Goal: Information Seeking & Learning: Compare options

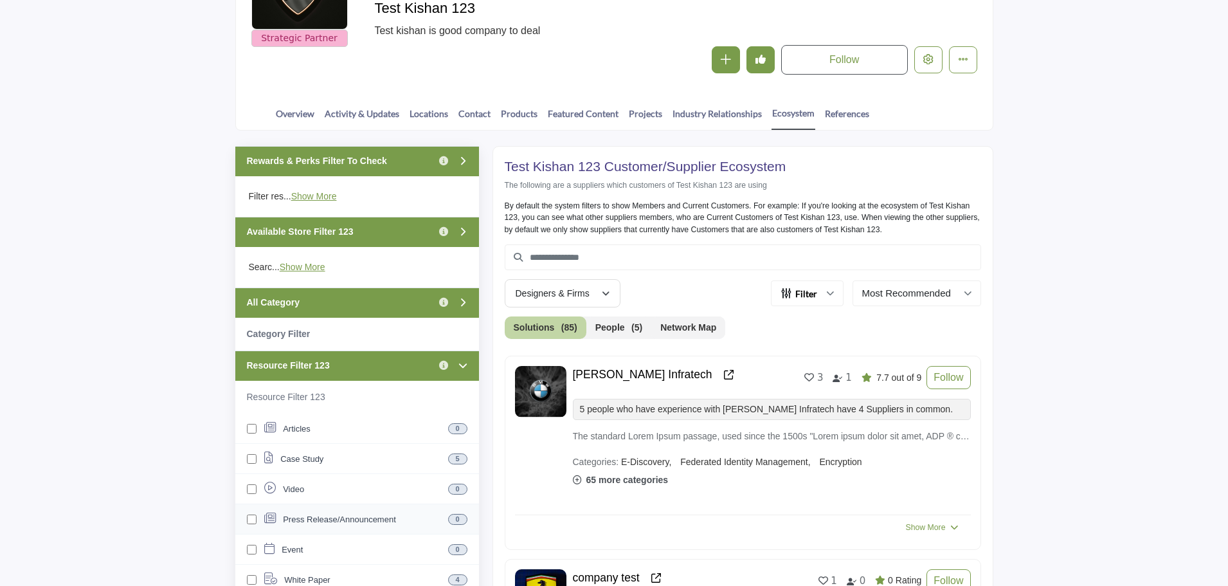
scroll to position [193, 0]
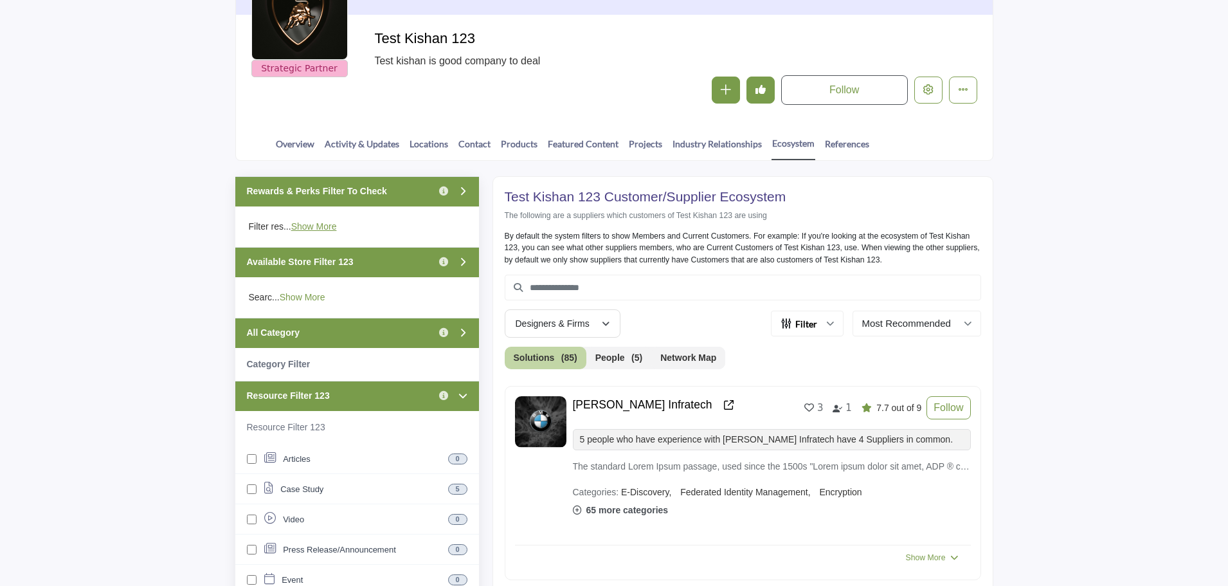
click at [291, 297] on link "Show More" at bounding box center [303, 297] width 46 height 10
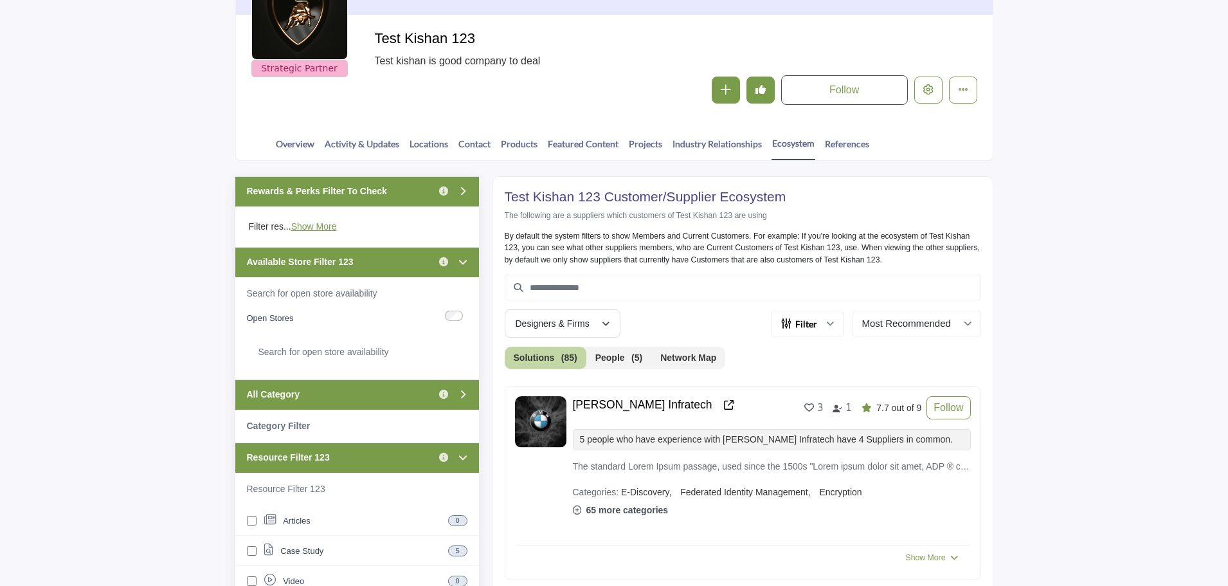
click at [404, 262] on div "Available Store Filter 123 Click to view information" at bounding box center [357, 262] width 244 height 30
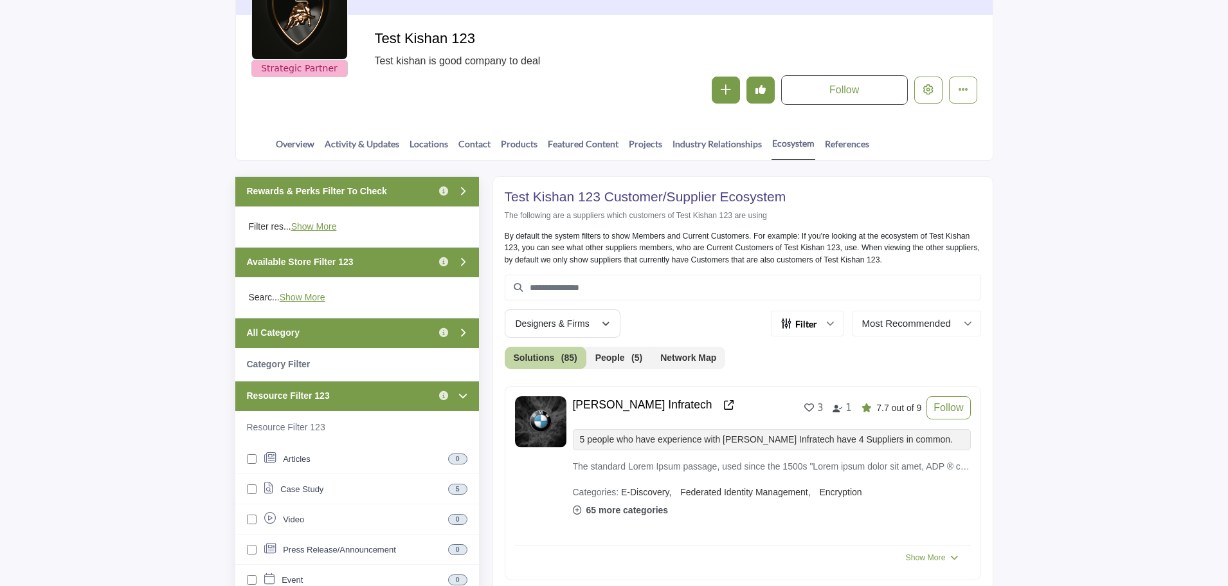
click at [355, 393] on div "Resource Filter 123 Click to view information" at bounding box center [357, 396] width 244 height 30
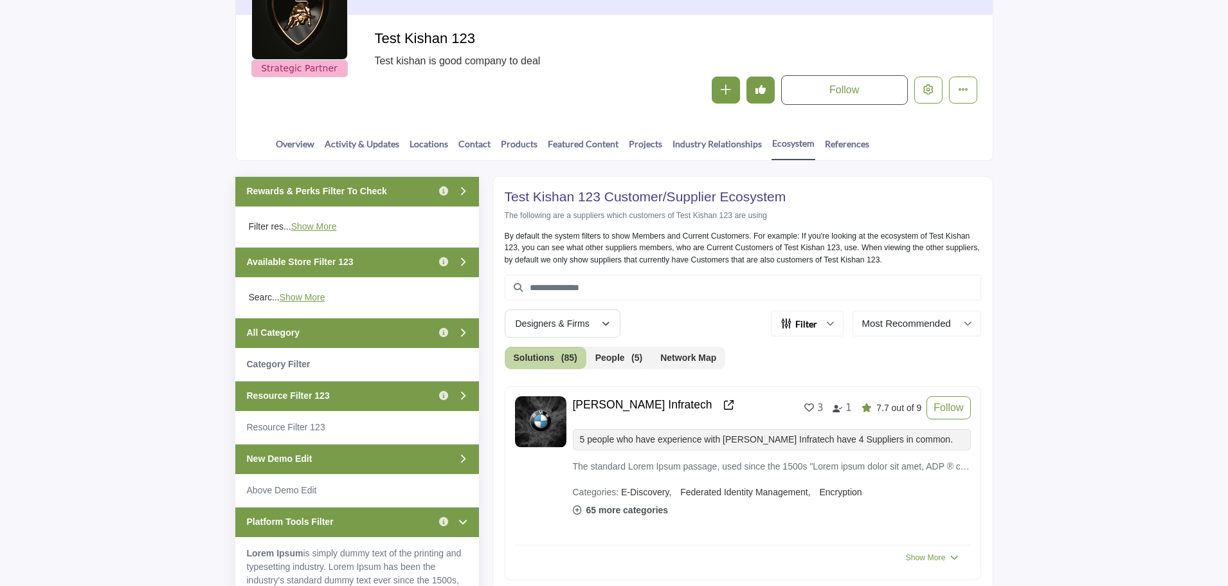
scroll to position [322, 0]
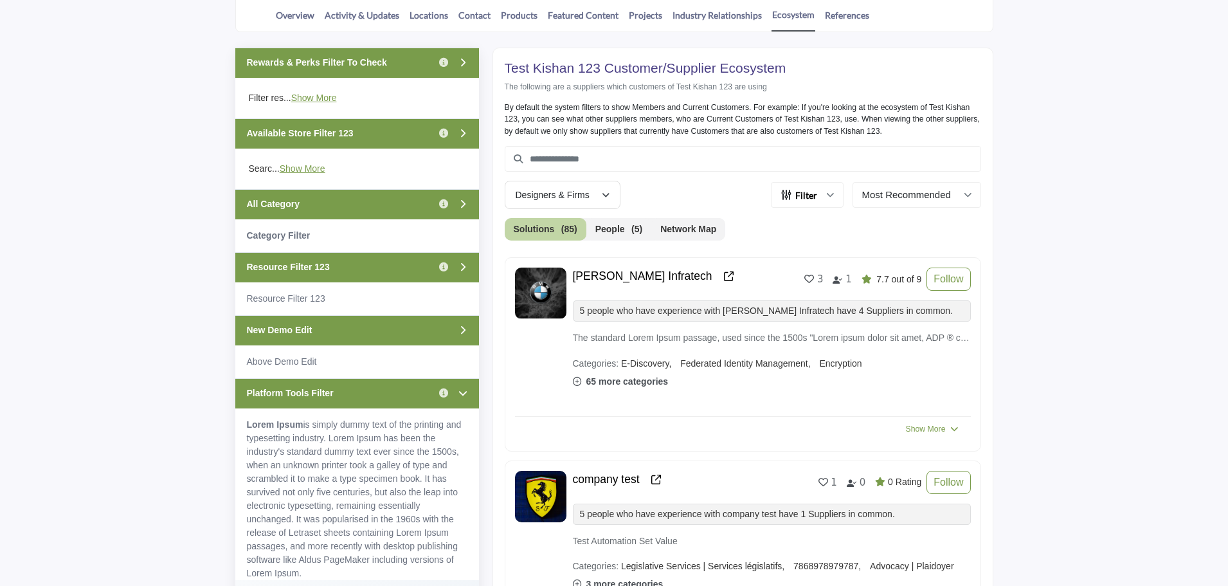
click at [352, 324] on div "New Demo Edit" at bounding box center [357, 330] width 244 height 30
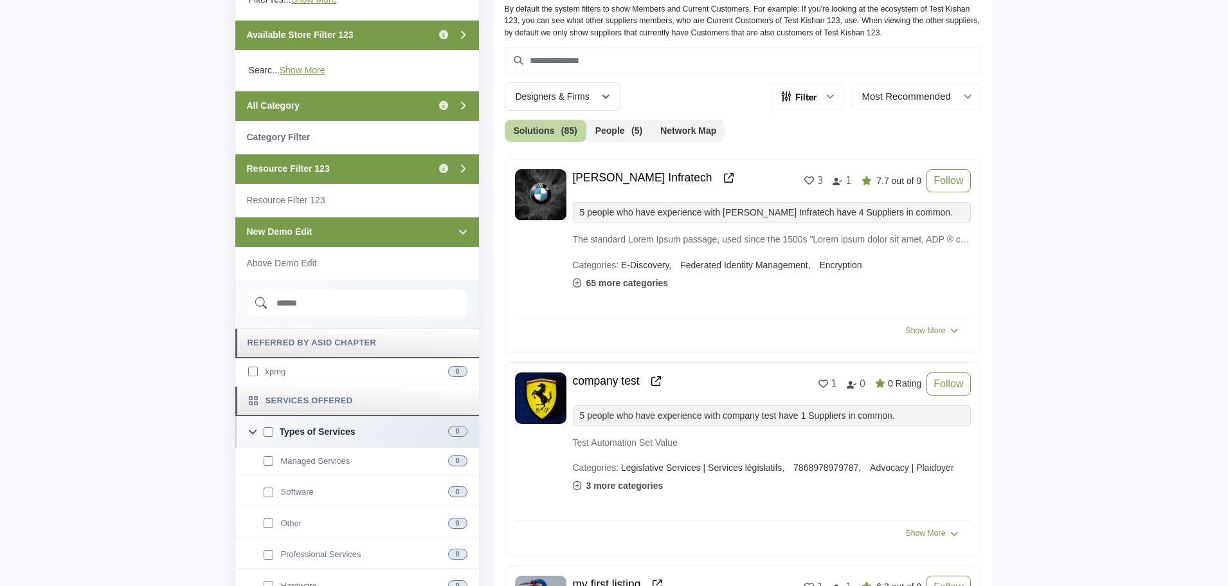
scroll to position [450, 0]
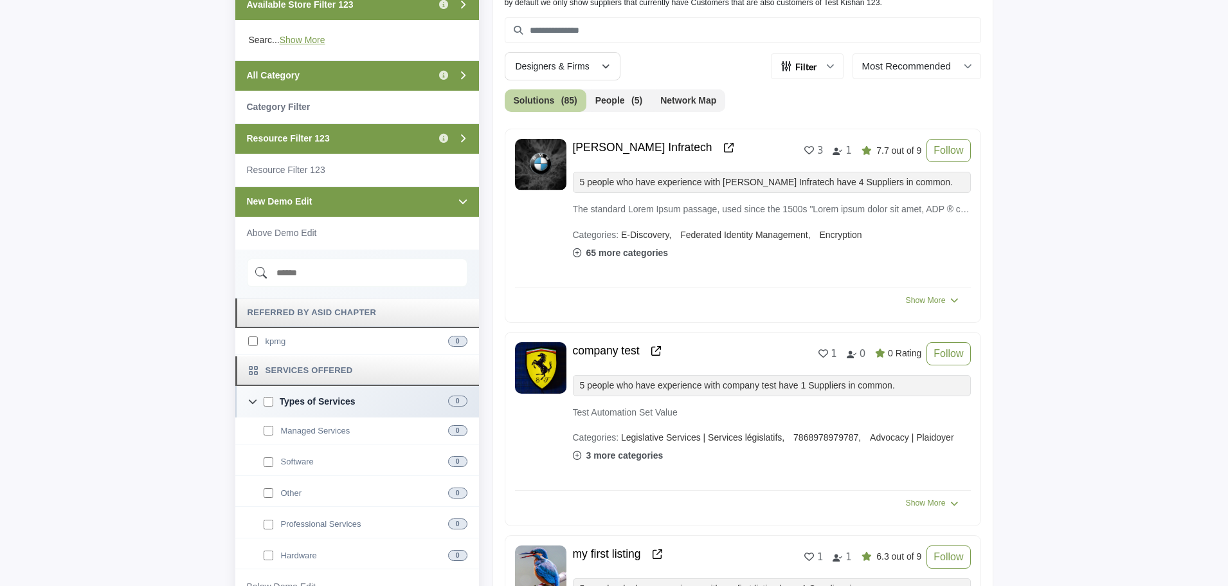
click at [334, 270] on input "Search Demographic" at bounding box center [357, 272] width 221 height 28
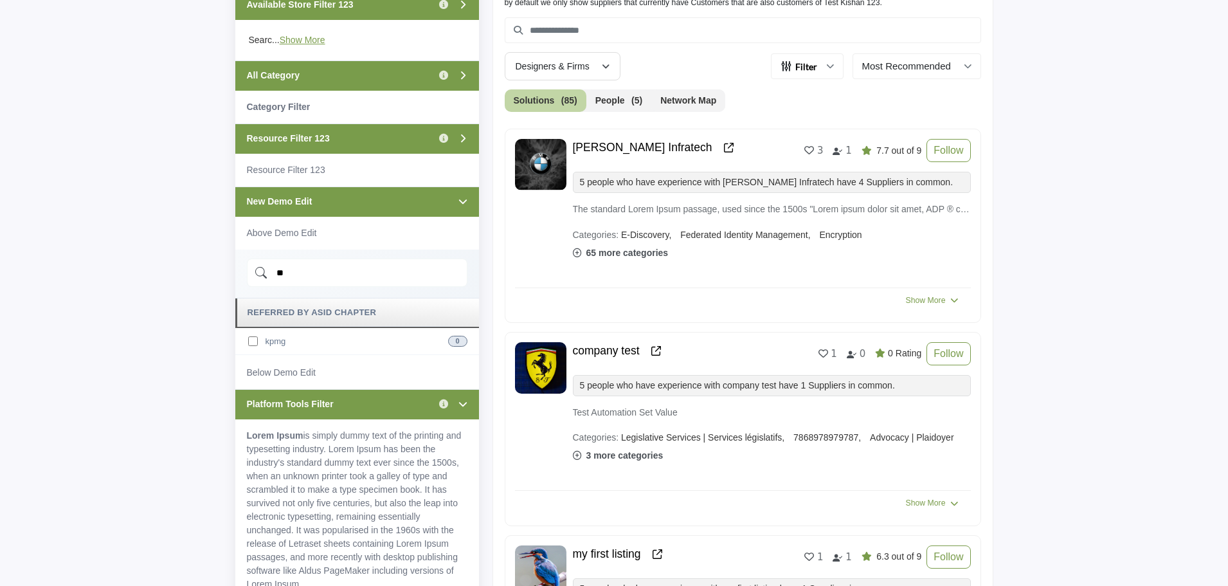
type input "*"
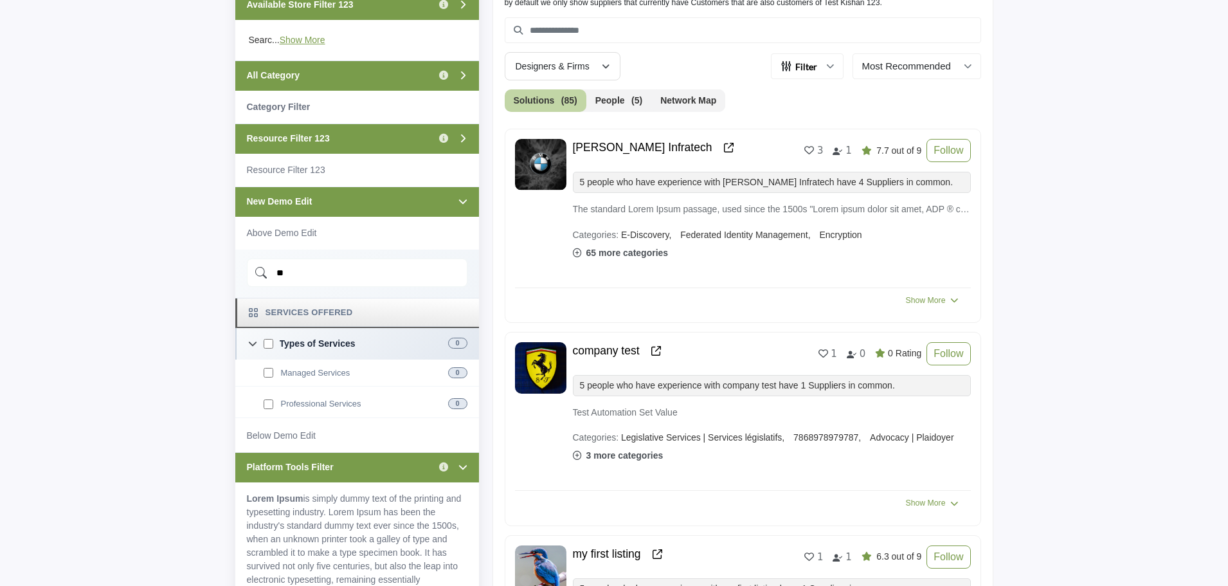
type input "*"
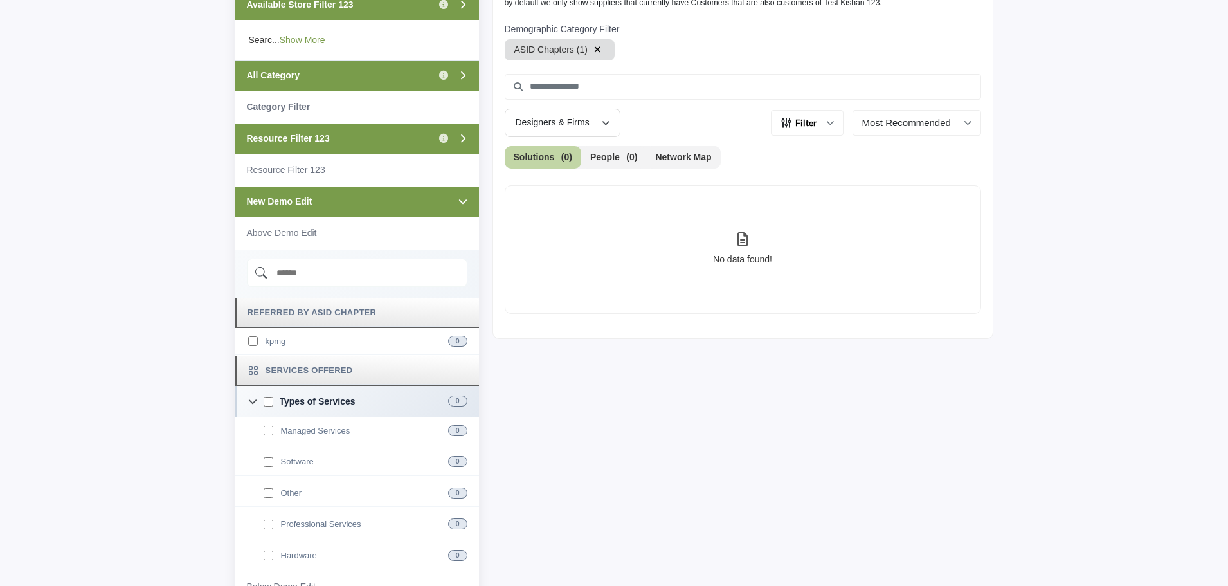
click at [594, 48] on icon "button" at bounding box center [597, 49] width 7 height 9
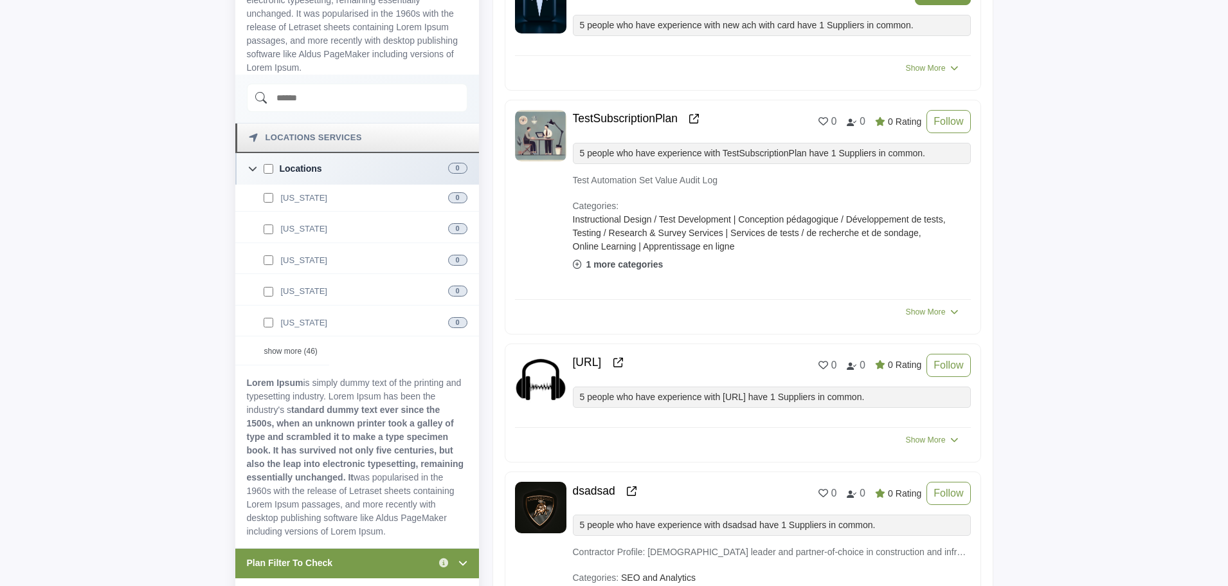
scroll to position [1157, 0]
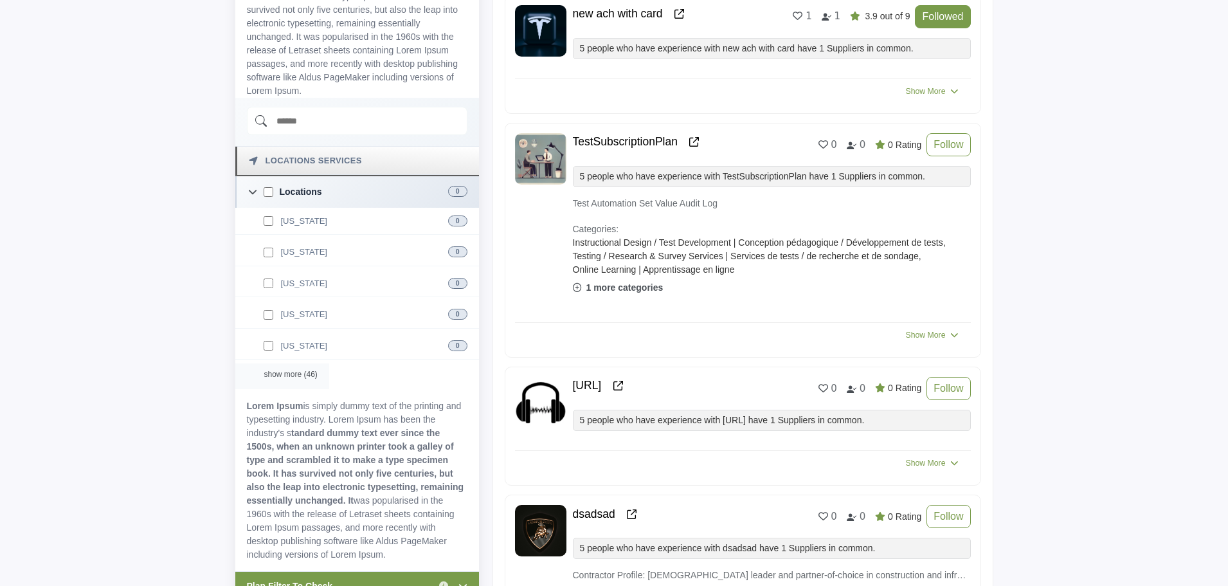
click at [281, 374] on div "show more (46)" at bounding box center [282, 375] width 94 height 25
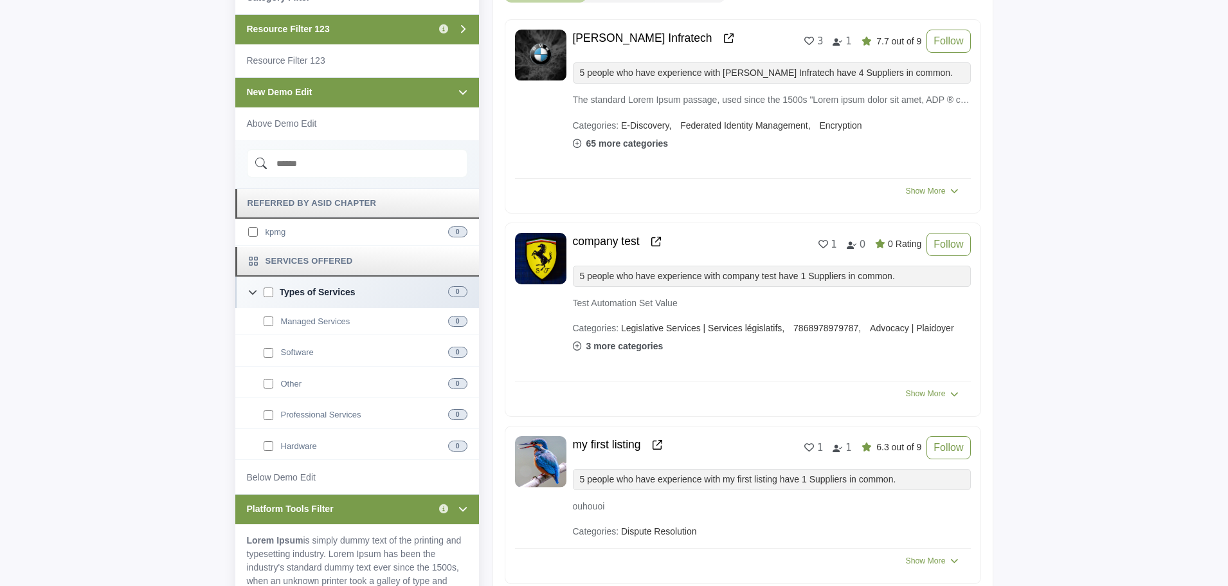
scroll to position [514, 0]
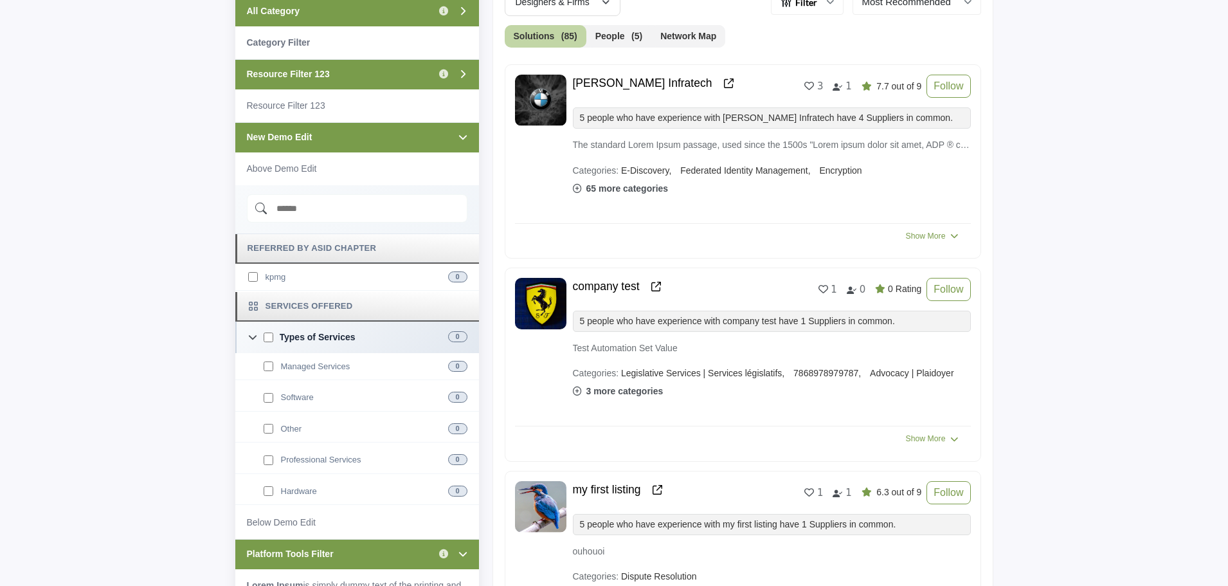
click at [368, 132] on div "New Demo Edit" at bounding box center [357, 137] width 244 height 30
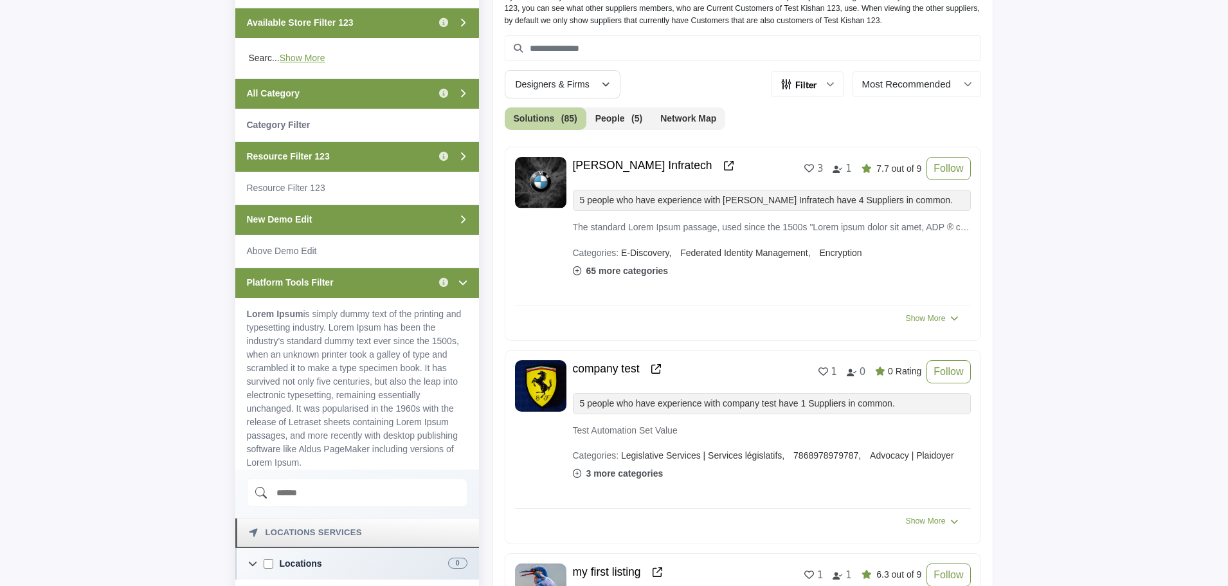
scroll to position [386, 0]
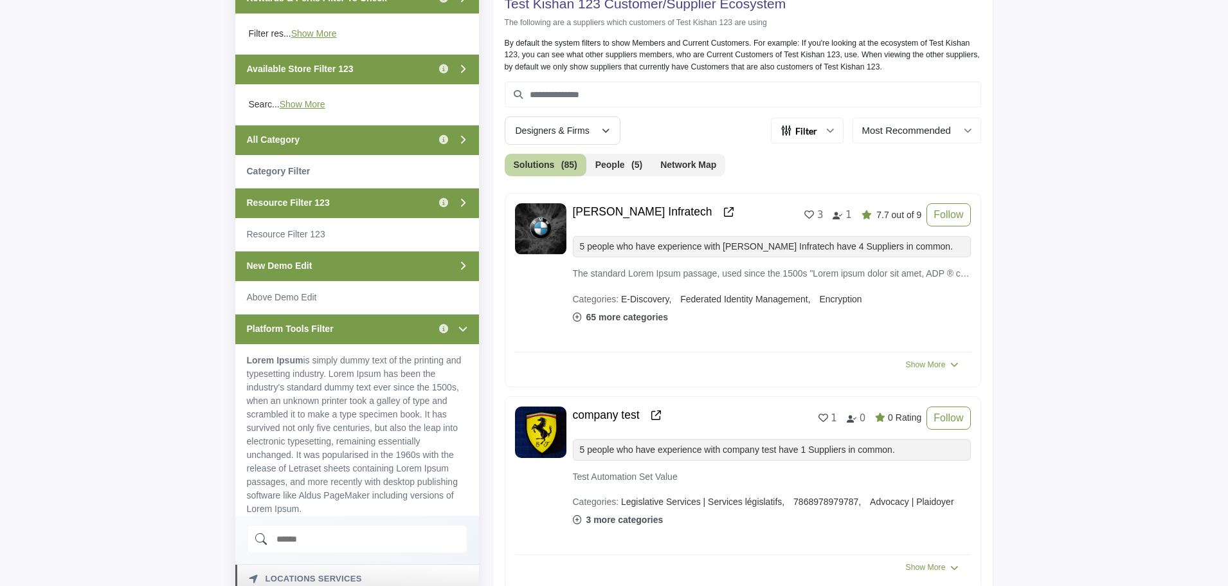
click at [365, 327] on div "Platform Tools Filter Click to view information" at bounding box center [357, 329] width 244 height 30
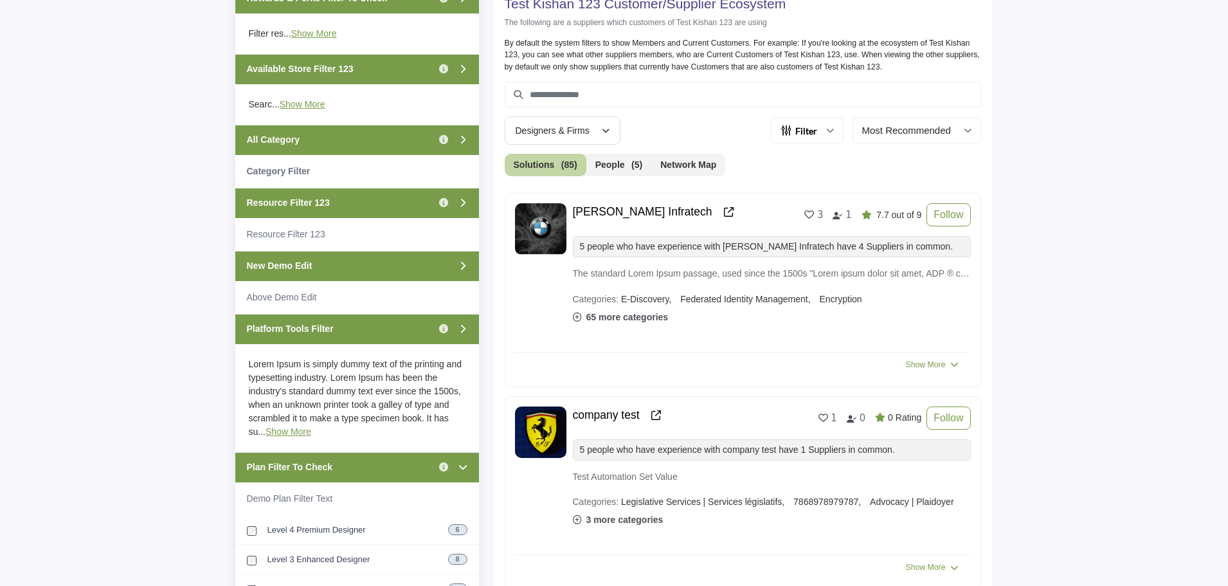
click at [352, 136] on div "All Category Click to view information" at bounding box center [357, 140] width 244 height 30
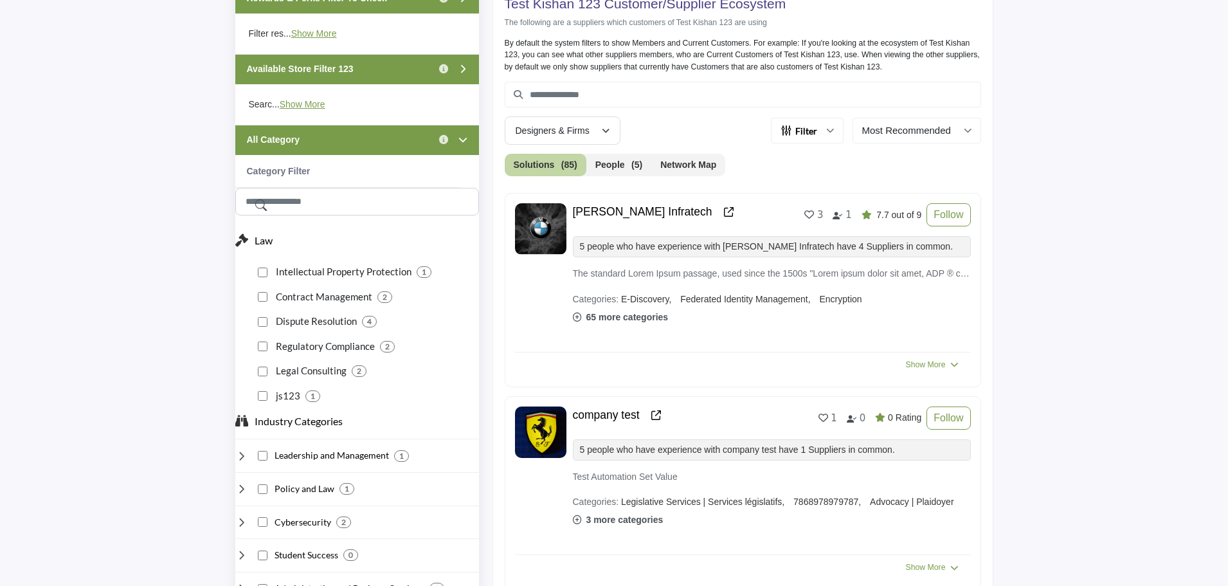
click at [341, 138] on div "All Category Click to view information" at bounding box center [357, 140] width 244 height 30
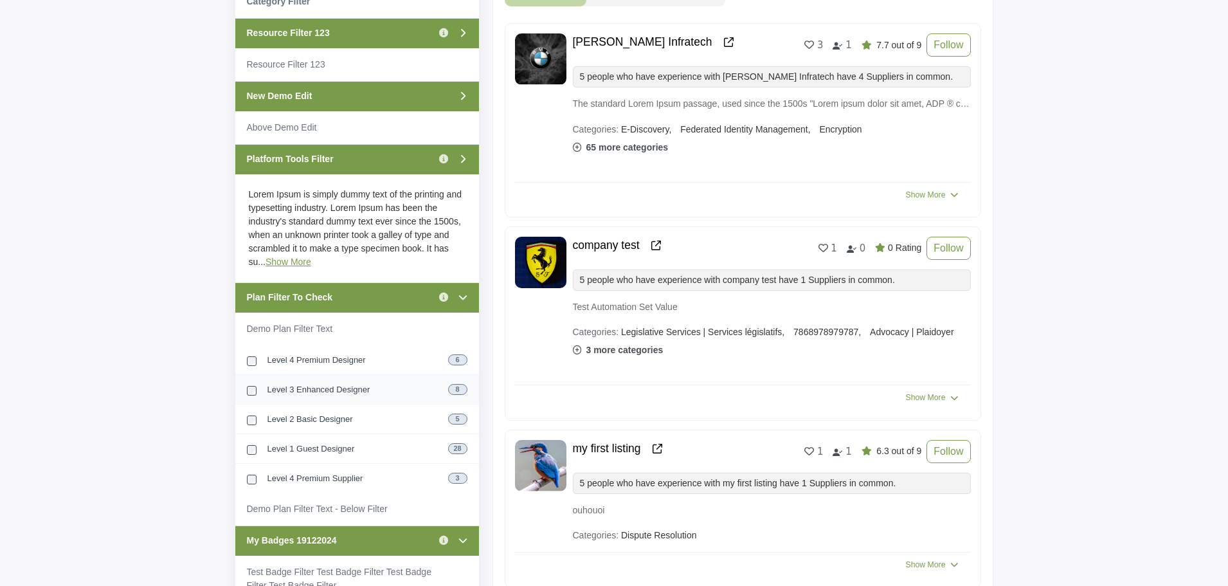
scroll to position [514, 0]
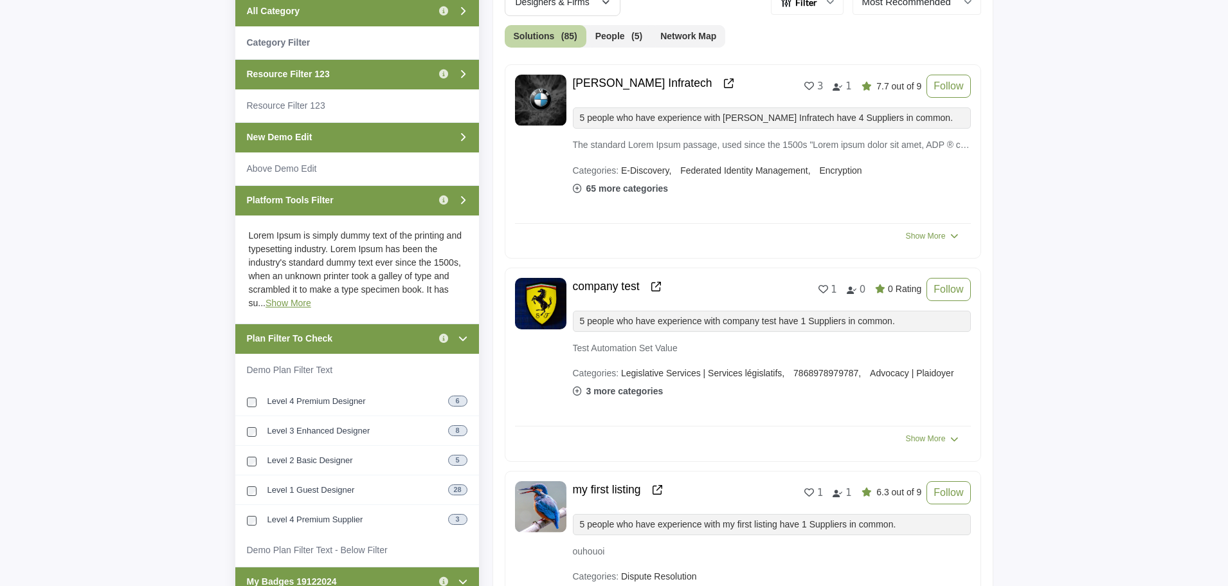
click at [370, 201] on div "Platform Tools Filter Click to view information" at bounding box center [357, 200] width 244 height 30
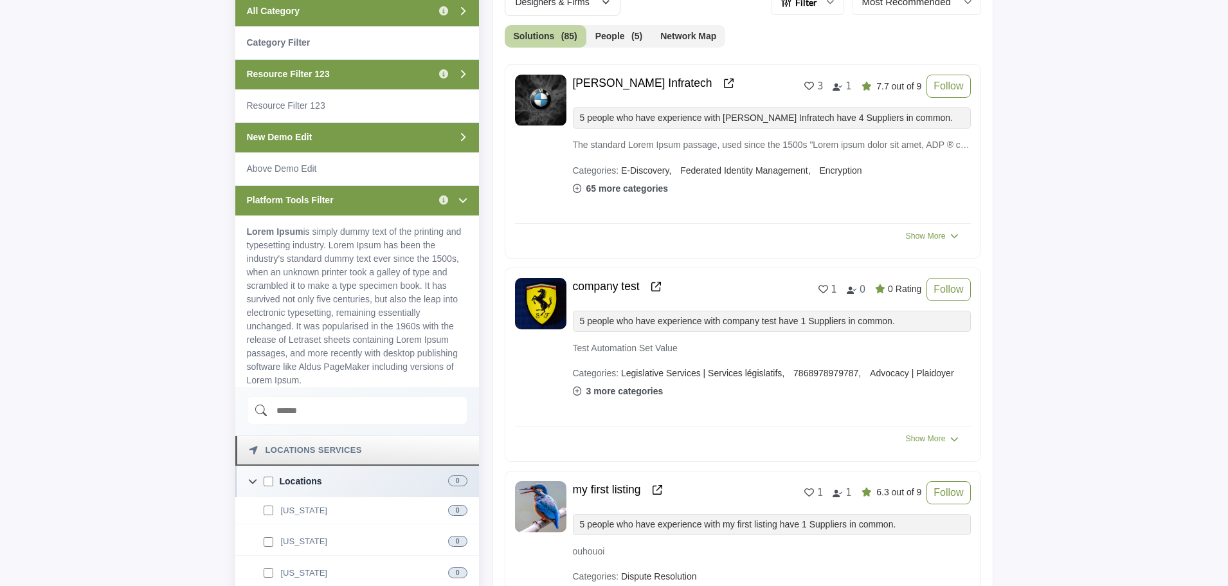
click at [370, 201] on div "Platform Tools Filter Click to view information" at bounding box center [357, 200] width 244 height 30
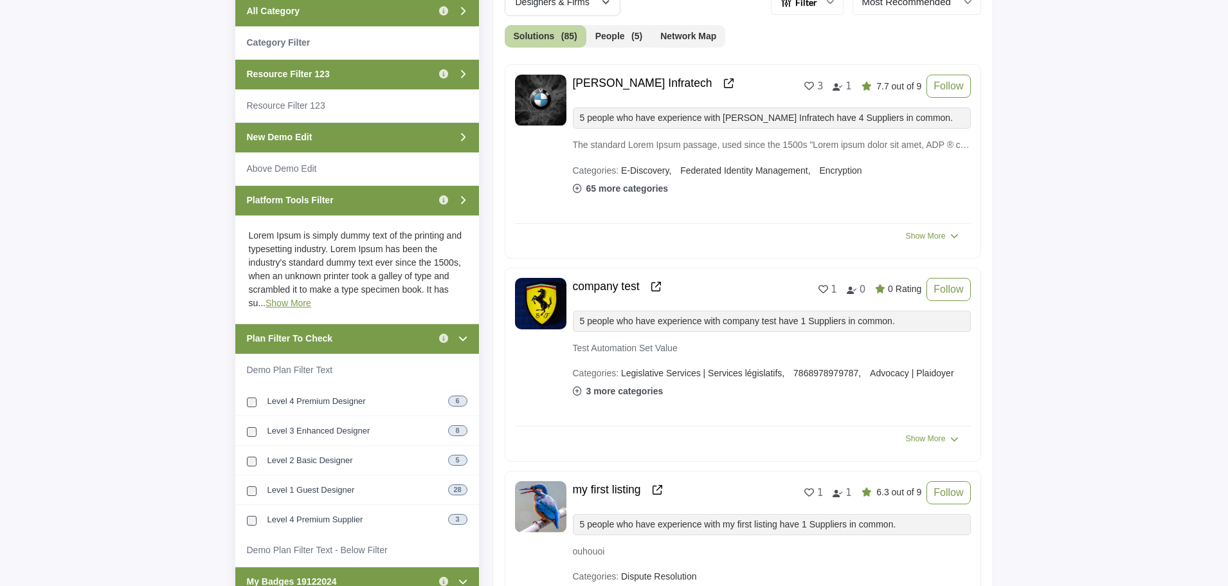
click at [367, 325] on div "Plan Filter To Check Click to view information" at bounding box center [357, 338] width 244 height 30
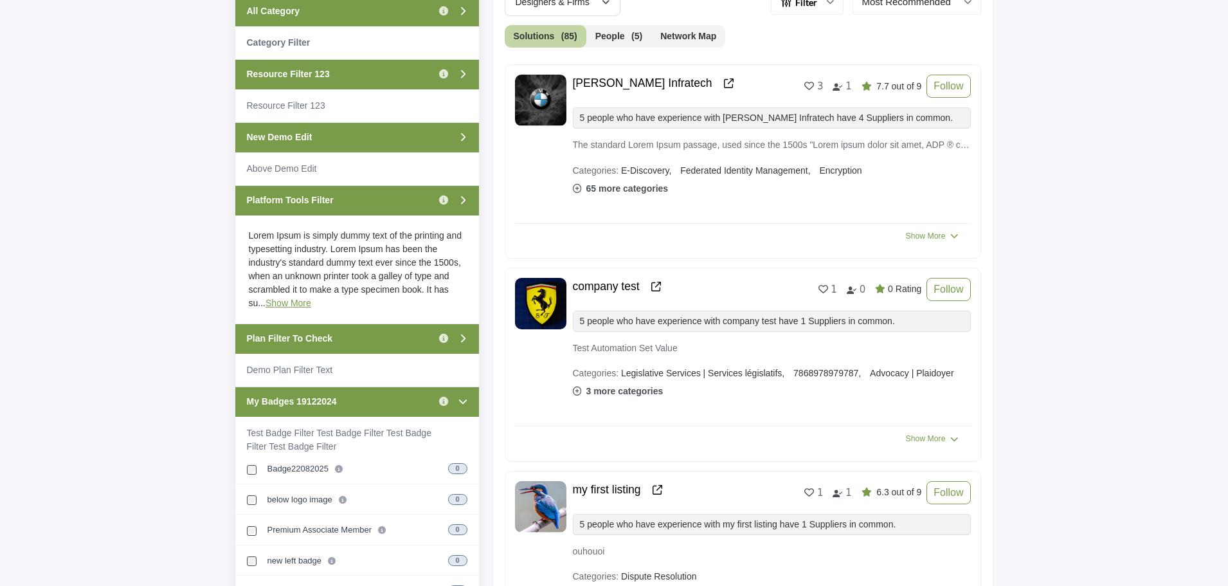
click at [373, 399] on div "My Badges 19122024 Click to view information" at bounding box center [357, 401] width 244 height 30
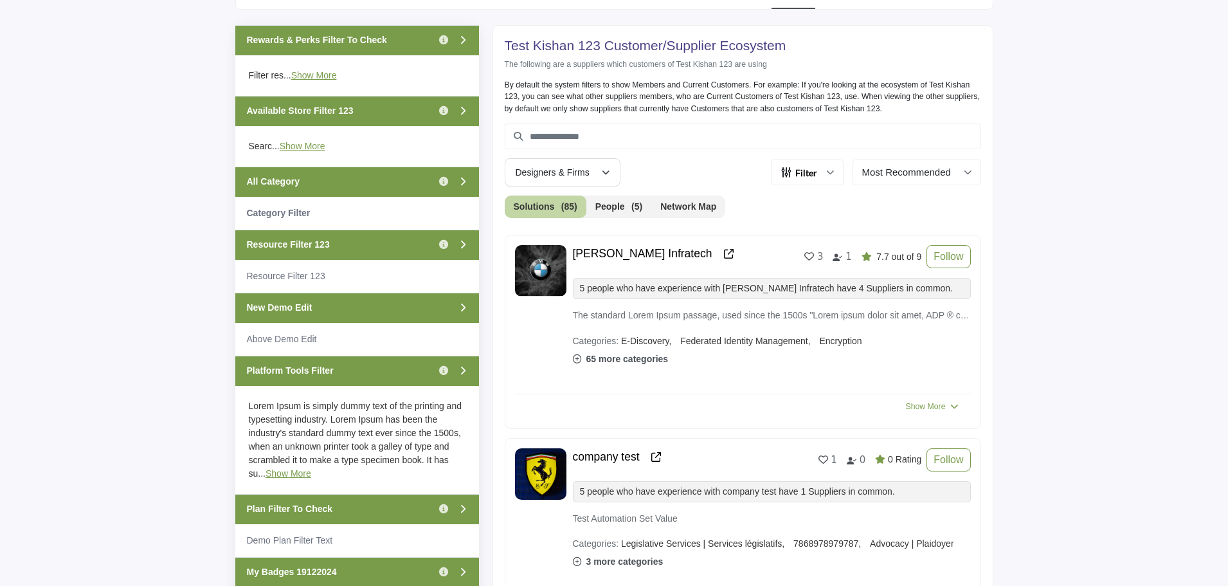
scroll to position [322, 0]
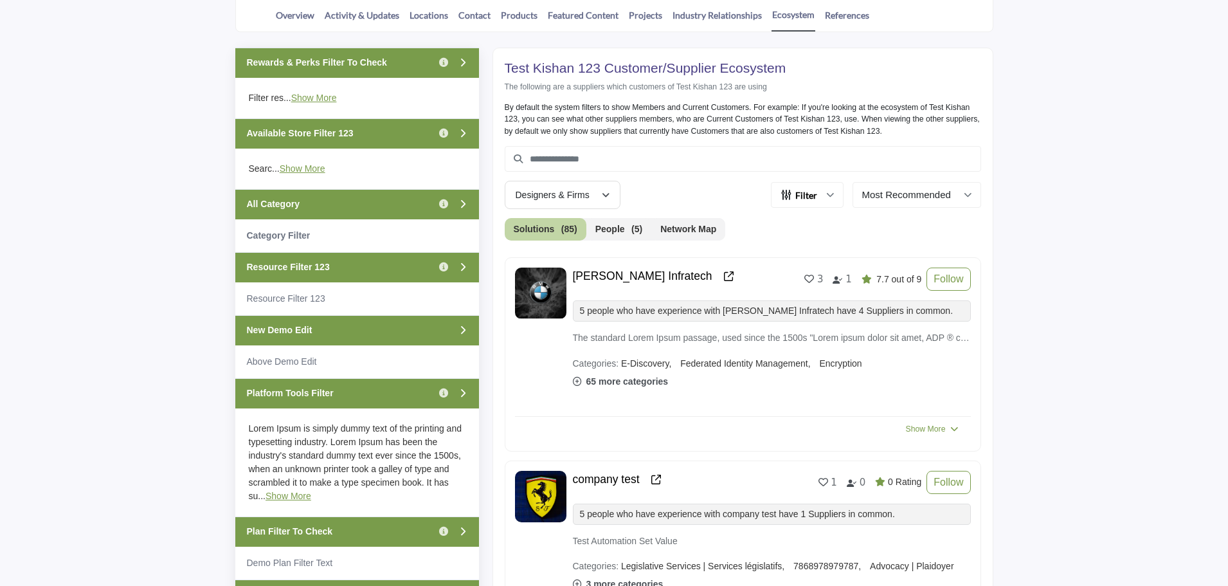
click at [340, 327] on div "New Demo Edit" at bounding box center [357, 330] width 244 height 30
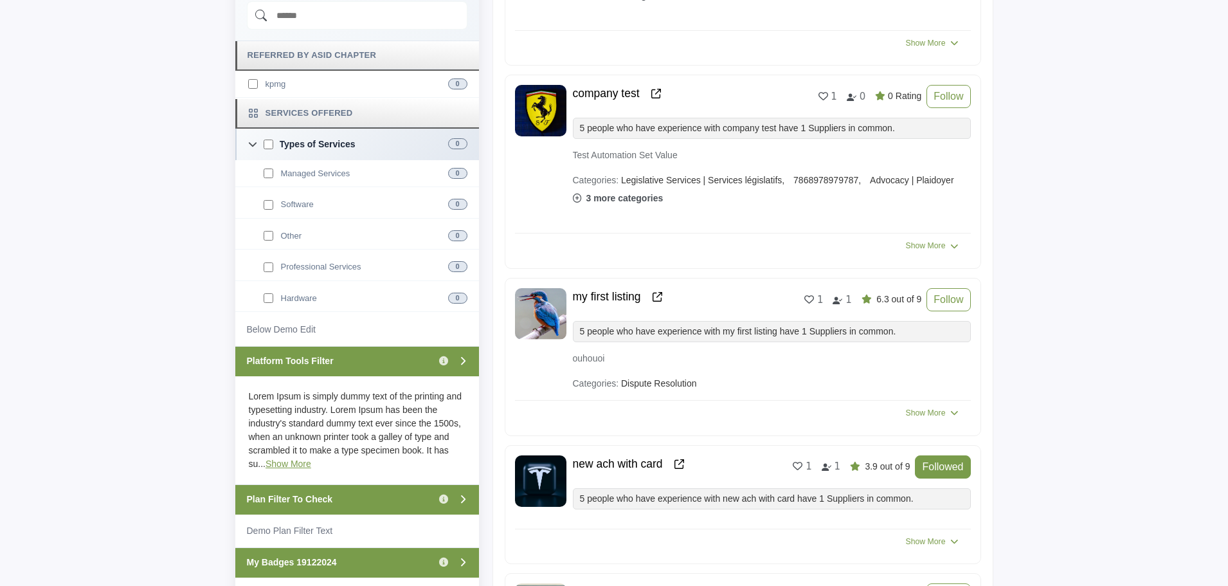
scroll to position [772, 0]
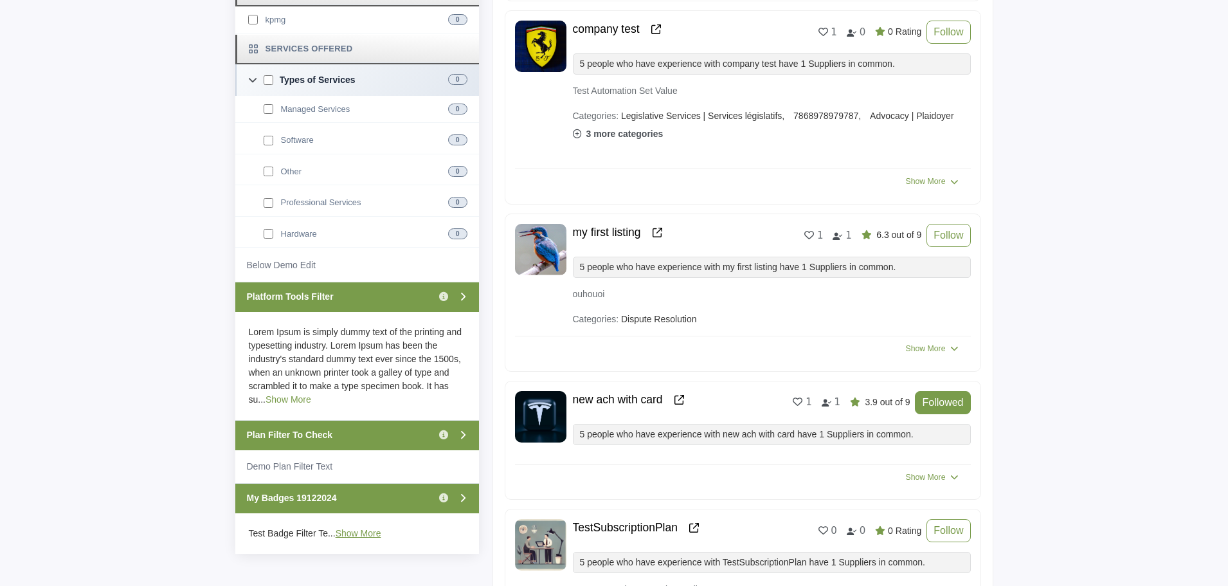
click at [267, 399] on link "Show More" at bounding box center [289, 399] width 46 height 10
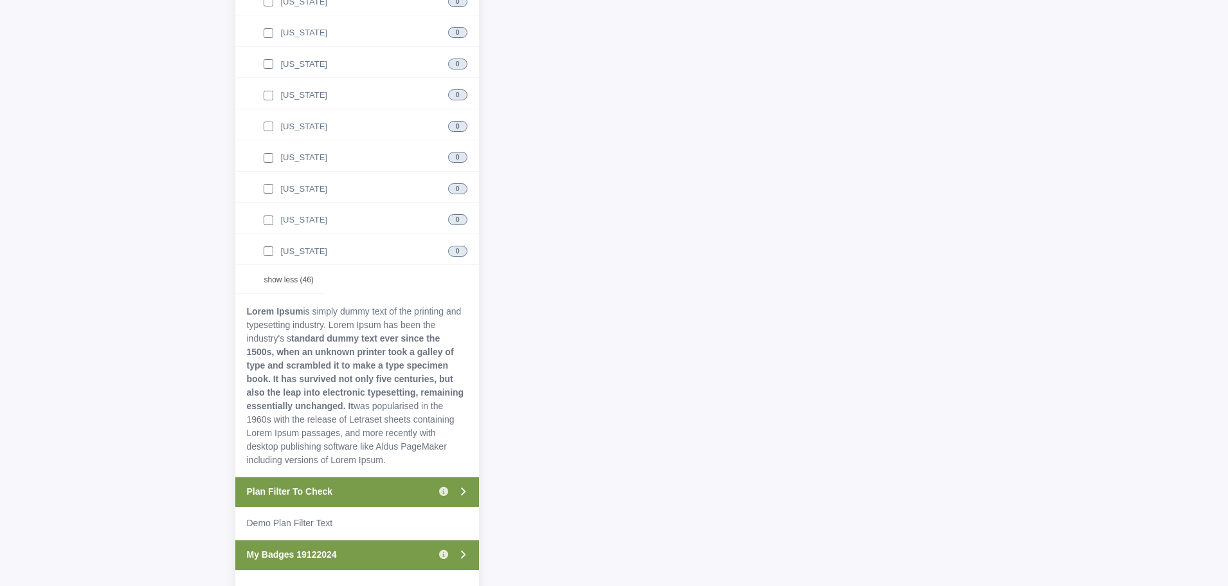
scroll to position [2701, 0]
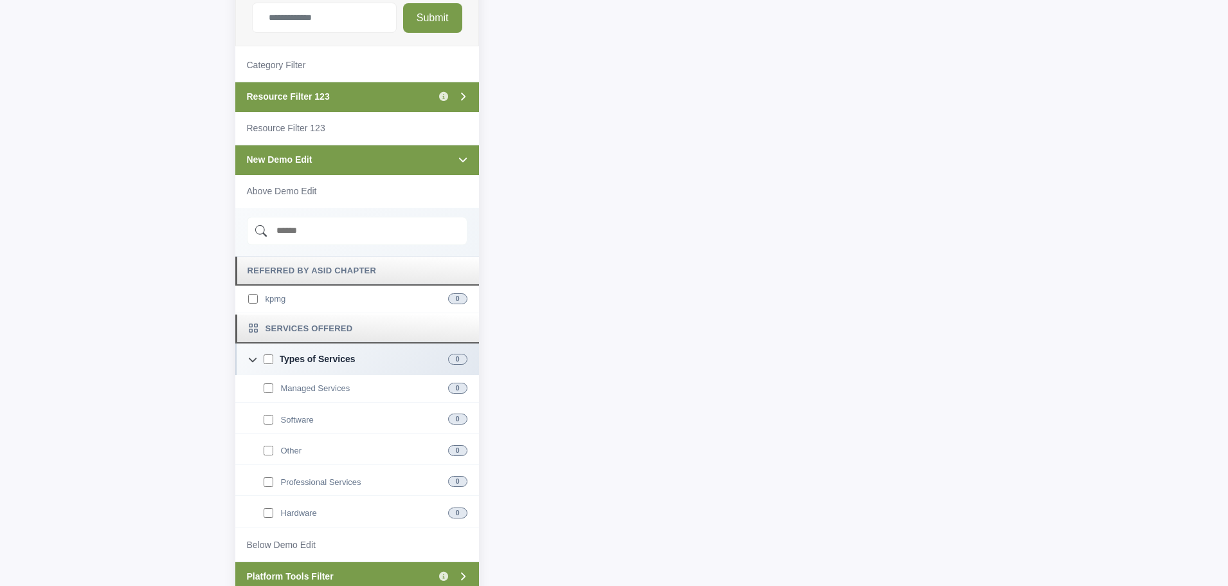
scroll to position [2572, 0]
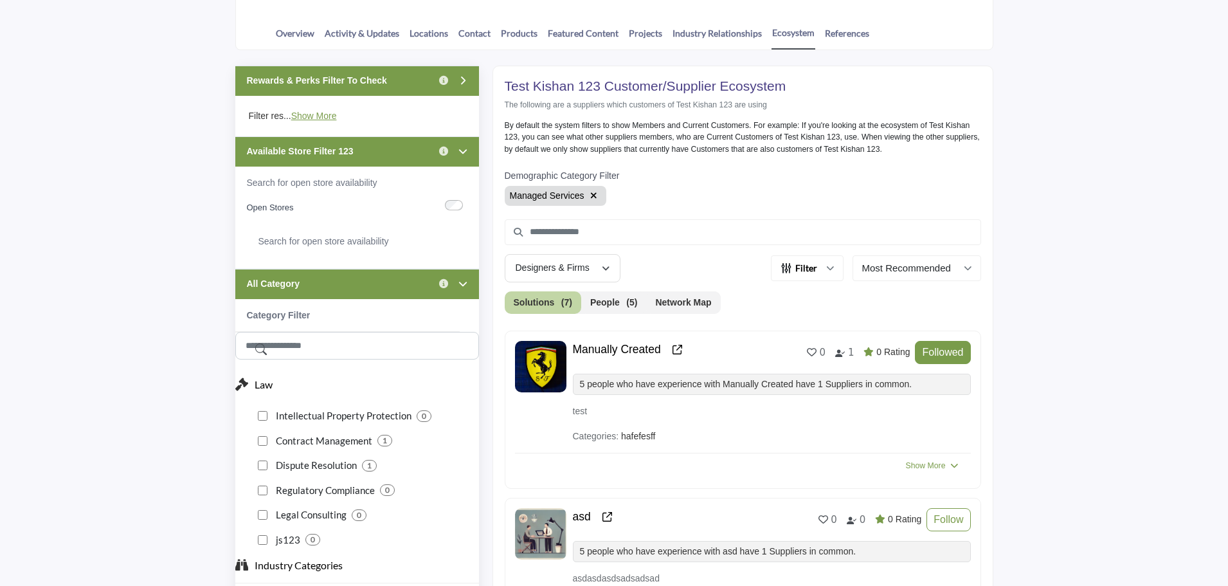
scroll to position [285, 0]
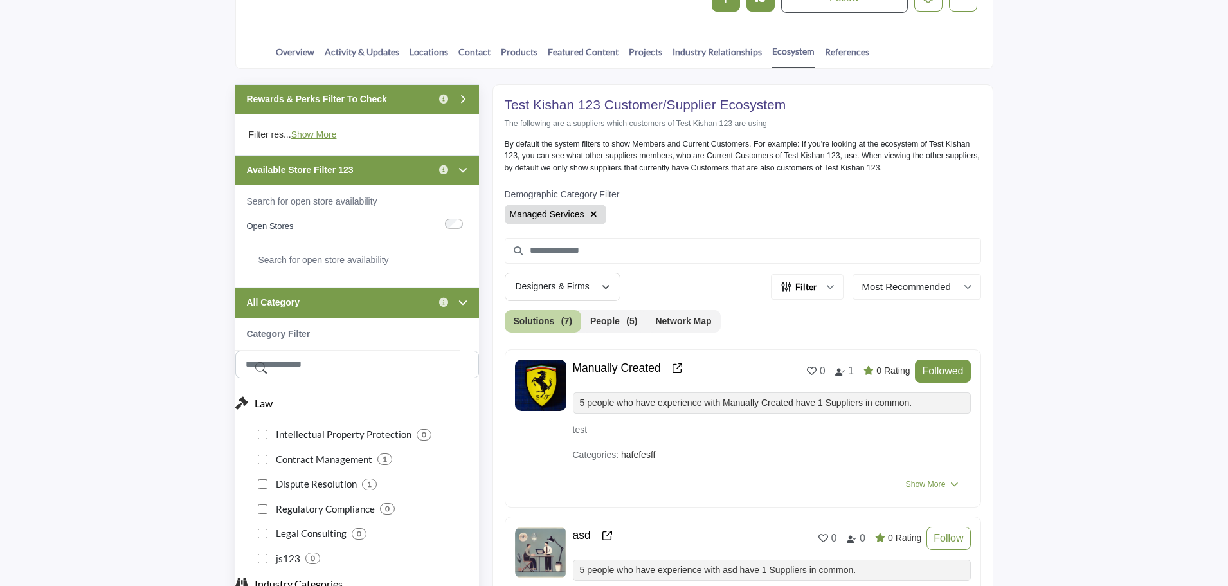
click at [352, 302] on div "All Category Click to view information" at bounding box center [357, 302] width 244 height 30
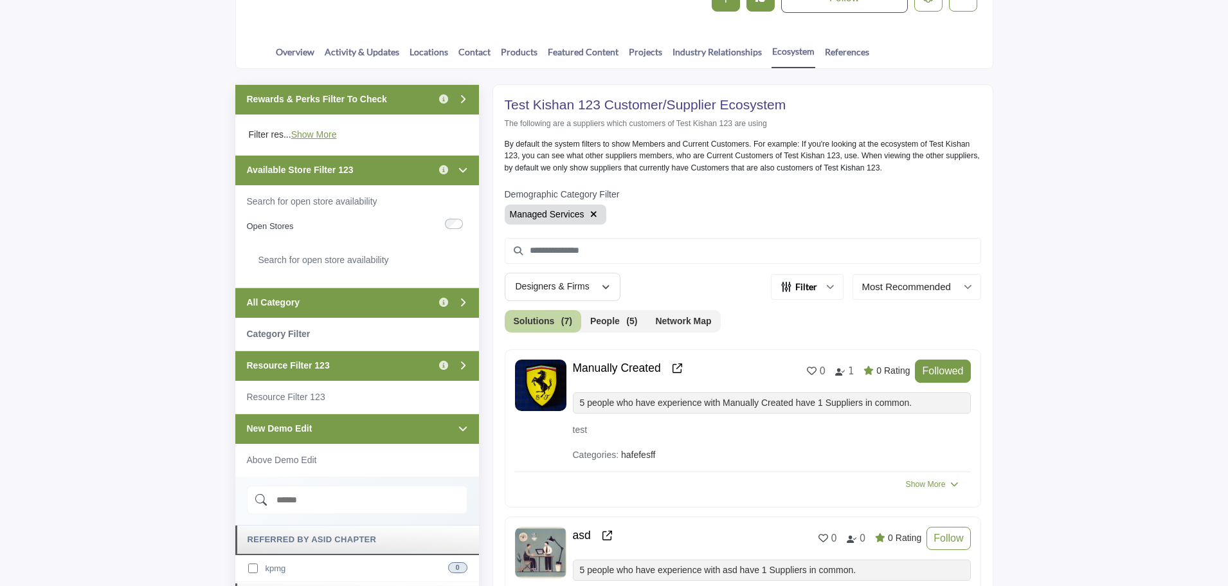
click at [365, 159] on div "Available Store Filter 123 Click to view information" at bounding box center [357, 170] width 244 height 30
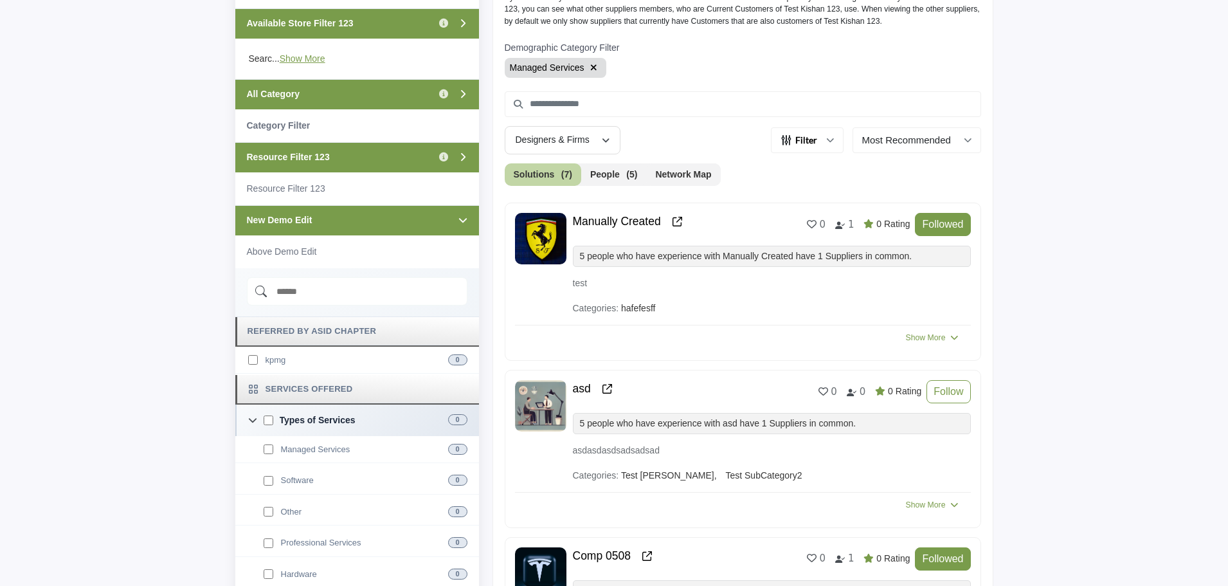
scroll to position [478, 0]
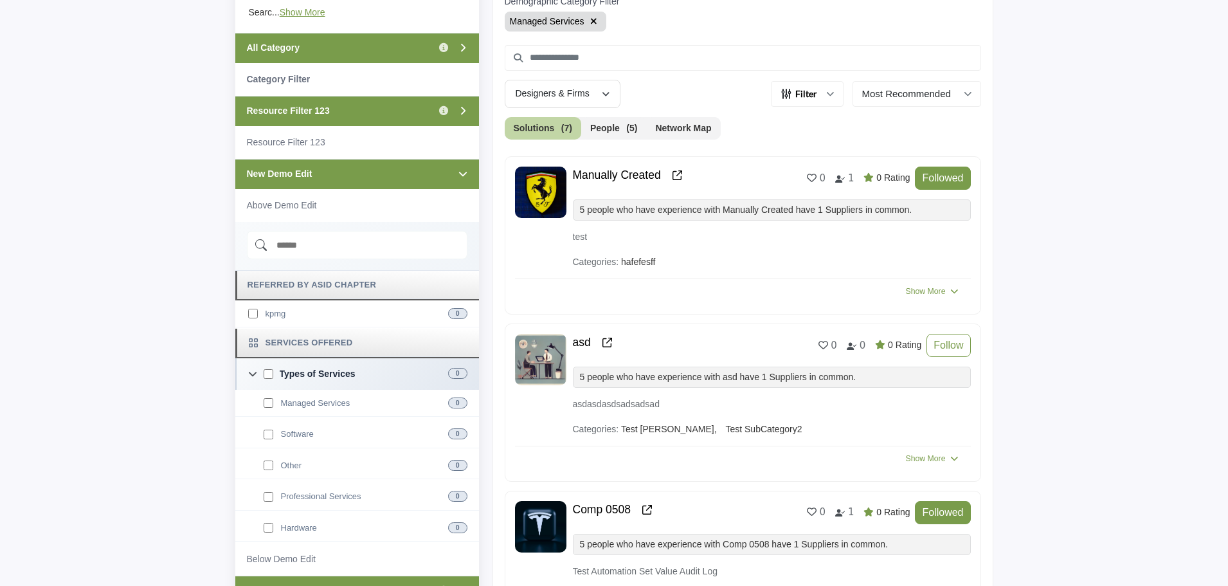
click at [590, 22] on icon "button" at bounding box center [593, 21] width 7 height 9
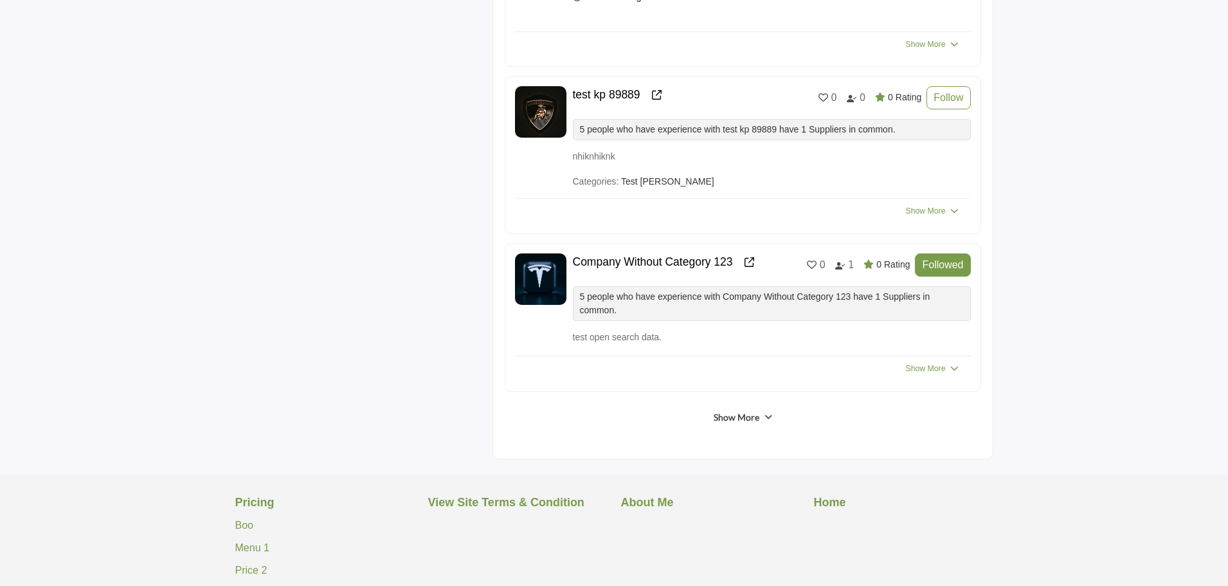
scroll to position [2085, 0]
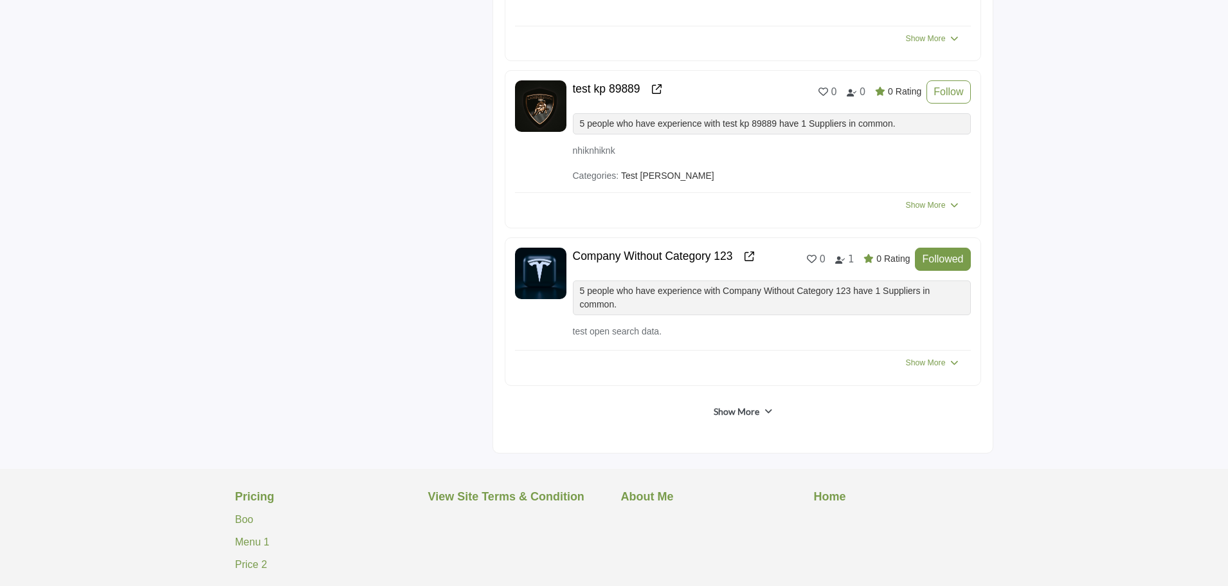
click at [720, 410] on link "Show More" at bounding box center [737, 411] width 46 height 13
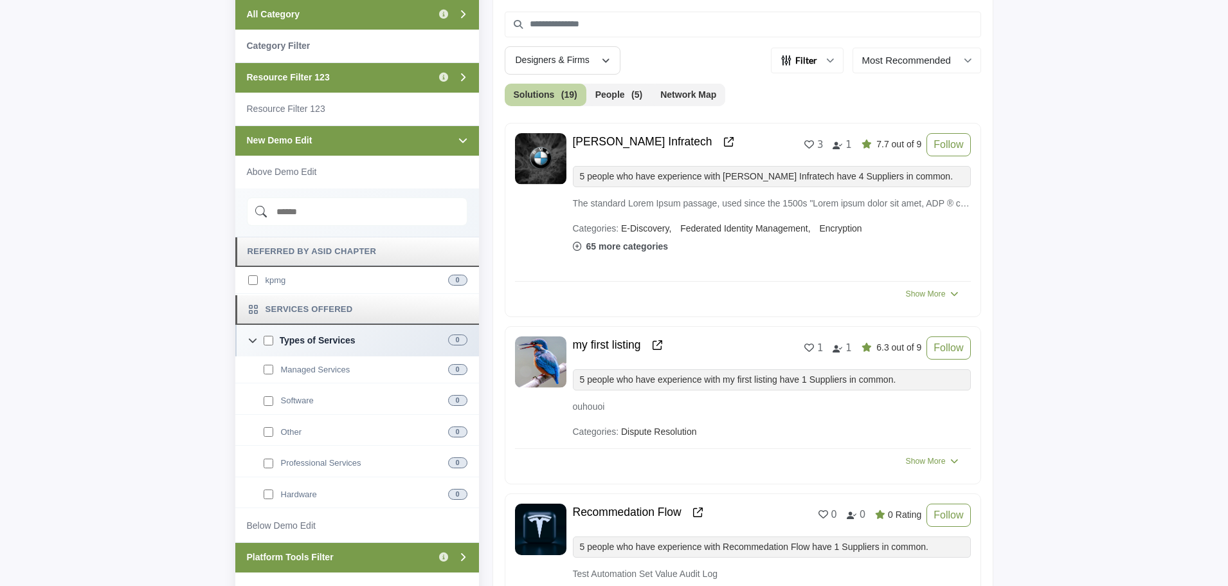
scroll to position [514, 0]
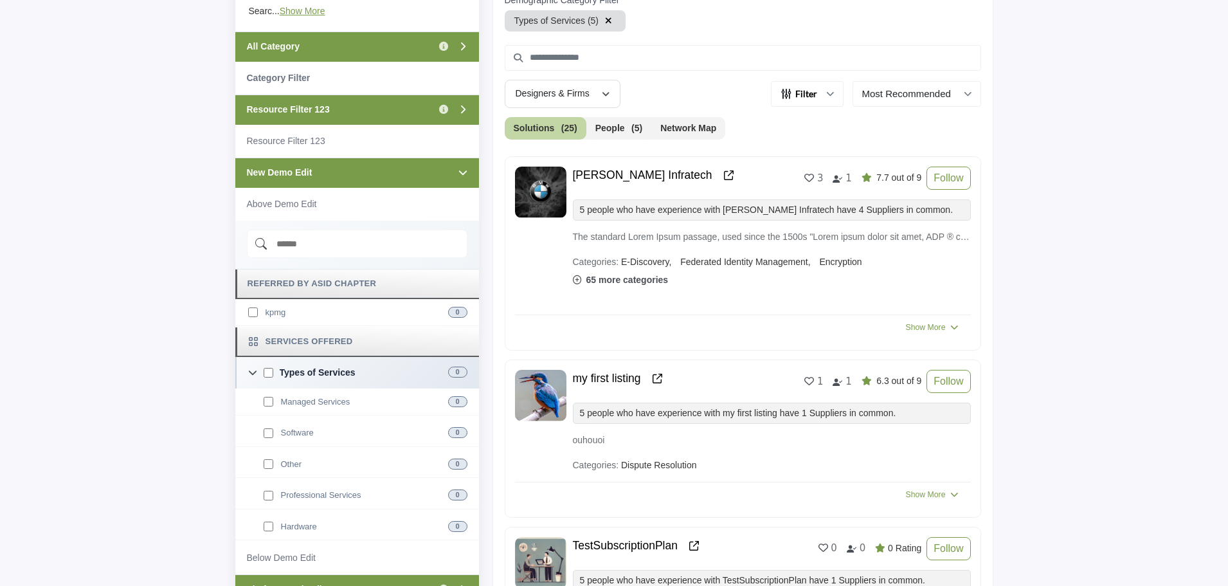
scroll to position [450, 0]
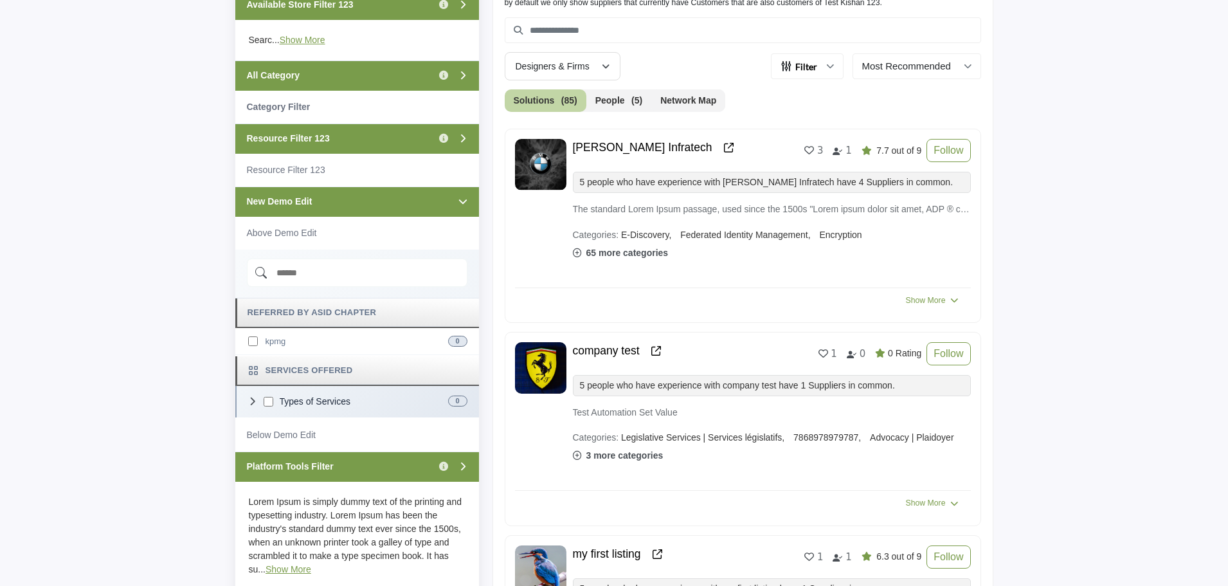
click at [251, 404] on icon at bounding box center [252, 401] width 9 height 9
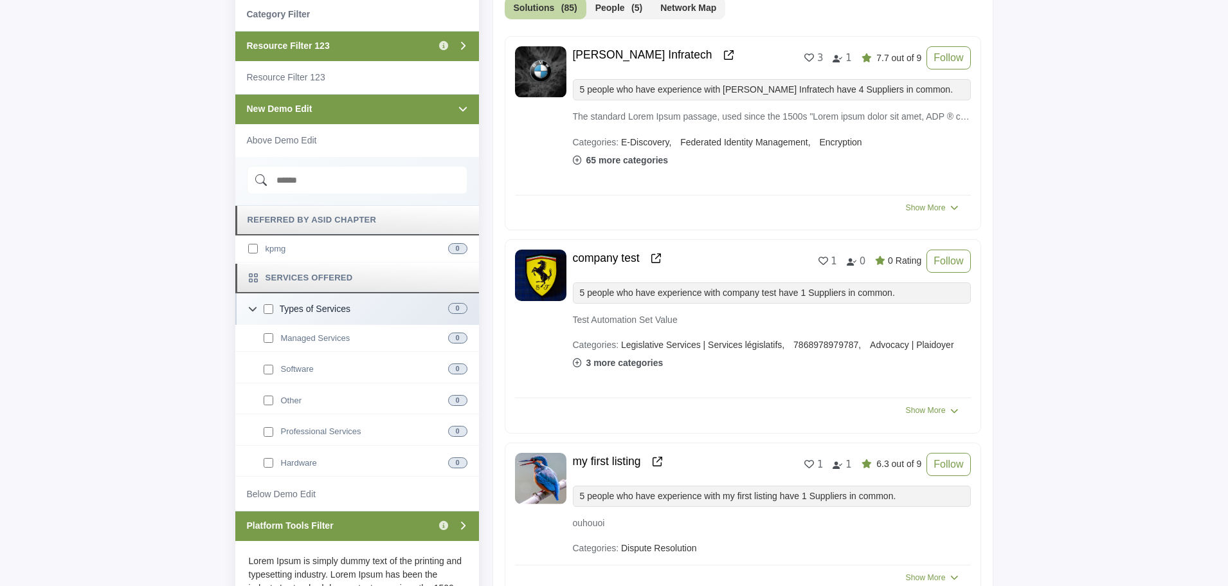
scroll to position [579, 0]
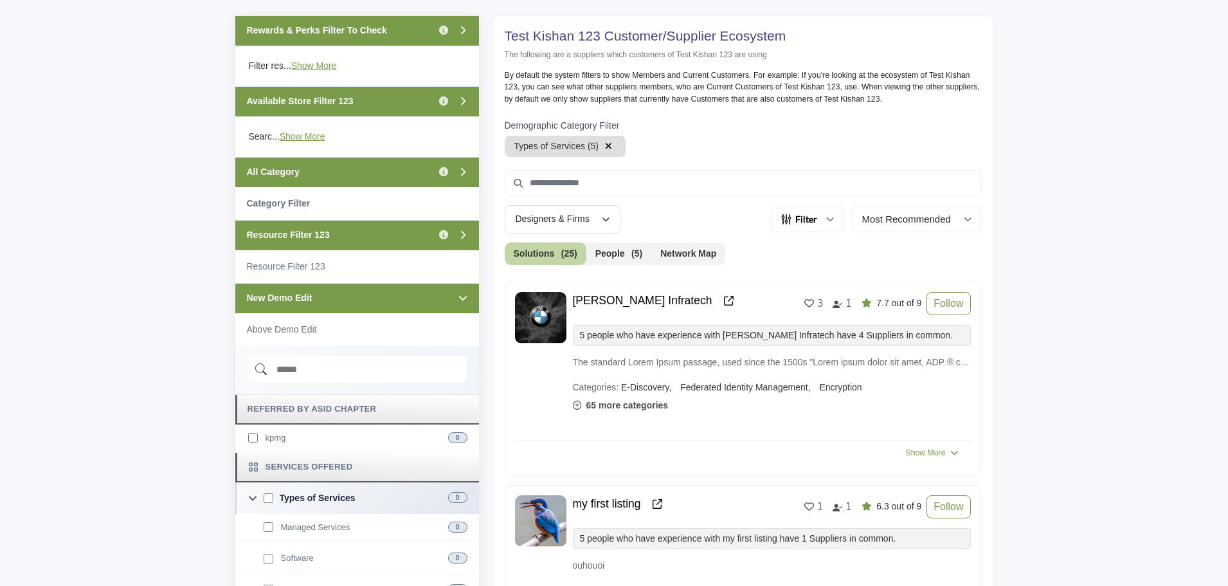
scroll to position [322, 0]
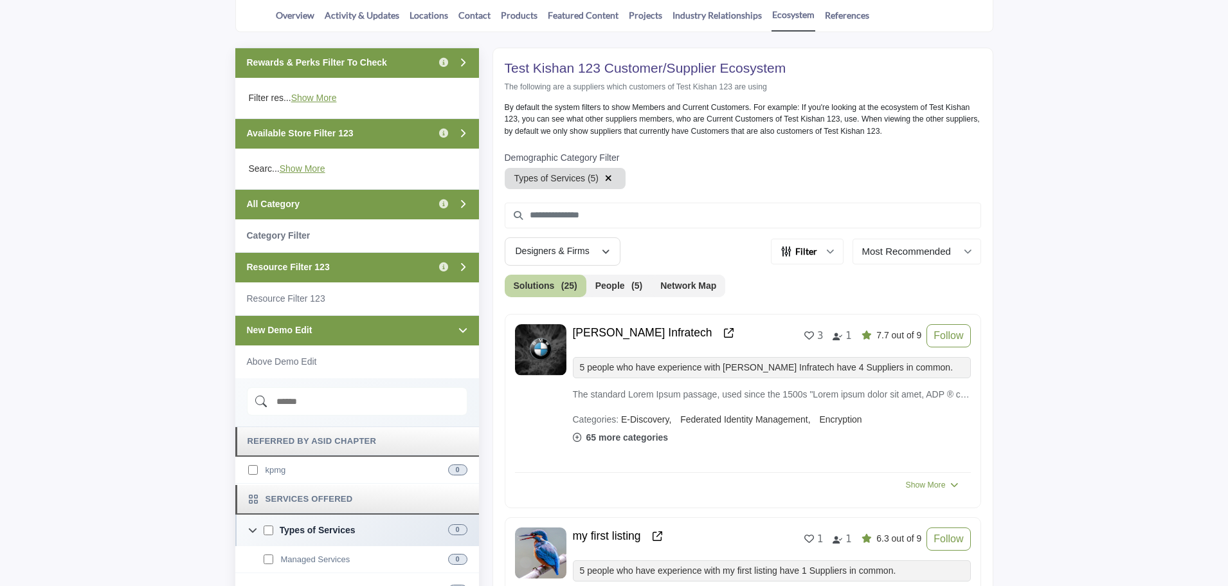
click at [605, 174] on icon "button" at bounding box center [608, 178] width 7 height 9
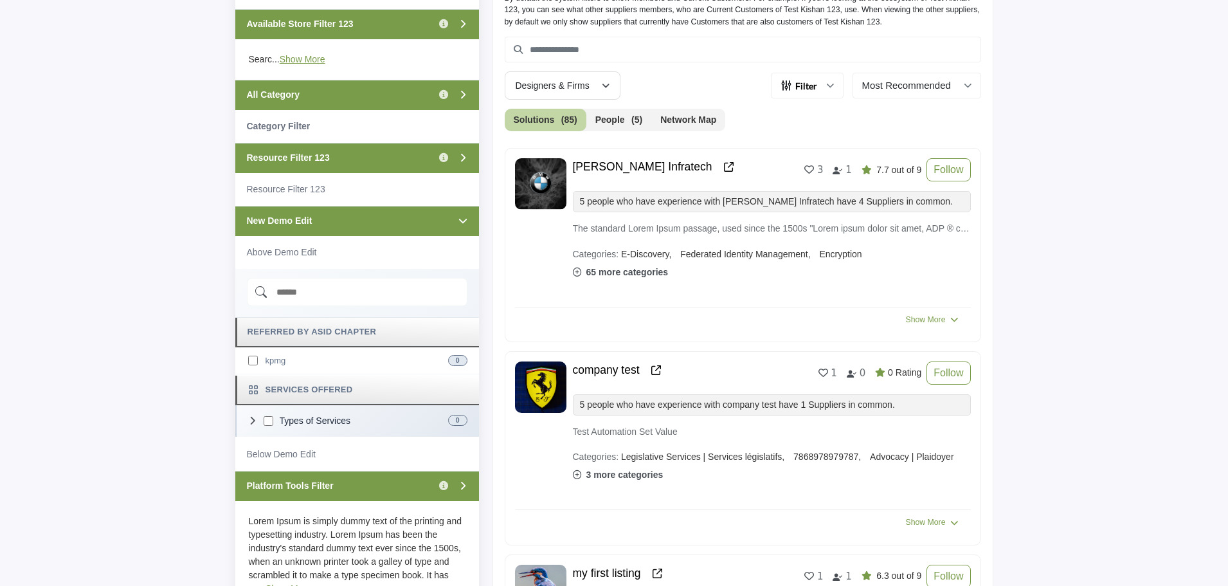
scroll to position [450, 0]
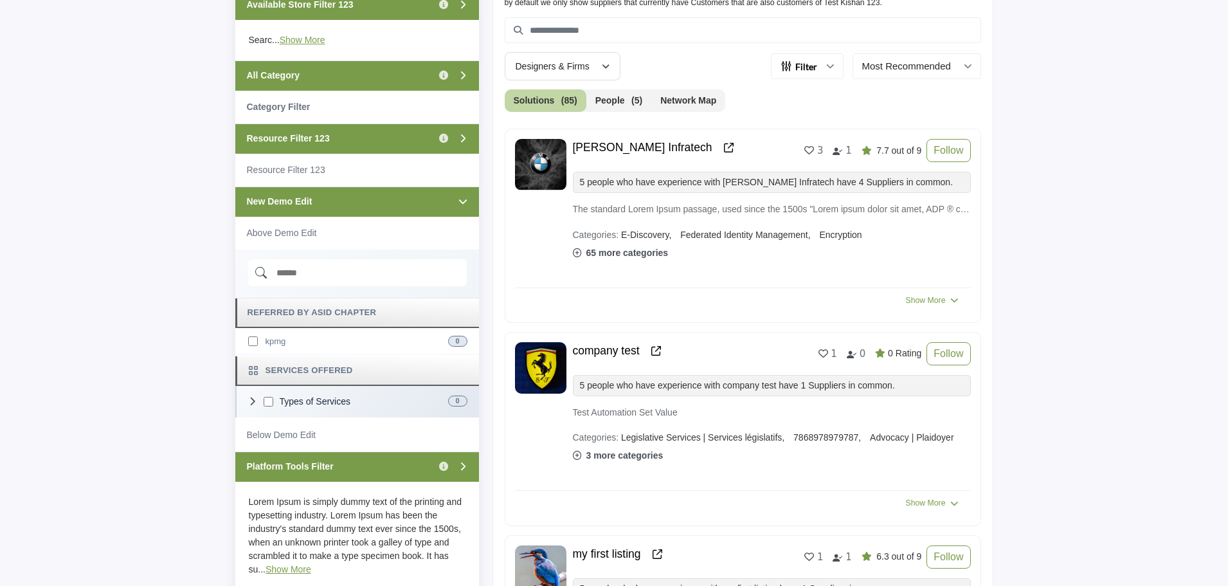
click at [385, 204] on div "New Demo Edit" at bounding box center [357, 201] width 244 height 30
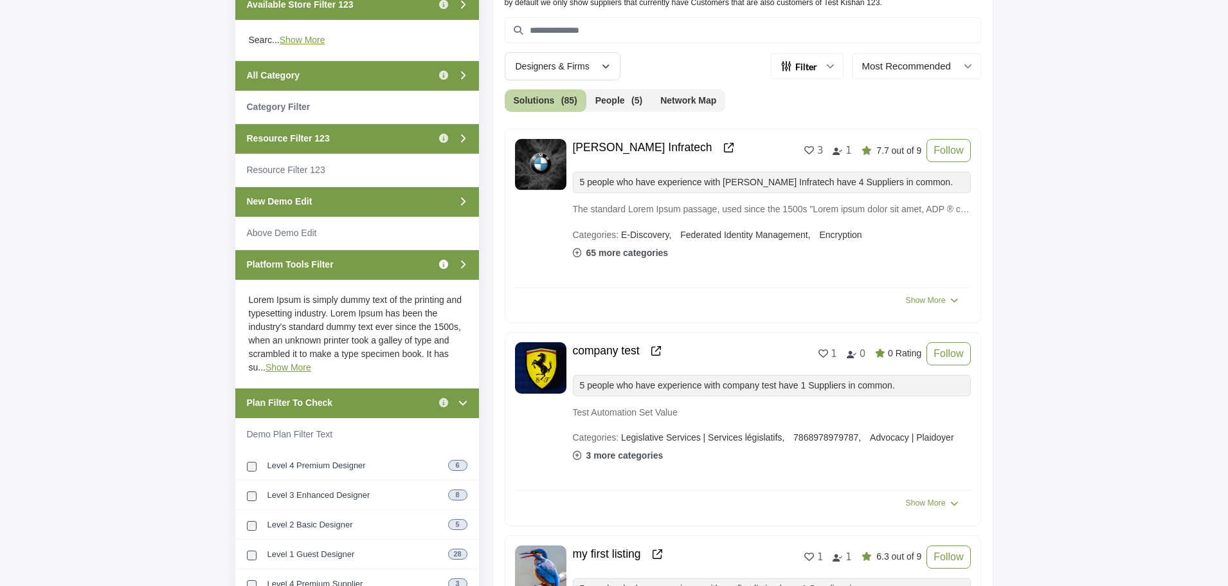
click at [444, 264] on icon "Information about Platform Tools Filter" at bounding box center [443, 264] width 9 height 9
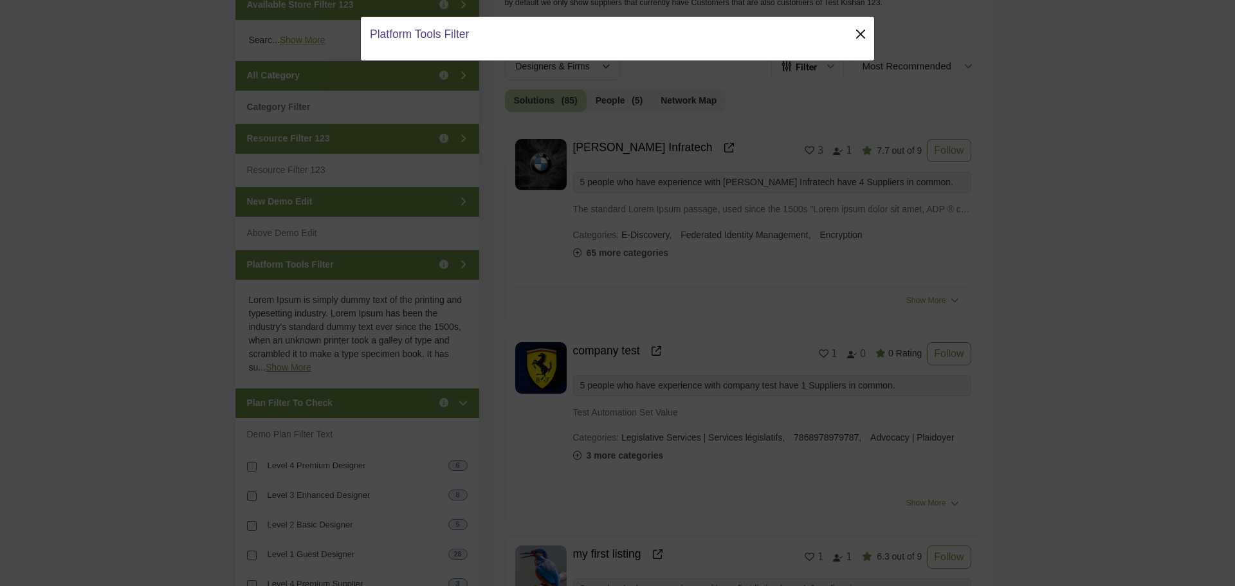
click at [863, 30] on button "Close" at bounding box center [860, 34] width 18 height 18
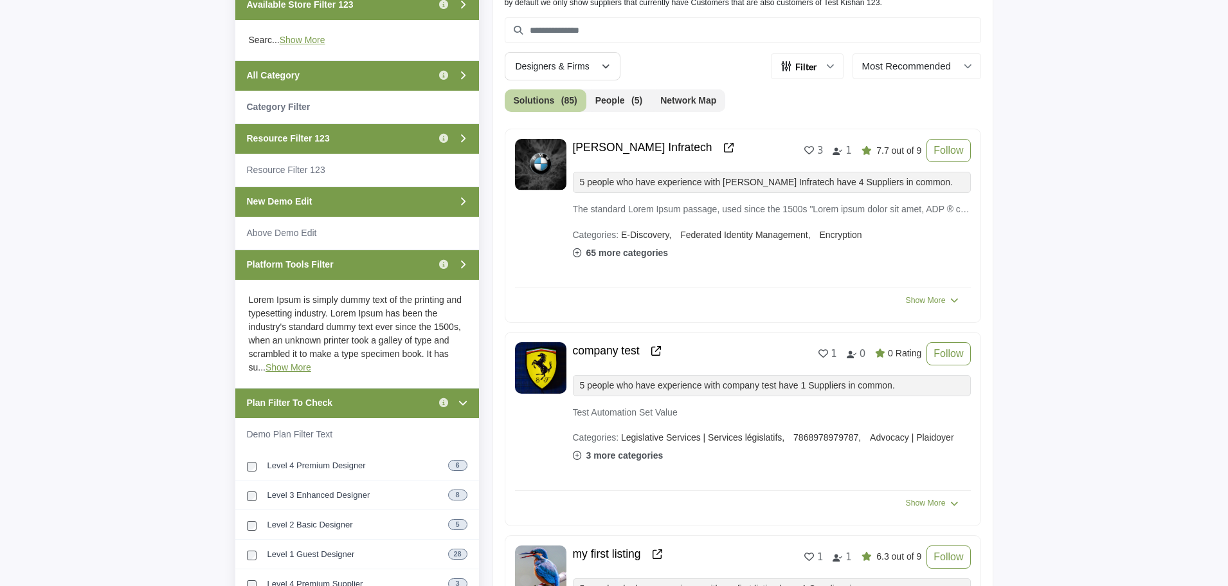
click at [372, 271] on div "Platform Tools Filter Click to view information" at bounding box center [357, 264] width 244 height 30
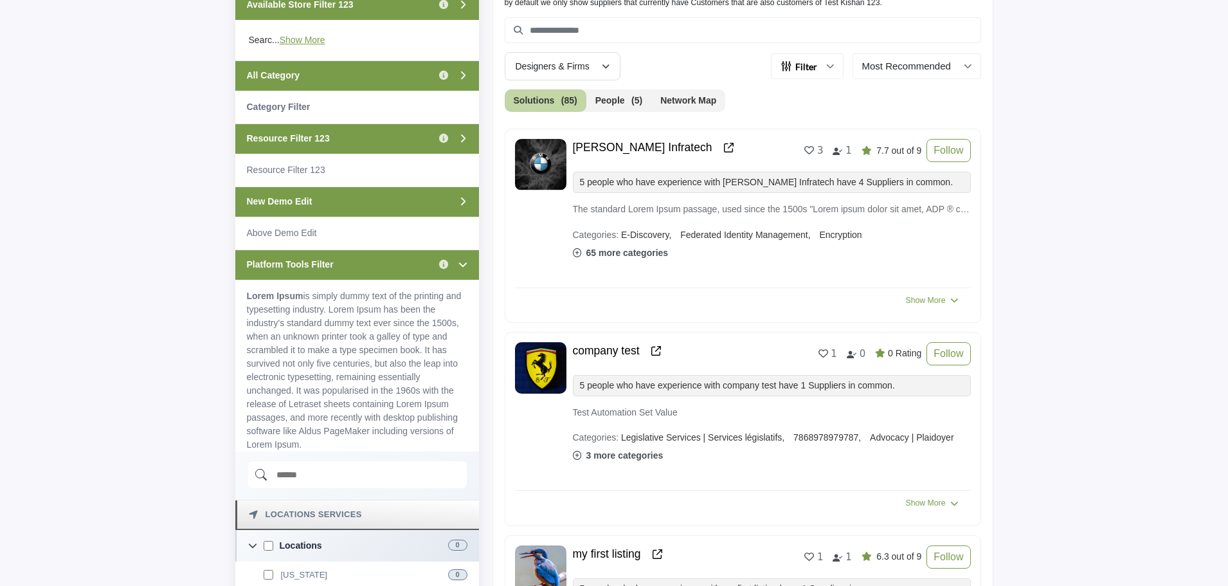
click at [372, 271] on div "Platform Tools Filter Click to view information" at bounding box center [357, 264] width 244 height 30
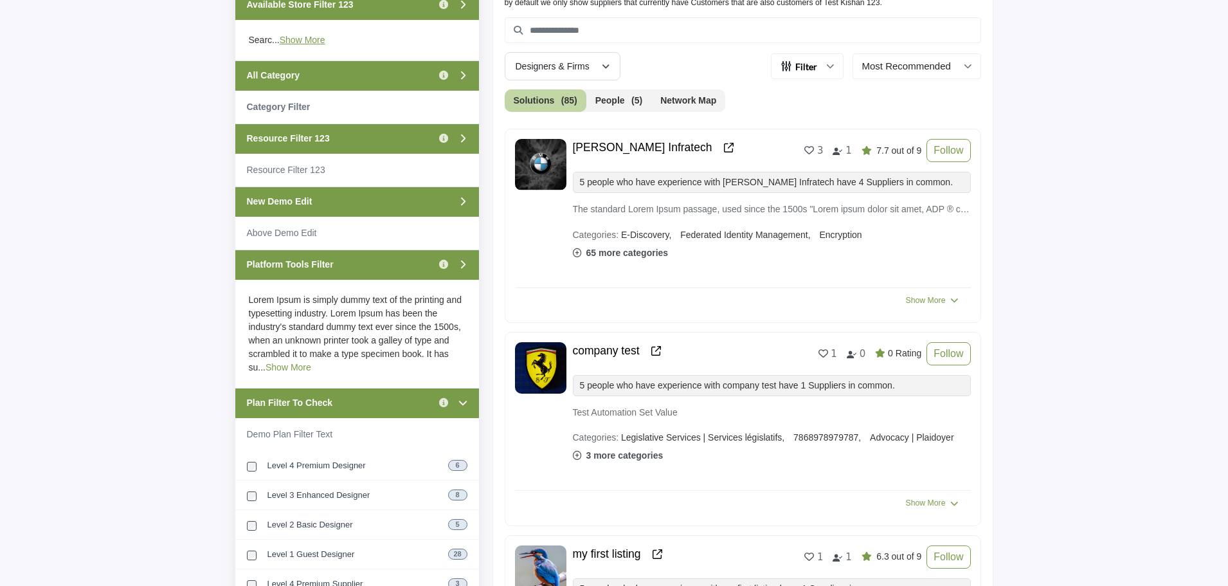
click at [280, 363] on link "Show More" at bounding box center [289, 367] width 46 height 10
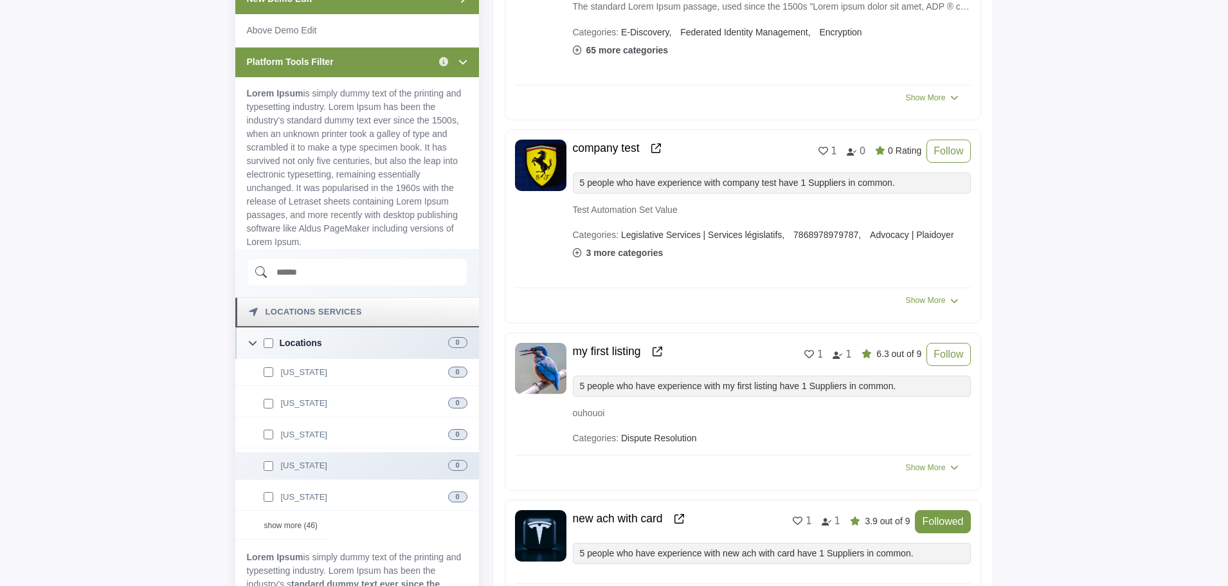
scroll to position [707, 0]
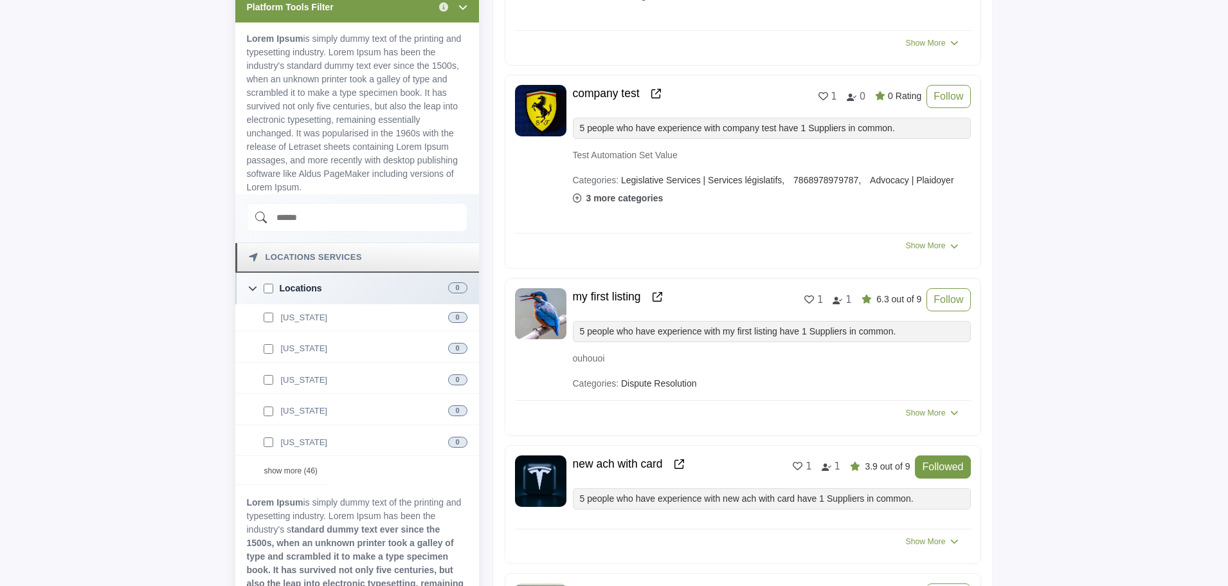
click at [386, 224] on input "Search Demographic" at bounding box center [357, 217] width 221 height 28
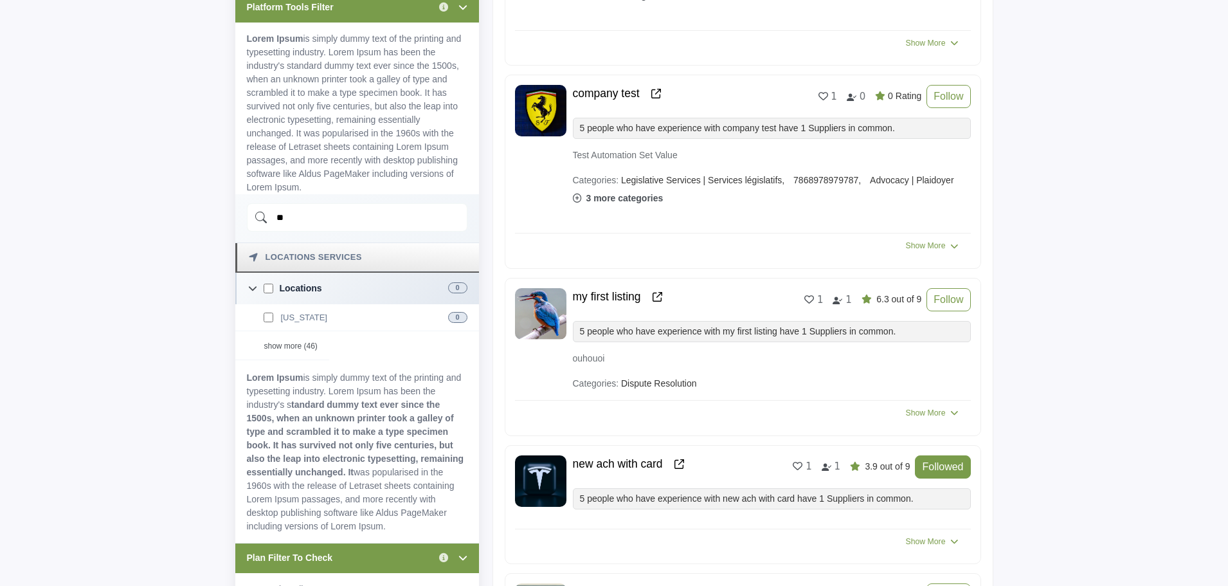
type input "*"
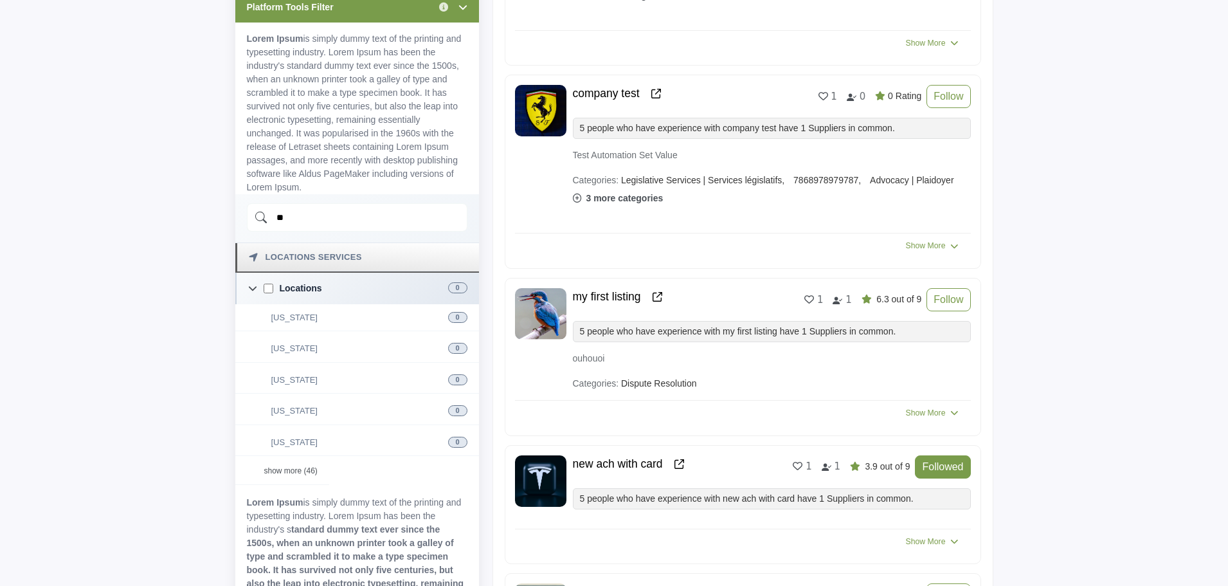
type input "*"
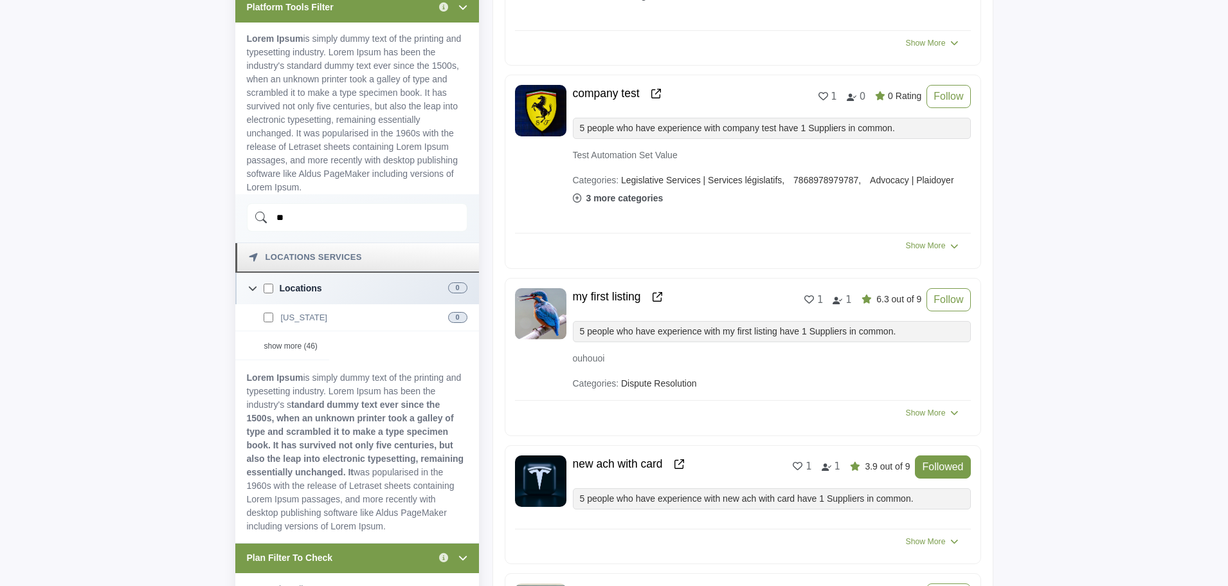
type input "*"
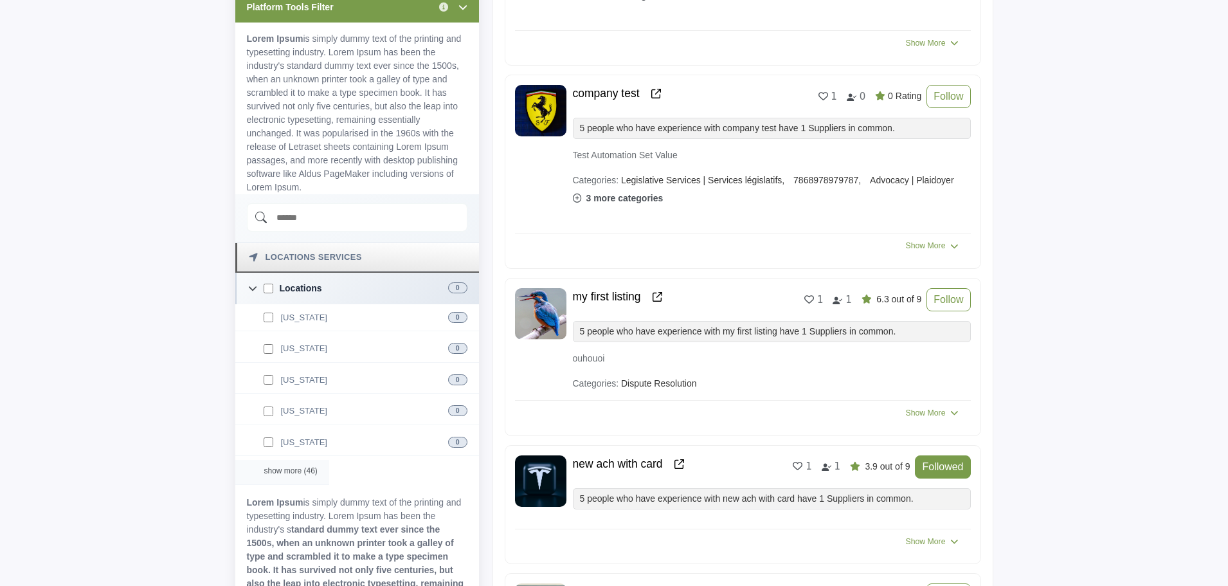
click at [288, 473] on div "show more (46)" at bounding box center [282, 472] width 94 height 25
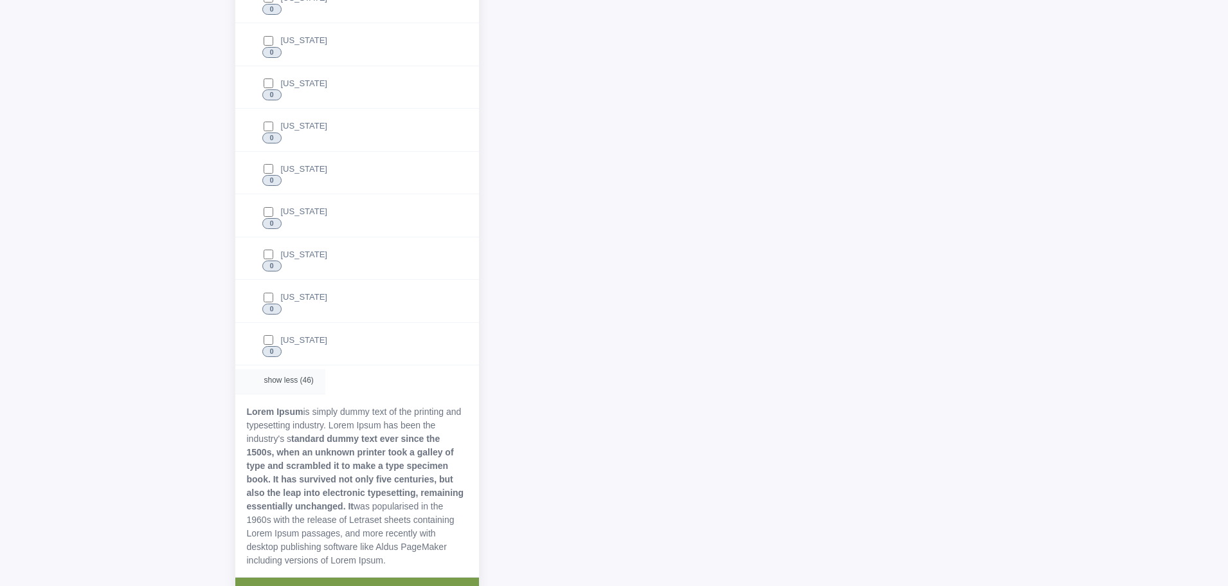
click at [293, 381] on div "show less (46)" at bounding box center [280, 381] width 90 height 25
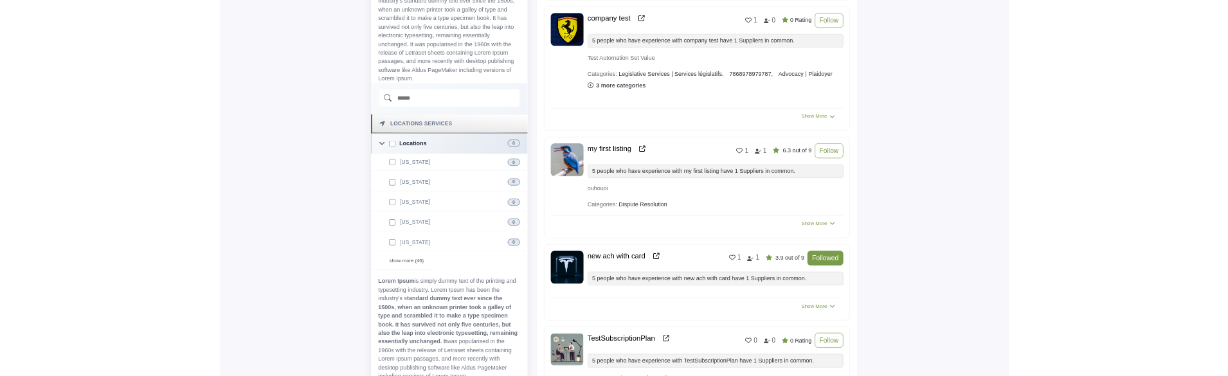
scroll to position [734, 0]
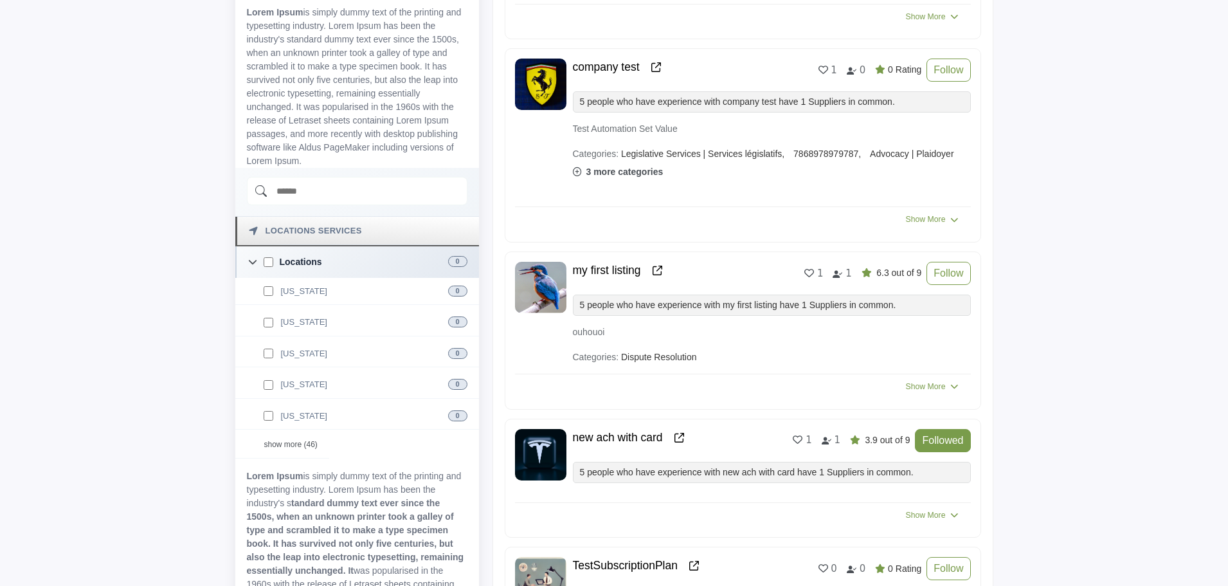
click at [353, 183] on input "Search Demographic" at bounding box center [357, 191] width 221 height 28
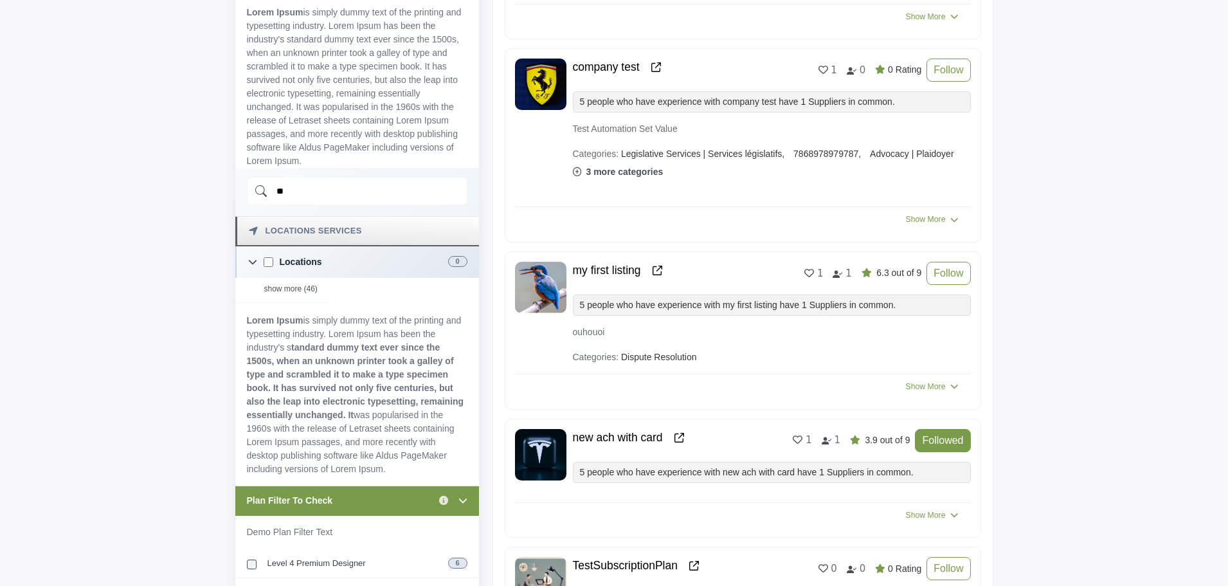
type input "*"
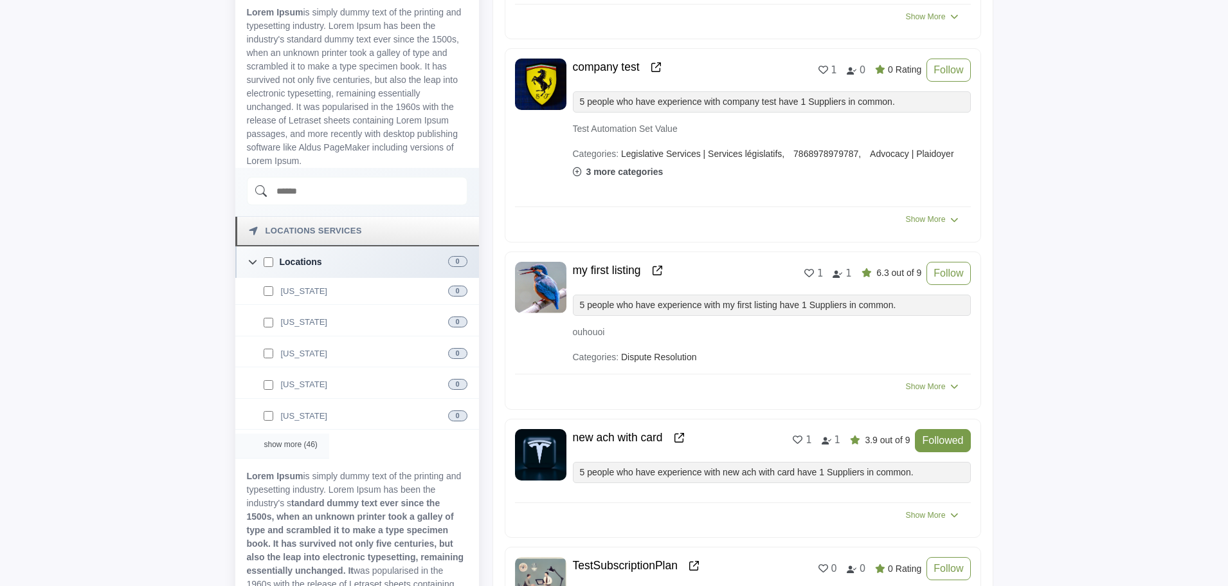
click at [296, 446] on div "show more (46)" at bounding box center [282, 445] width 94 height 25
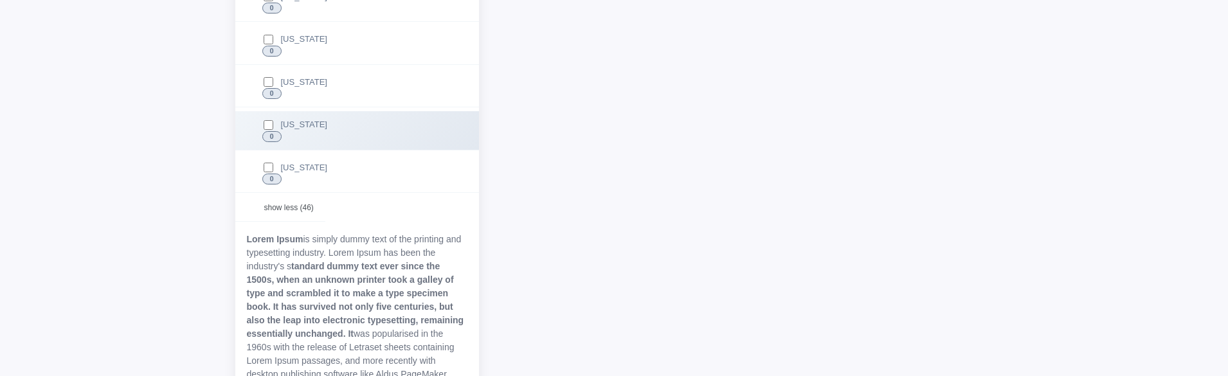
scroll to position [2984, 0]
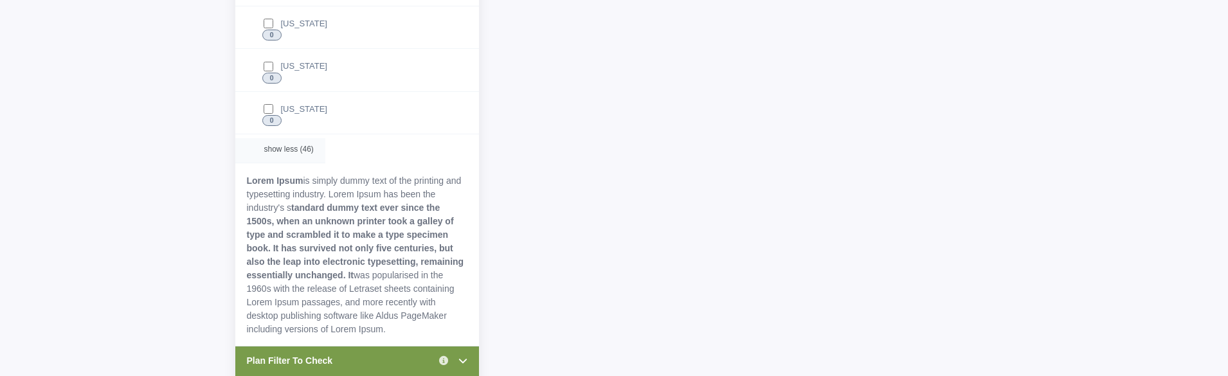
click at [295, 152] on div "show less (46)" at bounding box center [280, 150] width 90 height 25
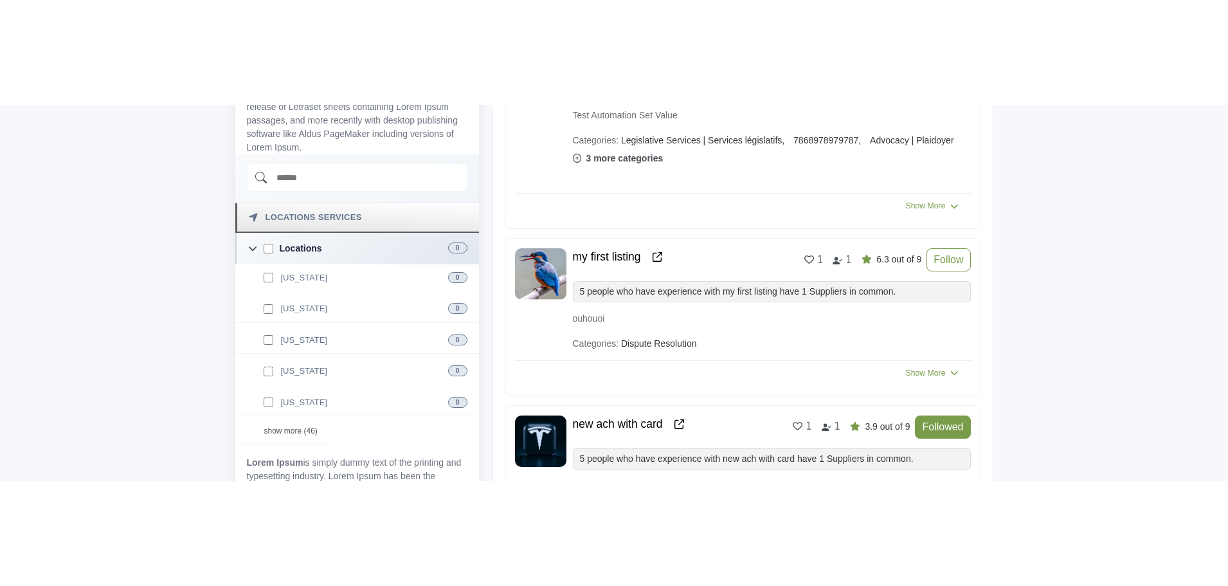
scroll to position [815, 0]
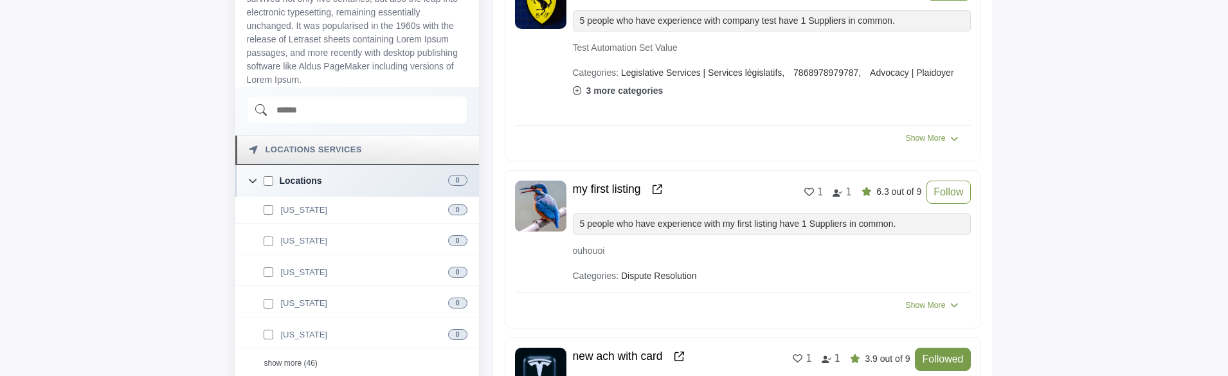
click at [355, 116] on input "Search Demographic" at bounding box center [357, 110] width 221 height 28
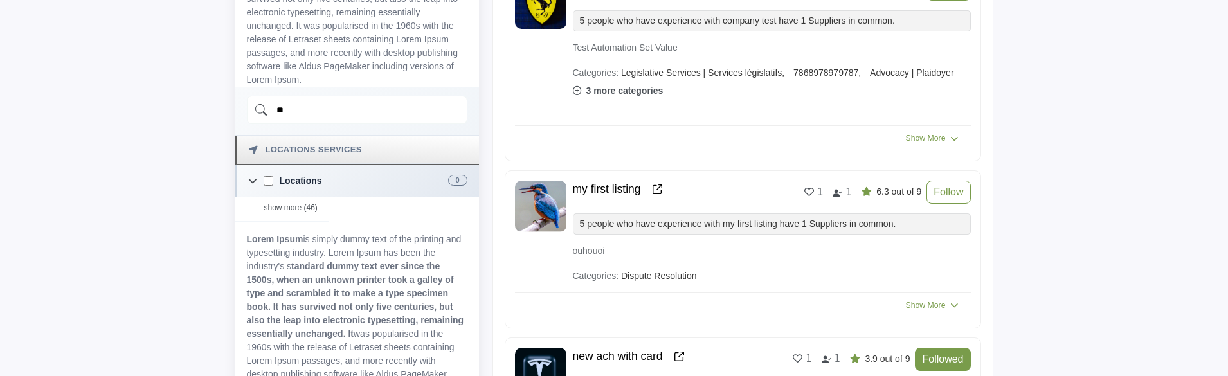
type input "*"
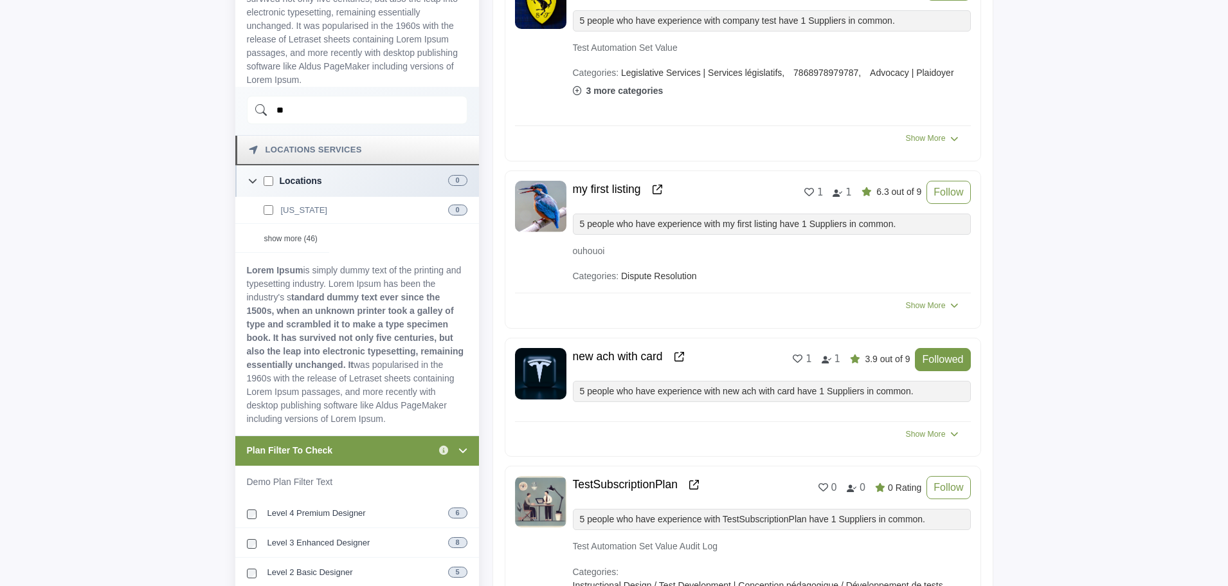
type input "*"
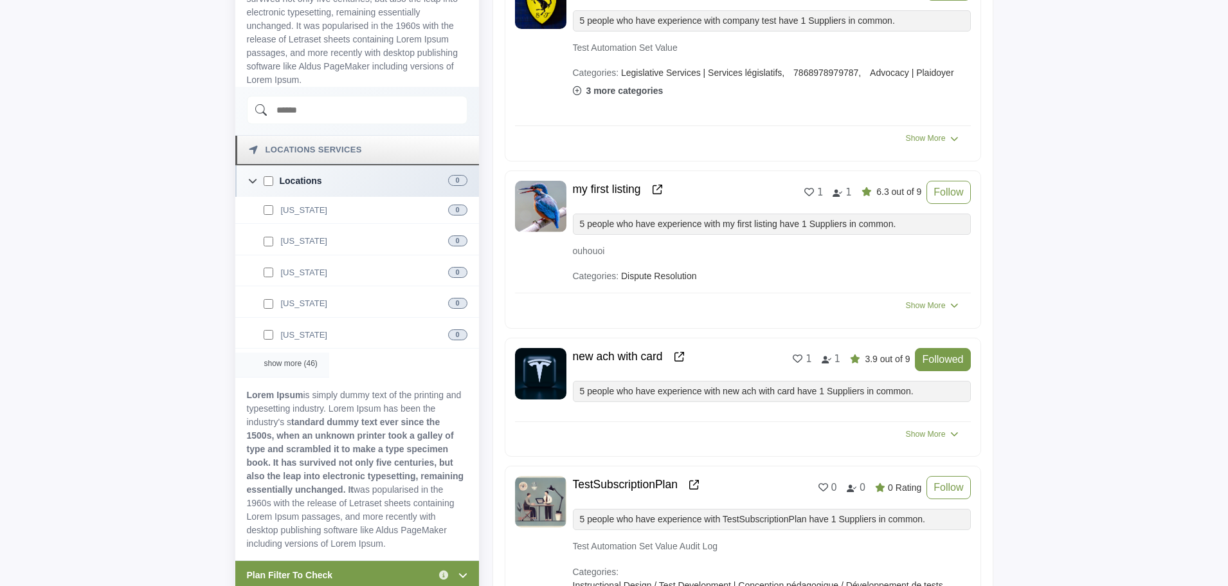
click at [278, 361] on div "show more (46)" at bounding box center [282, 364] width 94 height 25
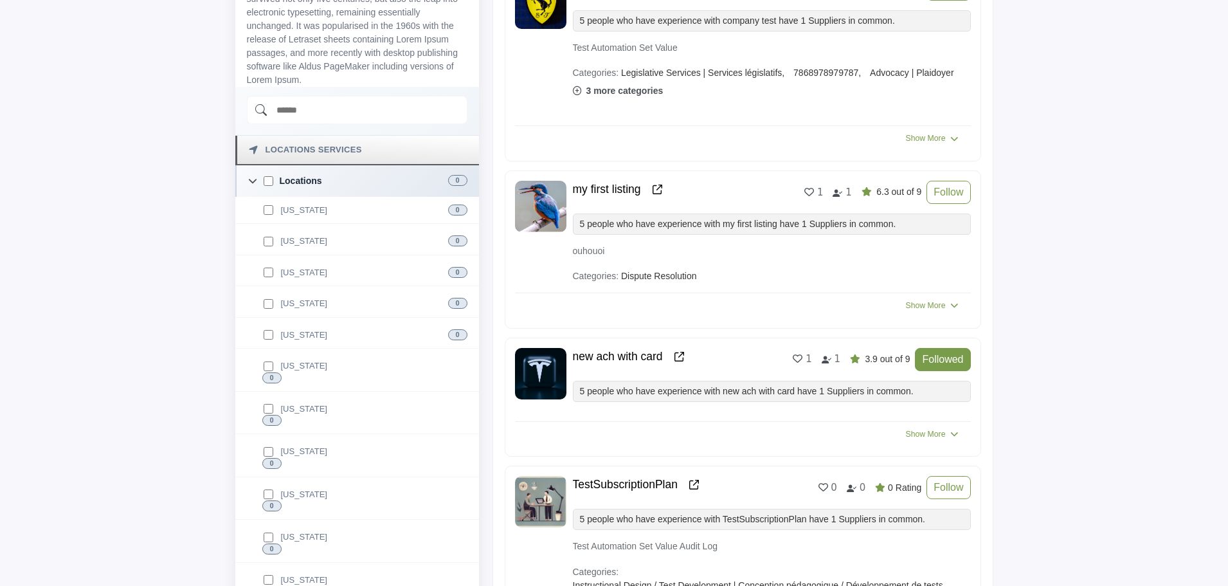
click at [368, 153] on div "Locations Services" at bounding box center [357, 151] width 244 height 30
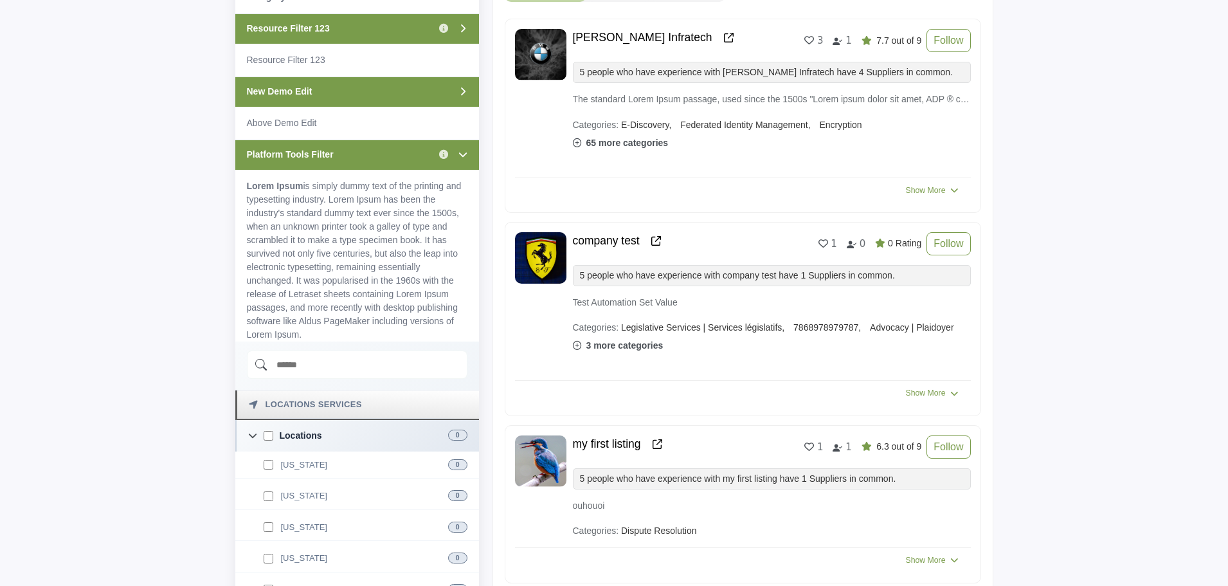
scroll to position [557, 0]
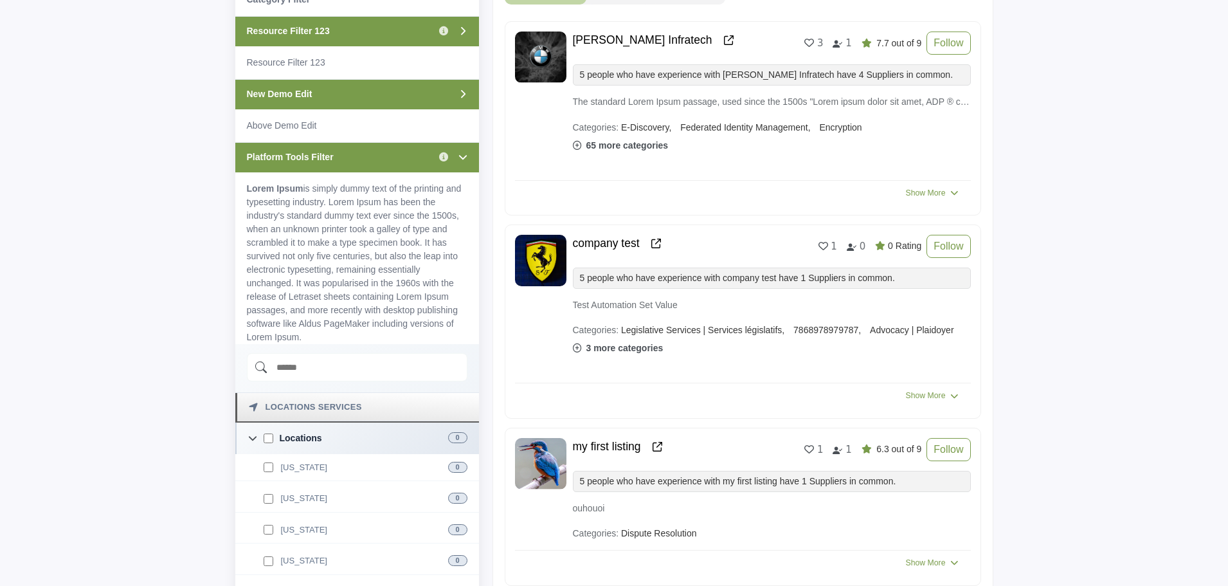
click at [406, 158] on div "Platform Tools Filter Click to view information" at bounding box center [357, 157] width 244 height 30
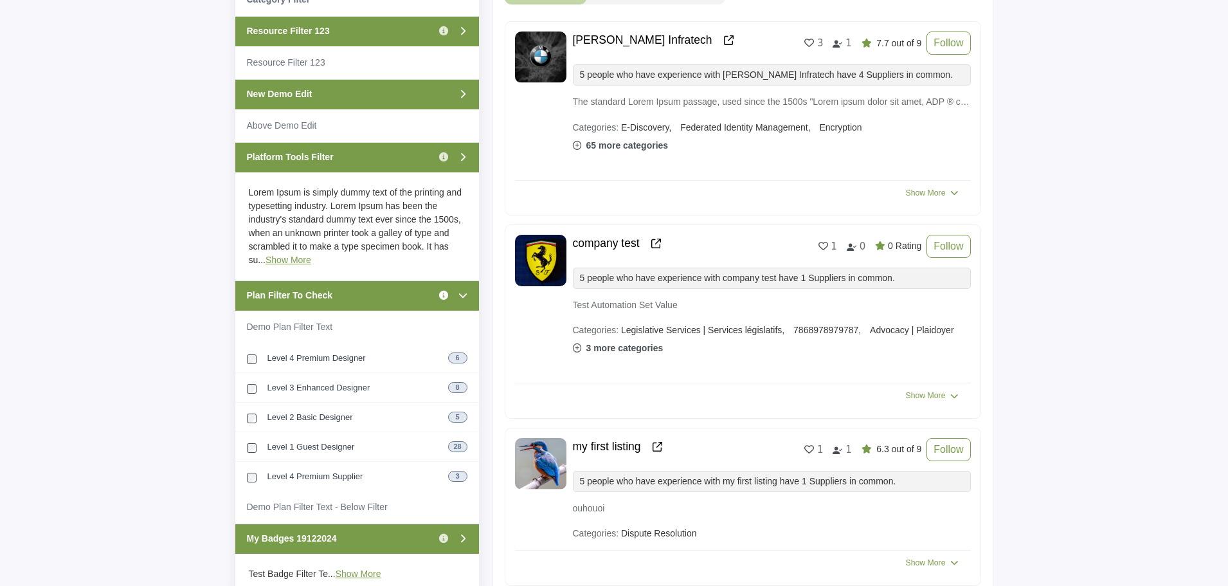
click at [444, 298] on icon "Information about Plan Filter To Check" at bounding box center [443, 295] width 9 height 9
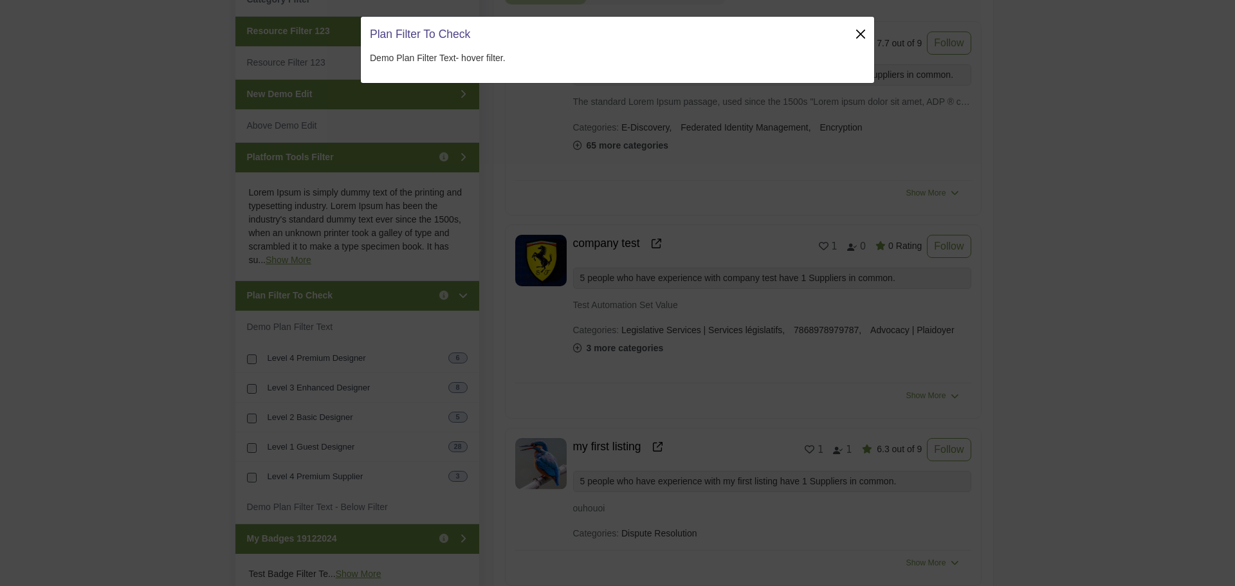
click at [860, 29] on button "Close" at bounding box center [860, 34] width 18 height 18
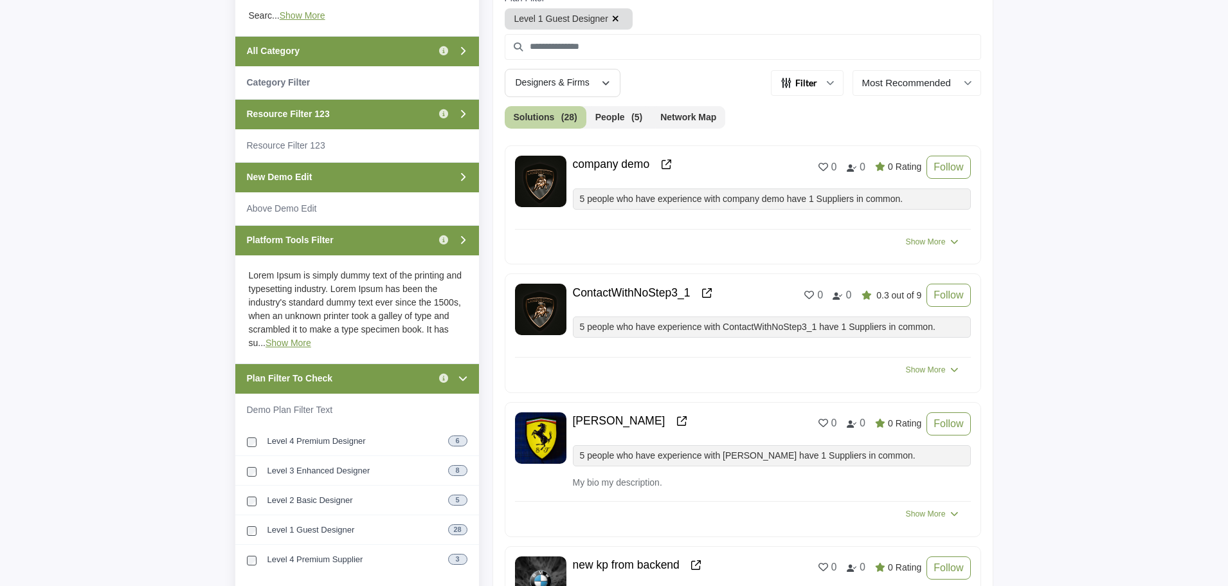
scroll to position [429, 0]
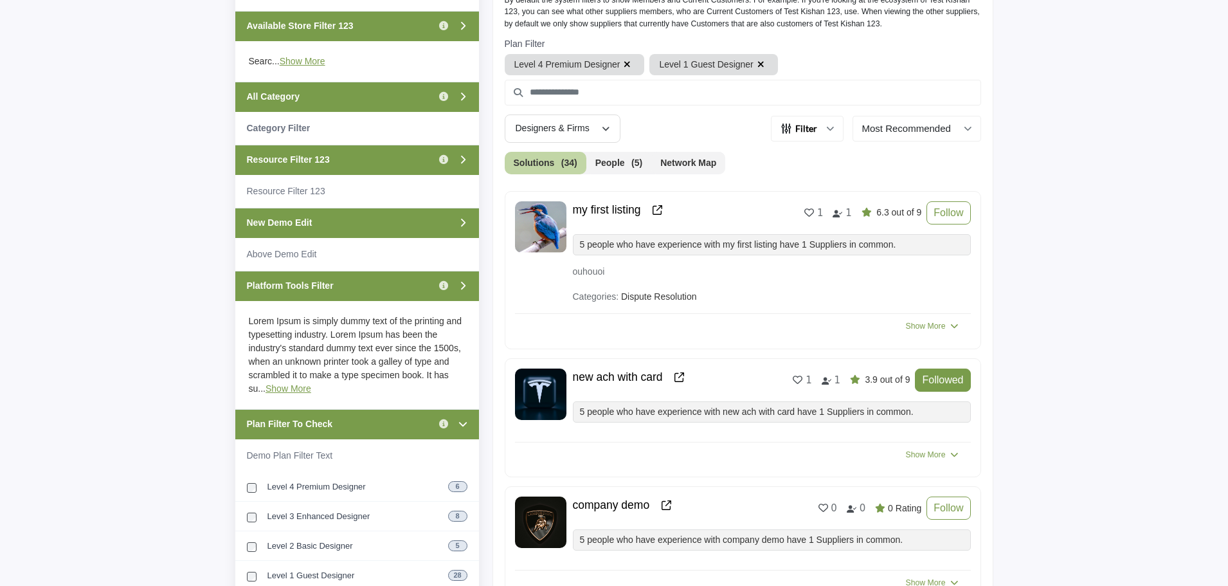
click at [627, 63] on icon "button" at bounding box center [627, 64] width 7 height 9
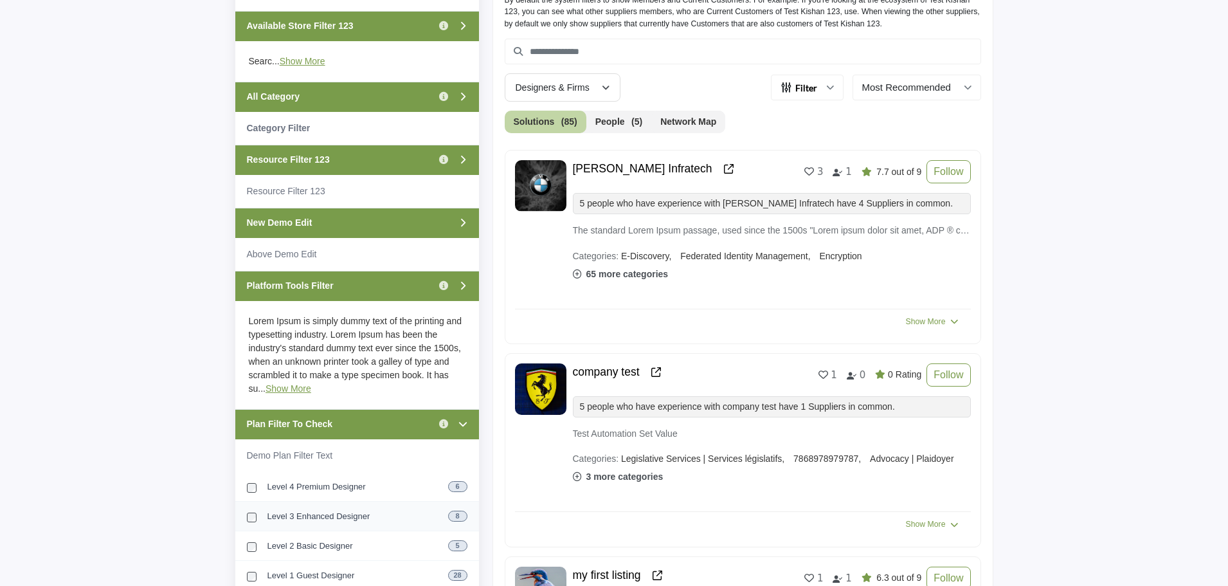
click at [319, 518] on label "Level 3 Enhanced Designer" at bounding box center [318, 516] width 103 height 10
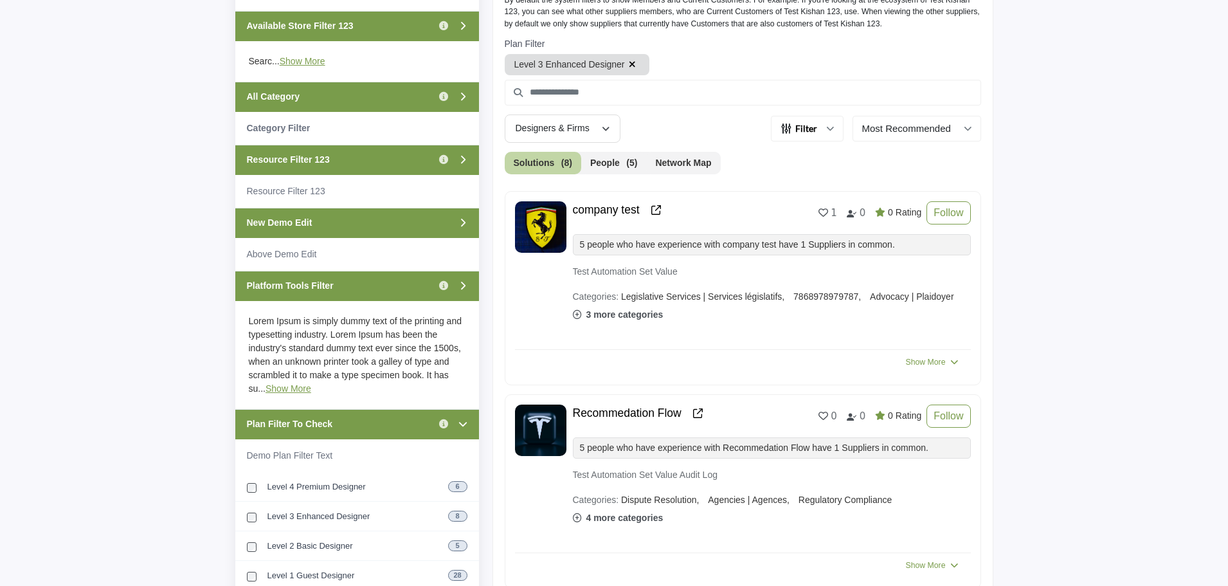
click at [629, 62] on icon "button" at bounding box center [632, 64] width 7 height 9
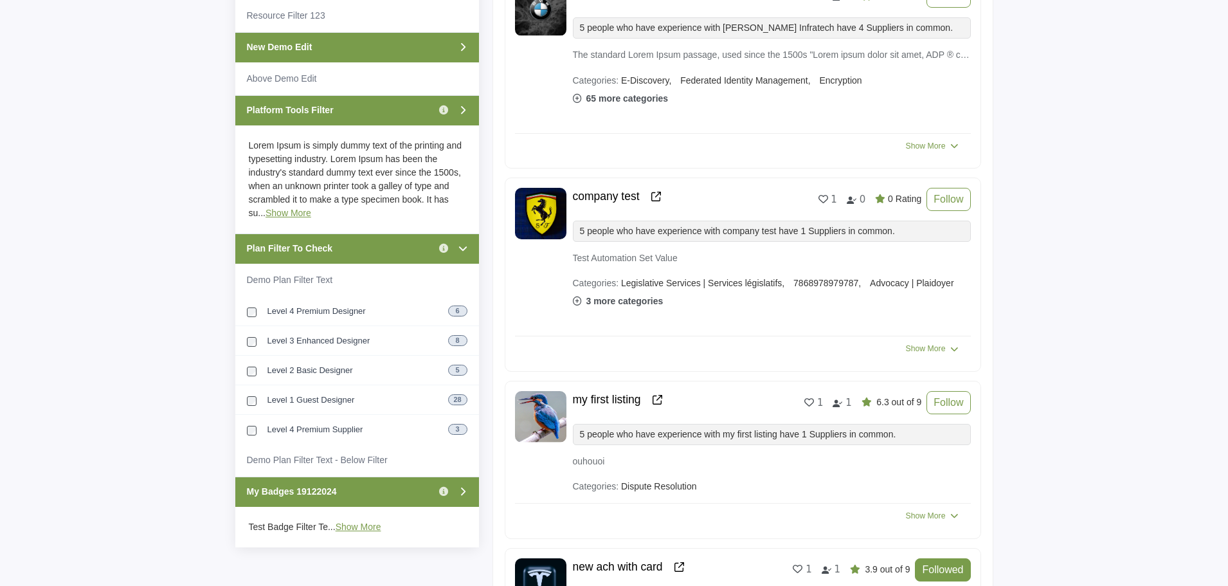
scroll to position [622, 0]
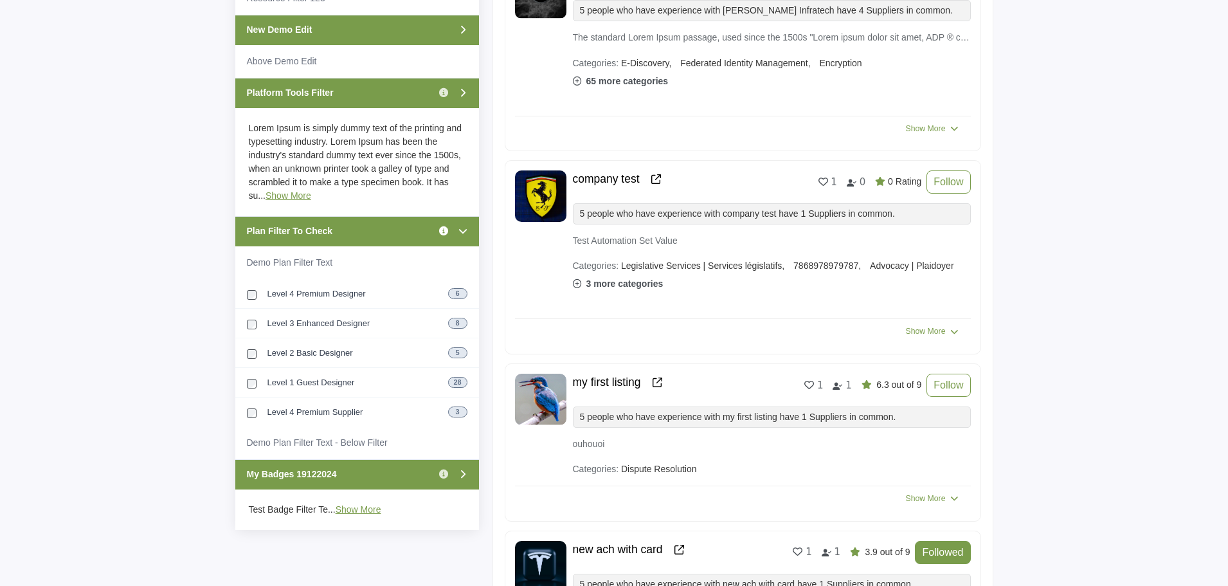
click at [445, 231] on icon "Information about Plan Filter To Check" at bounding box center [443, 230] width 9 height 9
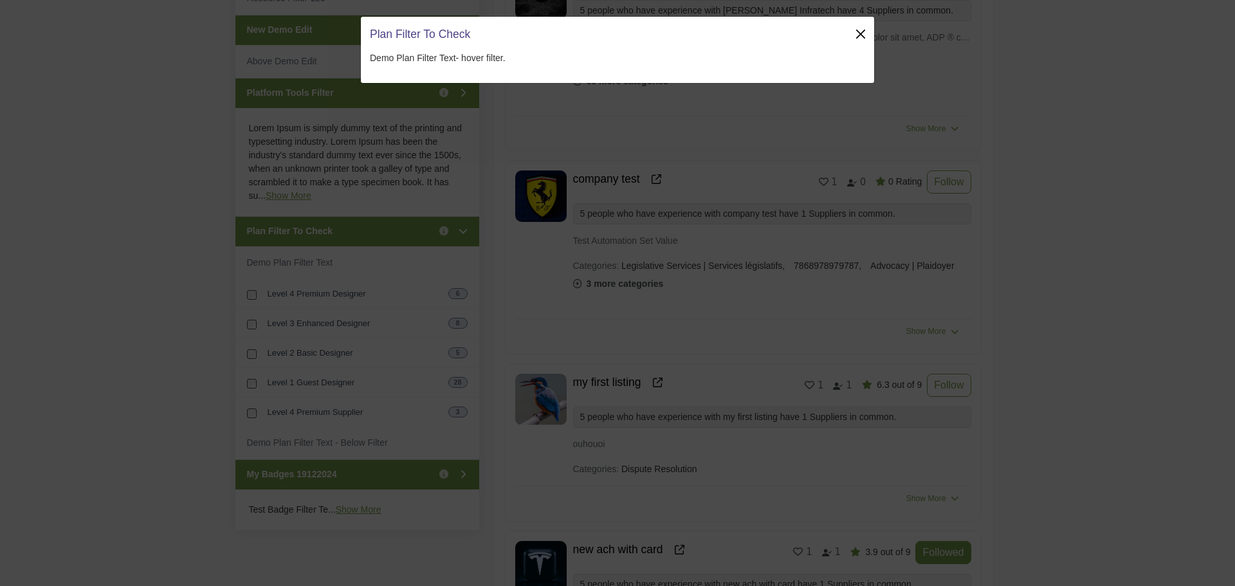
click at [863, 28] on button "Close" at bounding box center [860, 34] width 18 height 18
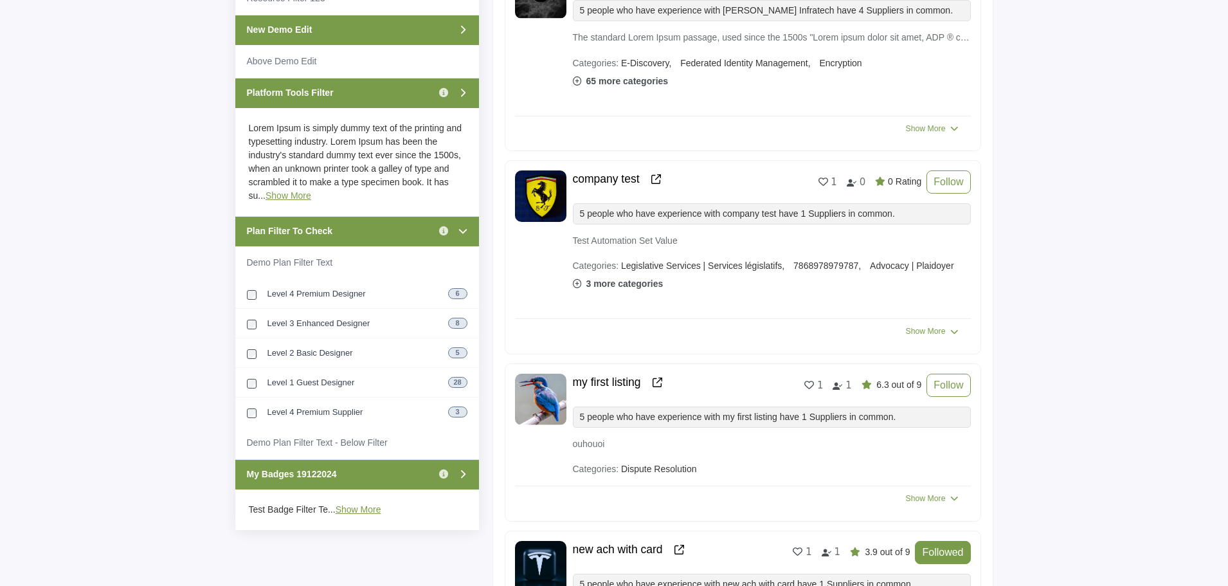
click at [420, 230] on div "Plan Filter To Check Click to view information" at bounding box center [357, 231] width 244 height 30
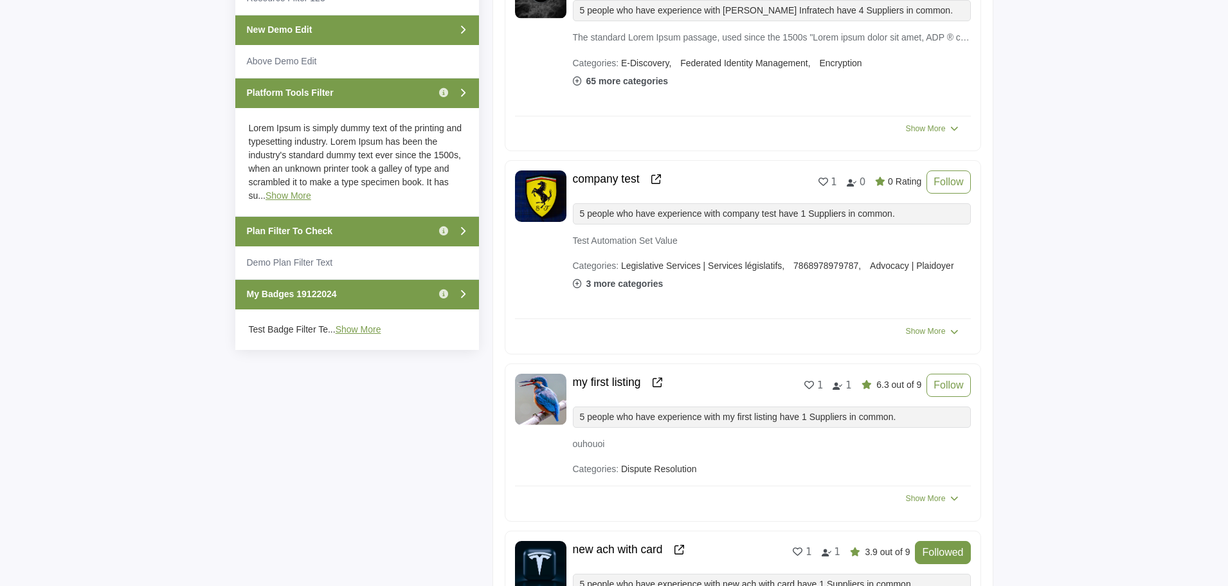
click at [356, 299] on div "My Badges 19122024 Click to view information" at bounding box center [357, 294] width 244 height 30
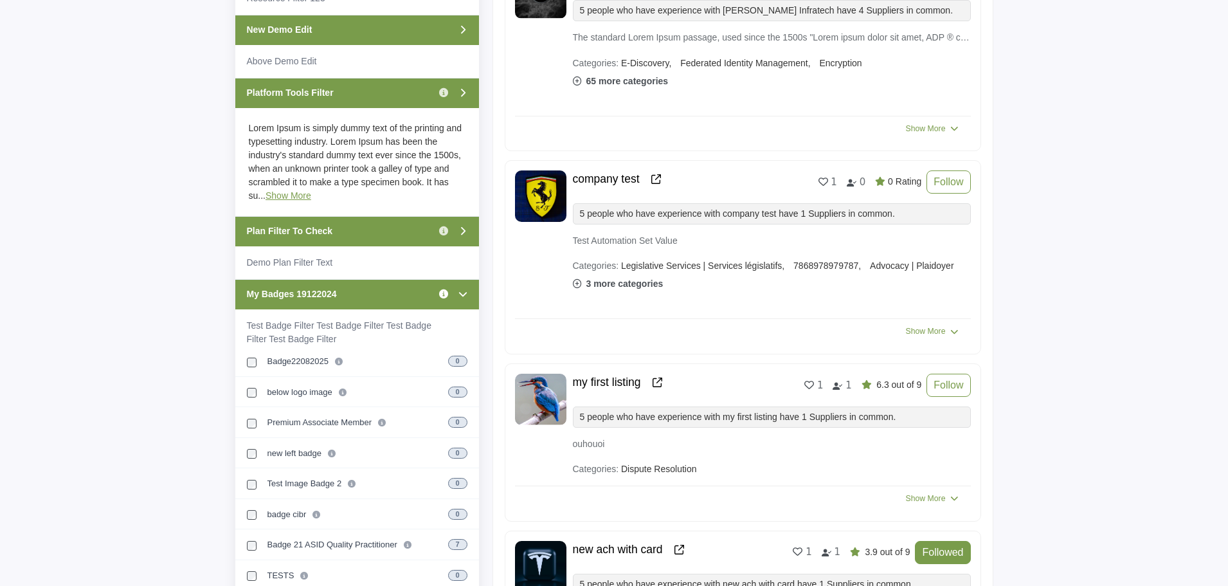
click at [440, 295] on icon "Information about My Badges 19122024" at bounding box center [443, 293] width 9 height 9
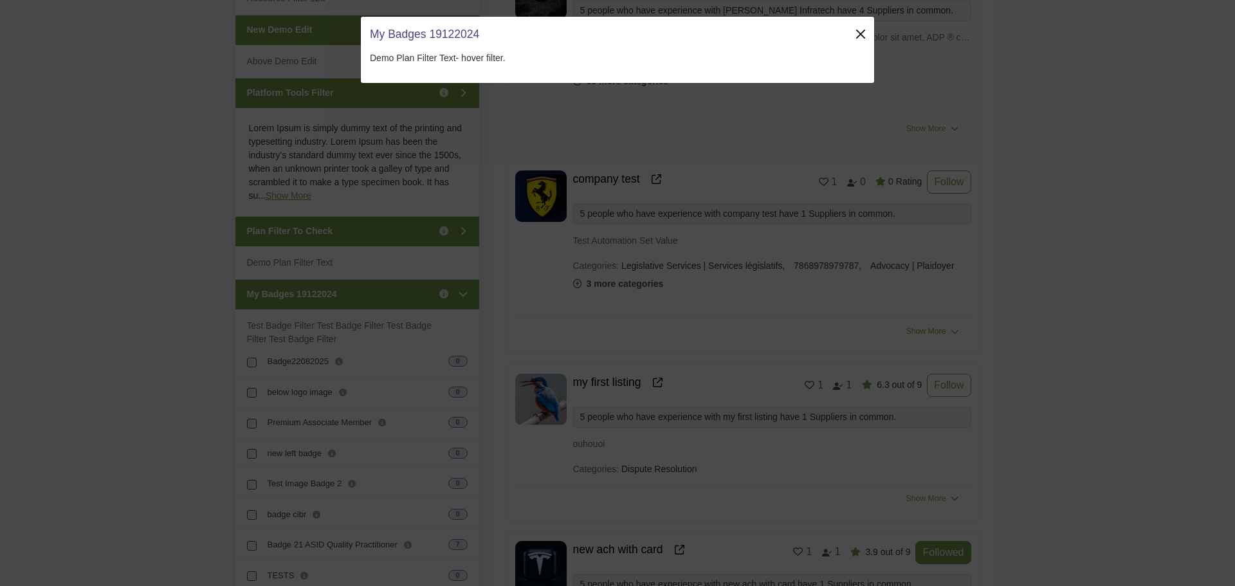
click at [856, 34] on button "Close" at bounding box center [860, 34] width 18 height 18
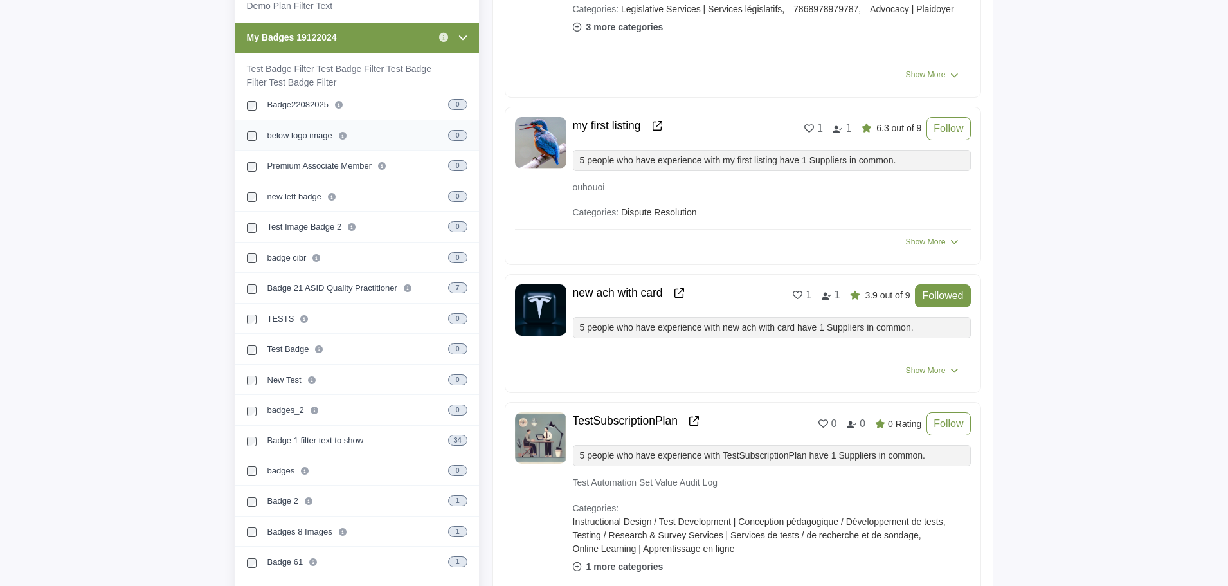
scroll to position [879, 0]
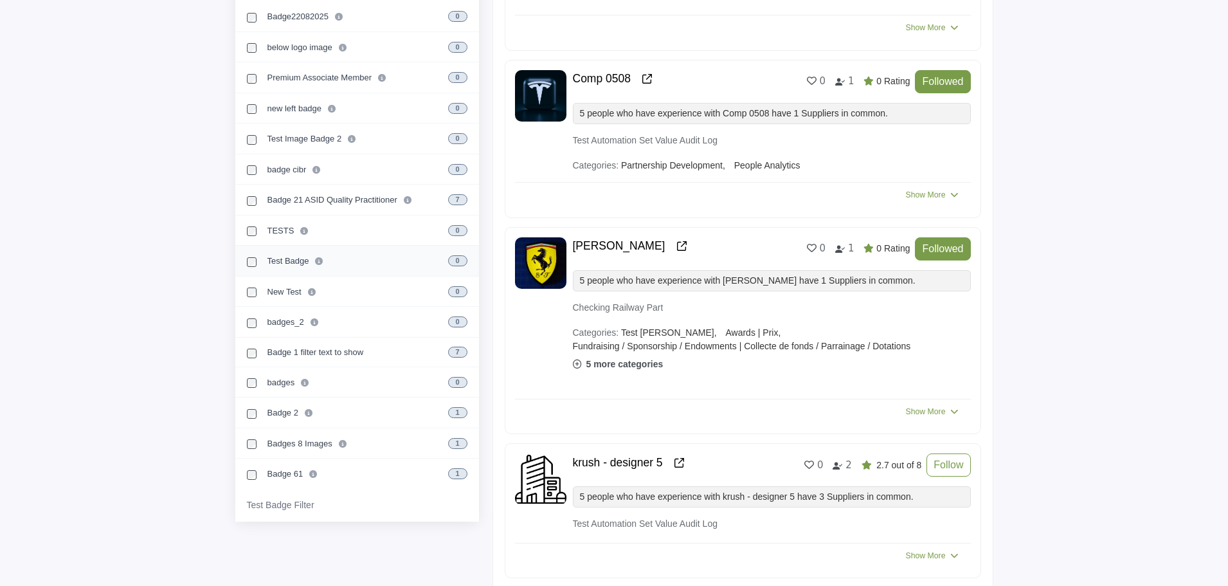
scroll to position [1008, 0]
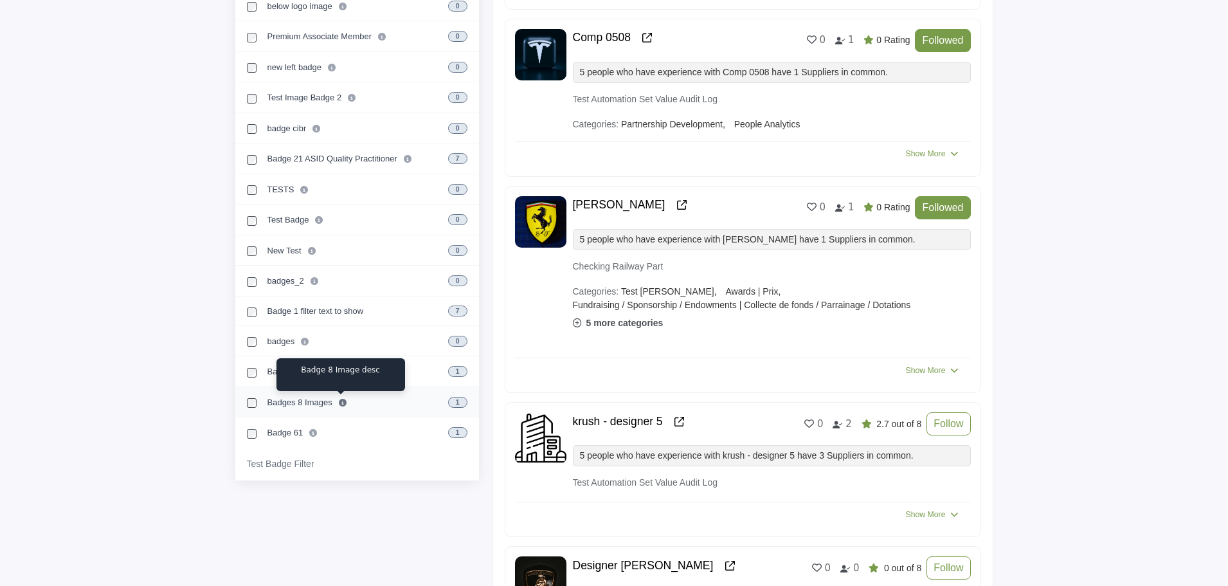
click at [341, 401] on icon at bounding box center [343, 403] width 8 height 8
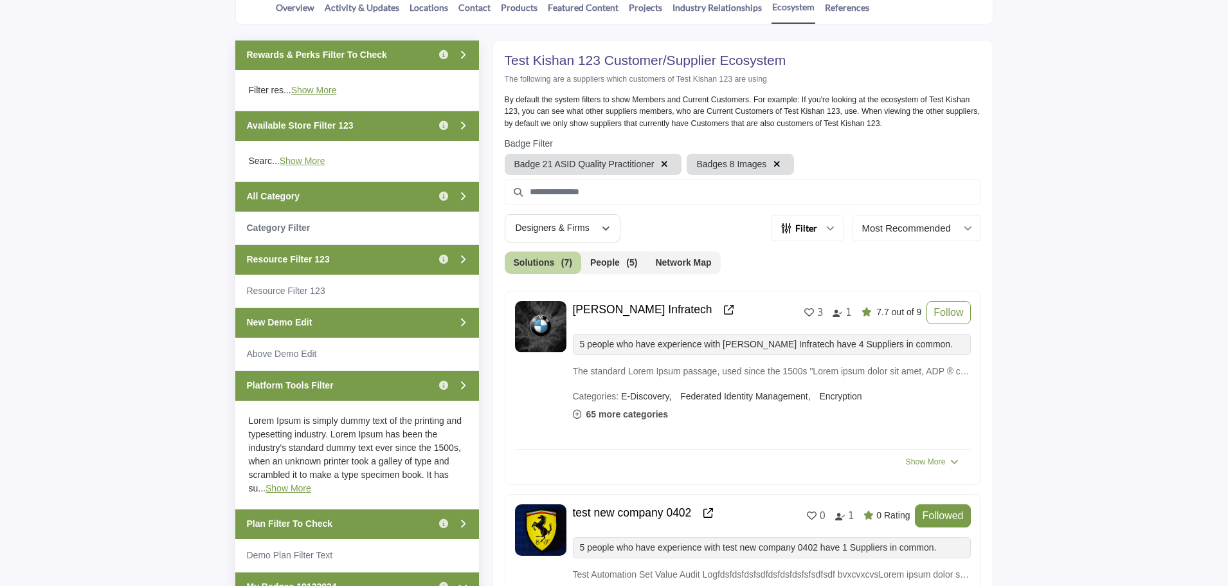
scroll to position [366, 0]
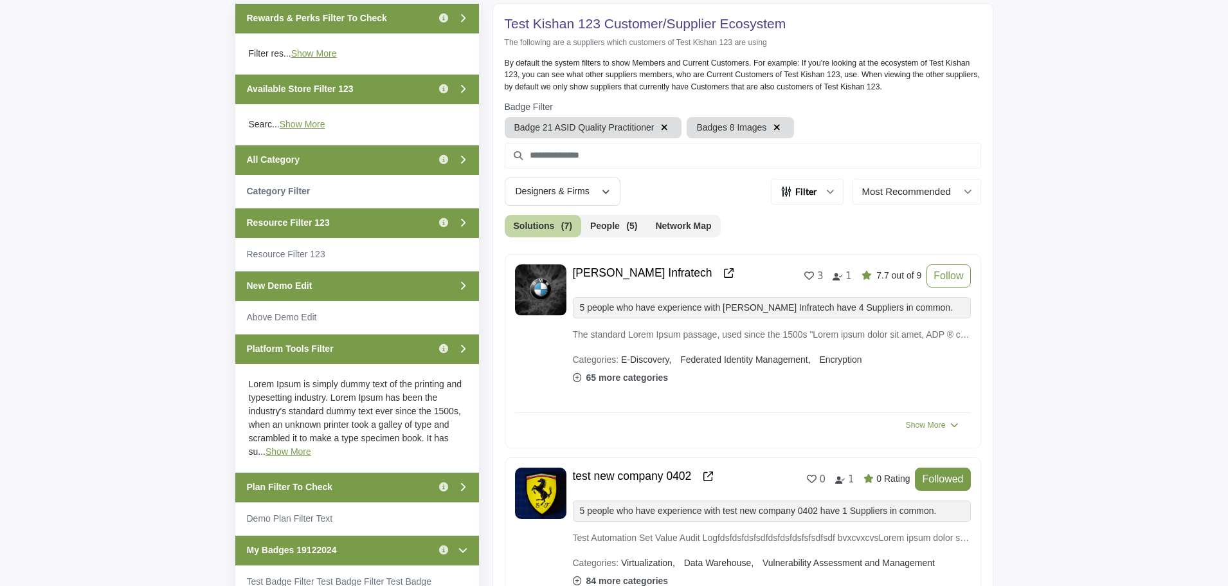
click at [663, 127] on icon "button" at bounding box center [664, 127] width 7 height 9
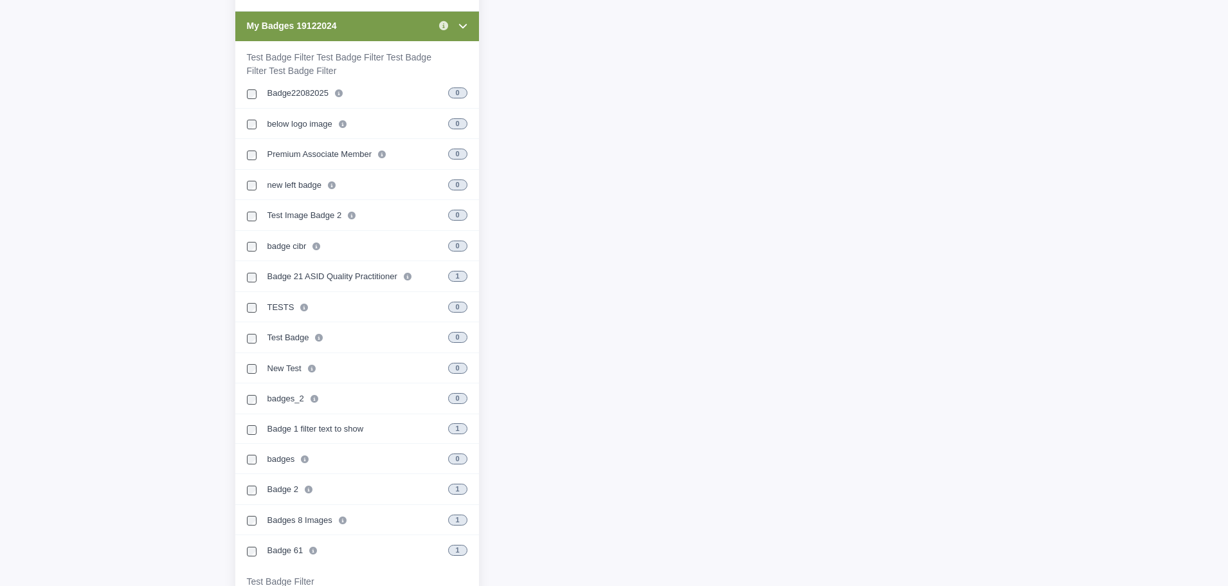
scroll to position [1009, 0]
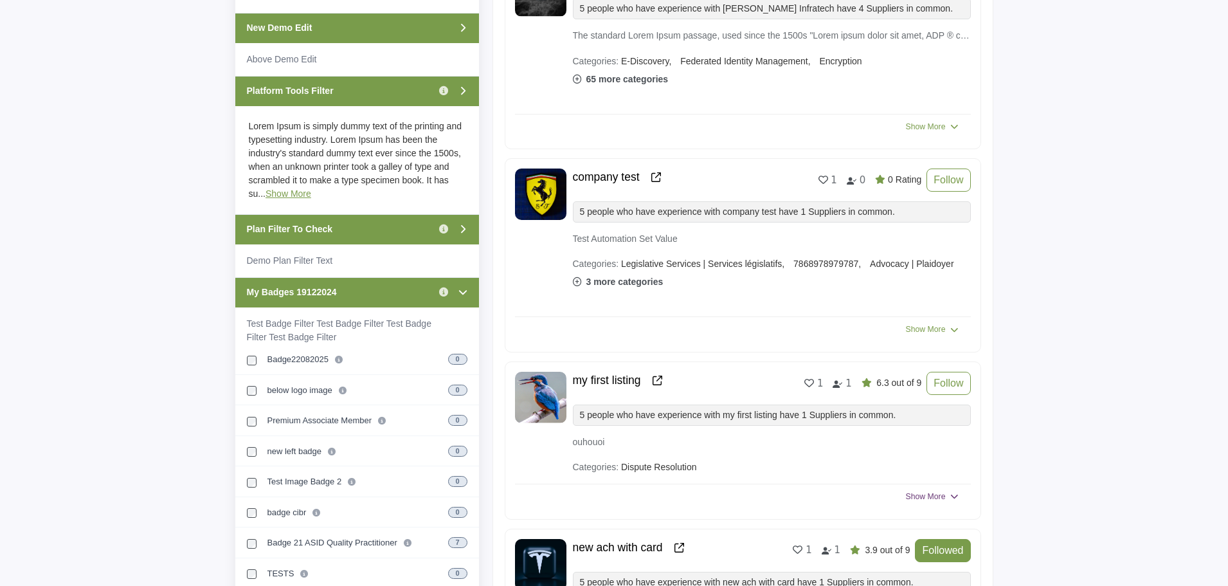
scroll to position [623, 0]
click at [367, 297] on div "My Badges 19122024 Click to view information" at bounding box center [357, 293] width 244 height 30
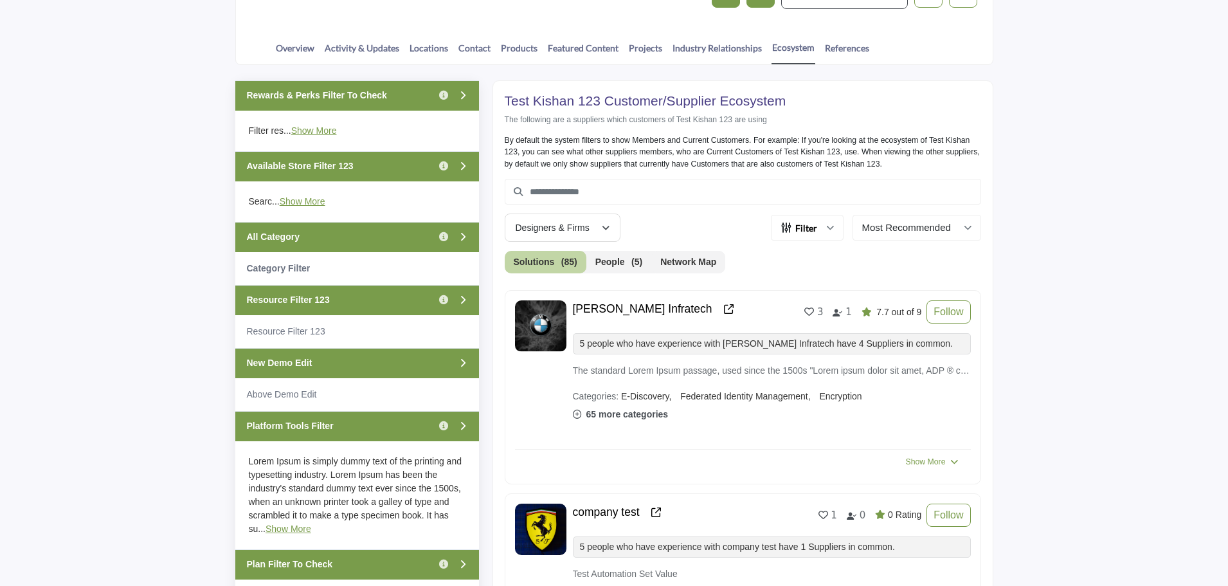
scroll to position [302, 0]
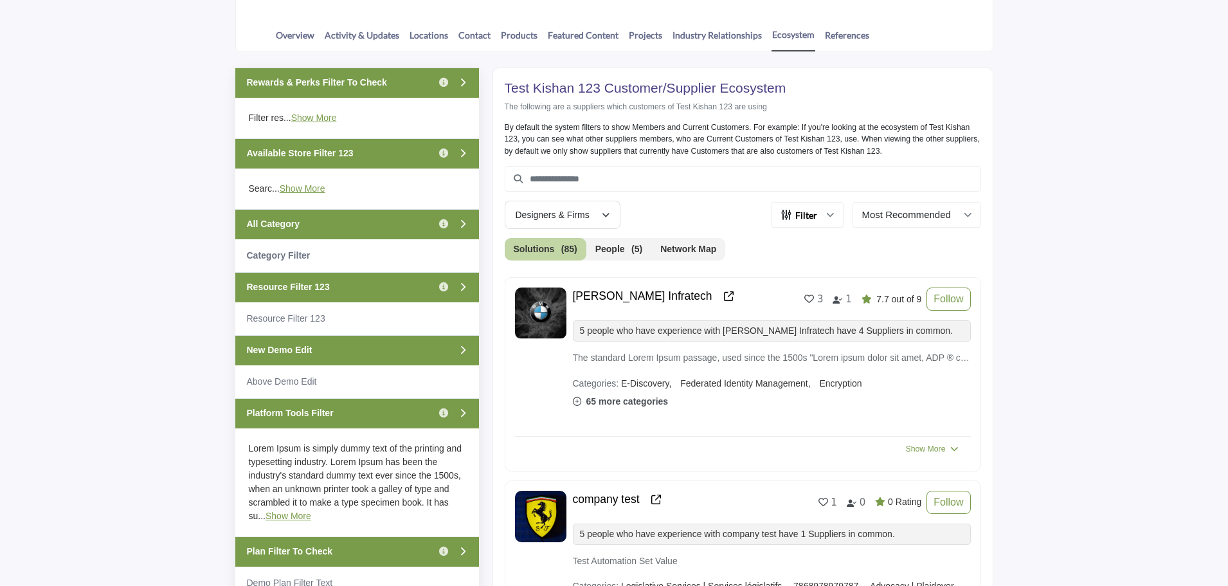
click at [346, 223] on div "All Category Click to view information" at bounding box center [357, 224] width 244 height 30
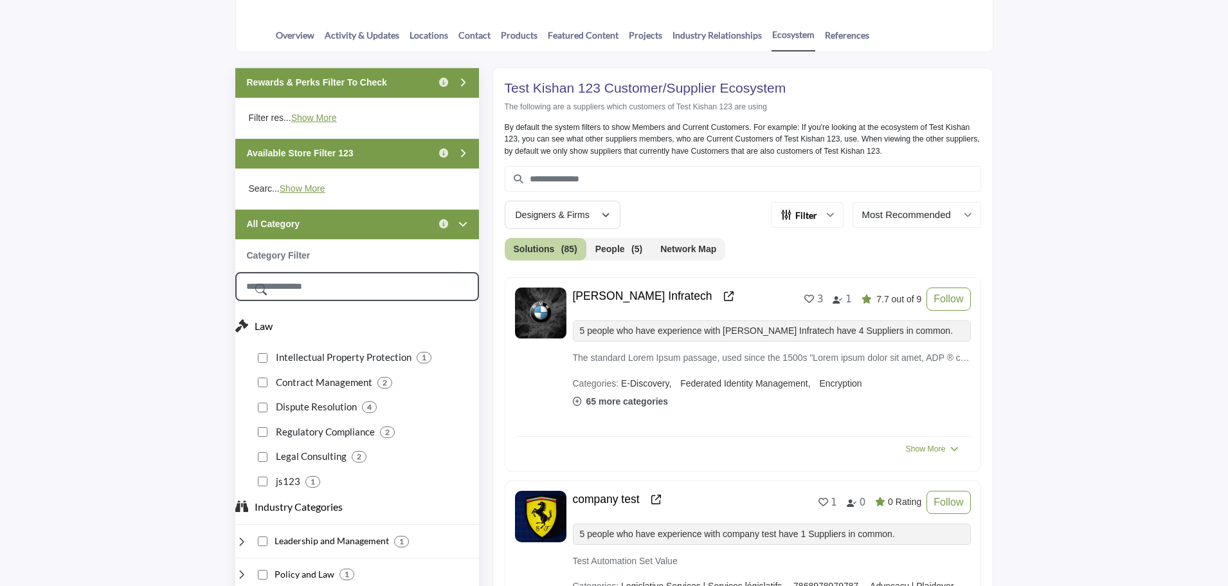
click at [342, 289] on input "Search Category" at bounding box center [357, 286] width 244 height 29
type input "***"
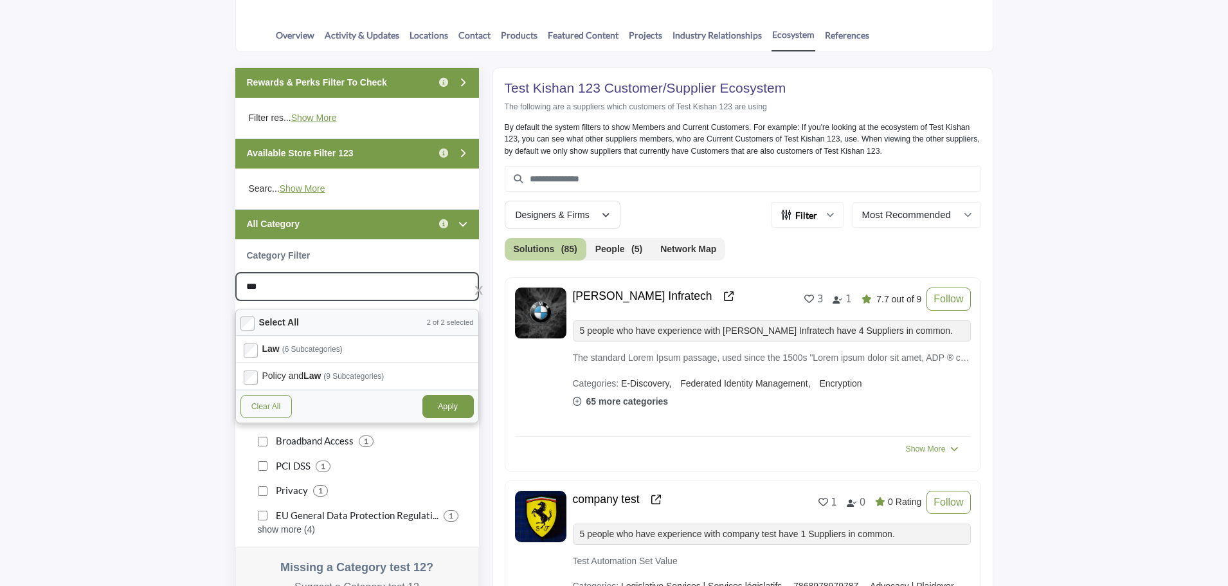
type input "***"
drag, startPoint x: 450, startPoint y: 404, endPoint x: 770, endPoint y: 585, distance: 368.0
click at [450, 404] on button "Apply" at bounding box center [447, 406] width 51 height 23
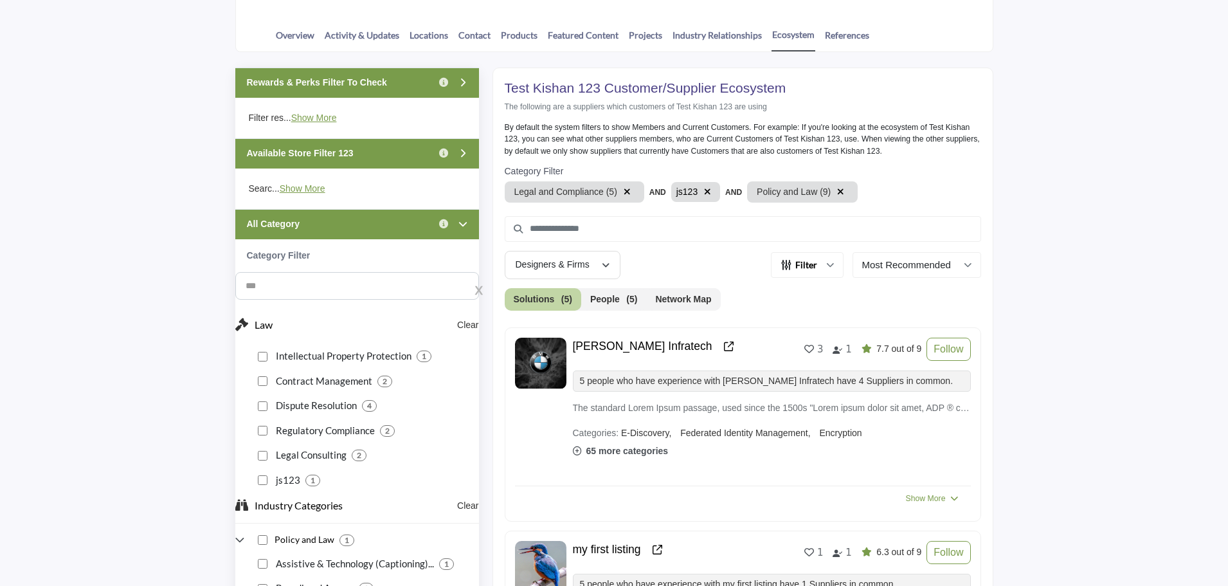
click at [837, 192] on icon "button" at bounding box center [840, 191] width 7 height 9
click at [624, 192] on icon "button" at bounding box center [627, 191] width 7 height 9
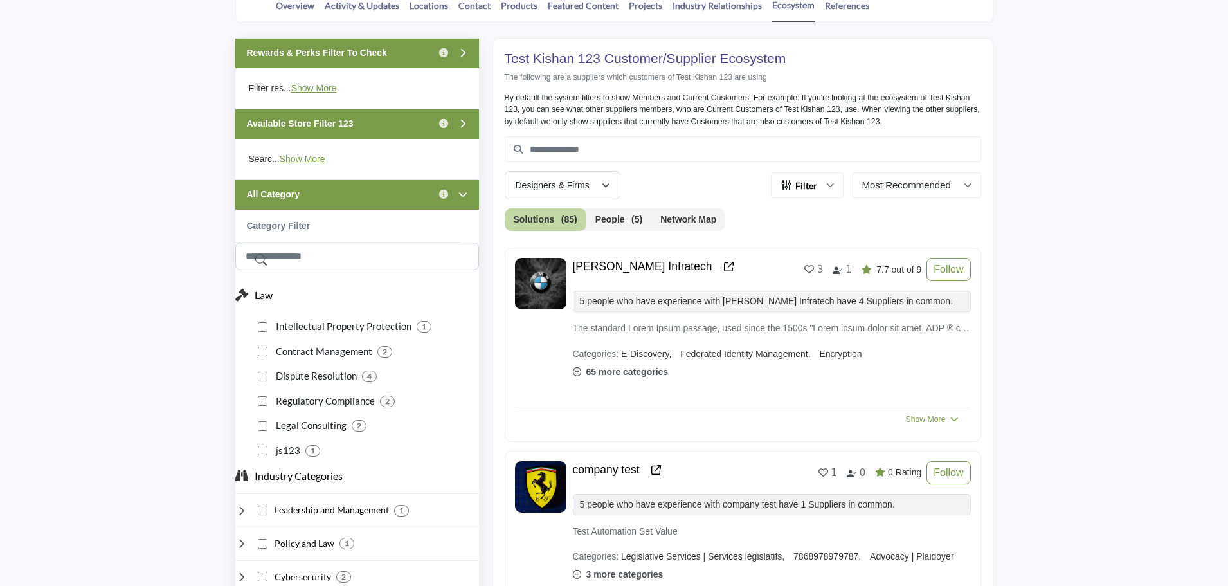
scroll to position [430, 0]
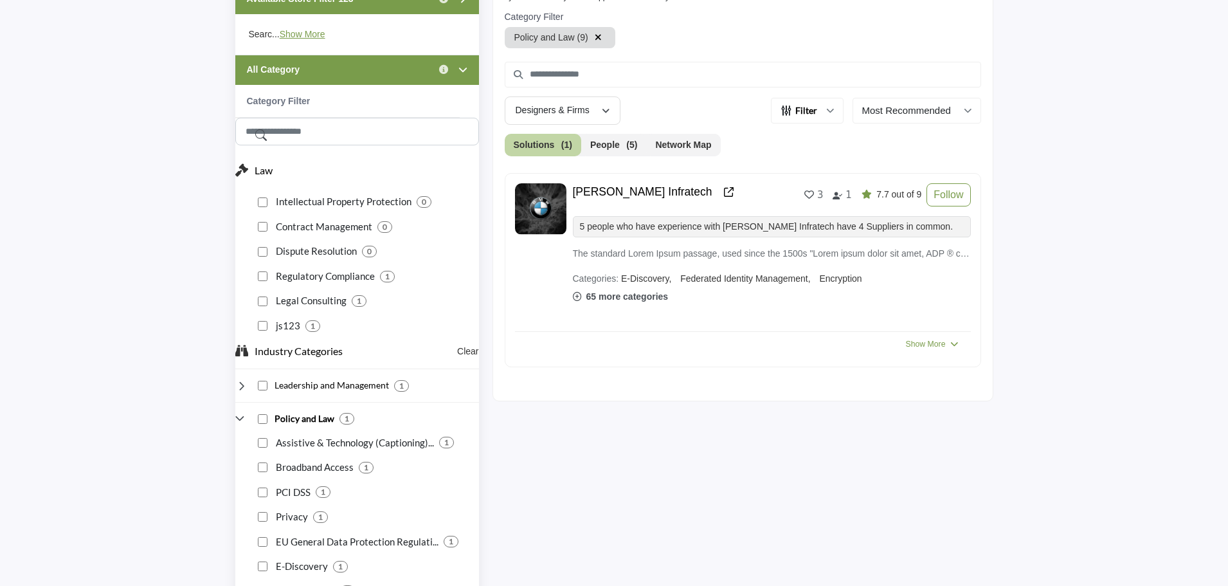
scroll to position [430, 0]
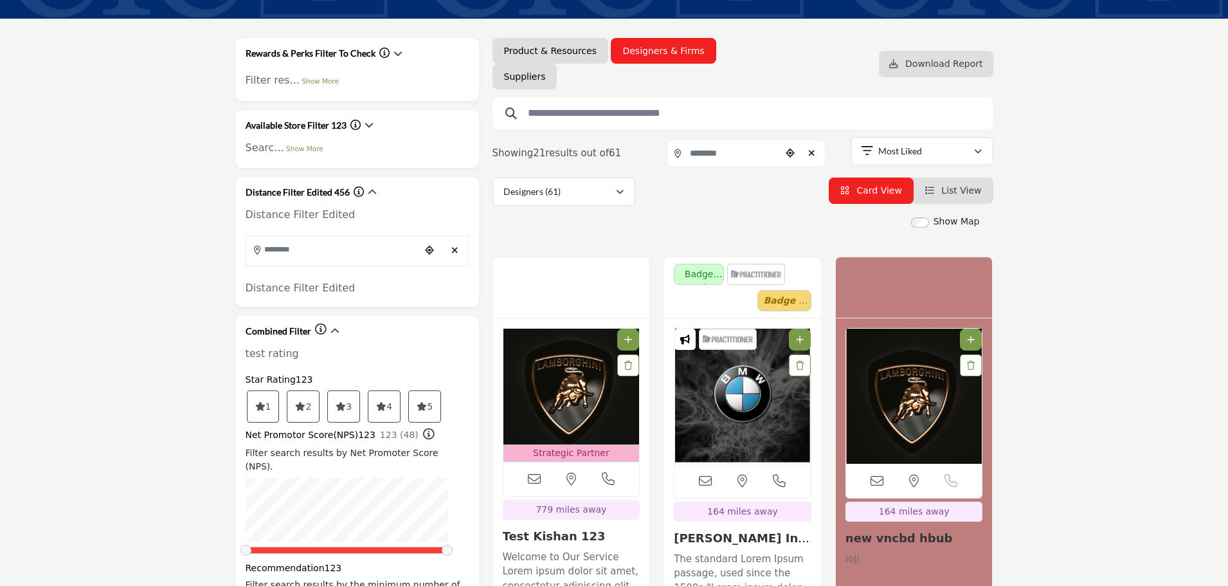
scroll to position [129, 0]
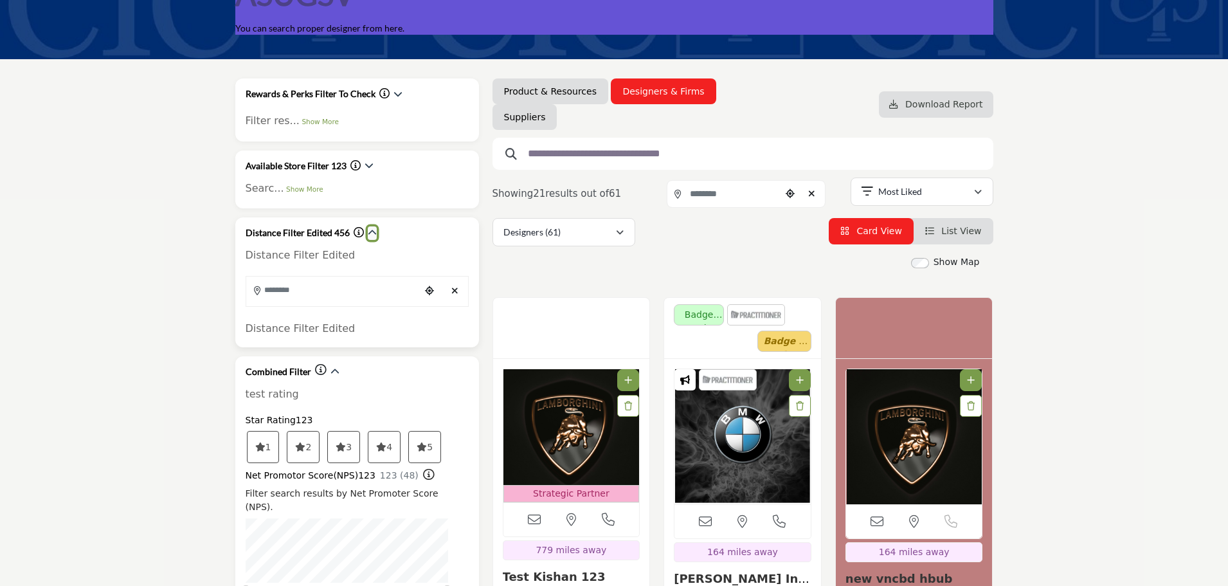
click at [370, 228] on icon "button" at bounding box center [372, 232] width 9 height 9
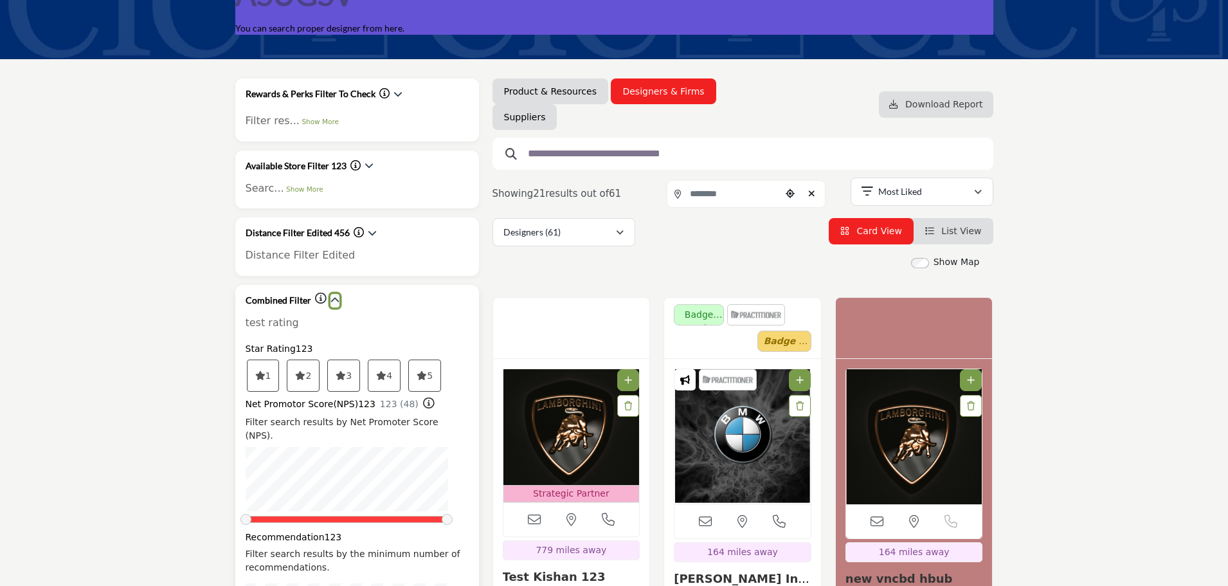
click at [335, 305] on icon "button" at bounding box center [335, 300] width 9 height 9
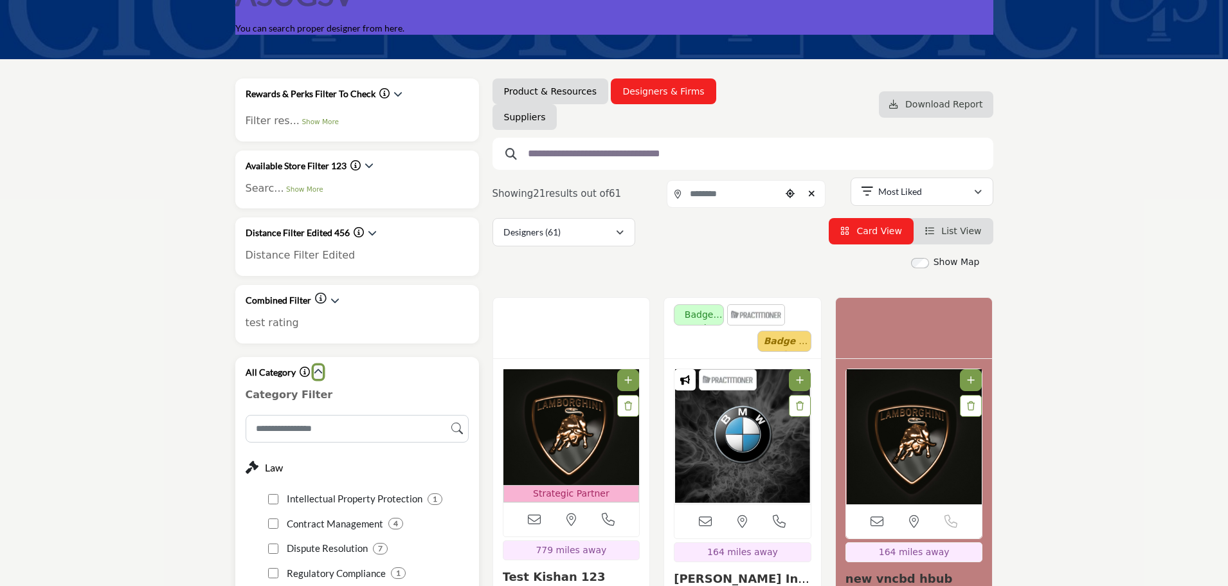
click at [316, 372] on icon "button" at bounding box center [318, 371] width 9 height 9
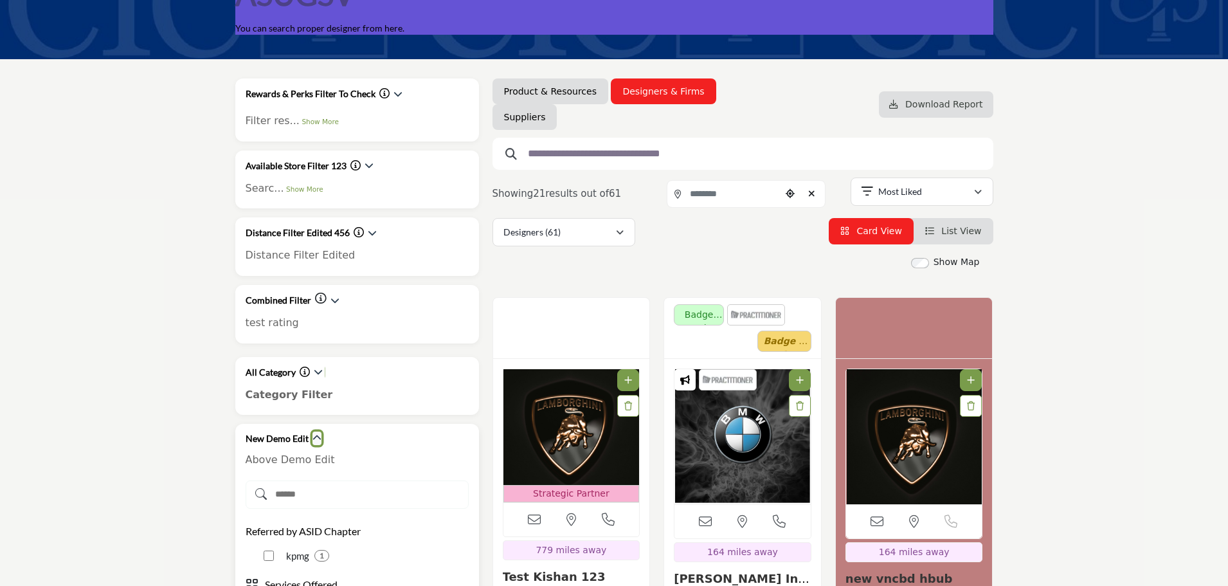
click at [314, 435] on icon "button" at bounding box center [317, 437] width 9 height 9
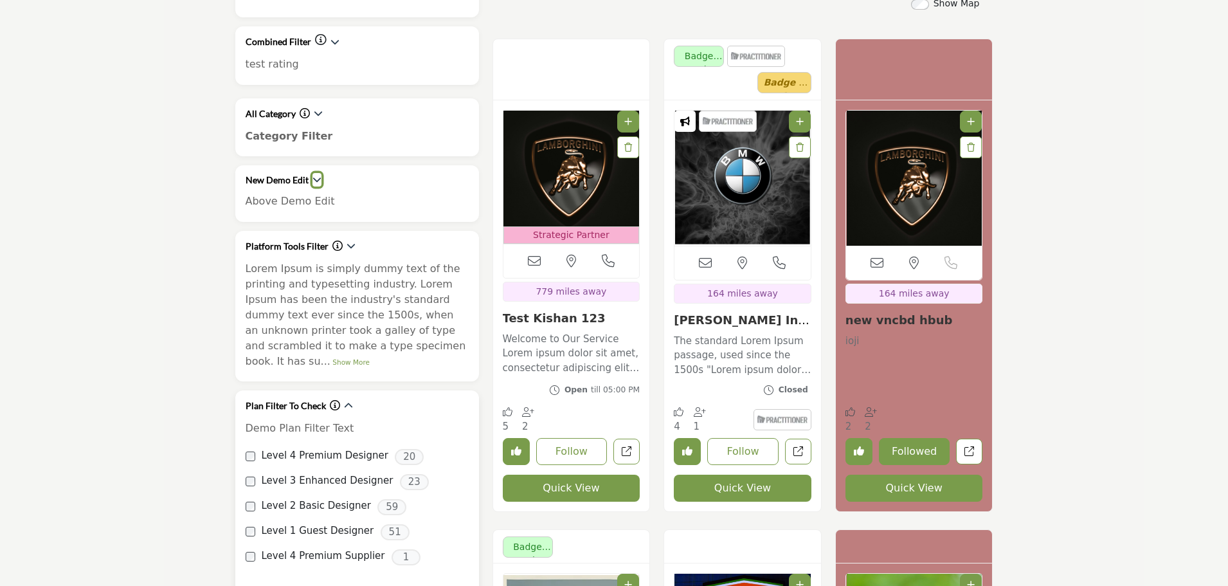
scroll to position [514, 0]
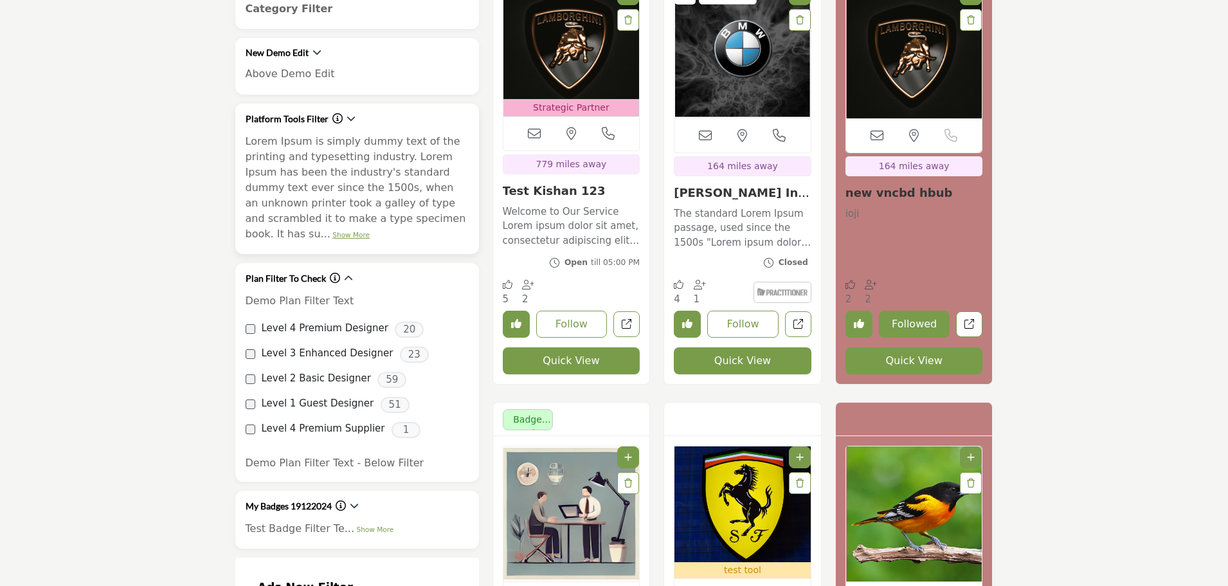
click at [370, 231] on link "Show More" at bounding box center [350, 235] width 37 height 8
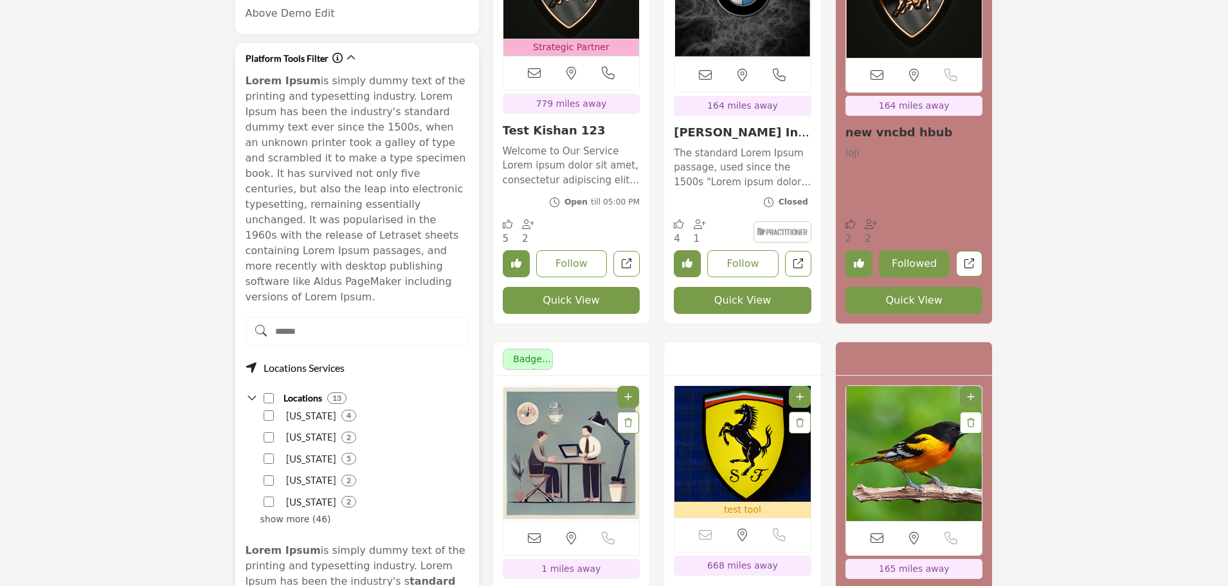
scroll to position [579, 0]
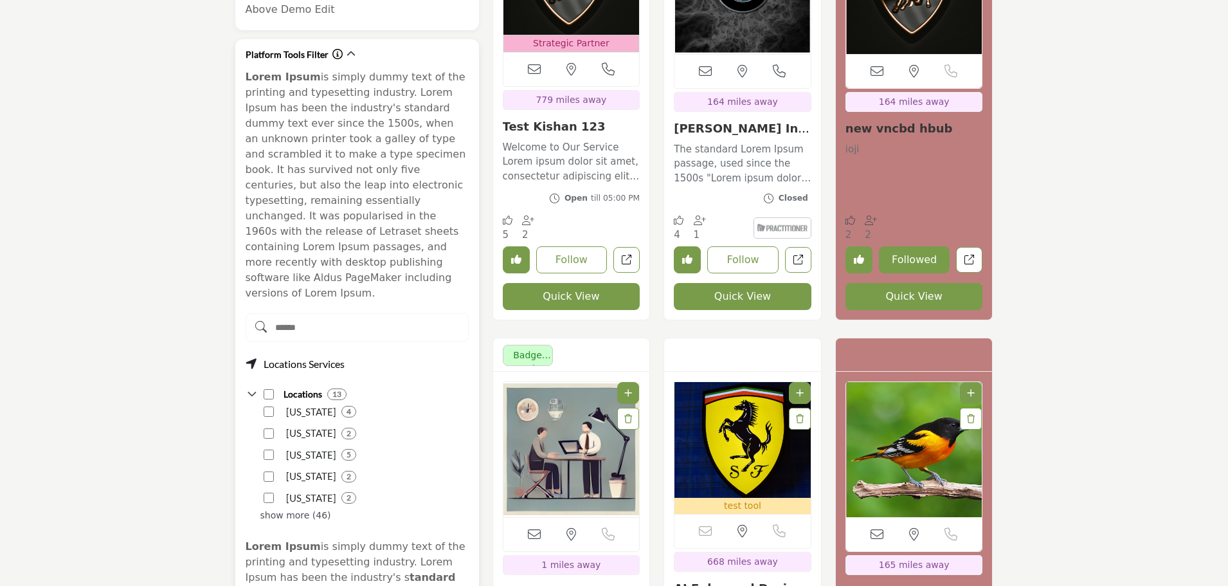
click at [334, 313] on input "Search Demographic" at bounding box center [357, 327] width 223 height 28
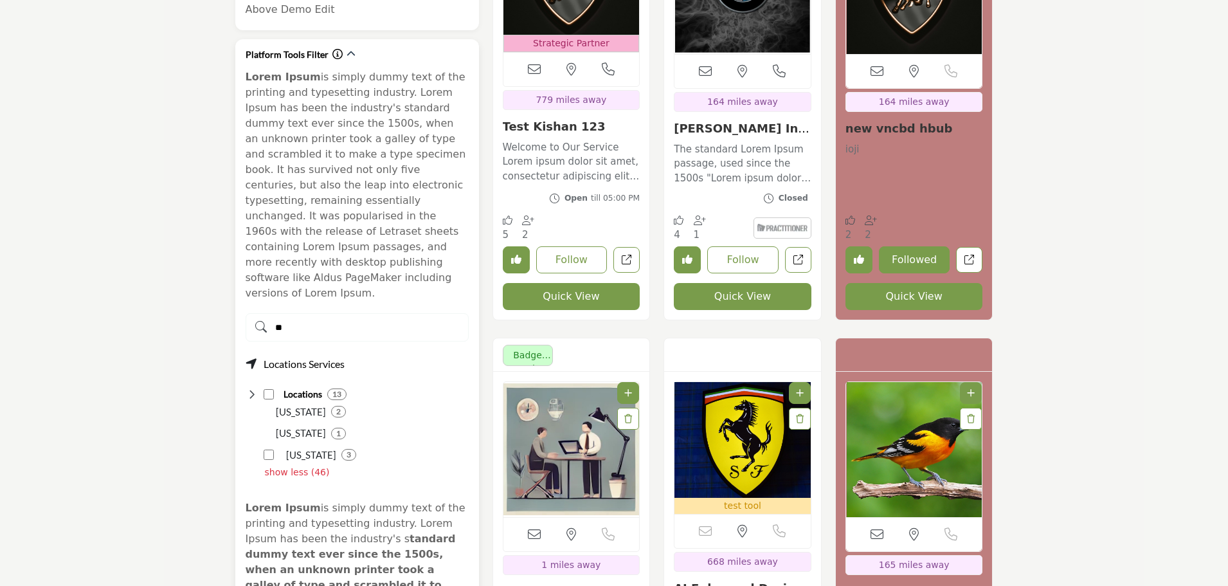
type input "*"
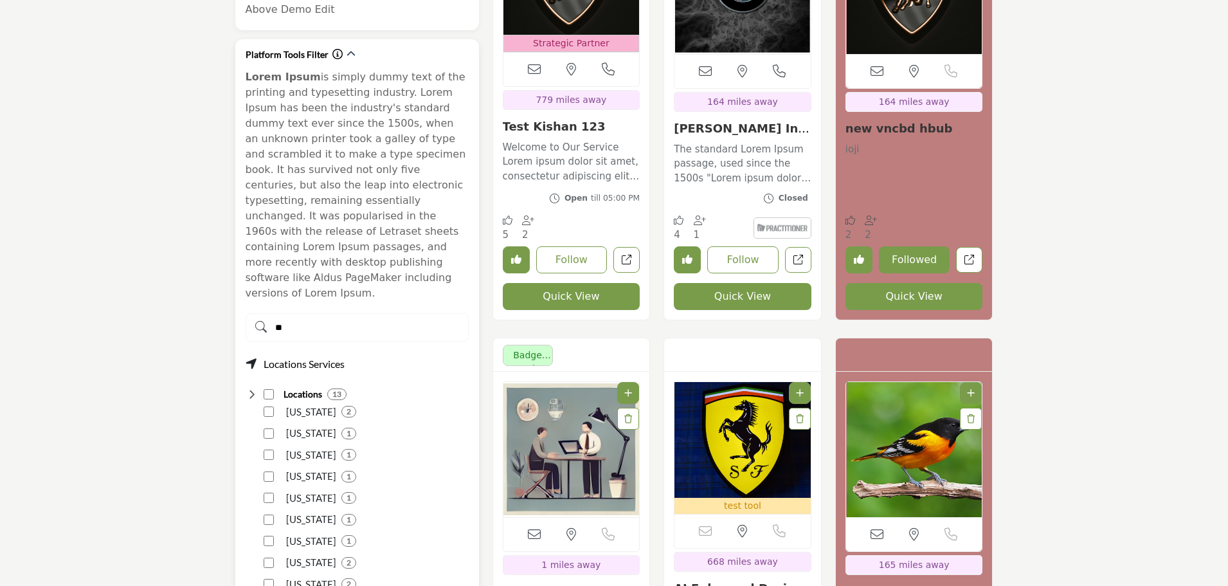
type input "*"
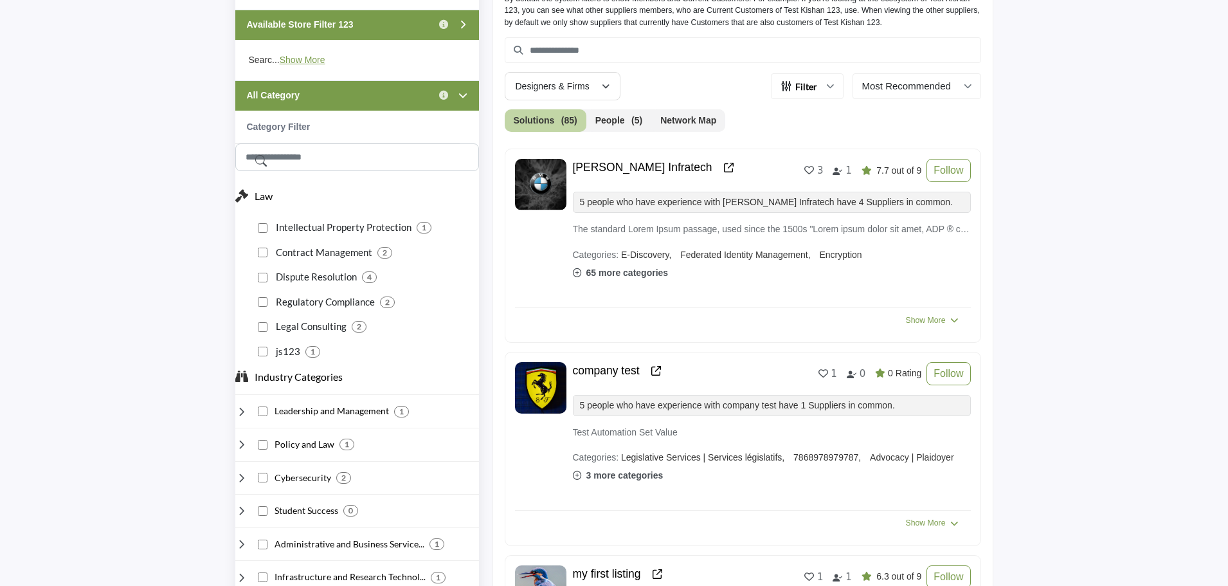
scroll to position [430, 0]
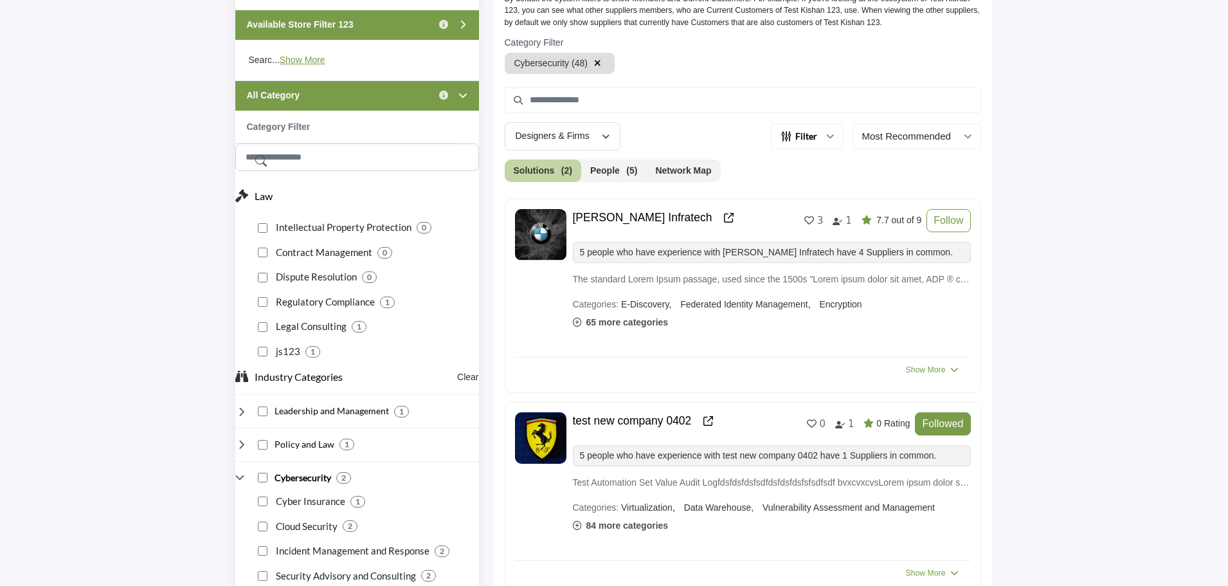
click at [467, 379] on buton "Clear" at bounding box center [467, 377] width 21 height 14
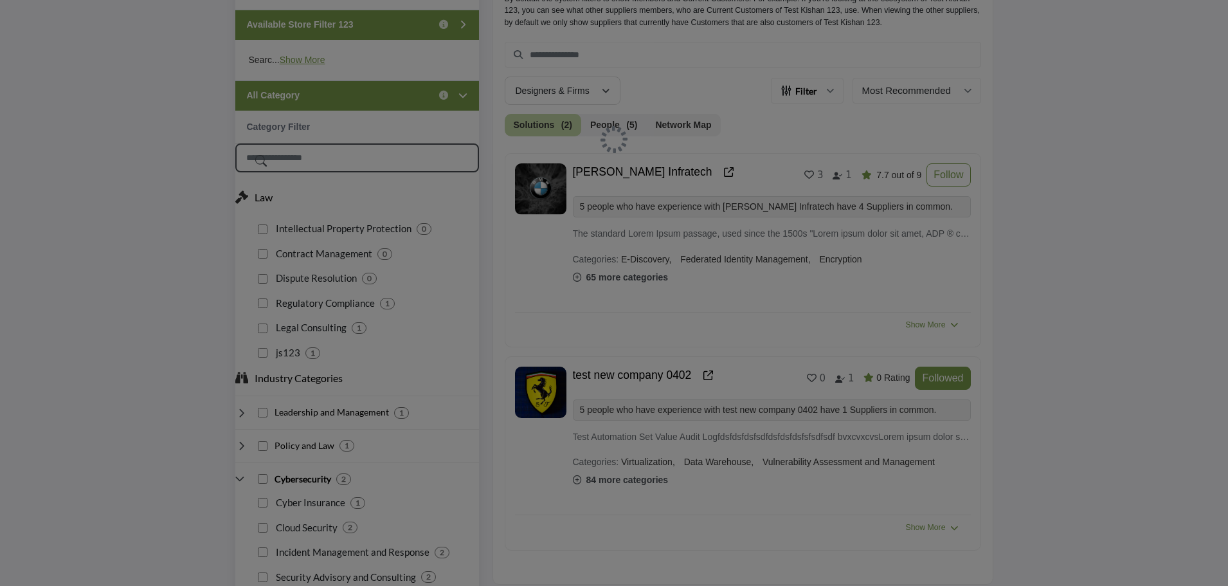
click at [315, 156] on input "Search Category" at bounding box center [357, 157] width 244 height 29
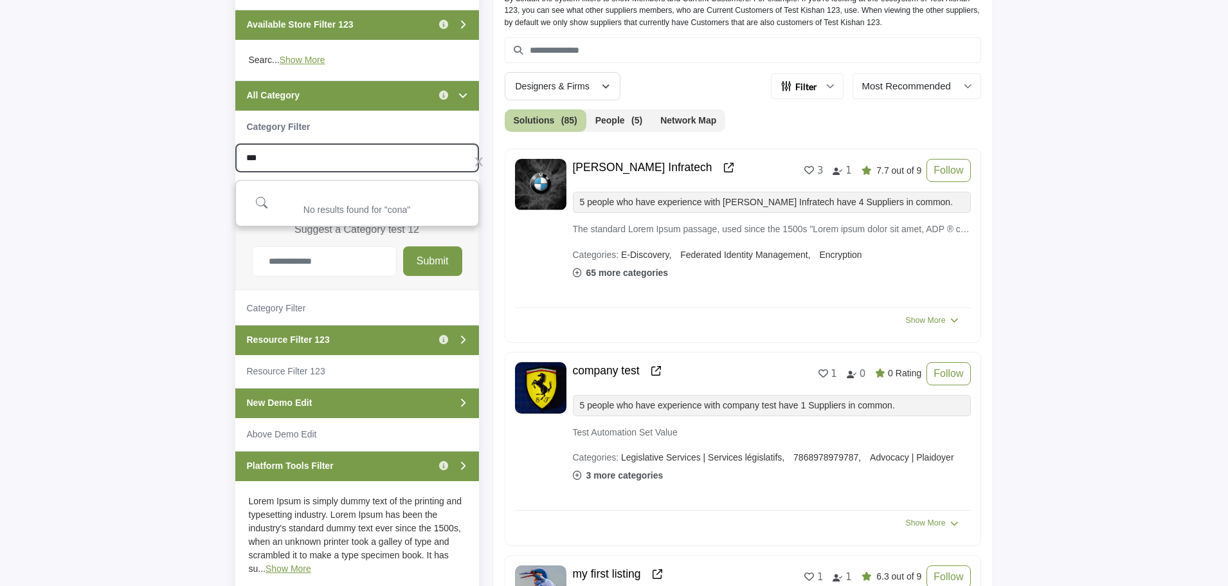
type input "****"
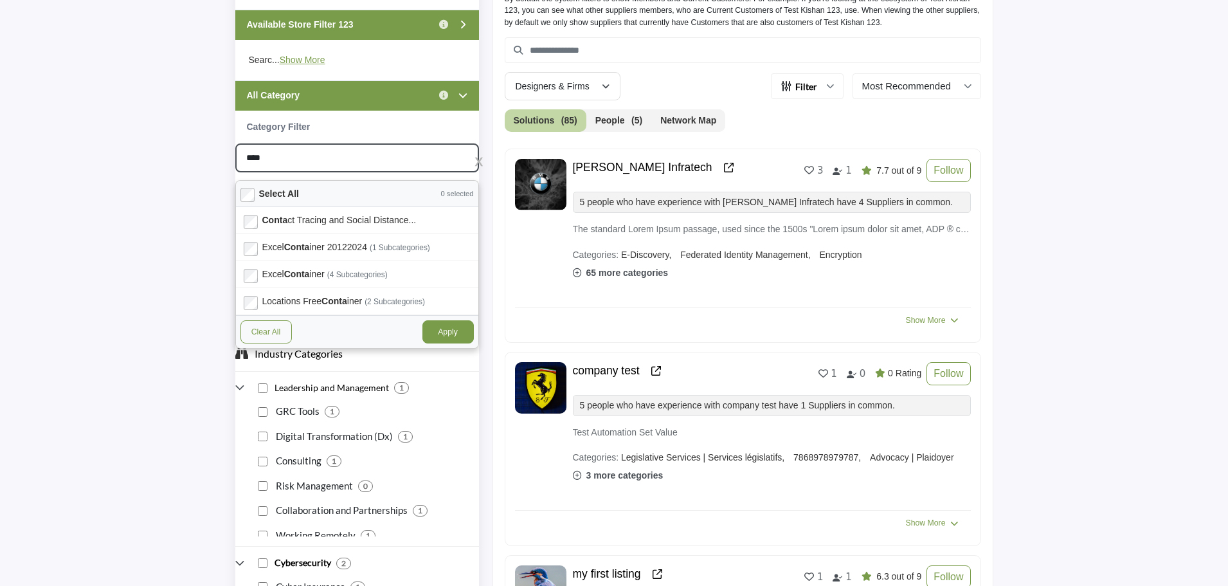
type input "**********"
type input "********"
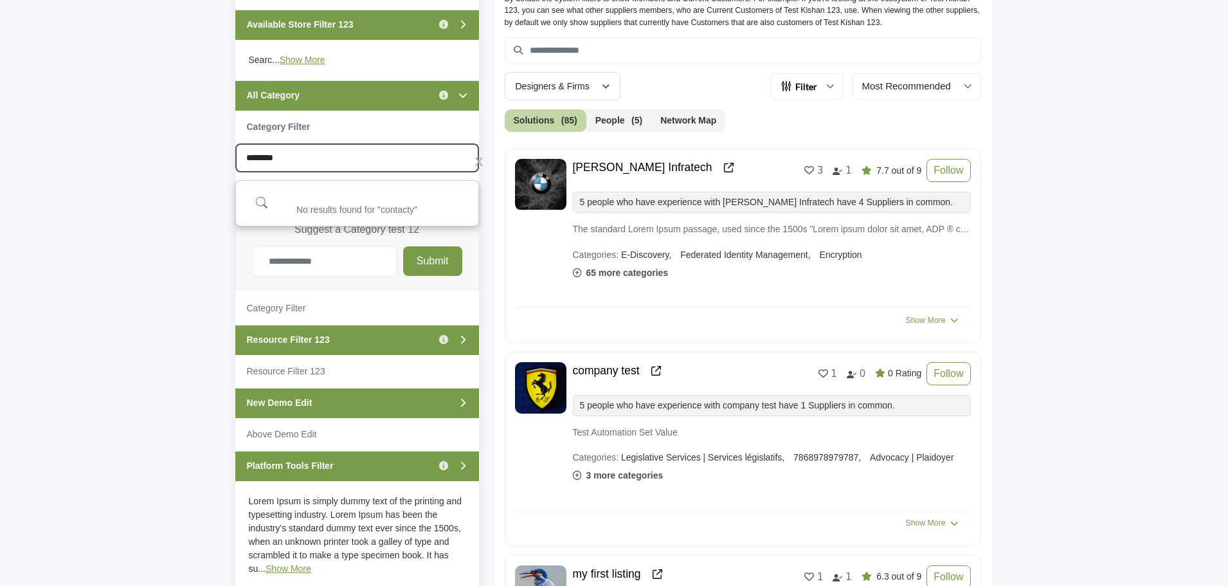
click at [341, 162] on input "********" at bounding box center [357, 157] width 244 height 29
type input "*******"
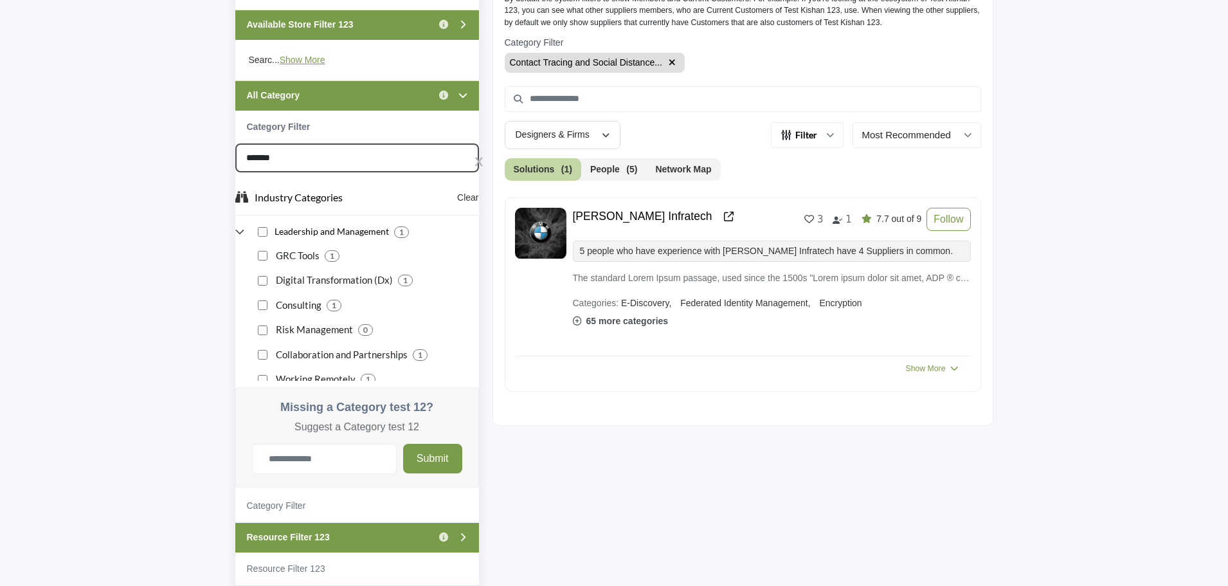
click at [478, 162] on input "*******" at bounding box center [357, 157] width 244 height 29
click at [478, 159] on input "*******" at bounding box center [357, 157] width 244 height 29
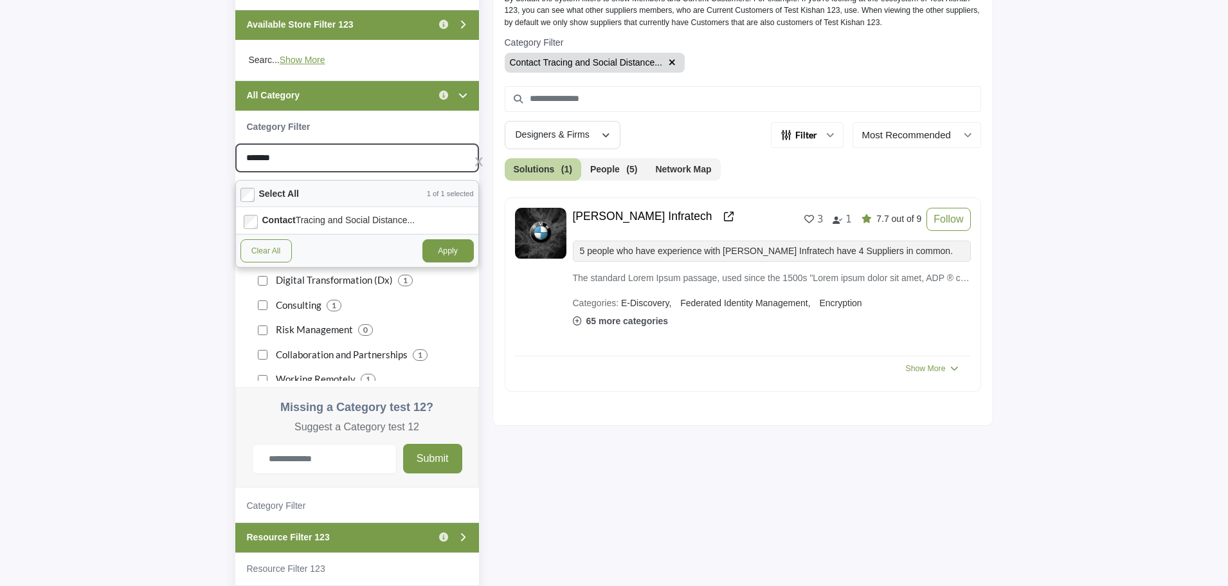
type input "**********"
click at [264, 250] on button "Clear All" at bounding box center [265, 250] width 51 height 23
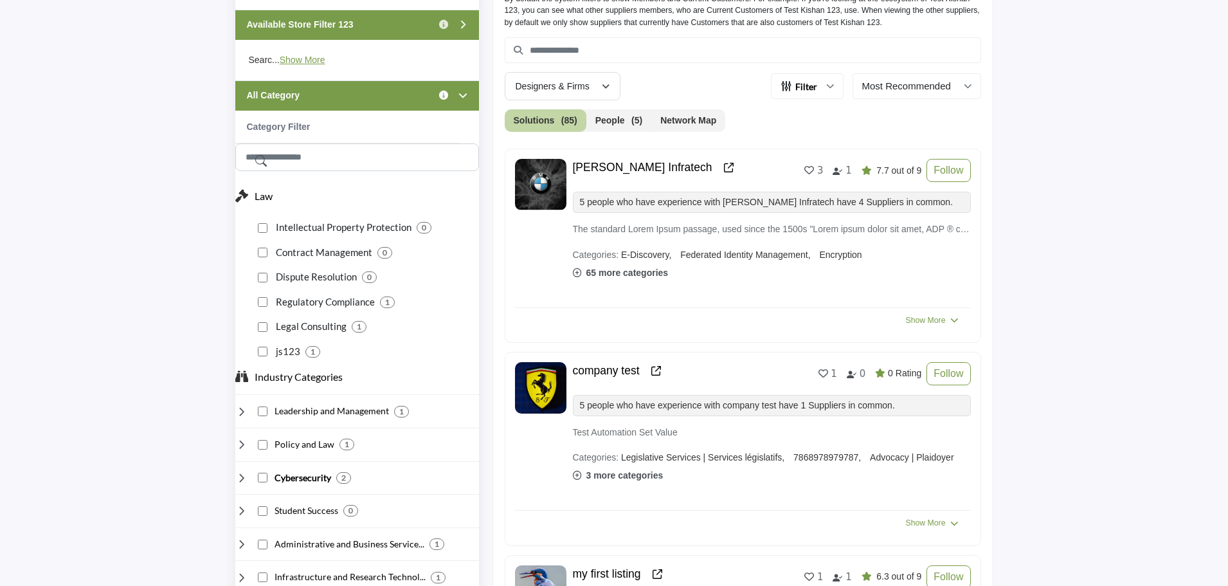
click at [443, 93] on icon "Information about All Category" at bounding box center [443, 95] width 9 height 9
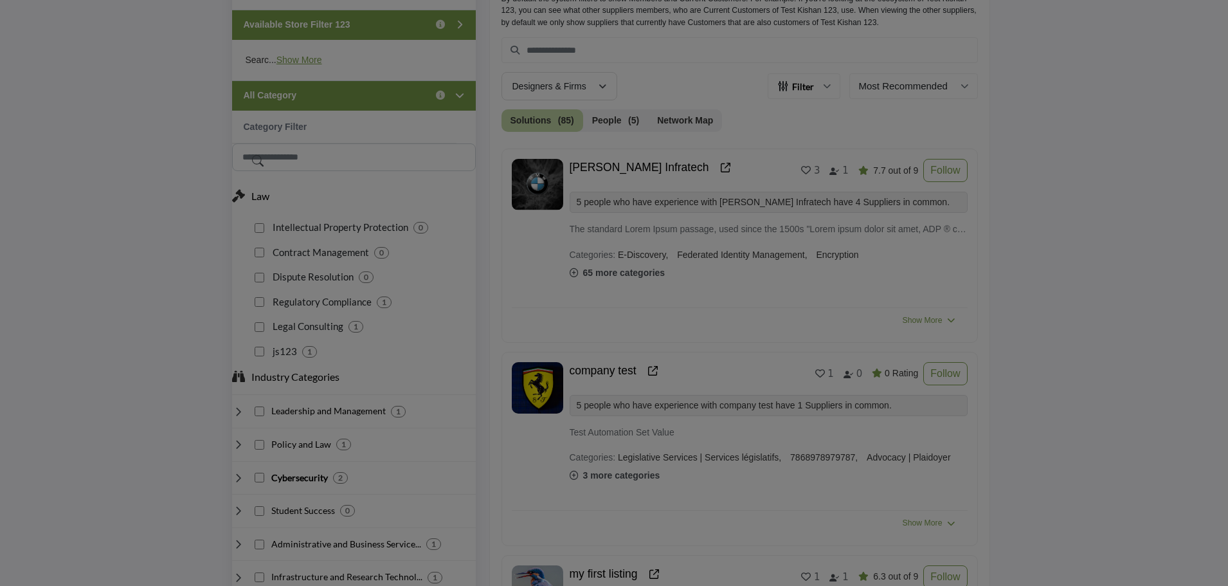
click at [0, 0] on div "Category Filter" at bounding box center [0, 0] width 0 height 0
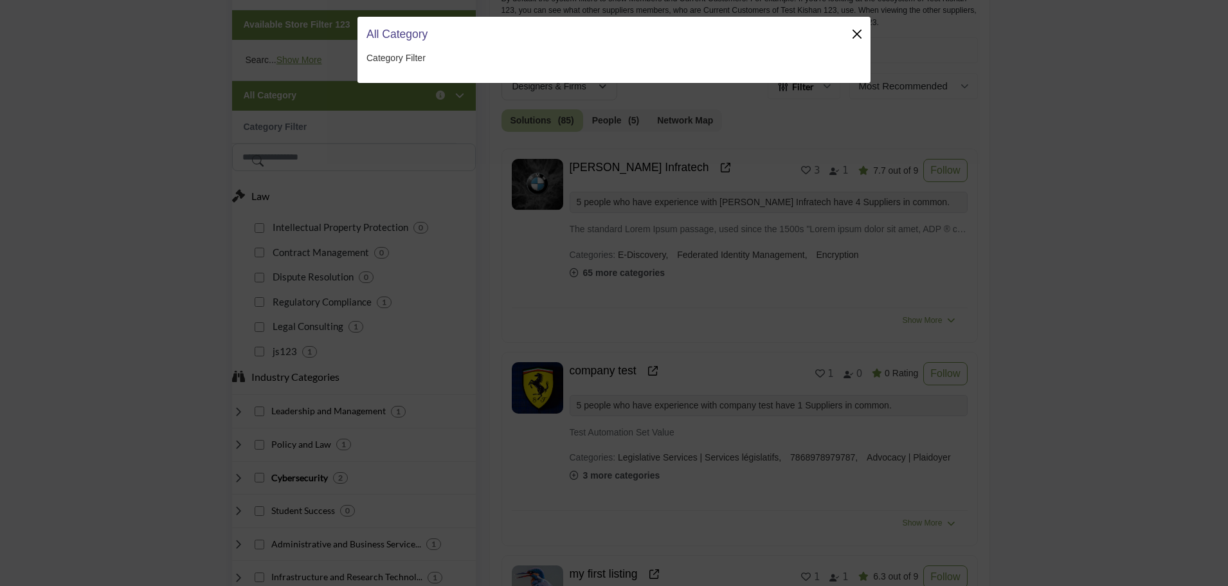
click at [860, 32] on button "Close" at bounding box center [857, 34] width 18 height 18
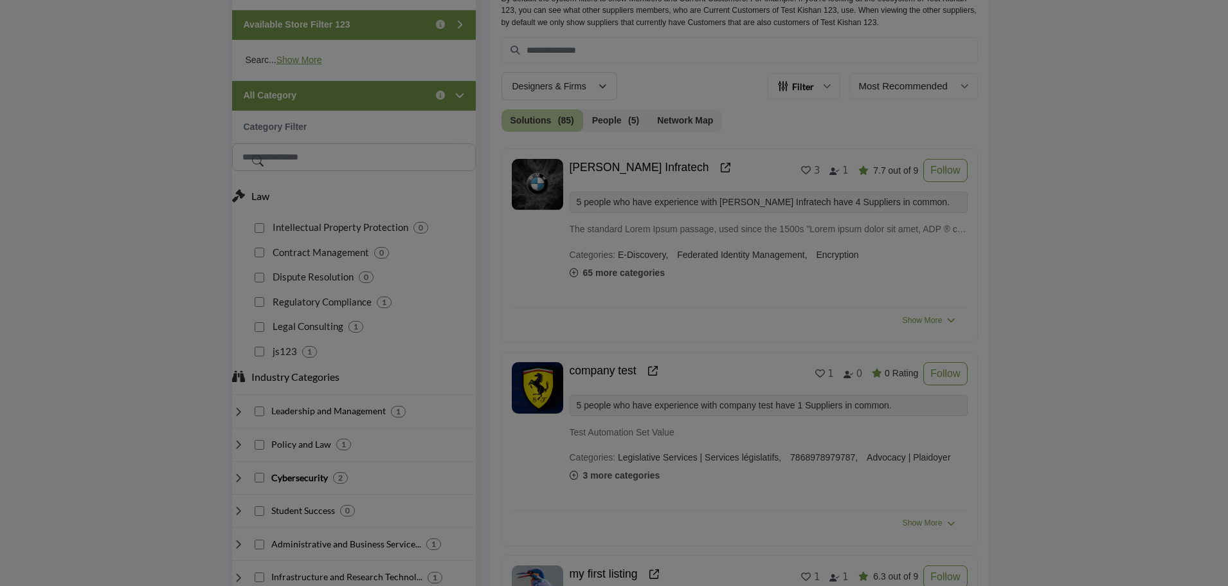
click at [306, 196] on div "All Category Category Filter" at bounding box center [614, 293] width 1228 height 586
click at [442, 95] on div at bounding box center [614, 293] width 1228 height 586
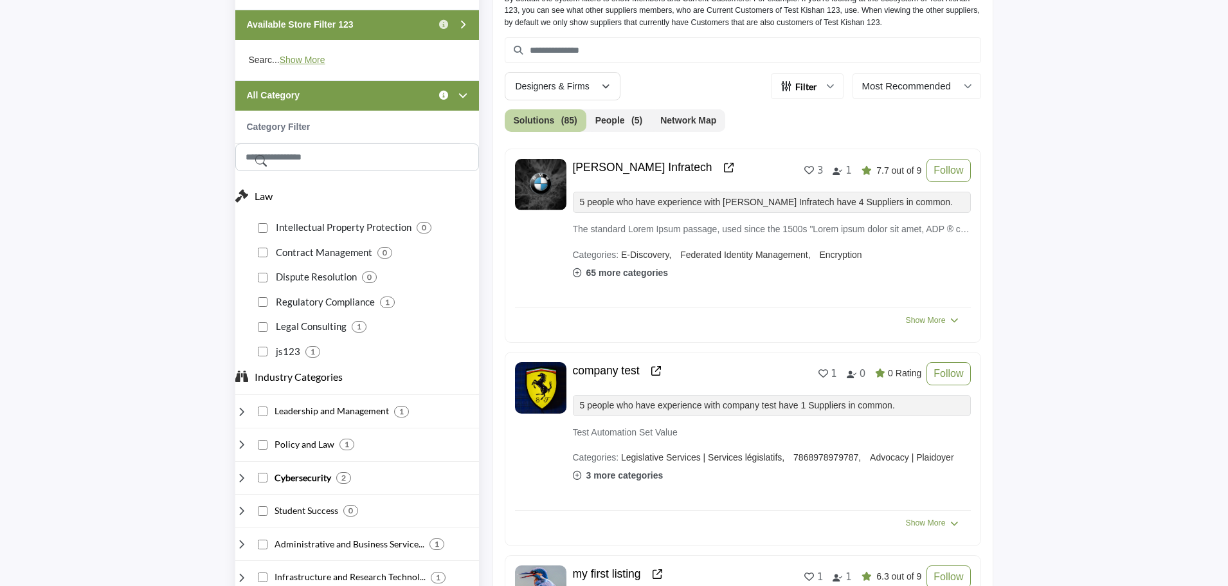
click at [443, 96] on icon "Information about All Category" at bounding box center [443, 95] width 9 height 9
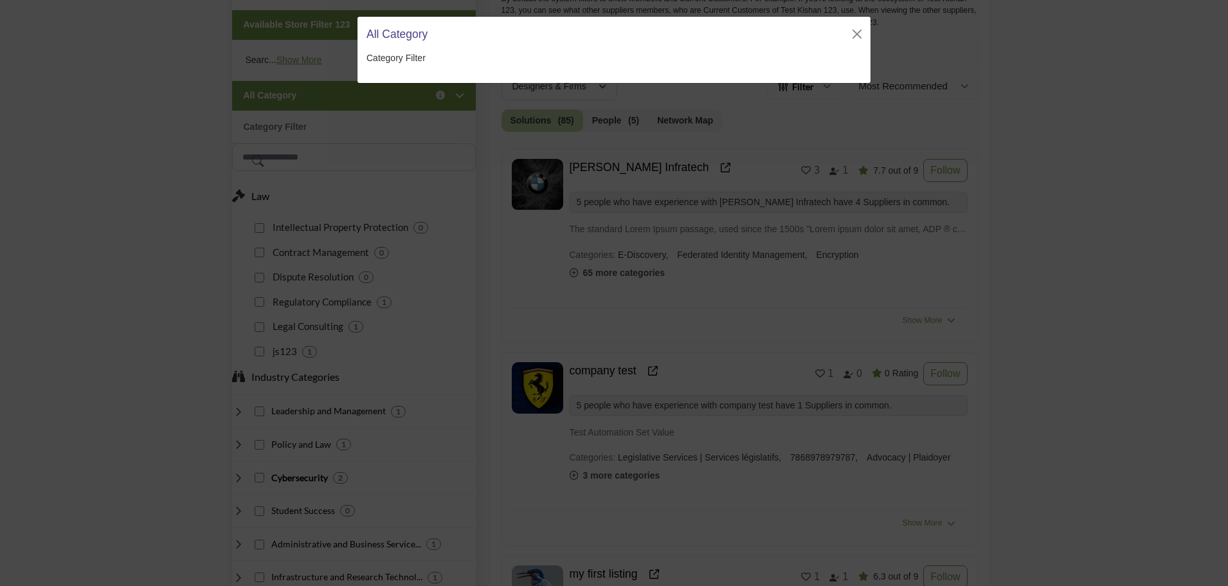
click at [858, 51] on div "Category Filter" at bounding box center [614, 67] width 513 height 32
click at [860, 35] on button "Close" at bounding box center [860, 34] width 18 height 18
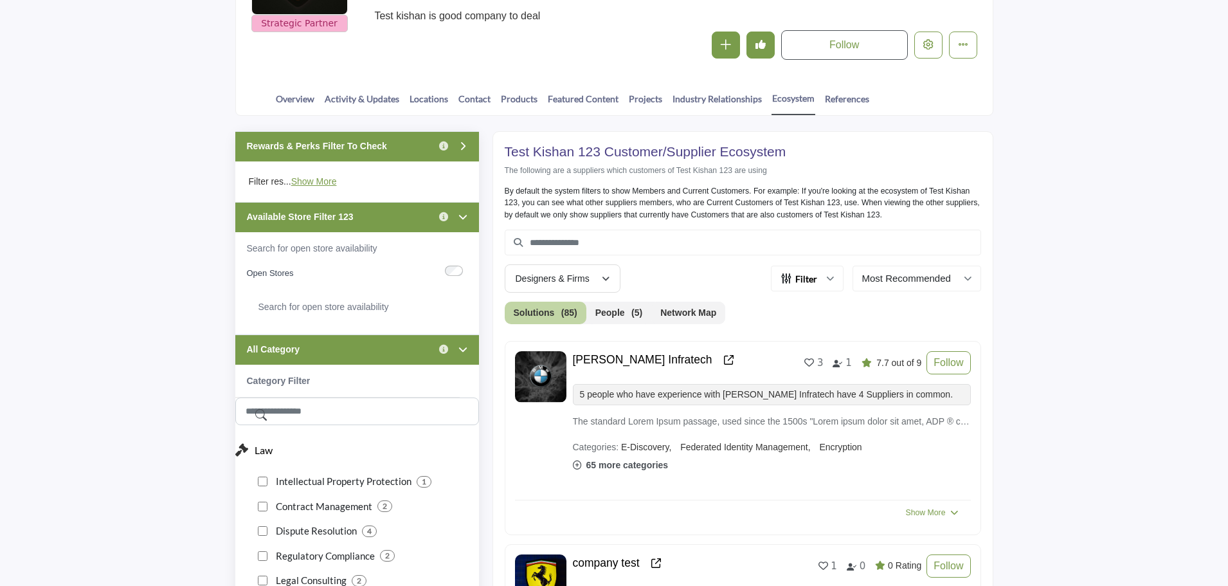
scroll to position [237, 0]
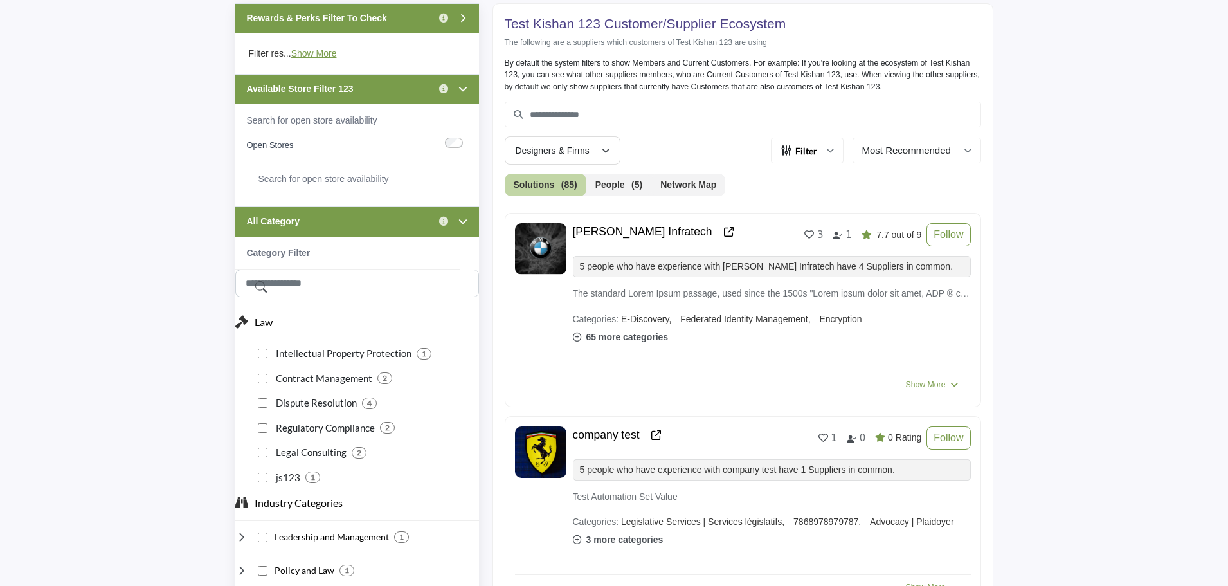
scroll to position [430, 0]
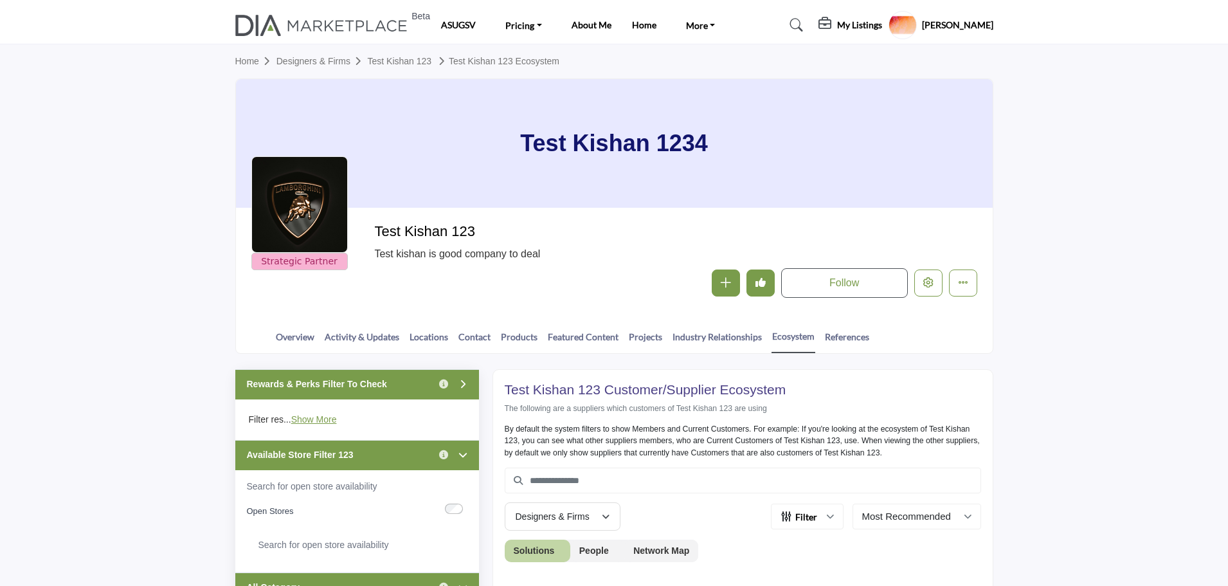
scroll to position [430, 0]
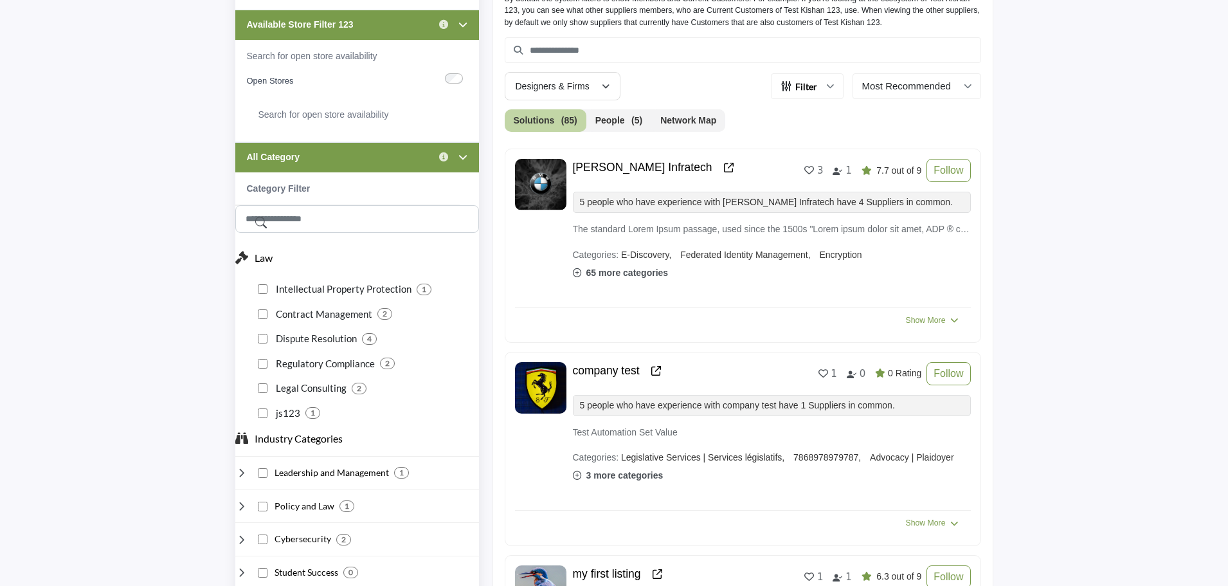
click at [349, 157] on div "All Category Click to view information" at bounding box center [357, 157] width 244 height 30
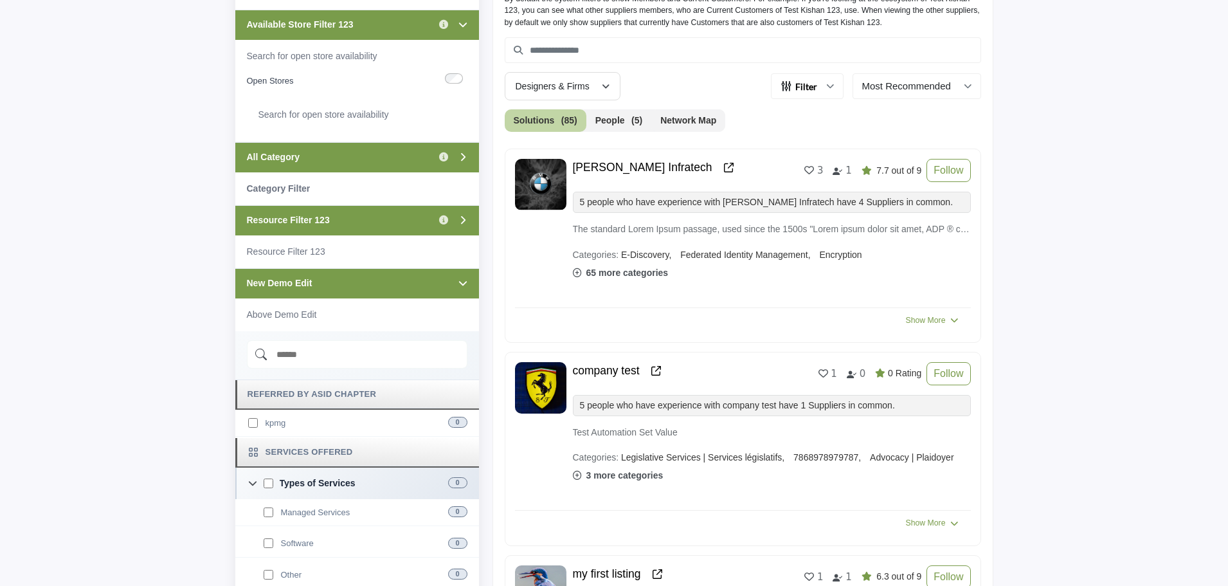
click at [370, 222] on div "Resource Filter 123 Click to view information" at bounding box center [357, 220] width 244 height 30
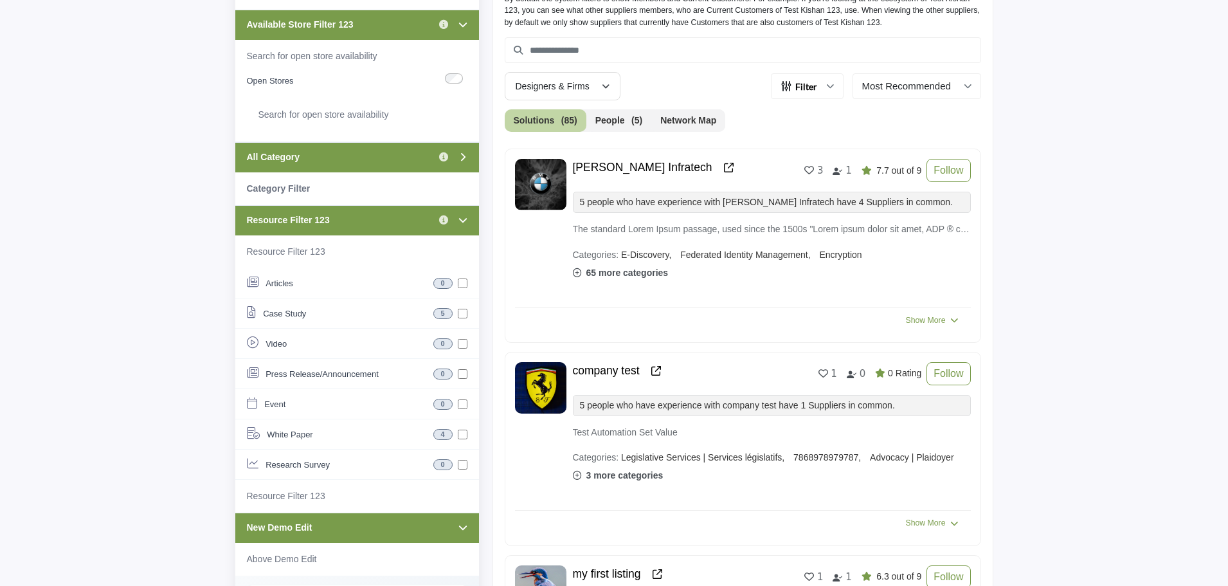
click at [378, 140] on div "Open Stores Search for open store availability" at bounding box center [357, 102] width 244 height 79
click at [376, 151] on div "All Category Click to view information" at bounding box center [357, 157] width 244 height 30
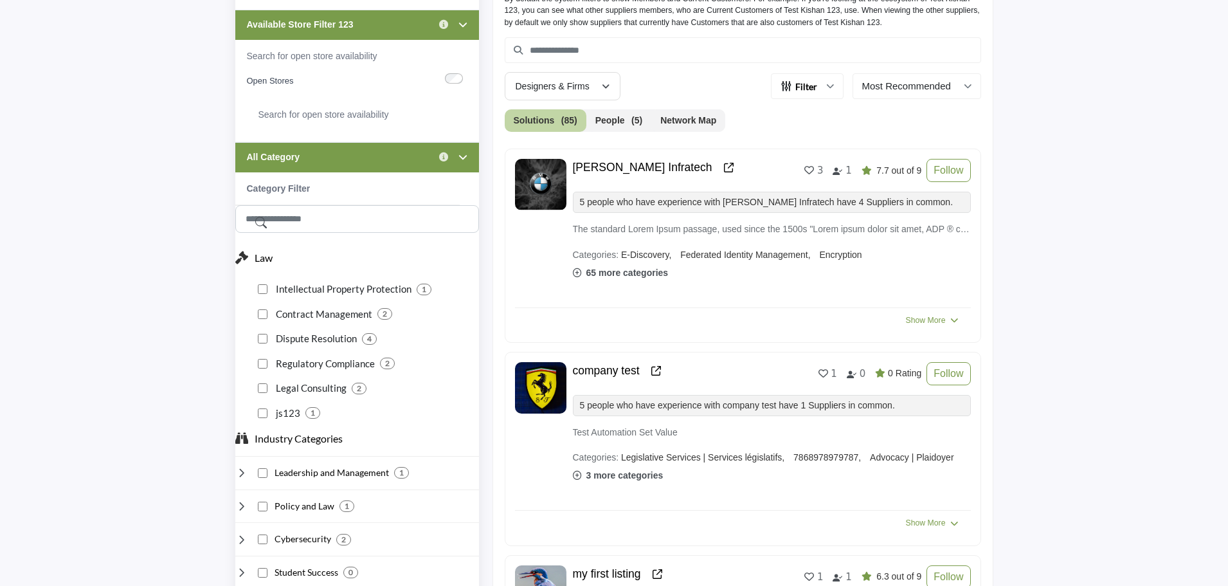
click at [376, 151] on div "All Category Click to view information" at bounding box center [357, 157] width 244 height 30
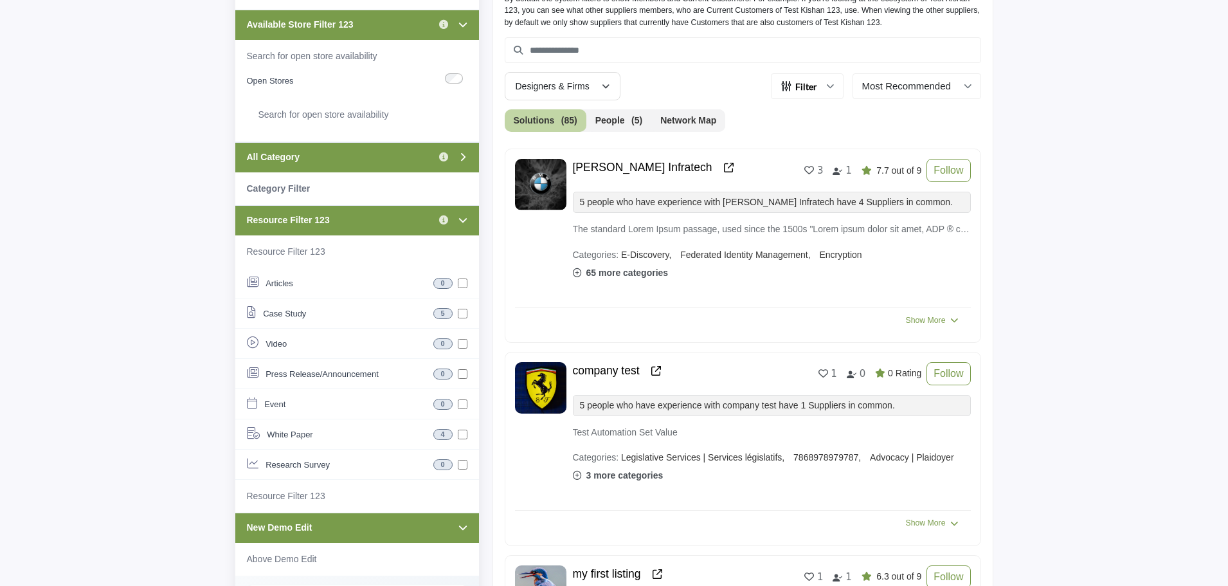
click at [370, 215] on div "Resource Filter 123 Click to view information" at bounding box center [357, 220] width 244 height 30
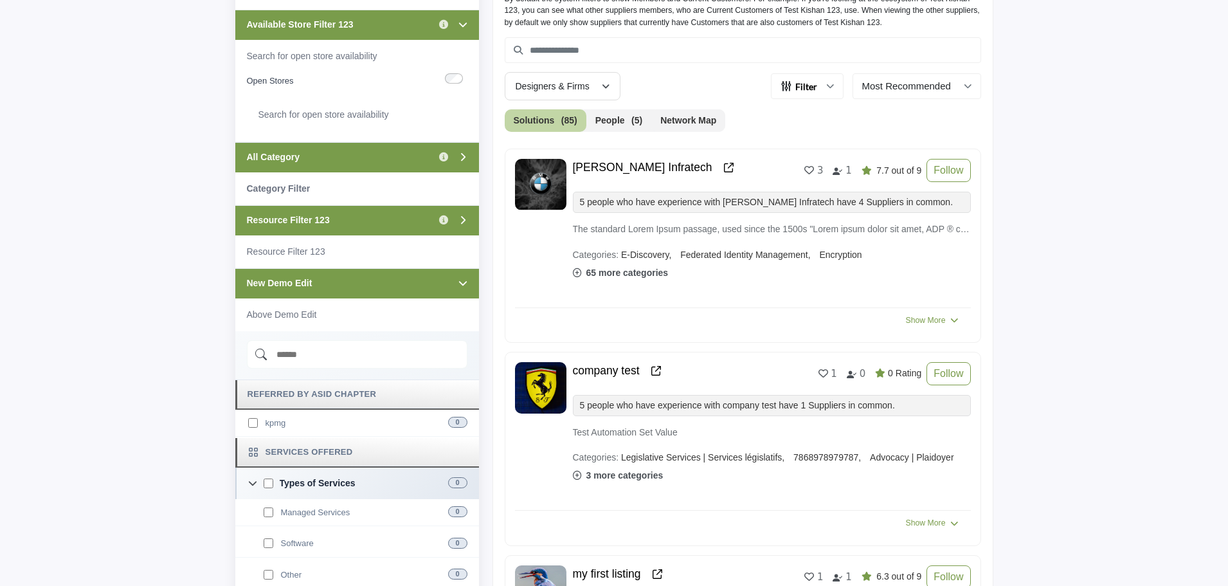
click at [363, 278] on div "New Demo Edit" at bounding box center [357, 283] width 244 height 30
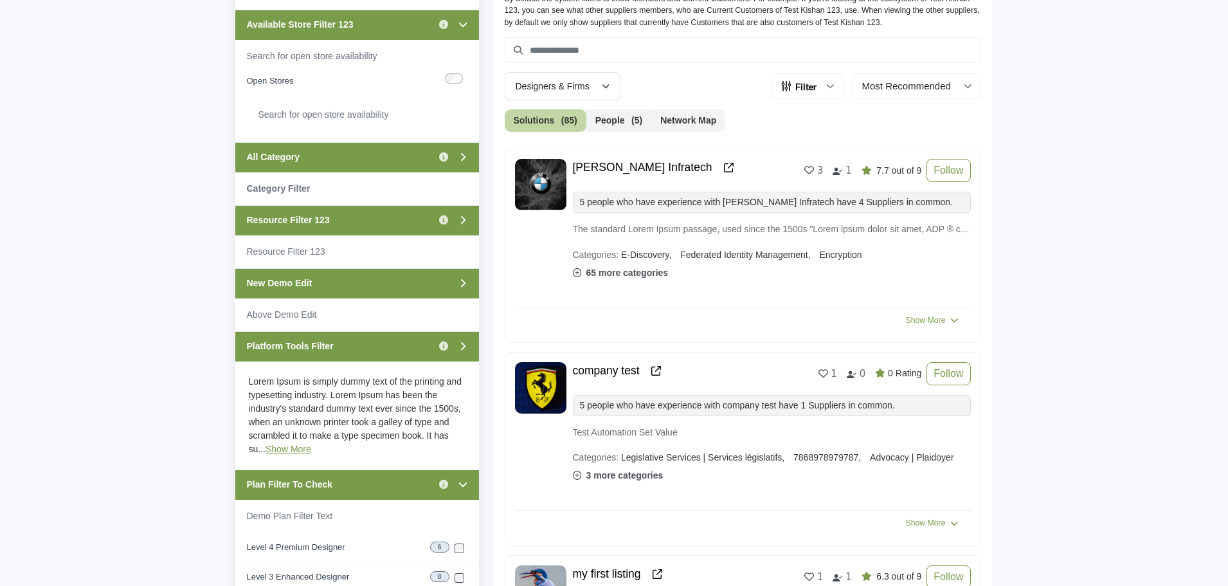
click at [363, 278] on div "New Demo Edit" at bounding box center [357, 283] width 244 height 30
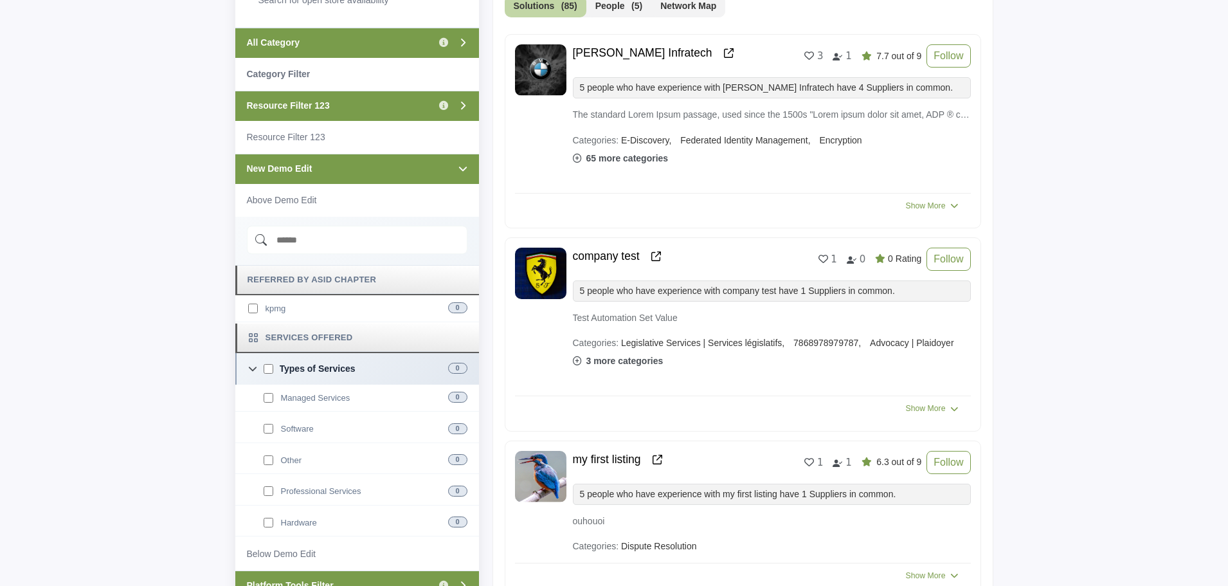
scroll to position [559, 0]
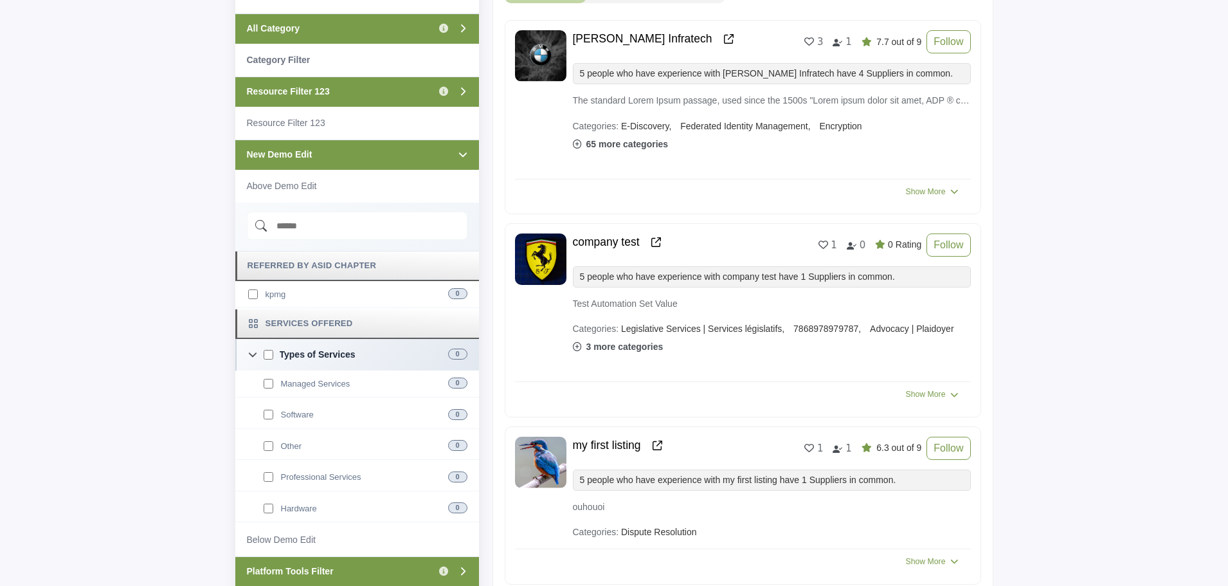
click at [356, 154] on div "New Demo Edit" at bounding box center [357, 155] width 244 height 30
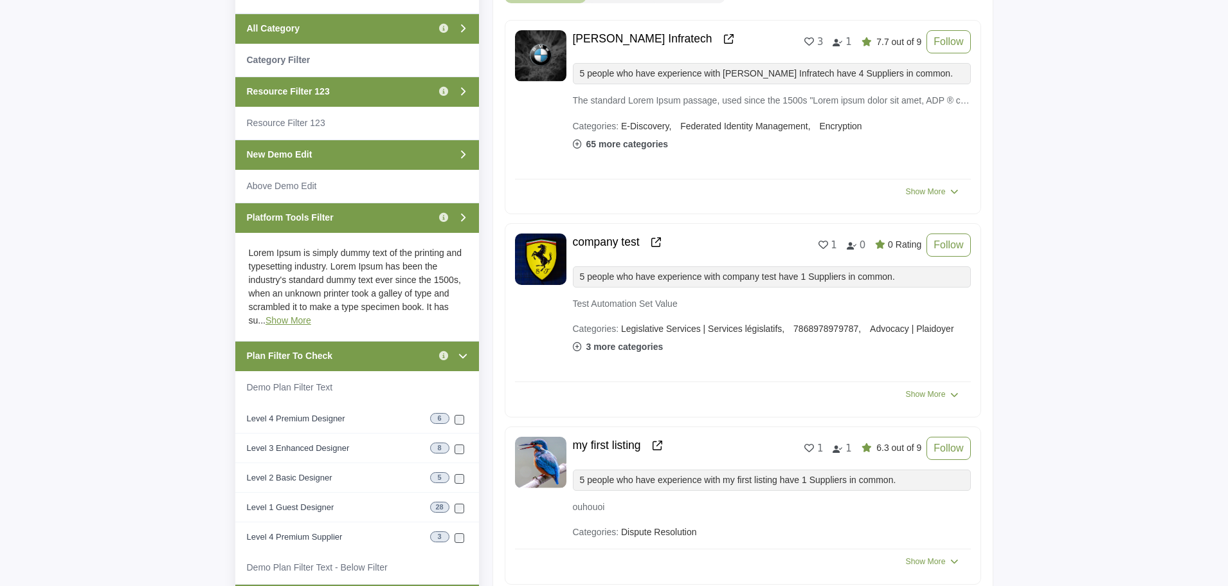
click at [271, 312] on p "Lorem Ipsum is simply dummy text of the printing and typesetting industry. Lore…" at bounding box center [357, 287] width 244 height 108
click at [267, 322] on link "Show More" at bounding box center [289, 320] width 46 height 10
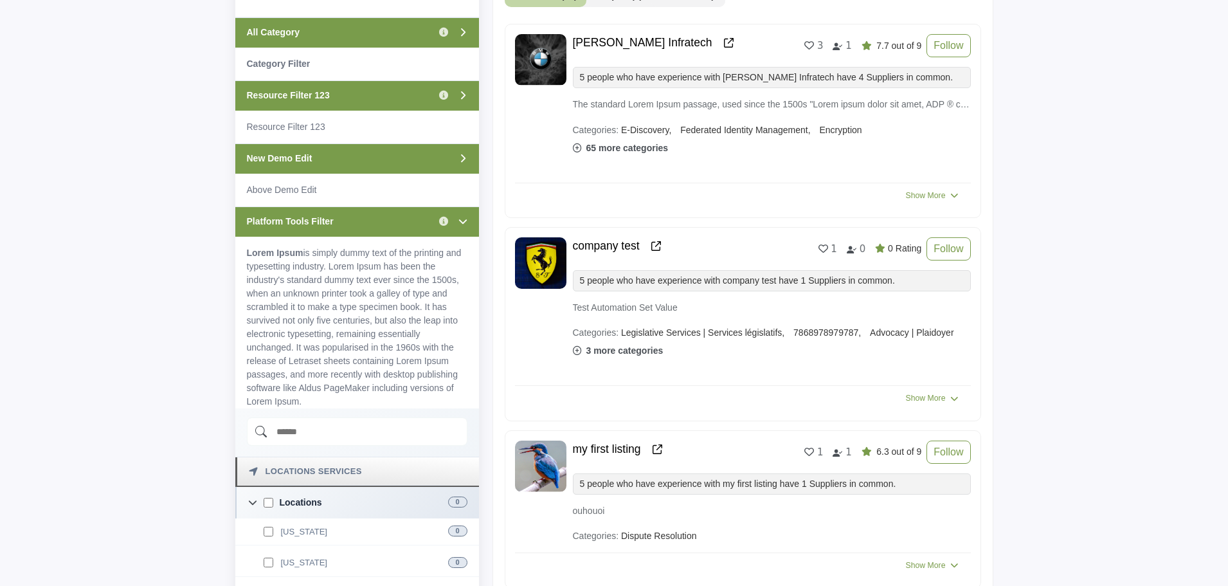
scroll to position [494, 0]
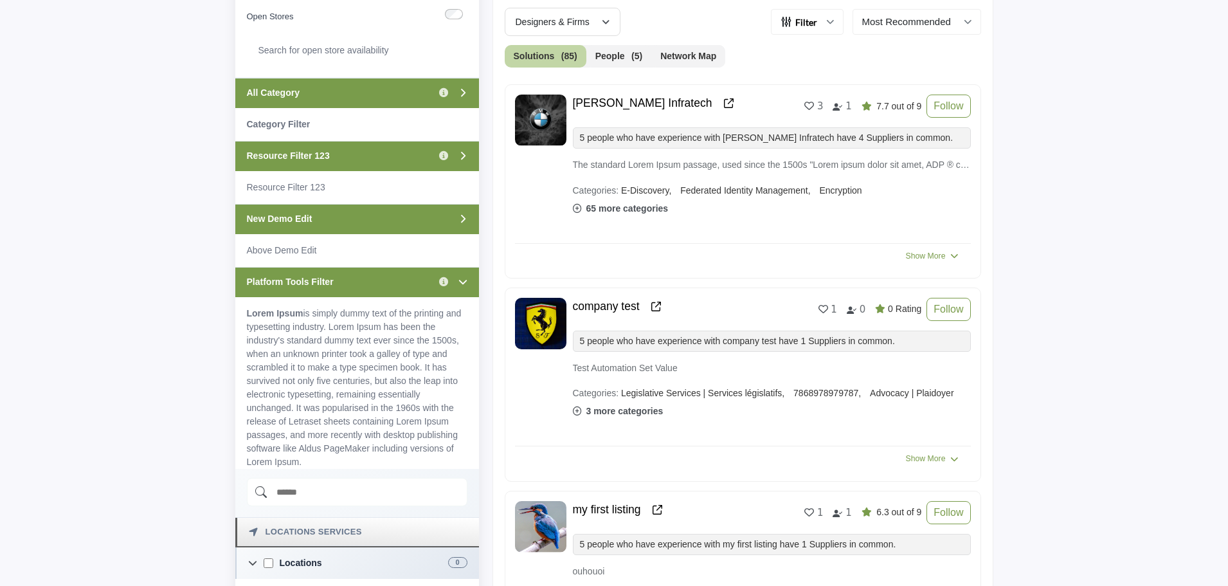
click at [365, 267] on div "Platform Tools Filter Click to view information" at bounding box center [357, 282] width 244 height 30
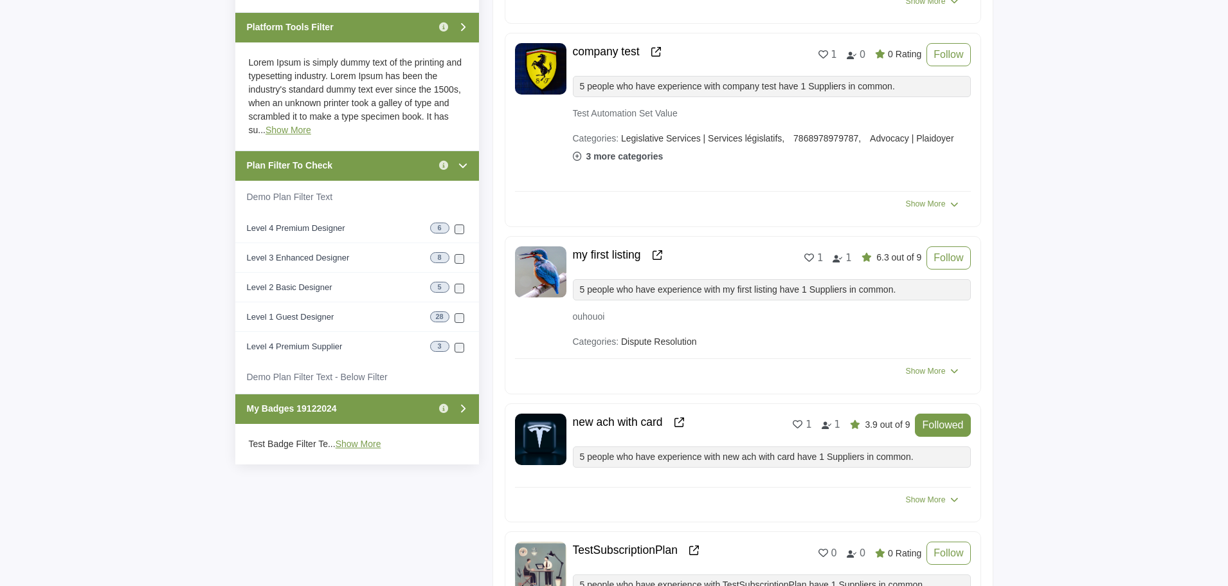
scroll to position [752, 0]
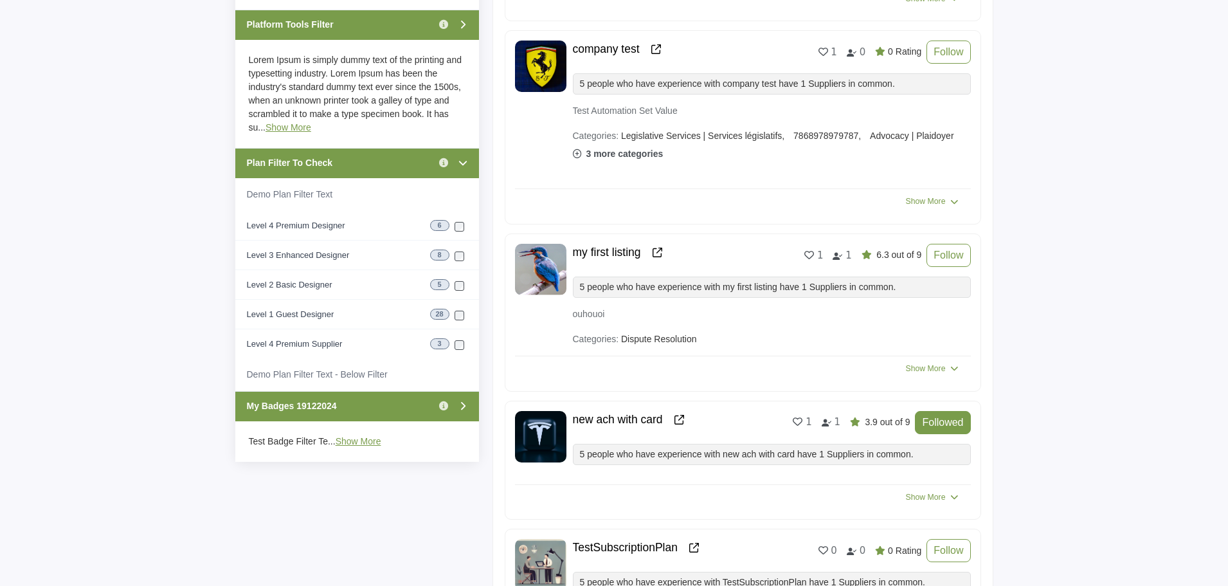
click at [325, 404] on span "My Badges 19122024" at bounding box center [292, 406] width 90 height 14
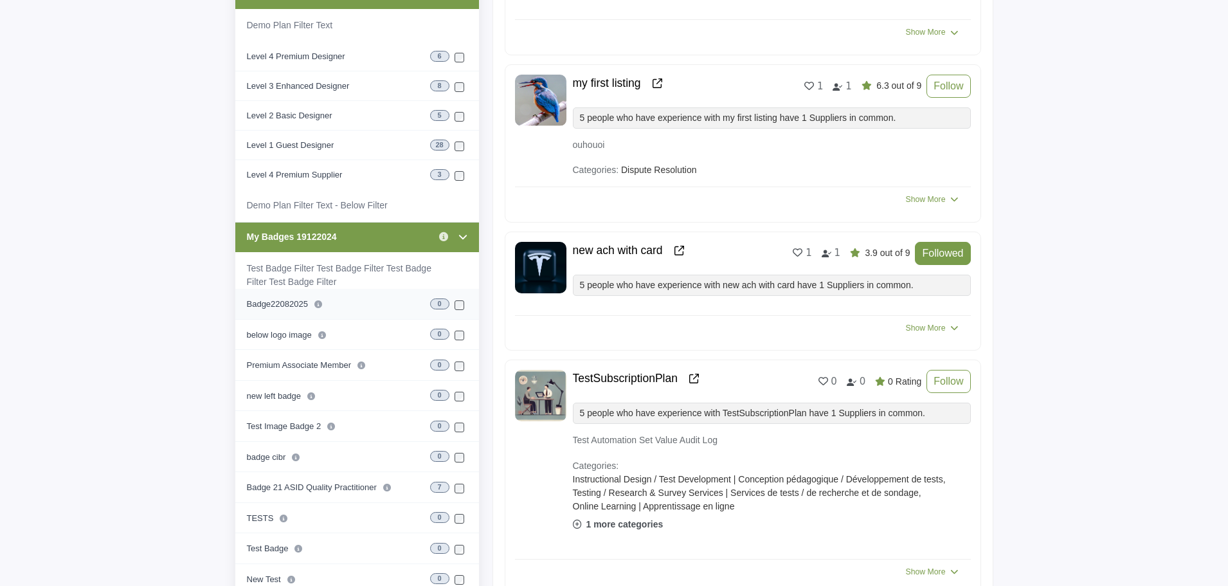
scroll to position [880, 0]
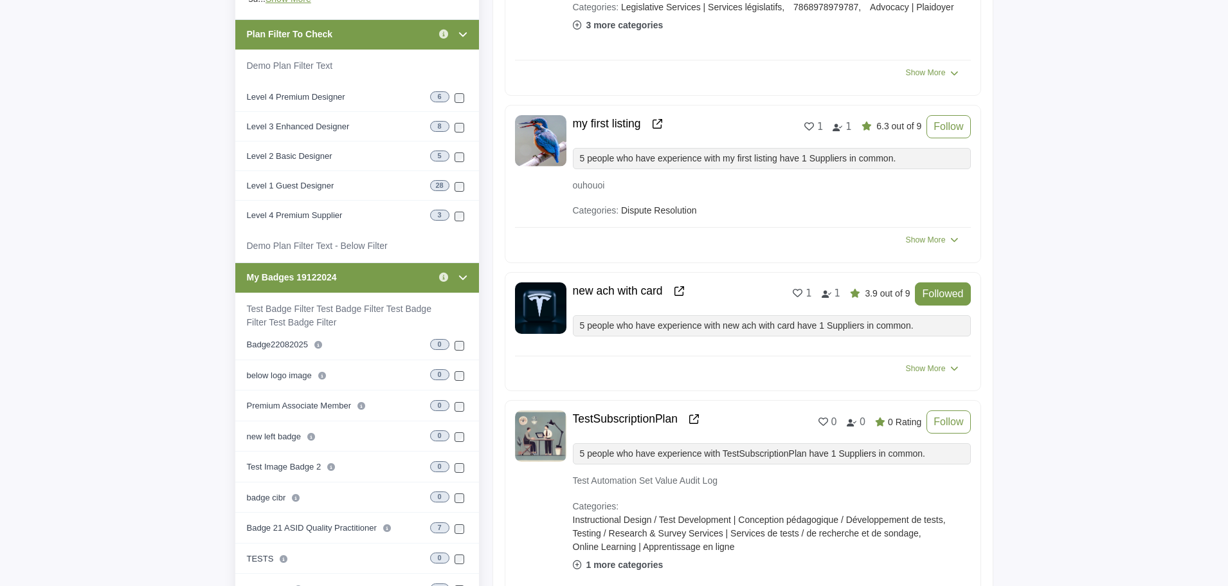
click at [361, 277] on div "My Badges 19122024 Click to view information" at bounding box center [357, 277] width 244 height 30
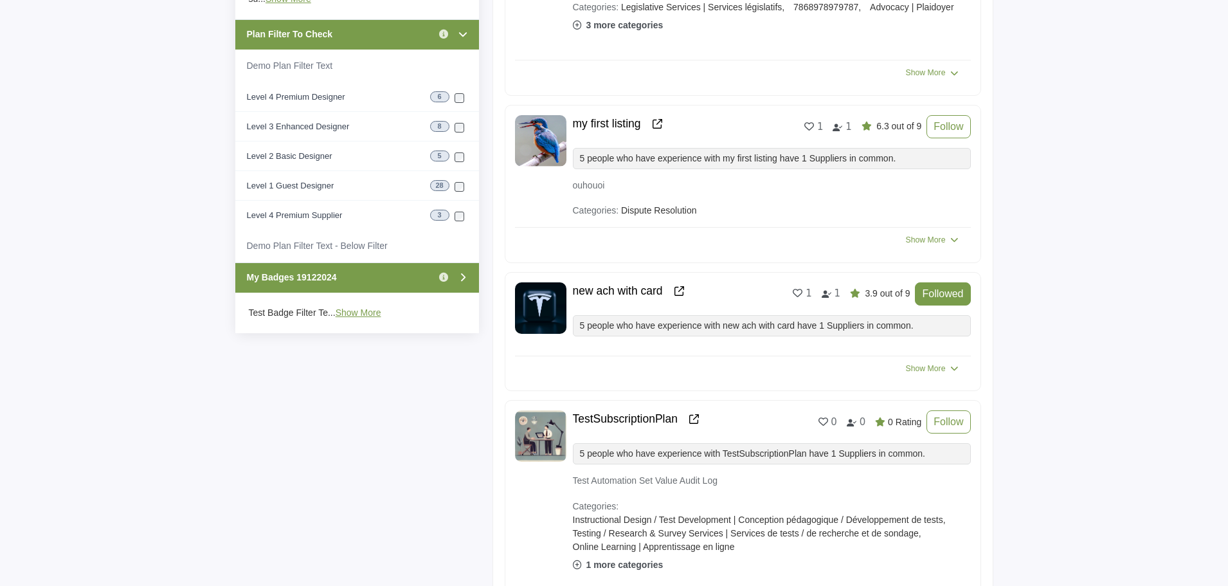
click at [373, 28] on div "Plan Filter To Check Click to view information" at bounding box center [357, 34] width 244 height 30
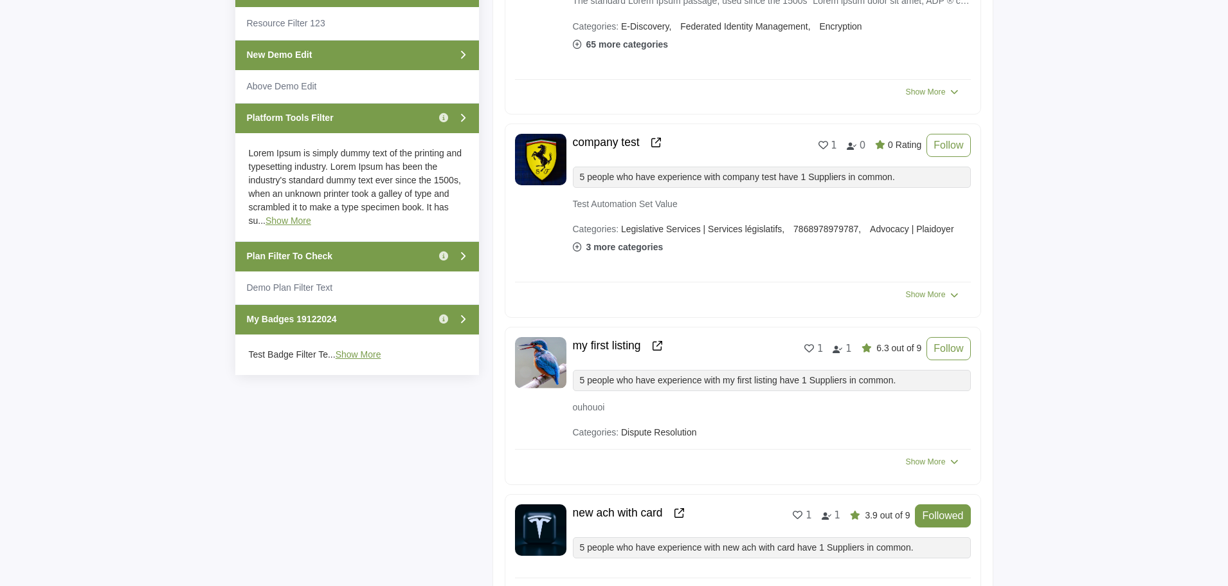
scroll to position [559, 0]
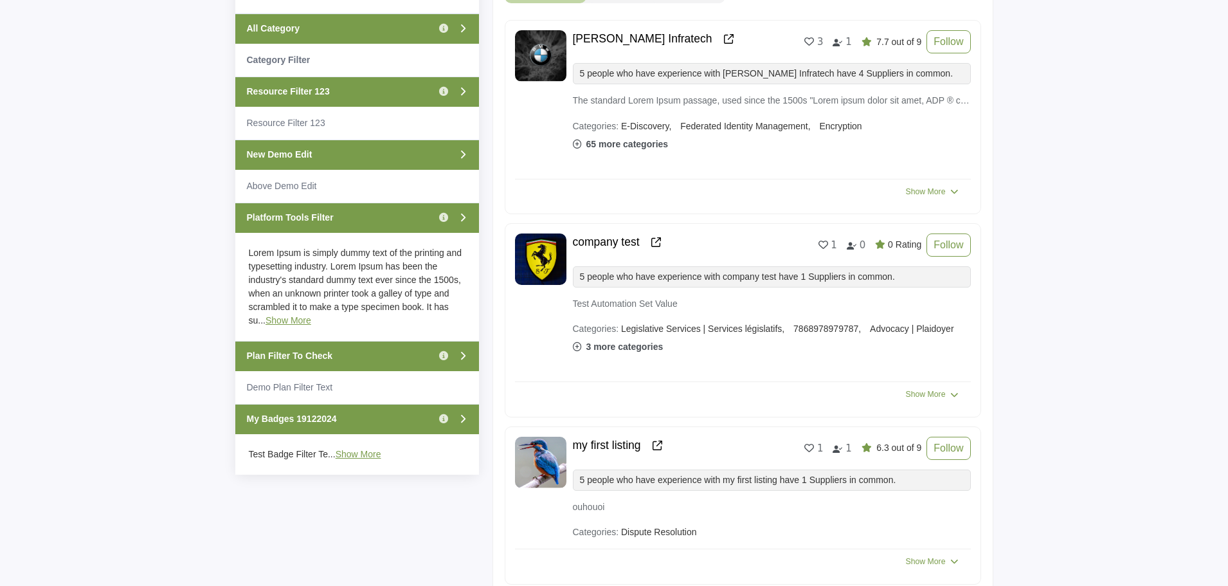
click at [358, 219] on div "Platform Tools Filter Click to view information" at bounding box center [357, 218] width 244 height 30
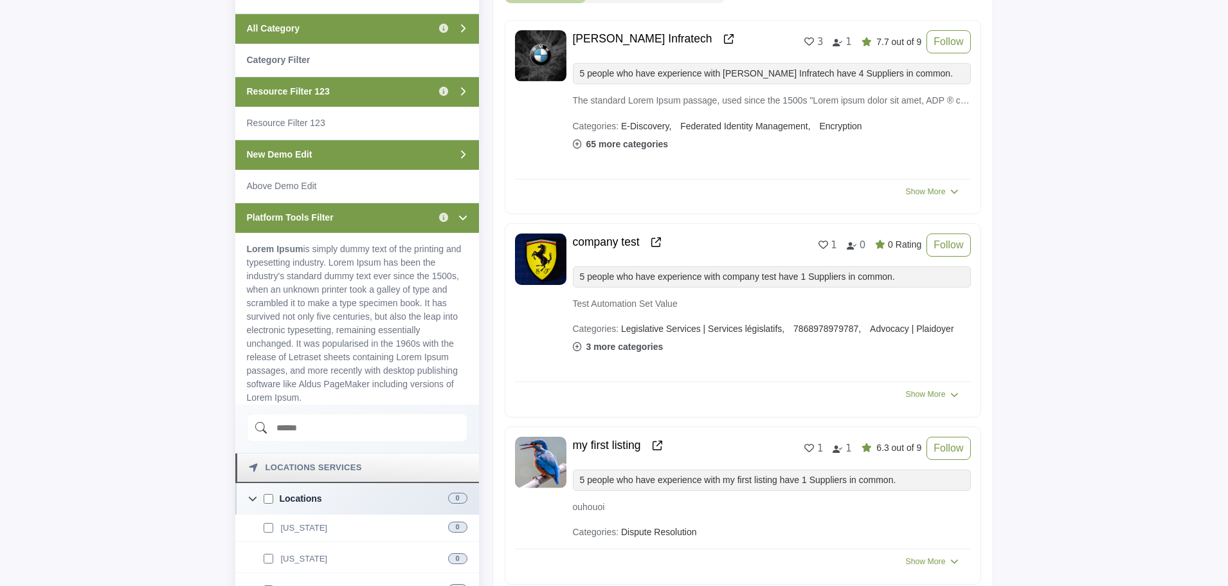
click at [358, 219] on div "Platform Tools Filter Click to view information" at bounding box center [357, 218] width 244 height 30
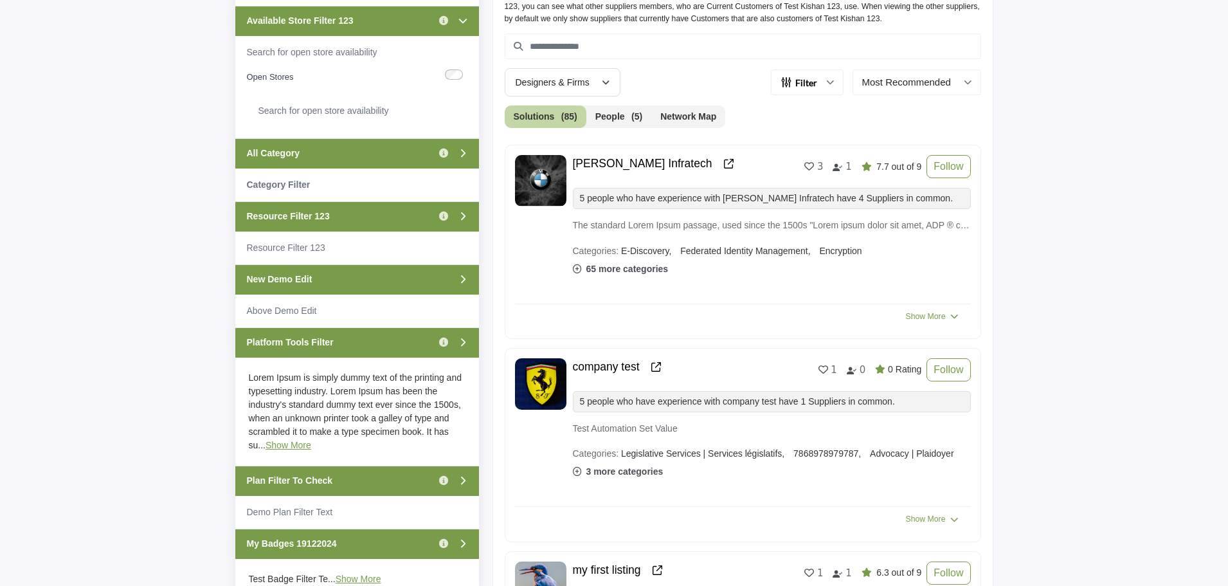
scroll to position [430, 0]
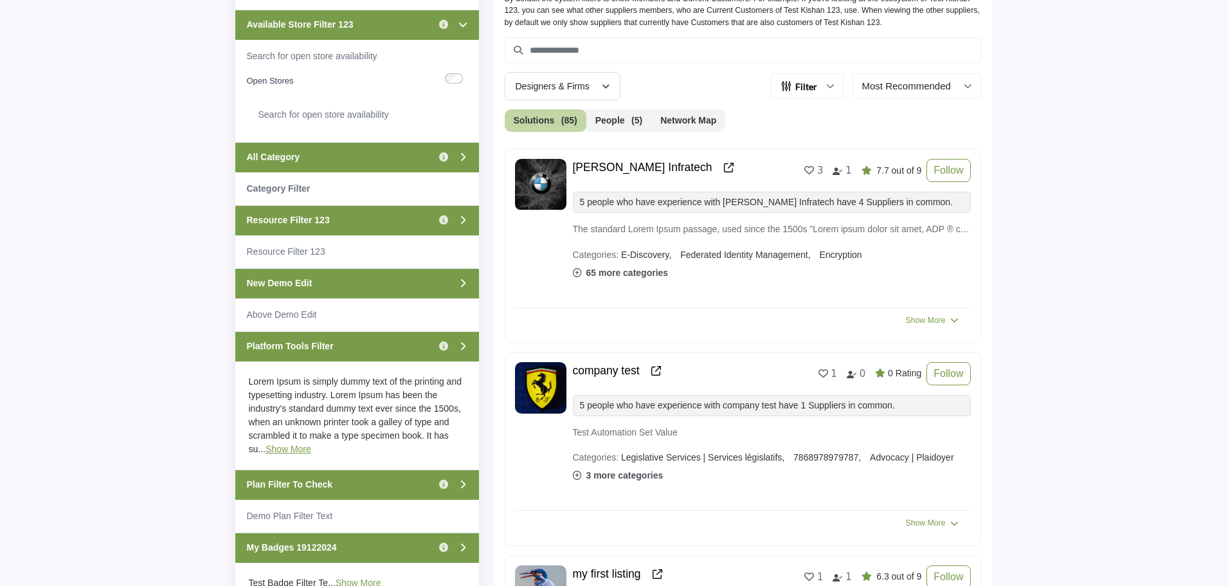
click at [353, 162] on div "All Category Click to view information" at bounding box center [357, 157] width 244 height 30
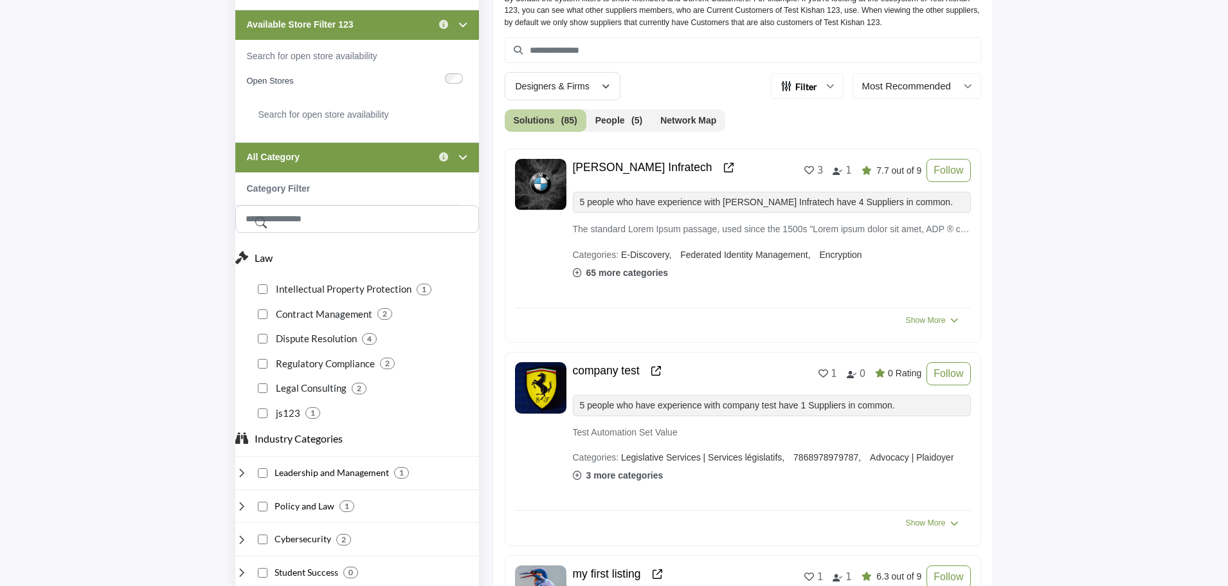
click at [386, 28] on div "Available Store Filter 123 Click to view information" at bounding box center [357, 25] width 244 height 30
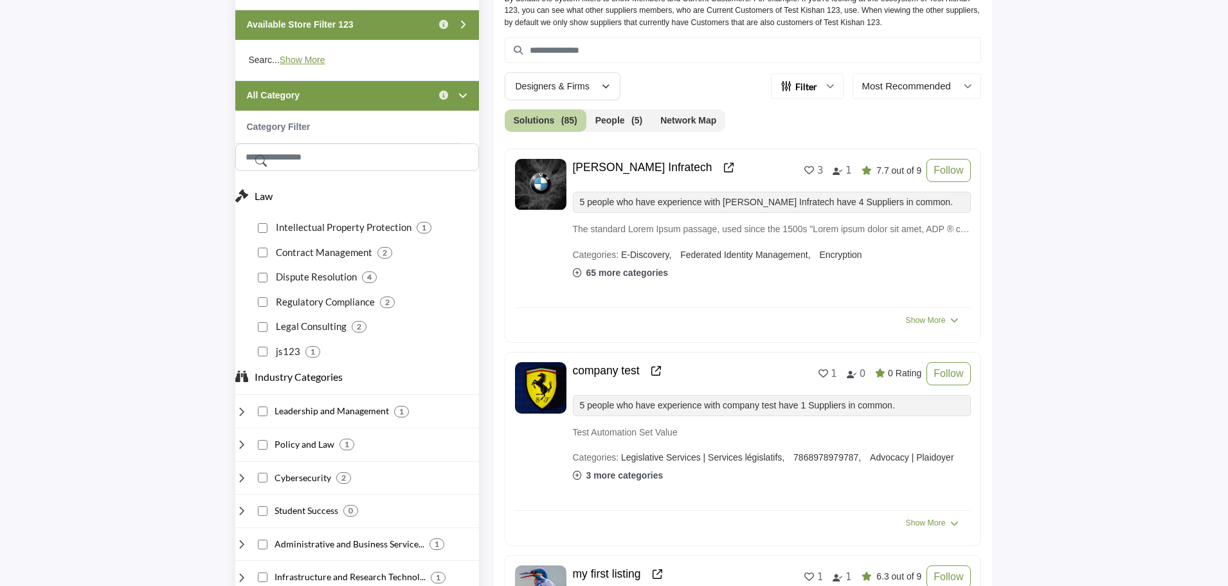
click at [376, 94] on div "All Category Click to view information" at bounding box center [357, 95] width 244 height 30
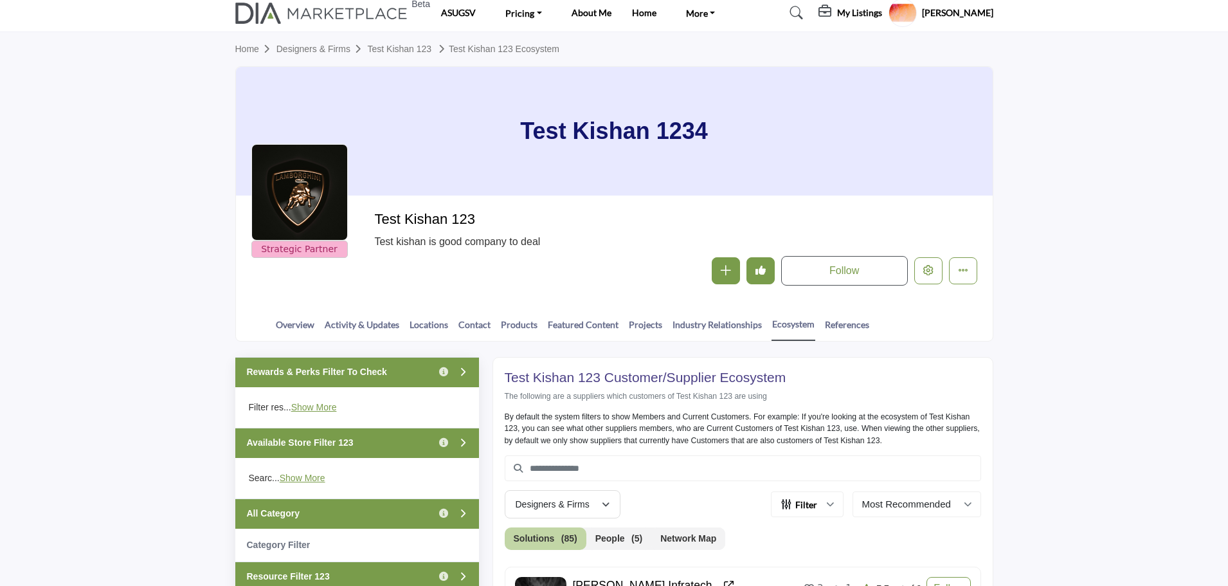
scroll to position [0, 0]
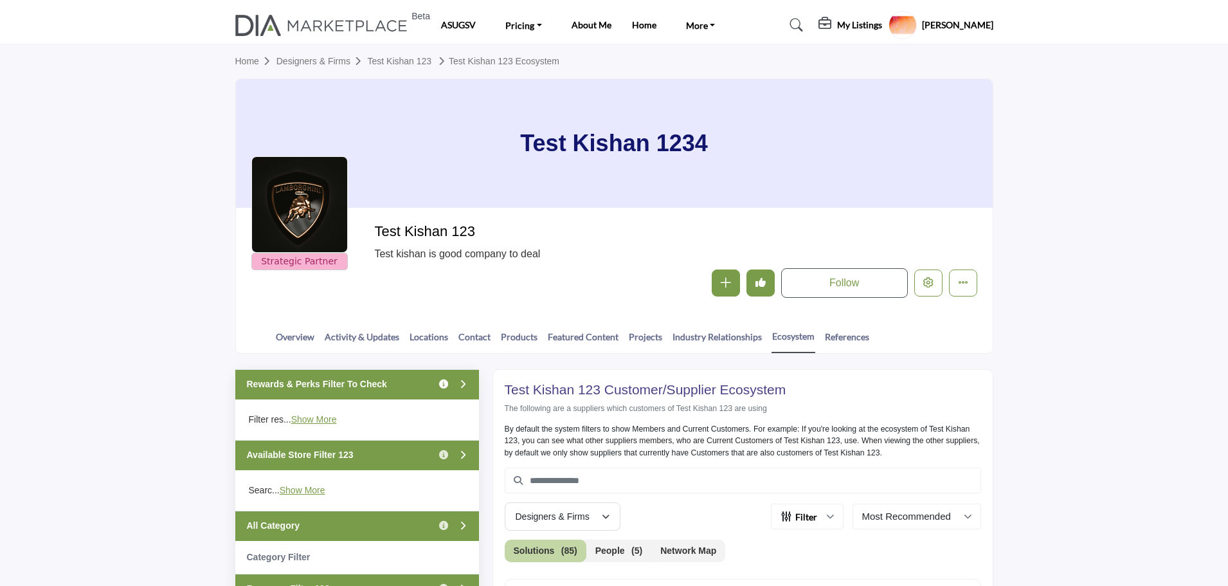
click at [444, 385] on icon "Information about Rewards & Perks Filter To Check" at bounding box center [443, 383] width 9 height 9
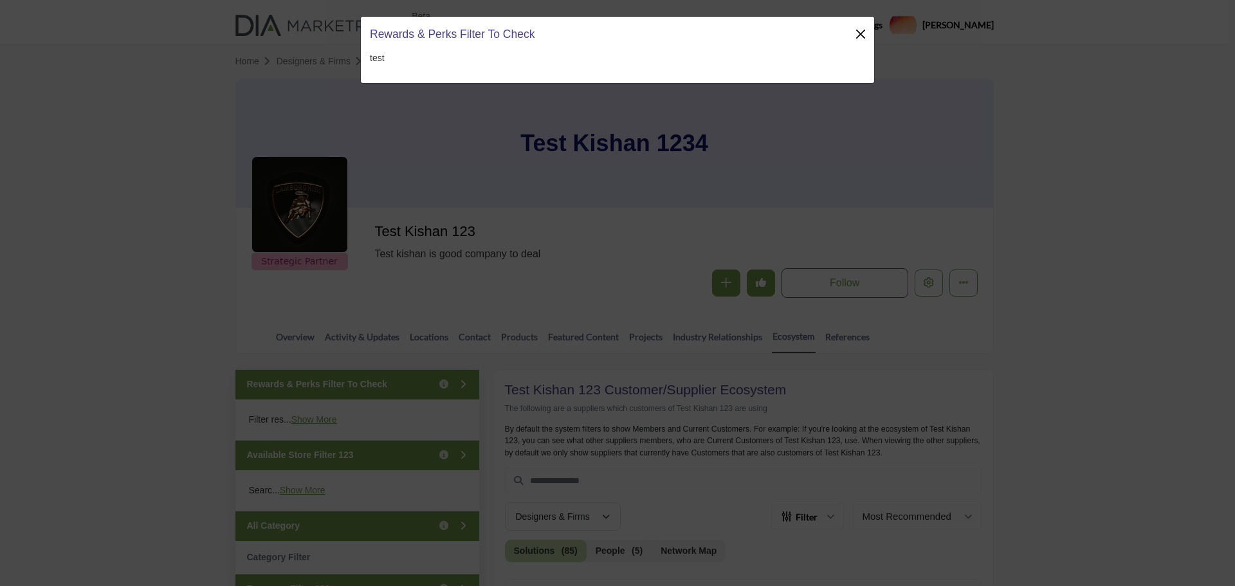
click at [862, 29] on button "Close" at bounding box center [860, 34] width 18 height 18
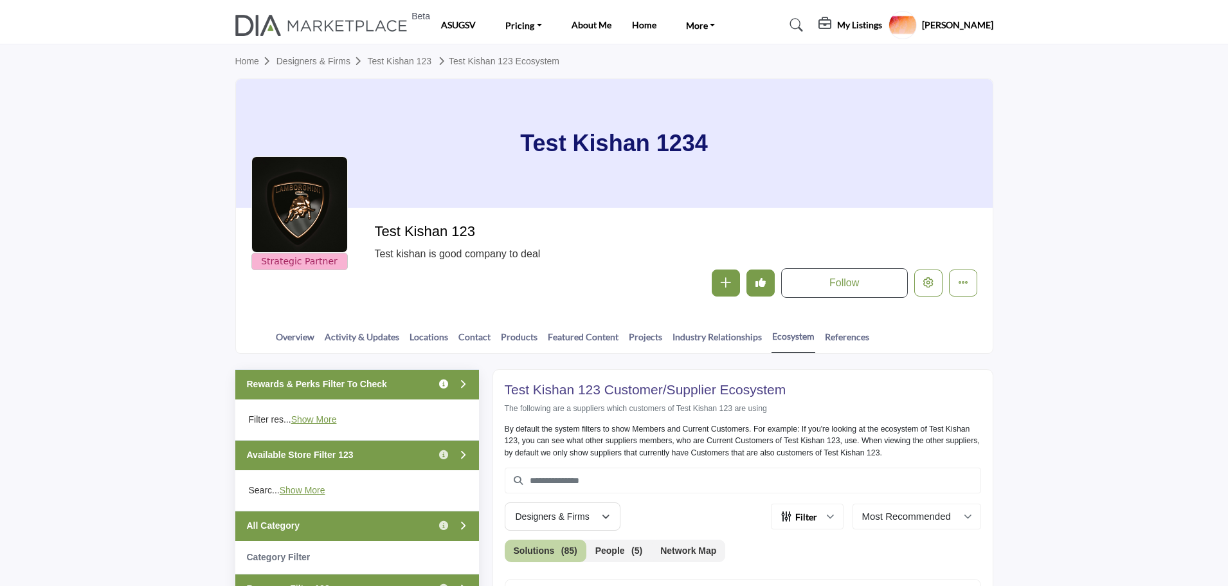
click at [442, 382] on icon "Information about Rewards & Perks Filter To Check" at bounding box center [443, 383] width 9 height 9
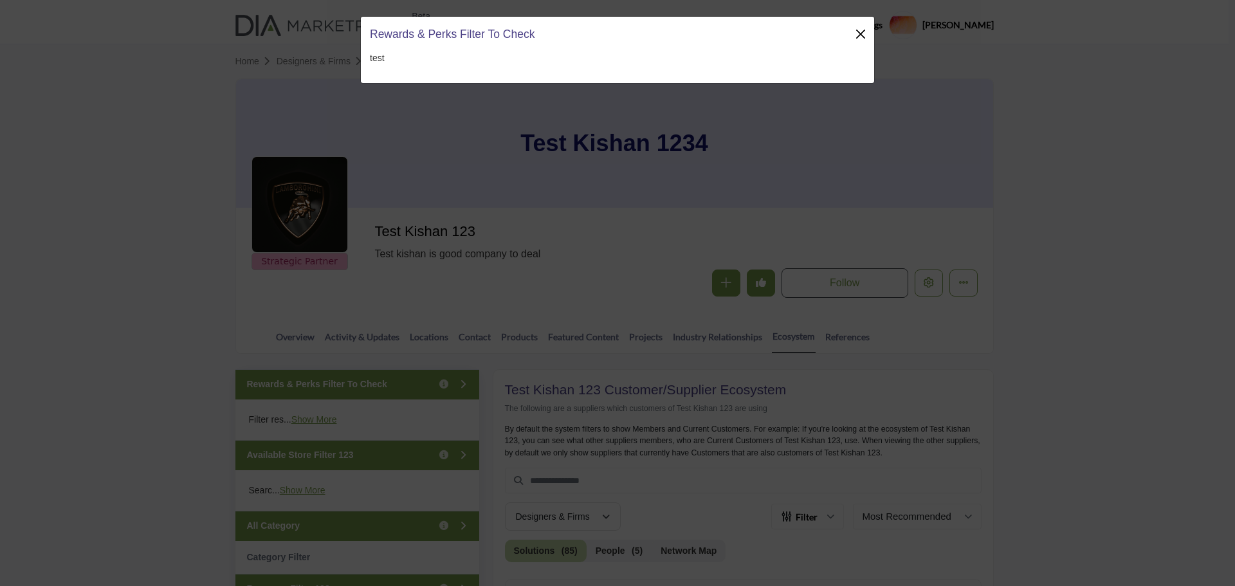
click at [865, 35] on button "Close" at bounding box center [860, 34] width 18 height 18
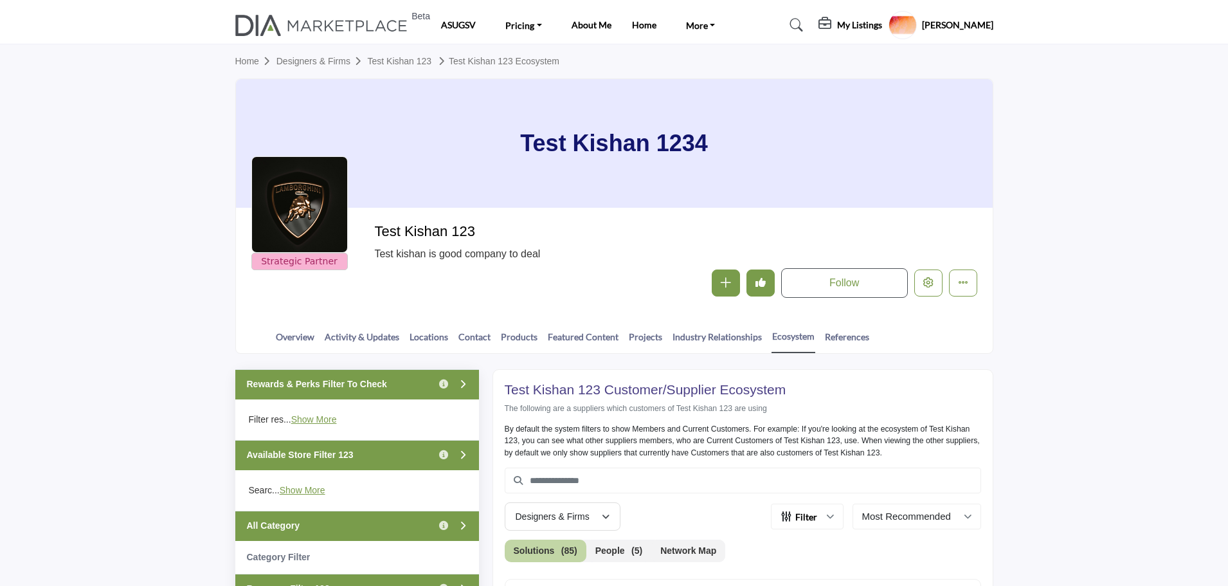
click at [399, 381] on div "Rewards & Perks Filter To Check Click to view information" at bounding box center [357, 384] width 244 height 30
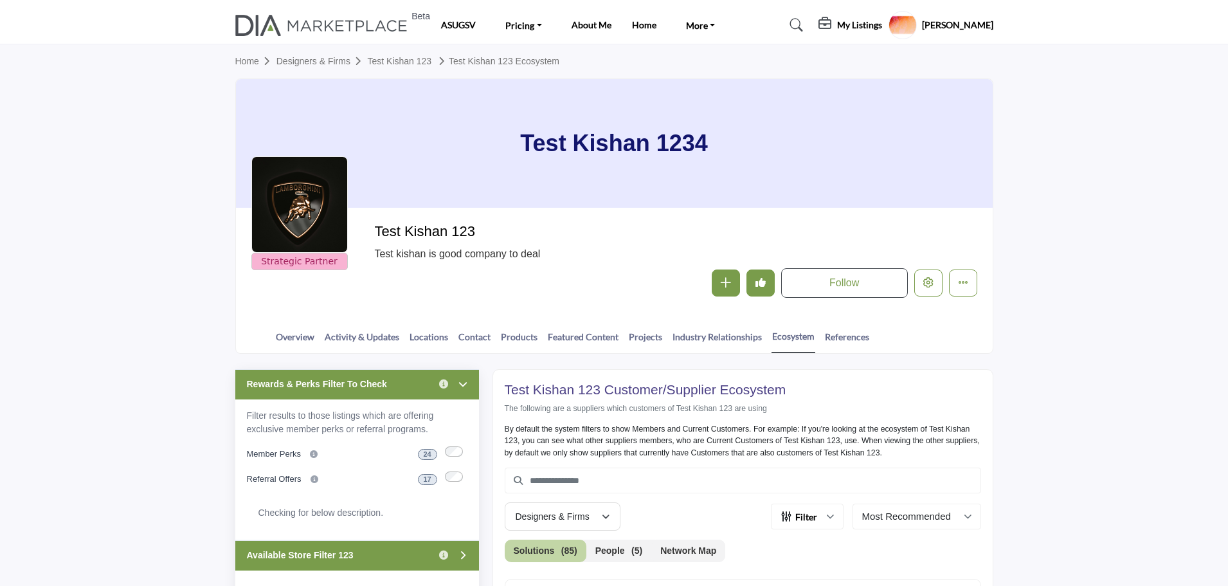
click at [402, 379] on div "Rewards & Perks Filter To Check Click to view information" at bounding box center [357, 384] width 244 height 30
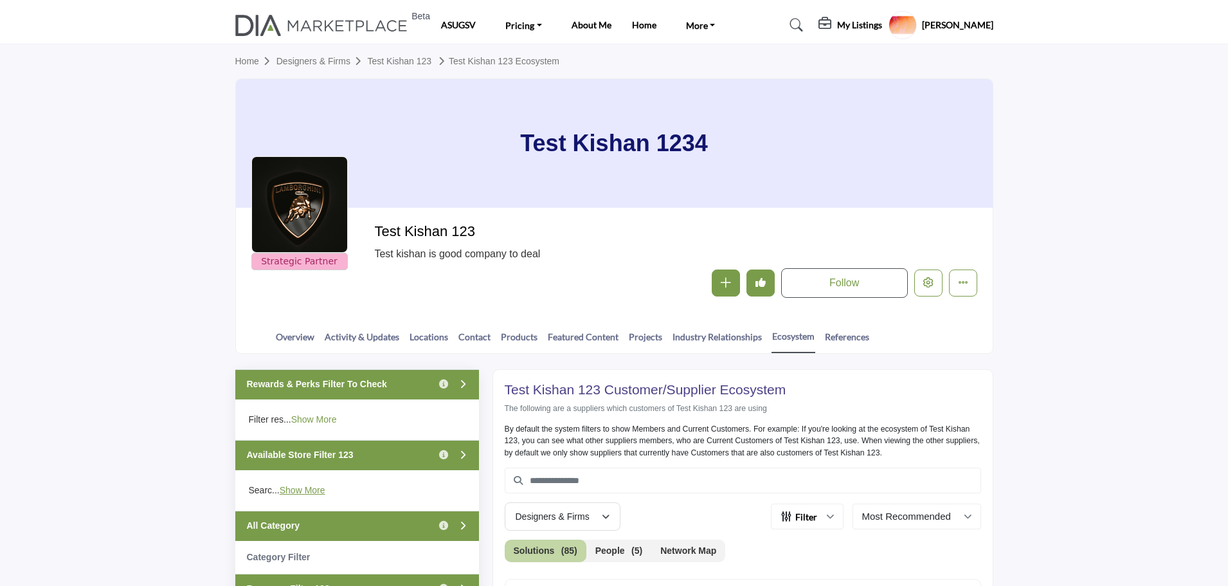
click at [328, 422] on link "Show More" at bounding box center [314, 419] width 46 height 10
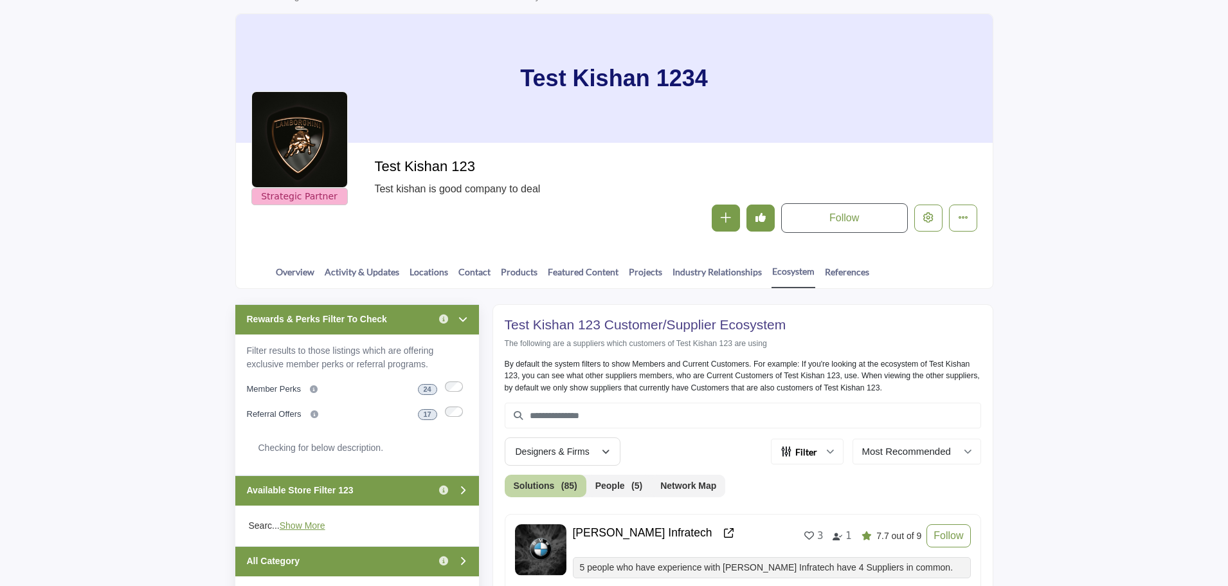
scroll to position [129, 0]
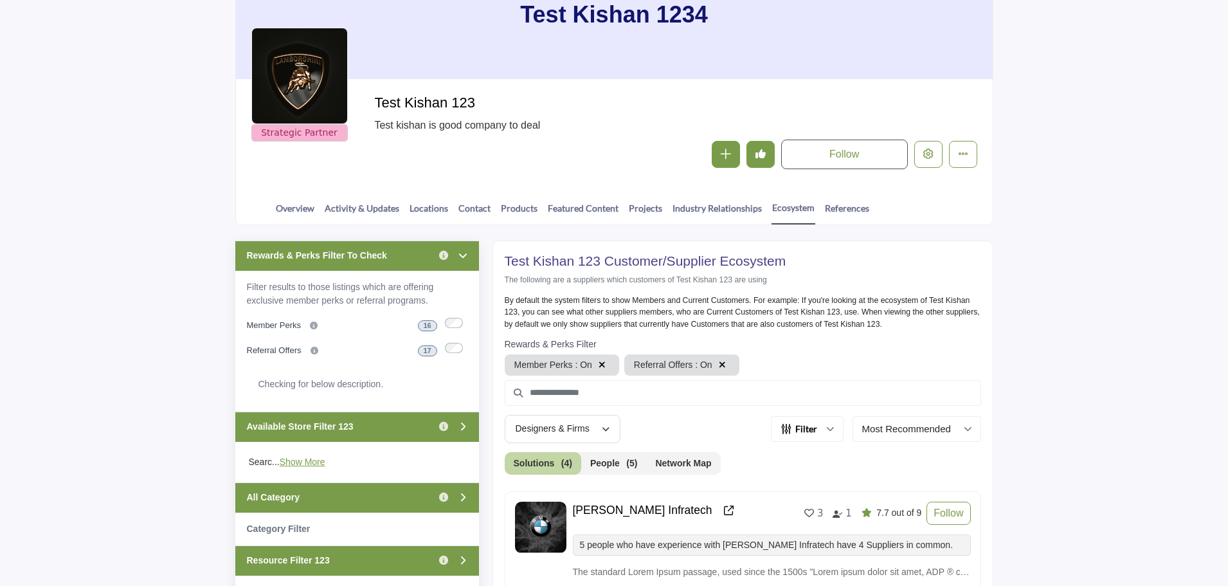
click at [601, 362] on icon "button" at bounding box center [602, 364] width 7 height 9
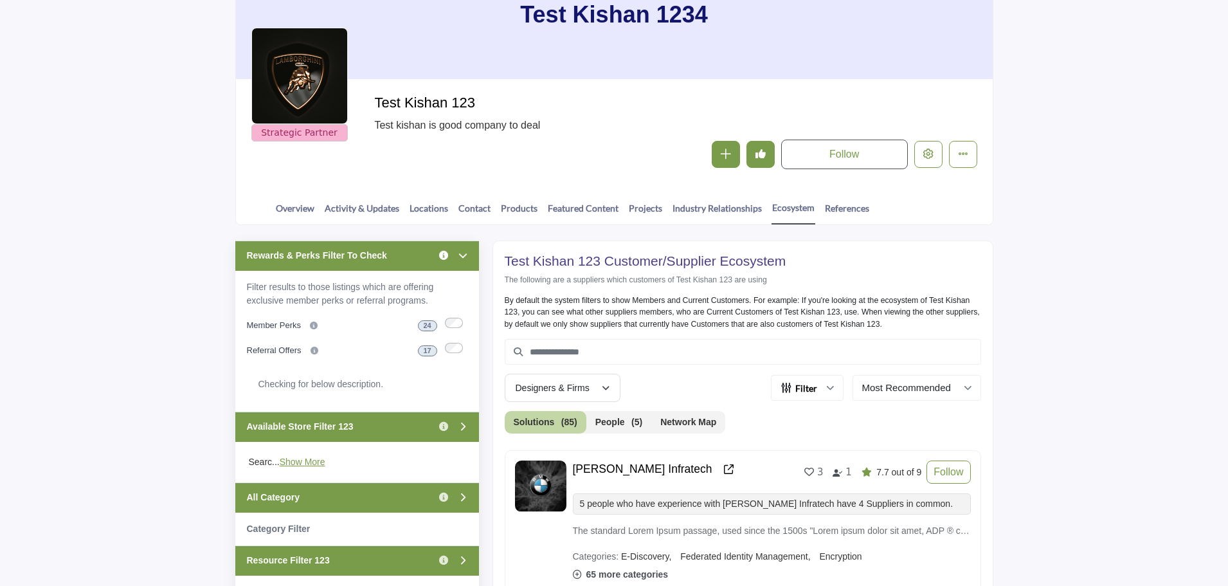
click at [444, 253] on icon "Information about Rewards & Perks Filter To Check" at bounding box center [443, 255] width 9 height 9
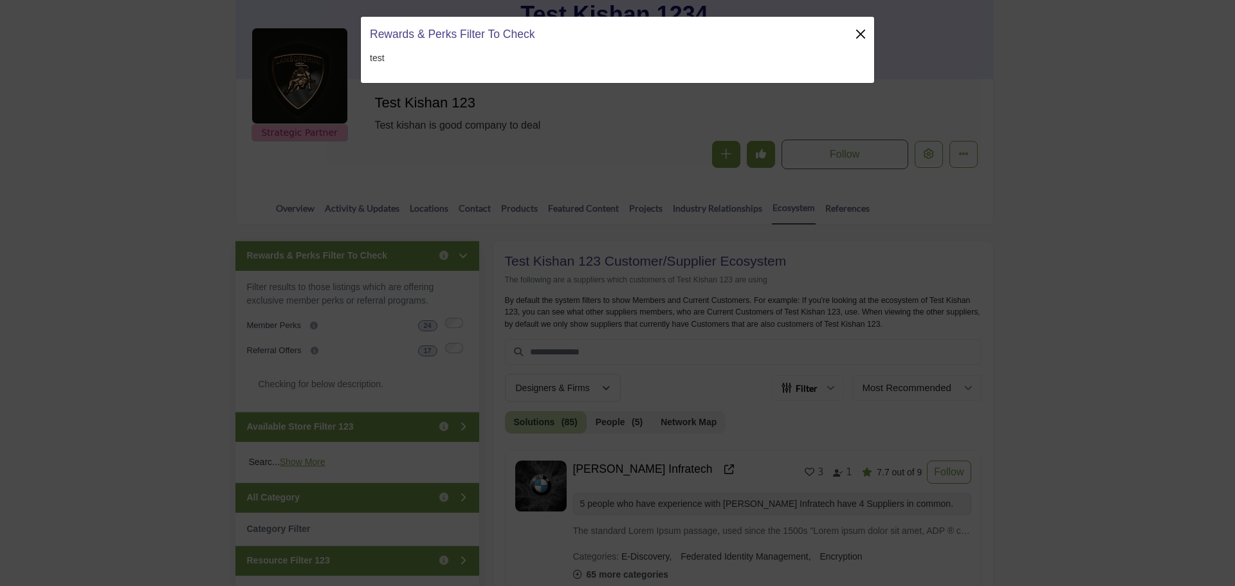
click at [859, 35] on button "Close" at bounding box center [860, 34] width 18 height 18
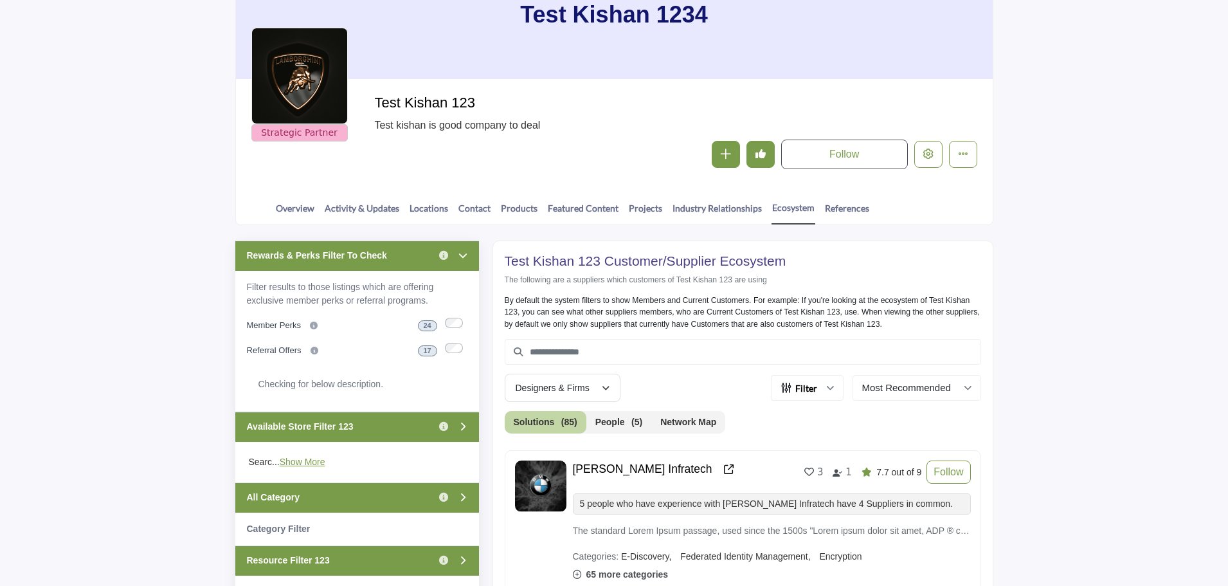
click at [390, 258] on div "Rewards & Perks Filter To Check Click to view information" at bounding box center [357, 255] width 244 height 30
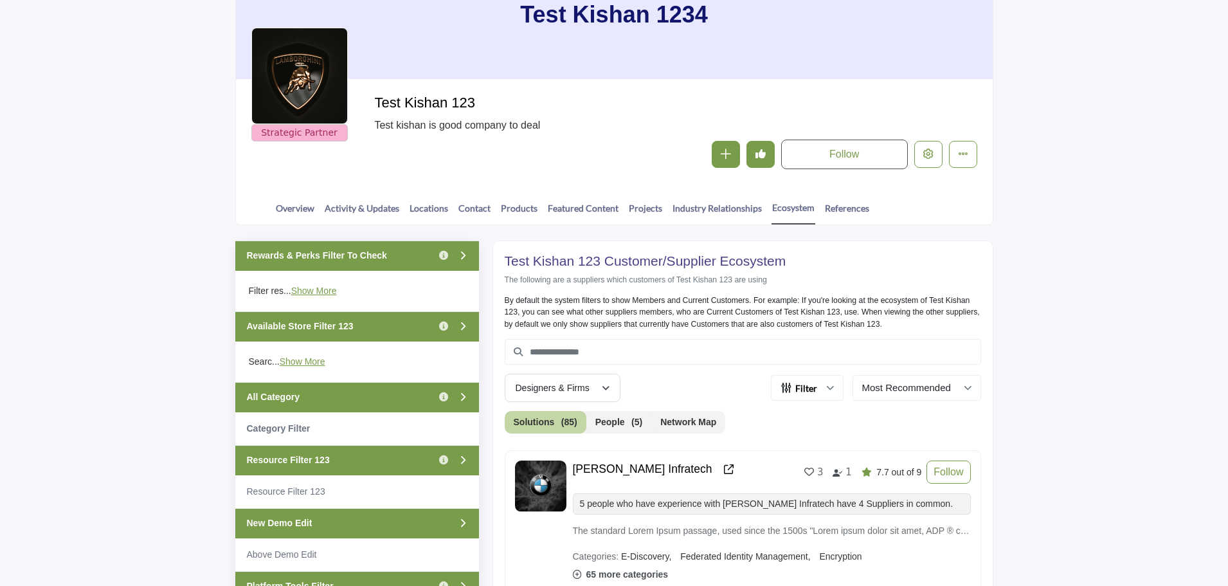
click at [367, 329] on div "Available Store Filter 123 Click to view information" at bounding box center [357, 326] width 244 height 30
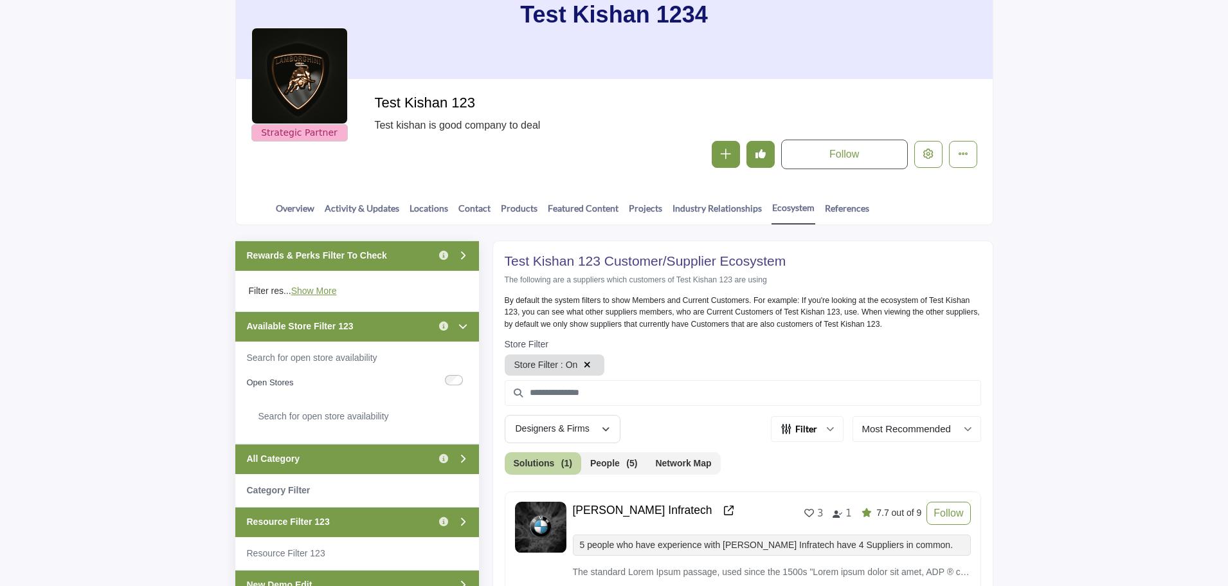
click at [587, 364] on icon "button" at bounding box center [587, 364] width 7 height 9
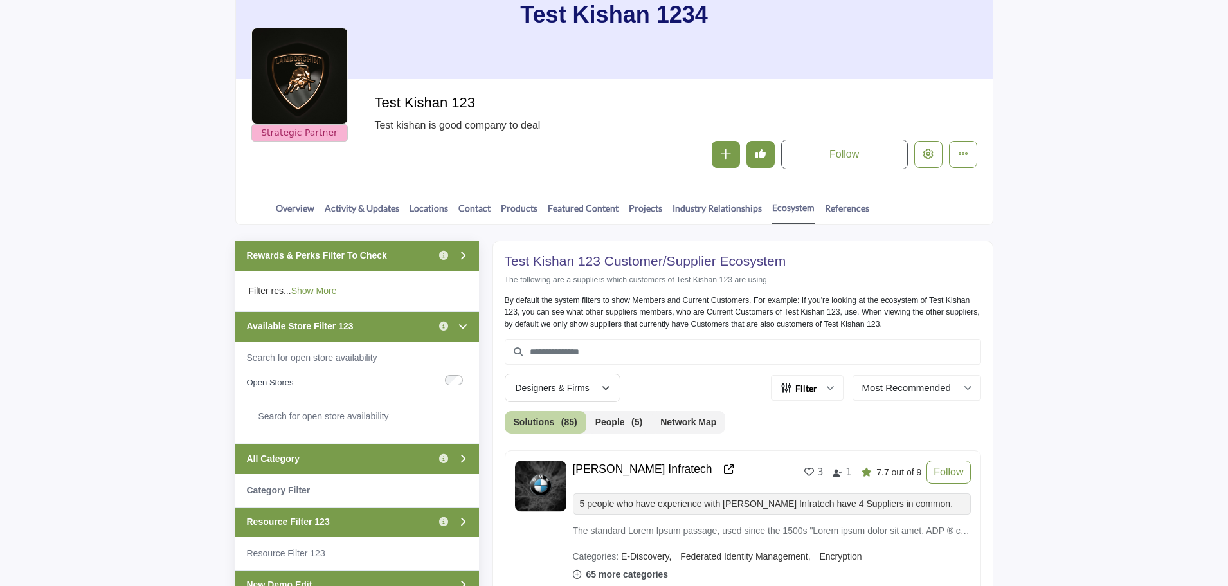
click at [386, 331] on div "Available Store Filter 123 Click to view information" at bounding box center [357, 326] width 244 height 30
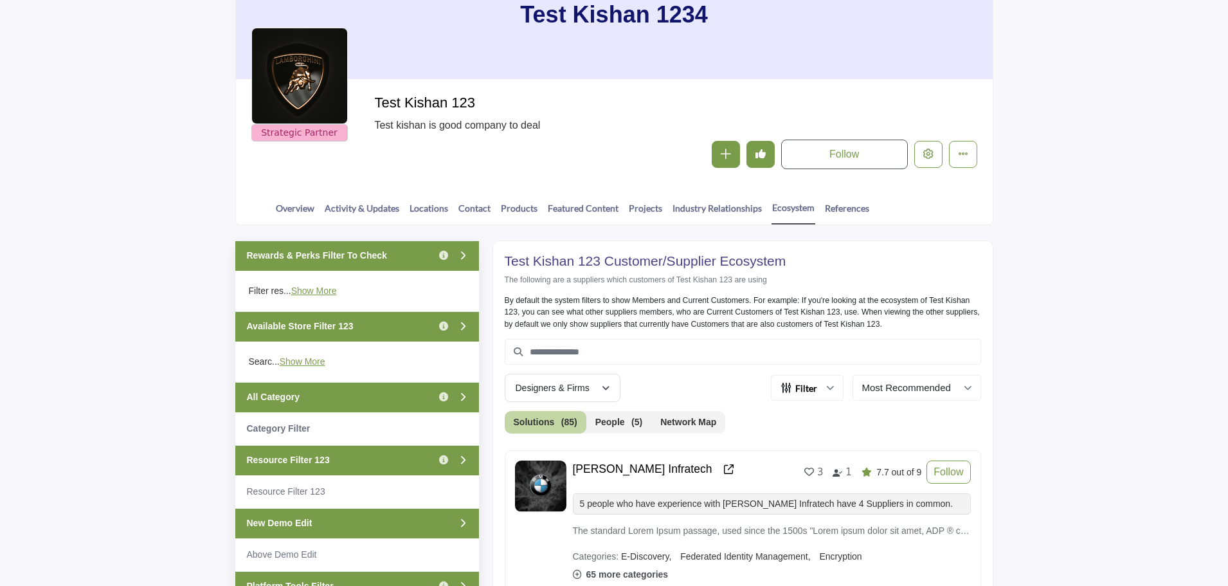
click at [365, 397] on div "All Category Click to view information" at bounding box center [357, 397] width 244 height 30
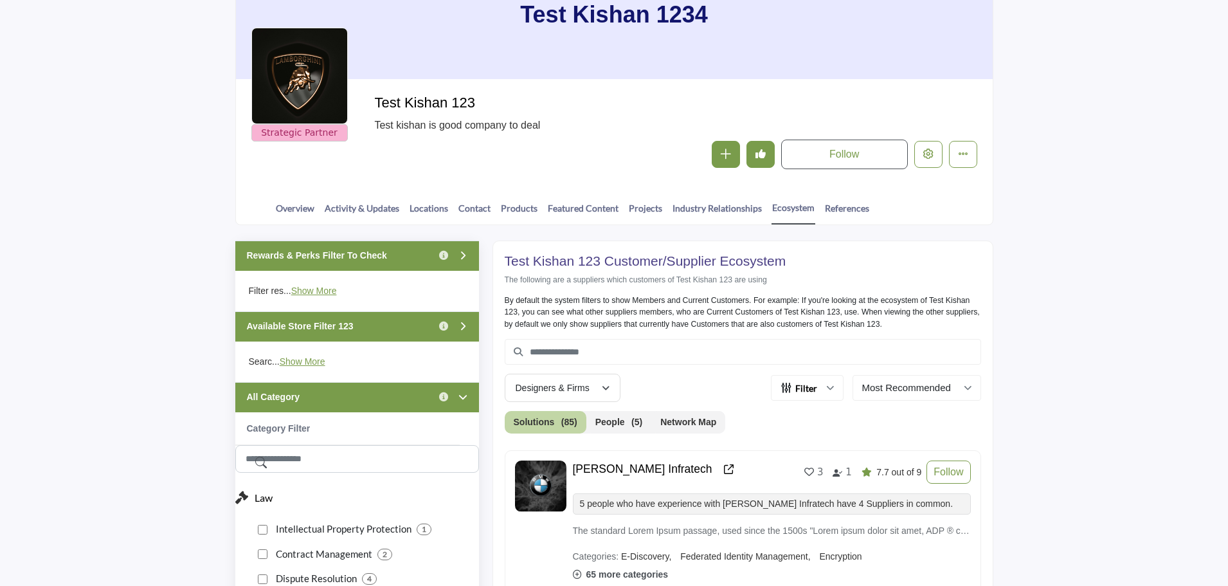
click at [365, 397] on div "All Category Click to view information" at bounding box center [357, 397] width 244 height 30
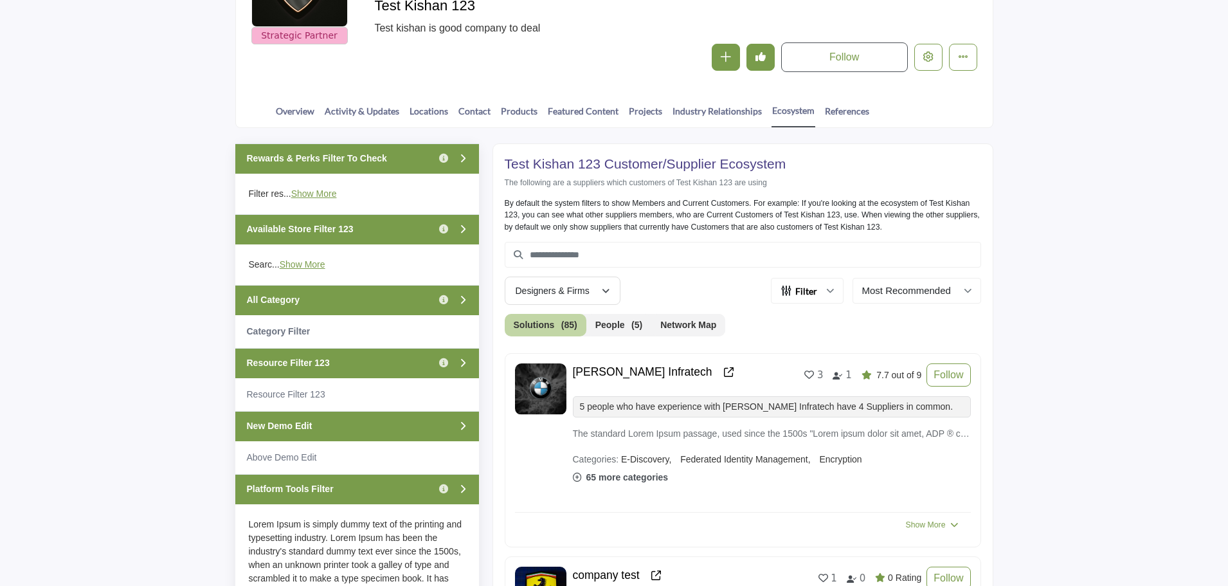
scroll to position [257, 0]
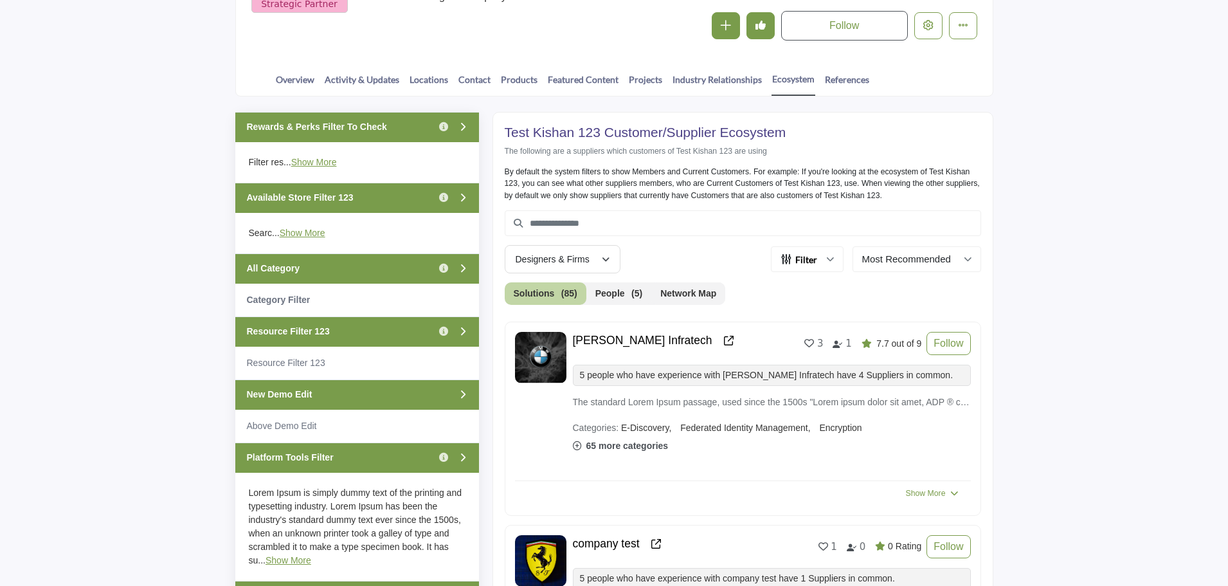
click at [377, 329] on div "Resource Filter 123 Click to view information" at bounding box center [357, 331] width 244 height 30
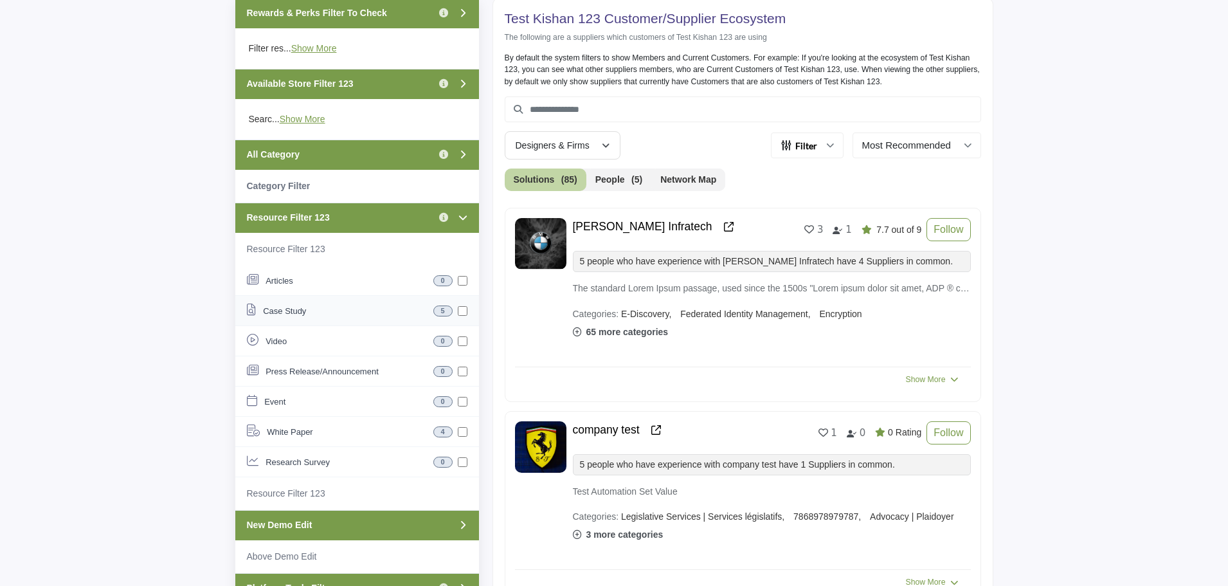
scroll to position [386, 0]
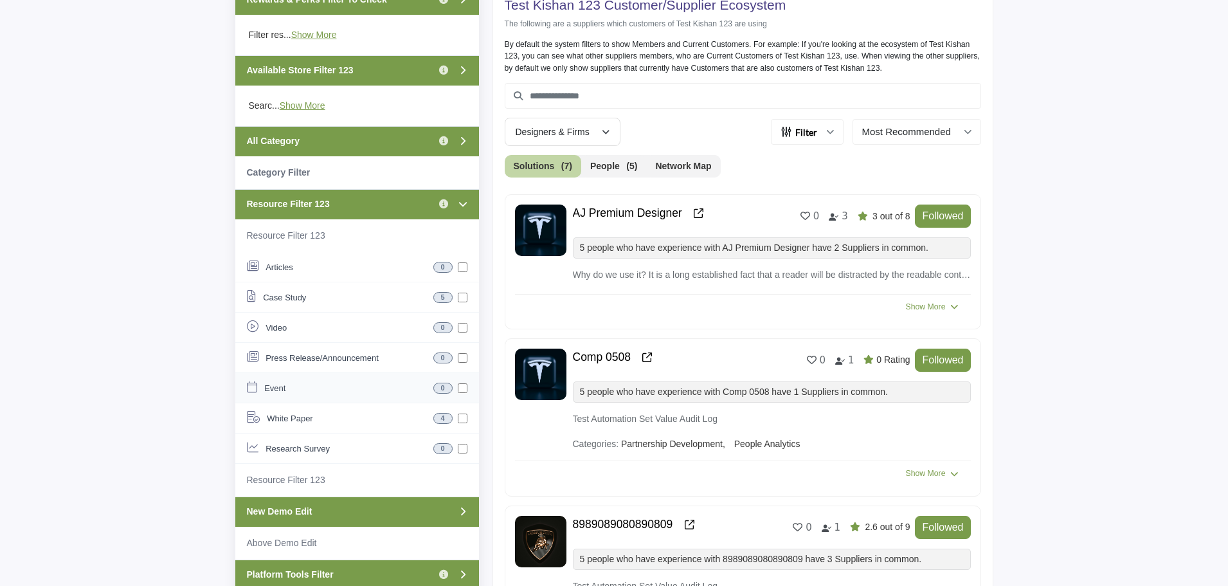
scroll to position [386, 0]
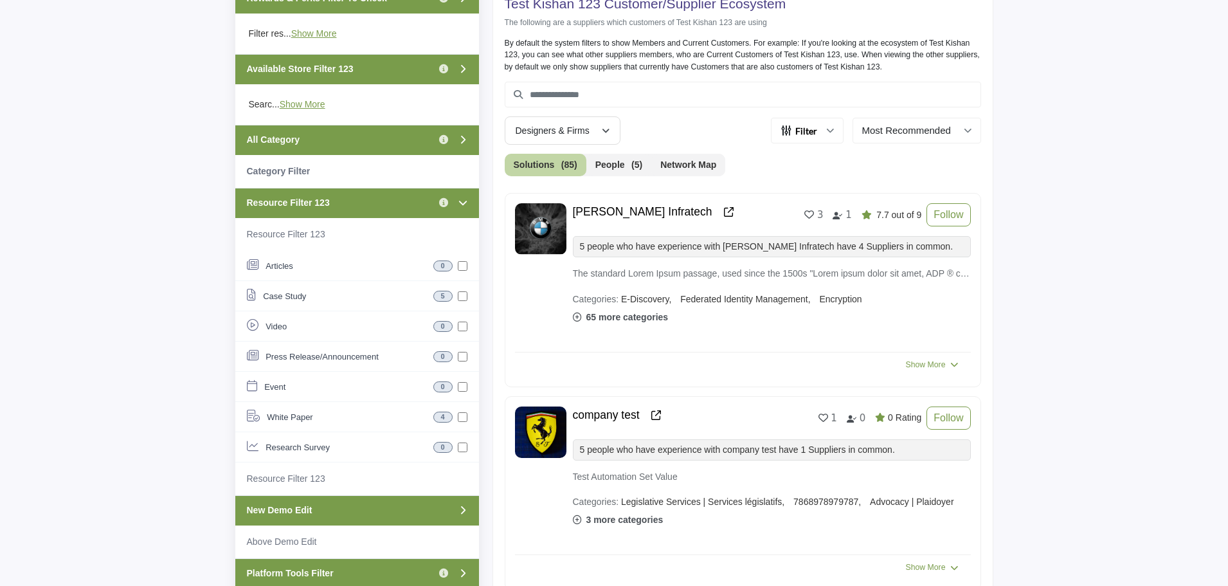
click at [363, 199] on div "Resource Filter 123 Click to view information" at bounding box center [357, 203] width 244 height 30
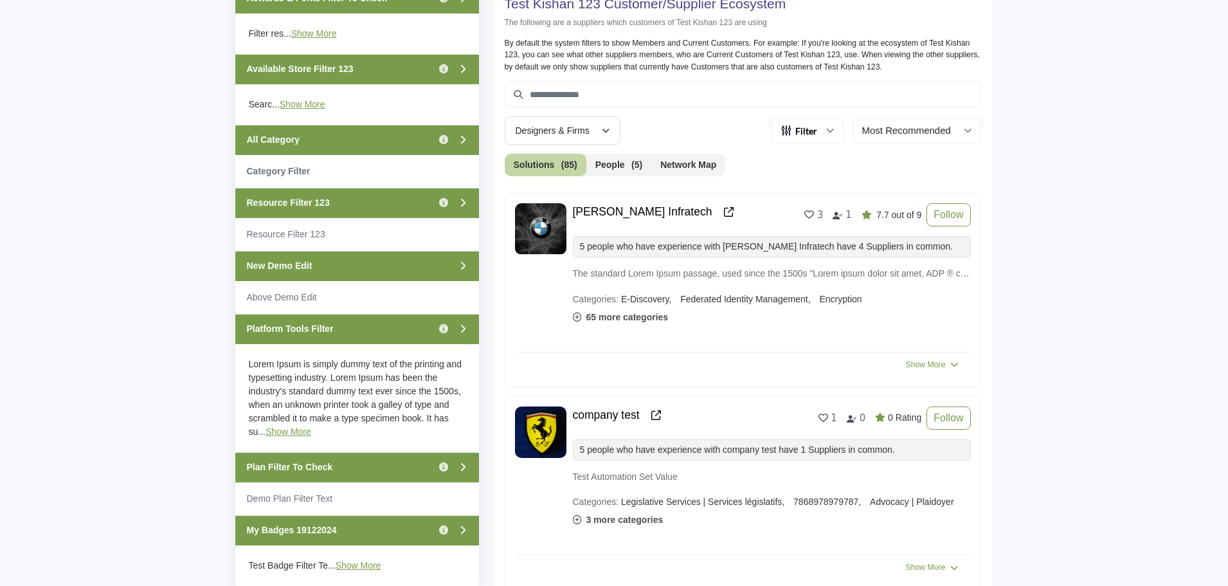
click at [347, 262] on div "New Demo Edit" at bounding box center [357, 266] width 244 height 30
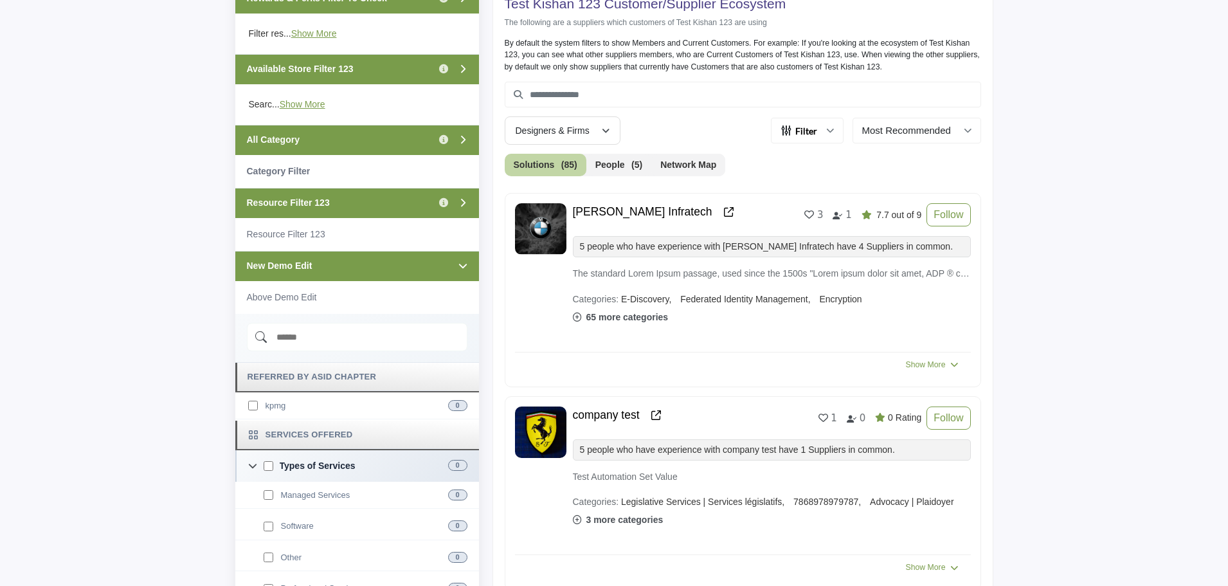
click at [347, 262] on div "New Demo Edit" at bounding box center [357, 266] width 244 height 30
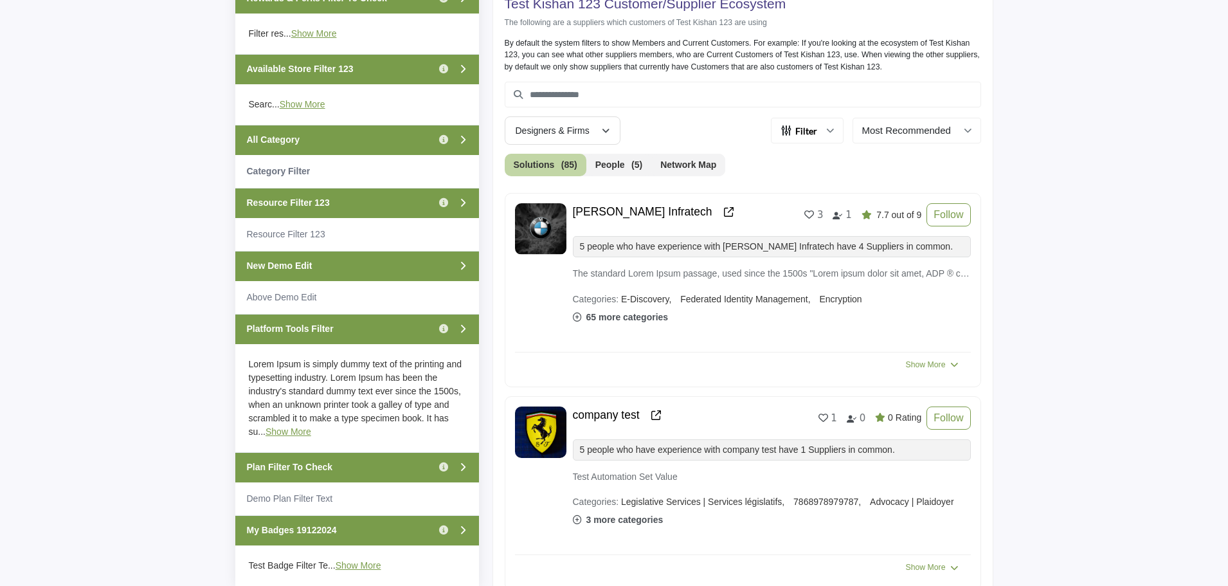
click at [354, 131] on div "All Category Click to view information" at bounding box center [357, 140] width 244 height 30
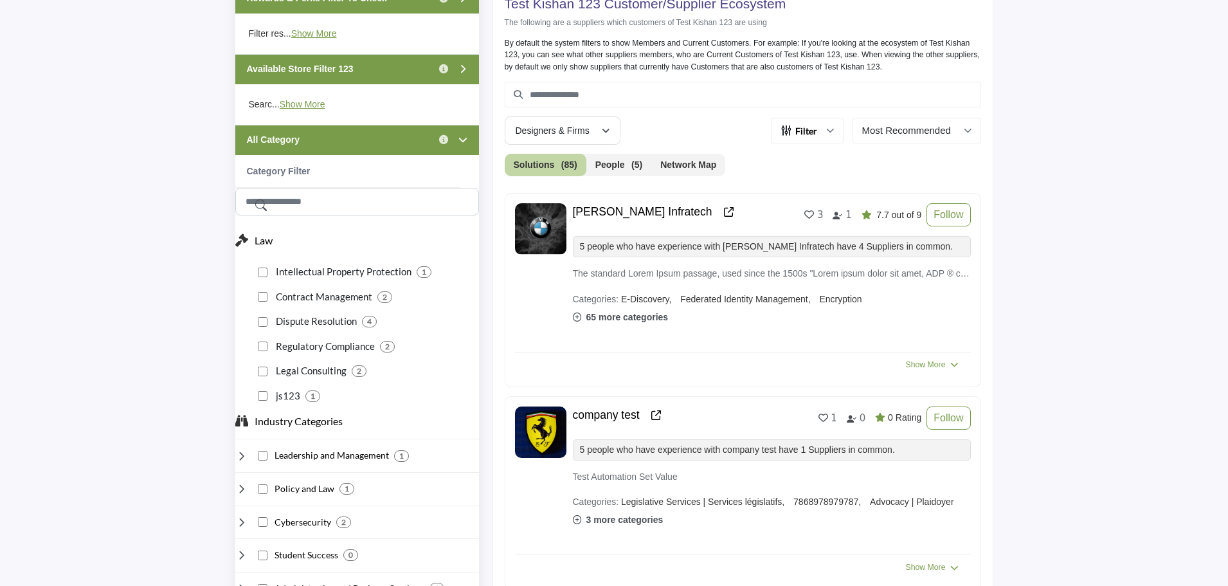
click at [354, 131] on div "All Category Click to view information" at bounding box center [357, 140] width 244 height 30
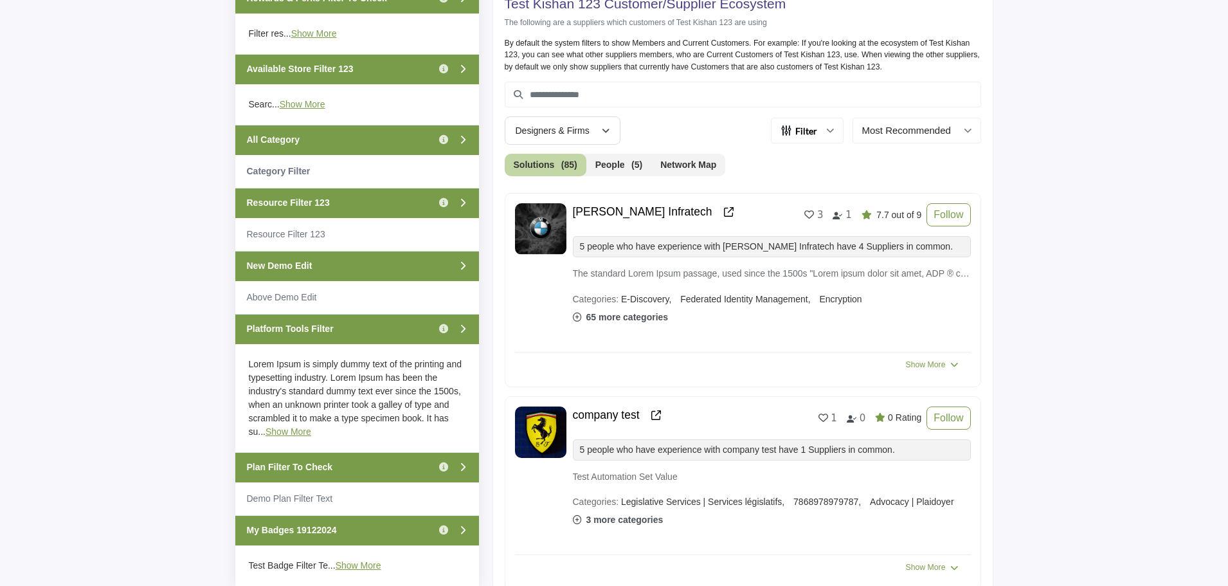
click at [353, 266] on div "New Demo Edit" at bounding box center [357, 266] width 244 height 30
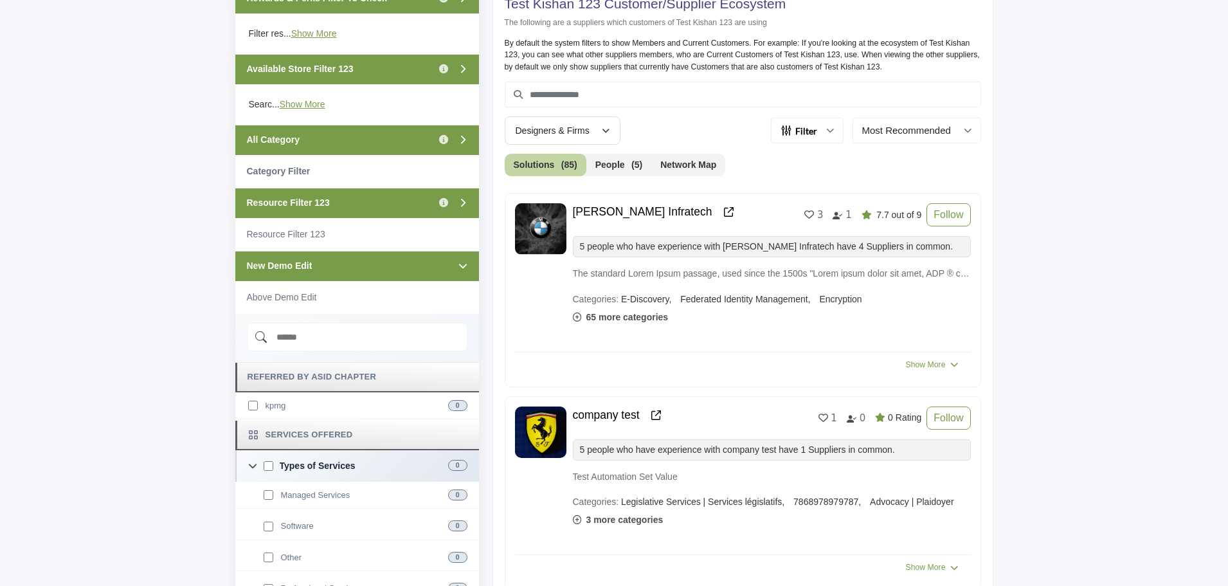
click at [353, 266] on div "New Demo Edit" at bounding box center [357, 266] width 244 height 30
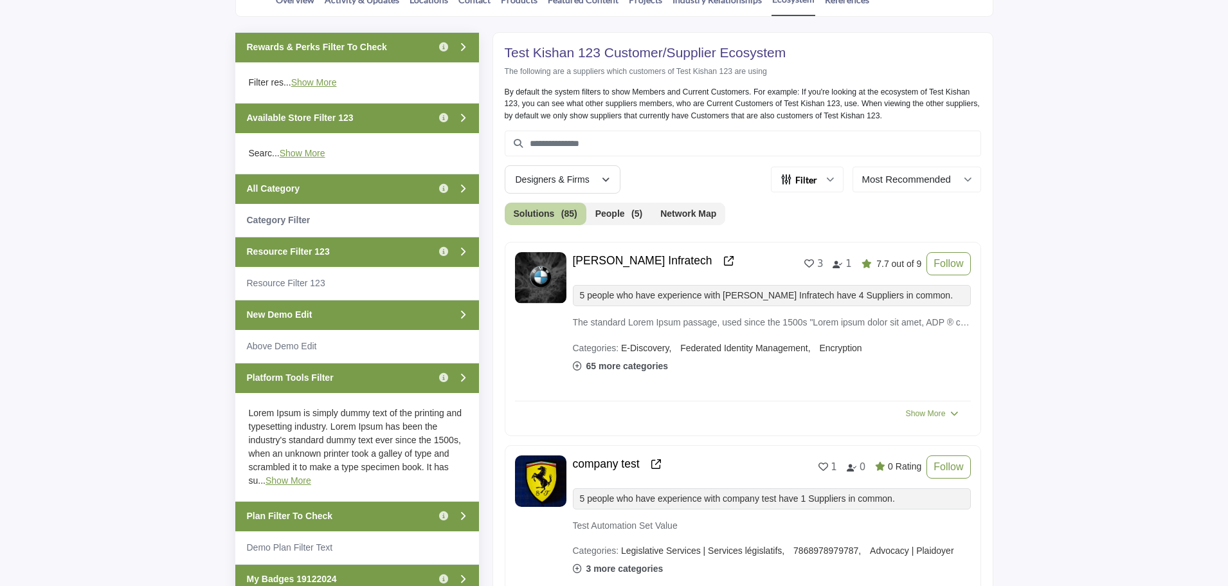
scroll to position [386, 0]
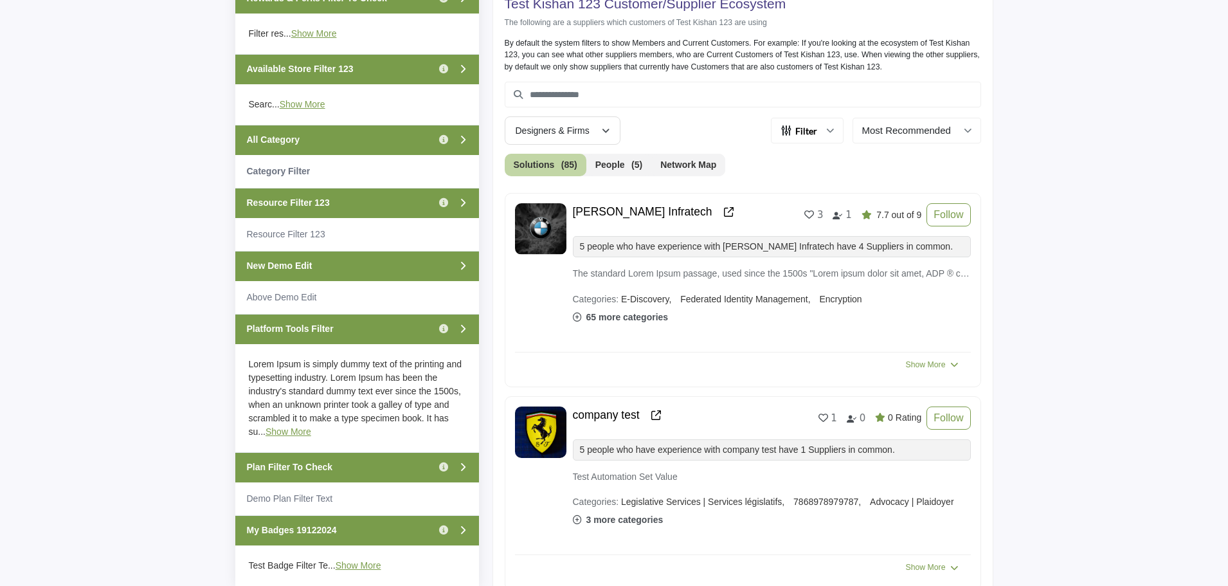
click at [341, 328] on div "Platform Tools Filter Click to view information" at bounding box center [357, 329] width 244 height 30
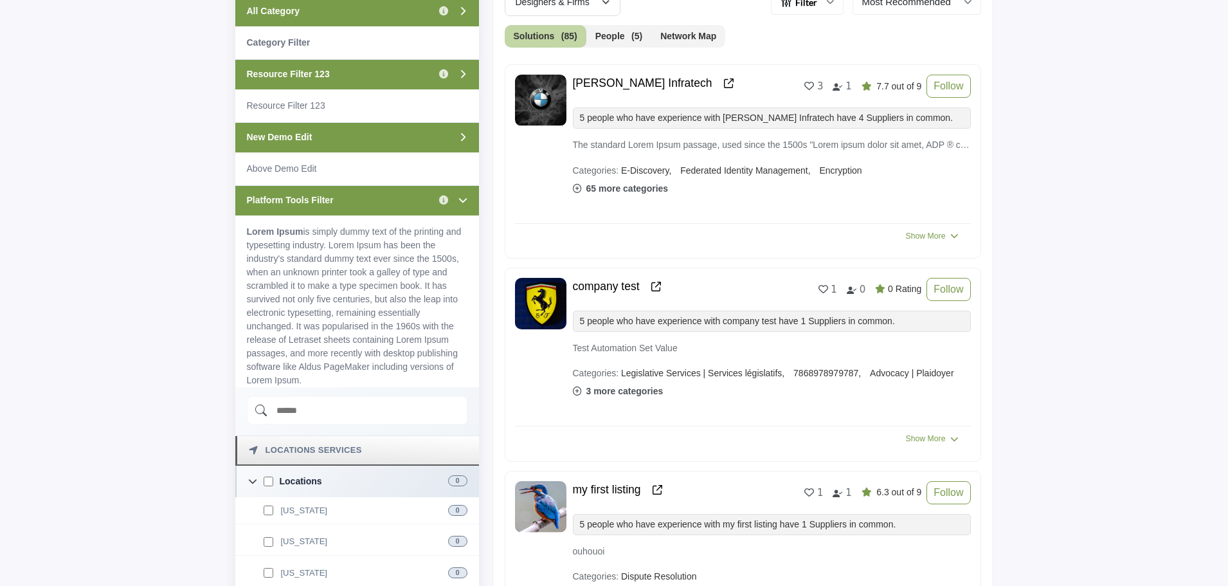
scroll to position [515, 0]
click at [373, 200] on div "Platform Tools Filter Click to view information" at bounding box center [357, 200] width 244 height 30
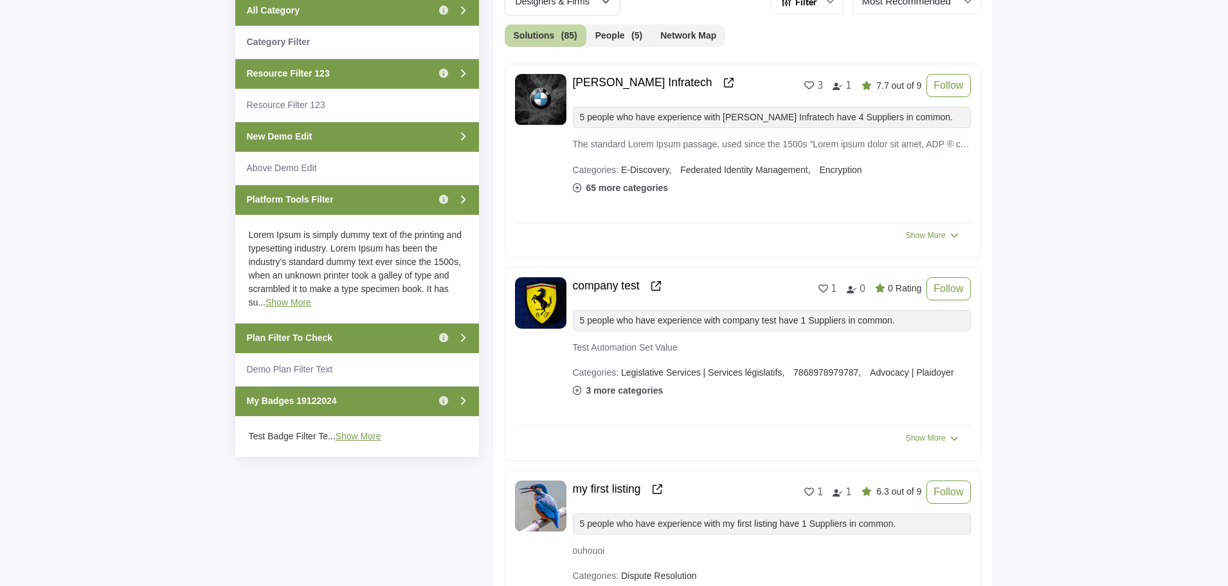
click at [341, 199] on div "Platform Tools Filter Click to view information" at bounding box center [357, 200] width 244 height 30
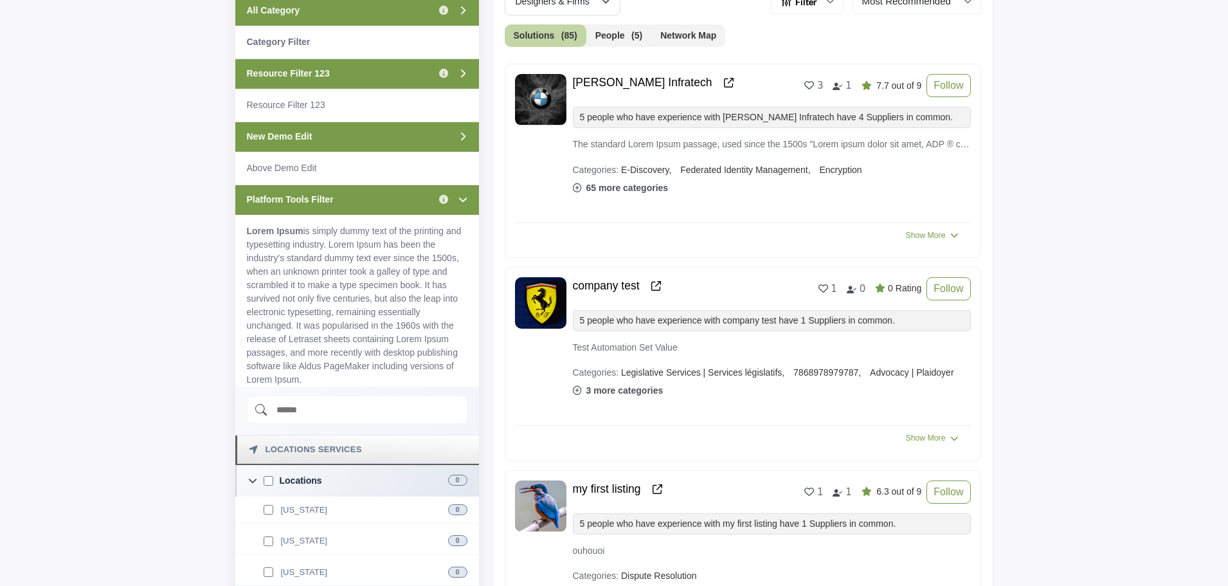
click at [341, 199] on div "Platform Tools Filter Click to view information" at bounding box center [357, 200] width 244 height 30
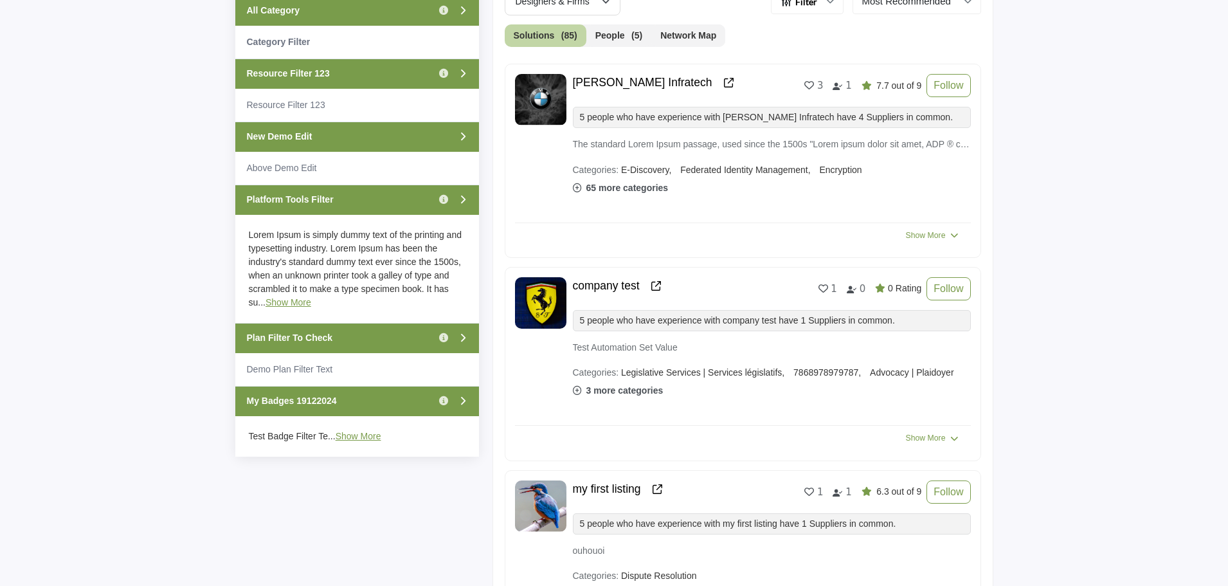
click at [346, 341] on div "Plan Filter To Check Click to view information" at bounding box center [357, 338] width 244 height 30
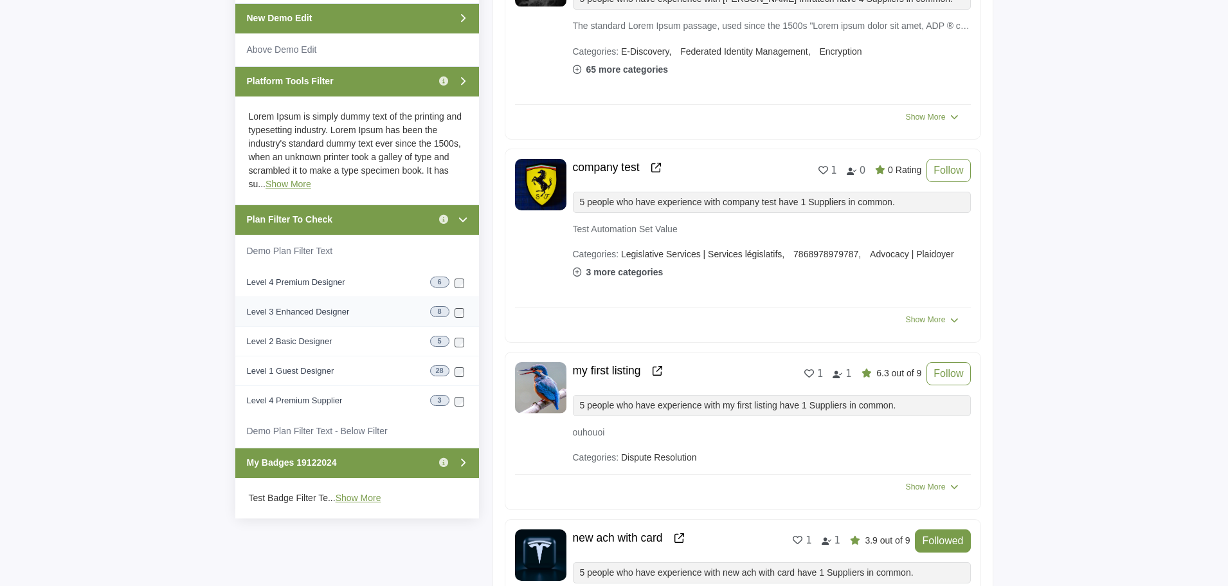
scroll to position [644, 0]
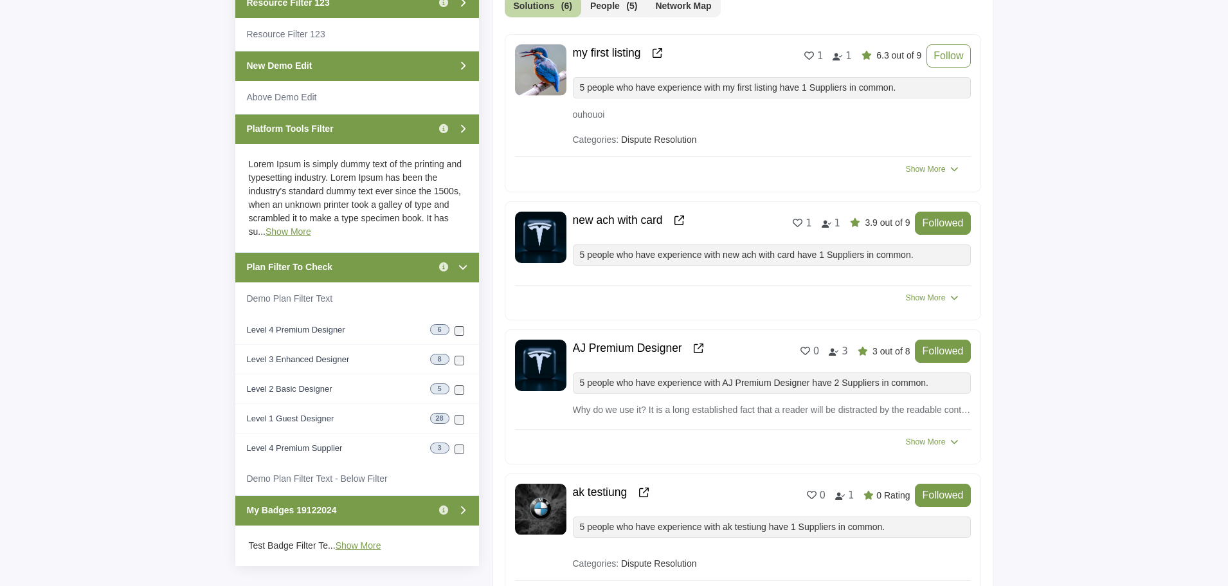
scroll to position [644, 0]
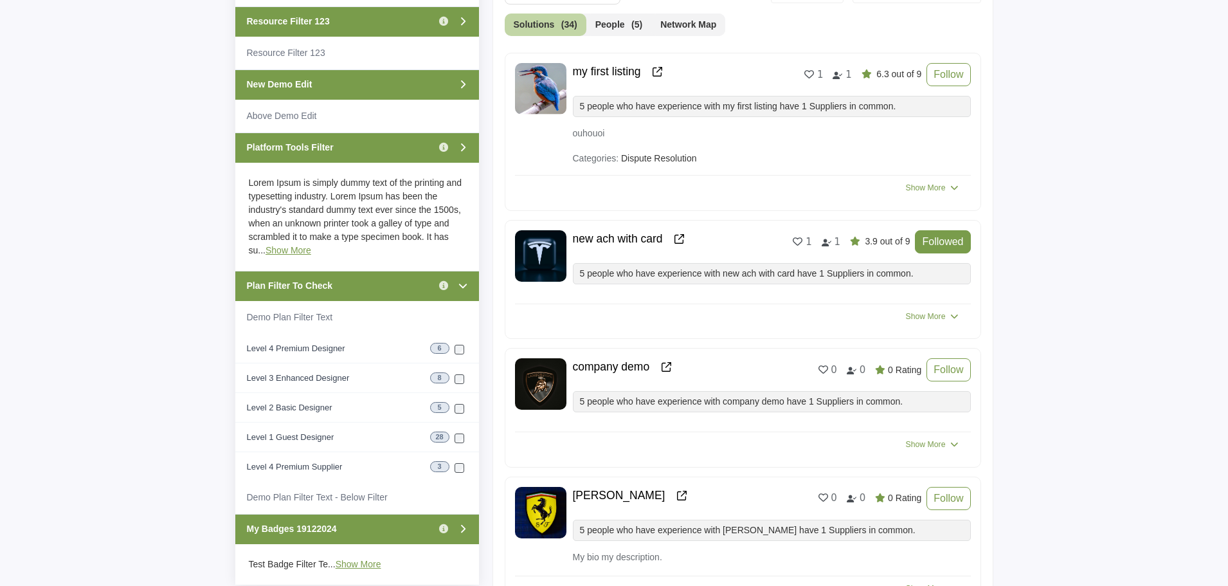
scroll to position [579, 0]
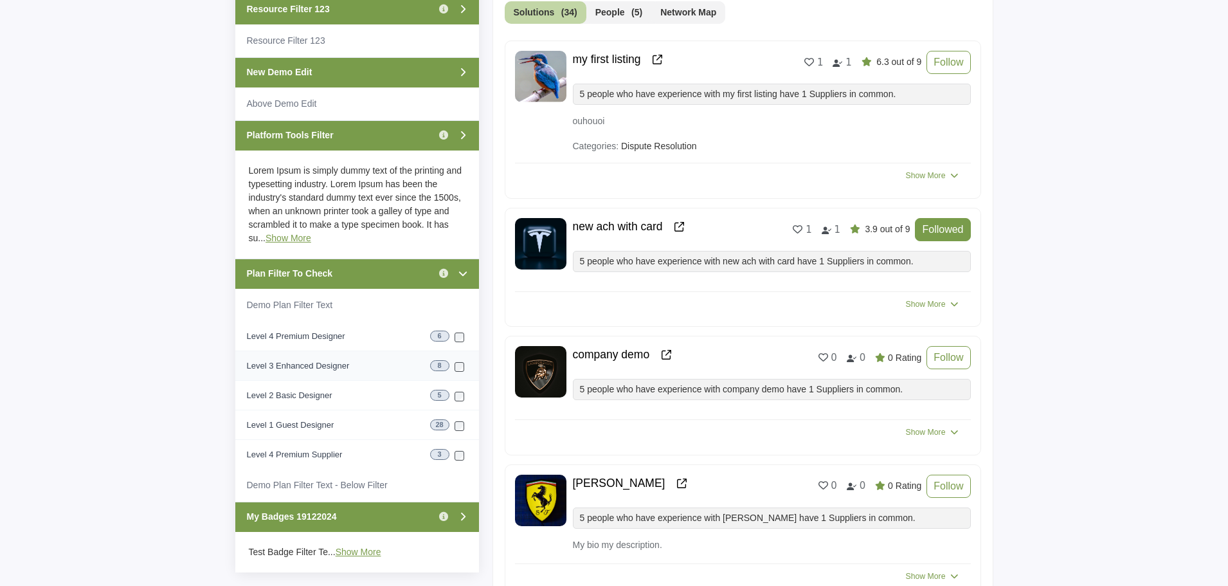
click at [321, 366] on label "Level 3 Enhanced Designer" at bounding box center [298, 366] width 103 height 10
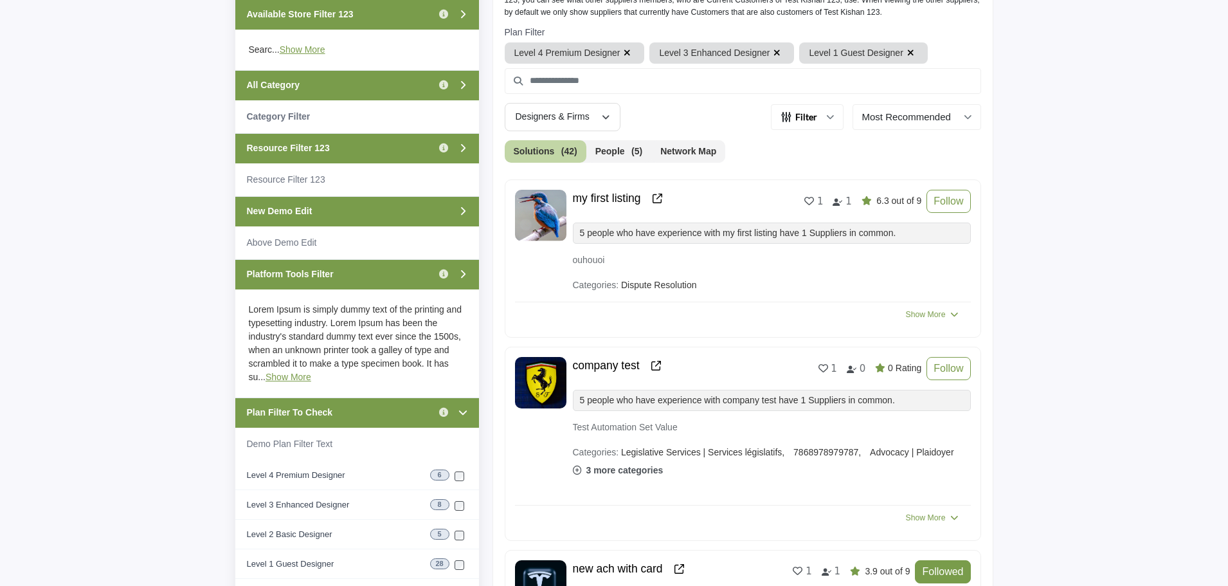
scroll to position [450, 0]
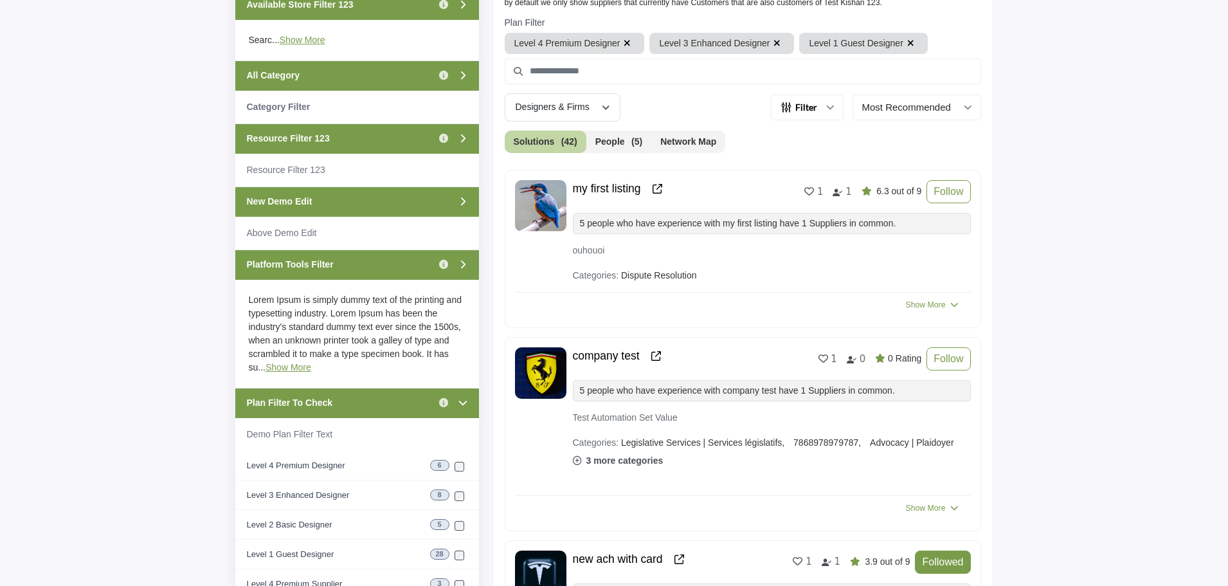
click at [774, 41] on icon "button" at bounding box center [777, 43] width 7 height 9
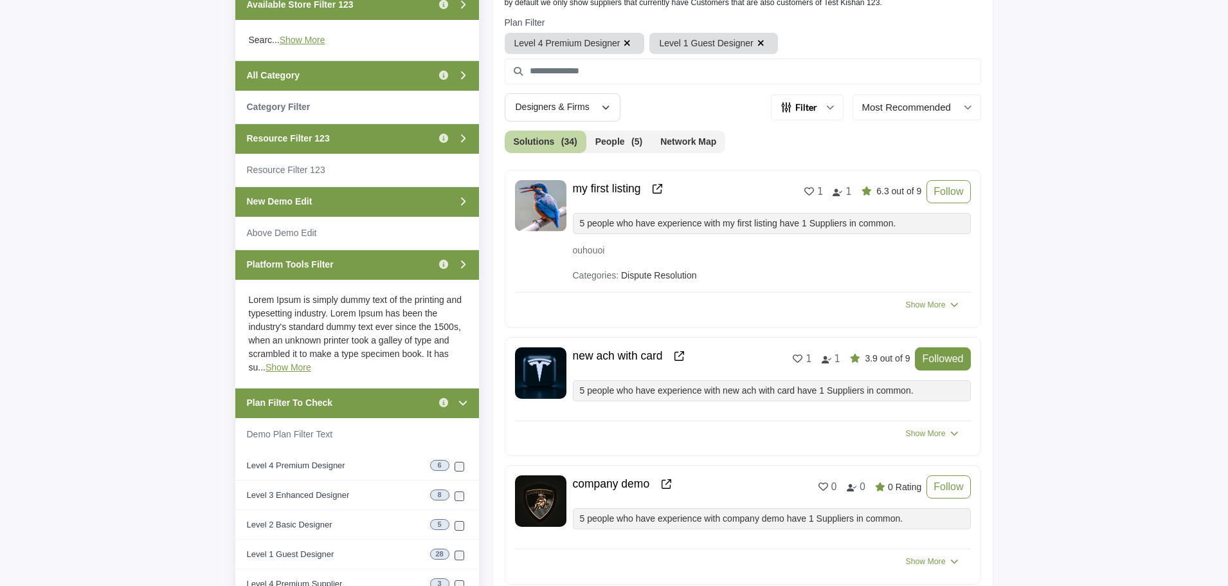
scroll to position [514, 0]
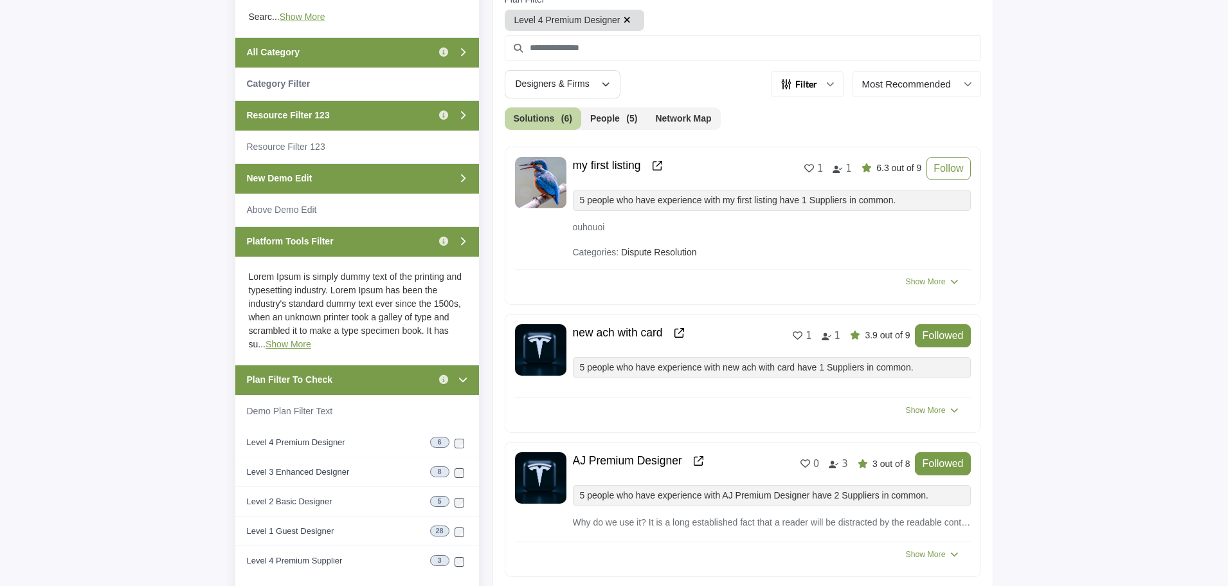
scroll to position [450, 0]
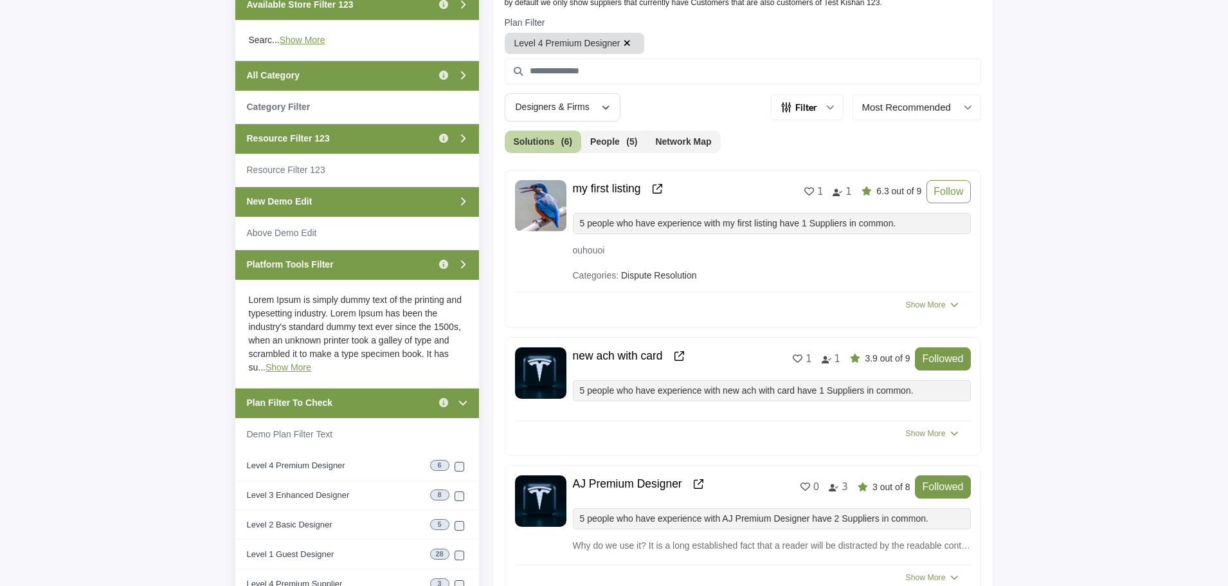
click at [628, 45] on icon "button" at bounding box center [627, 43] width 7 height 9
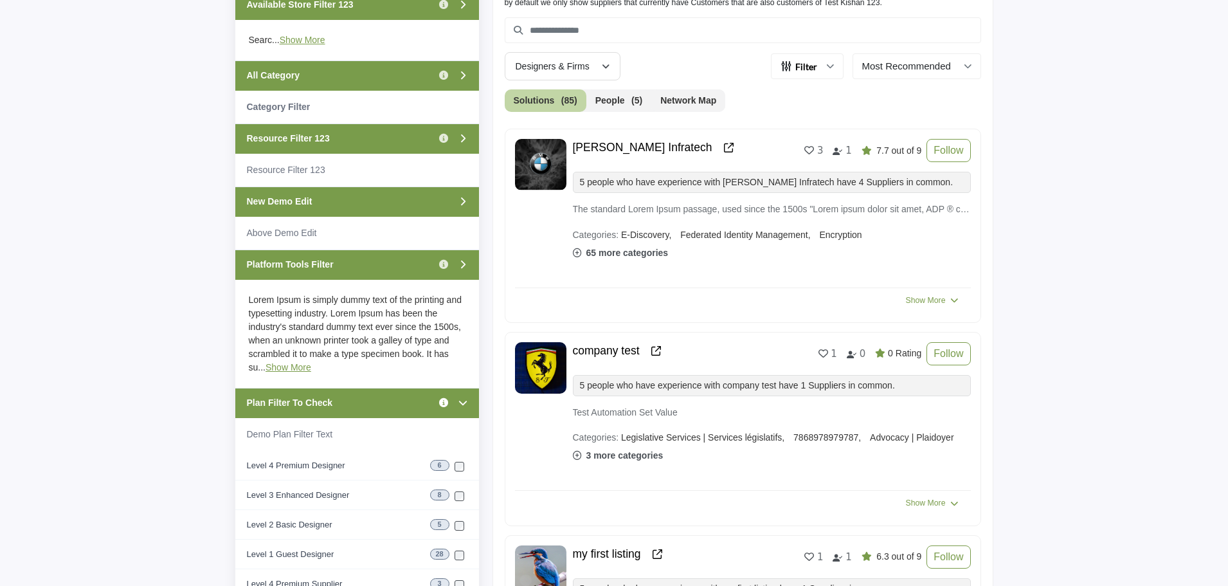
click at [445, 403] on icon "Information about Plan Filter To Check" at bounding box center [443, 402] width 9 height 9
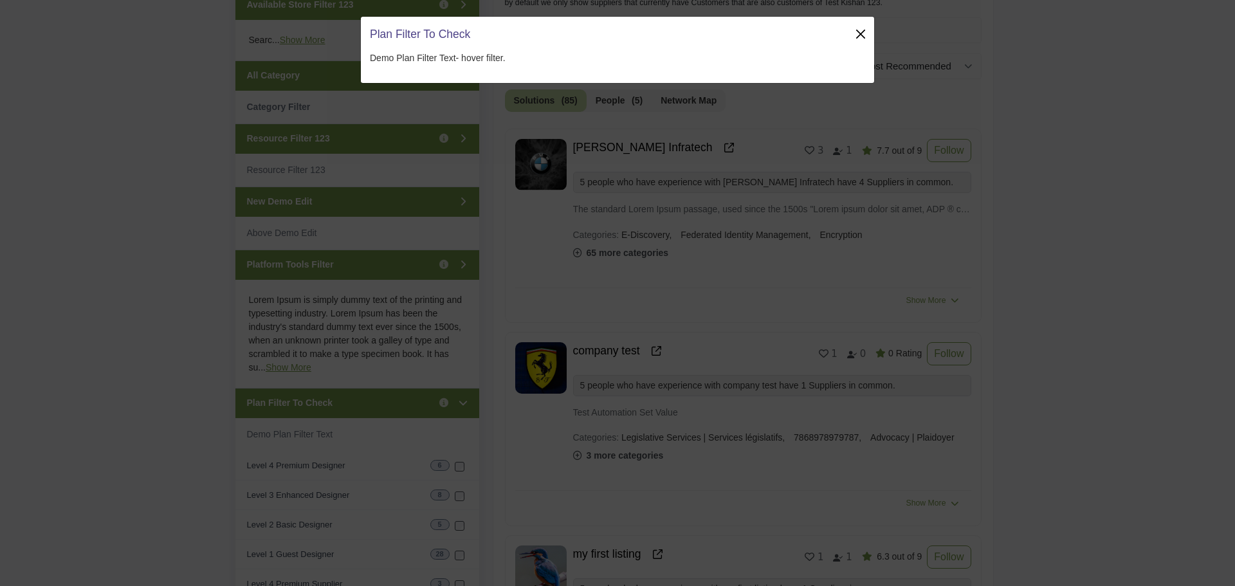
click at [863, 30] on button "Close" at bounding box center [860, 34] width 18 height 18
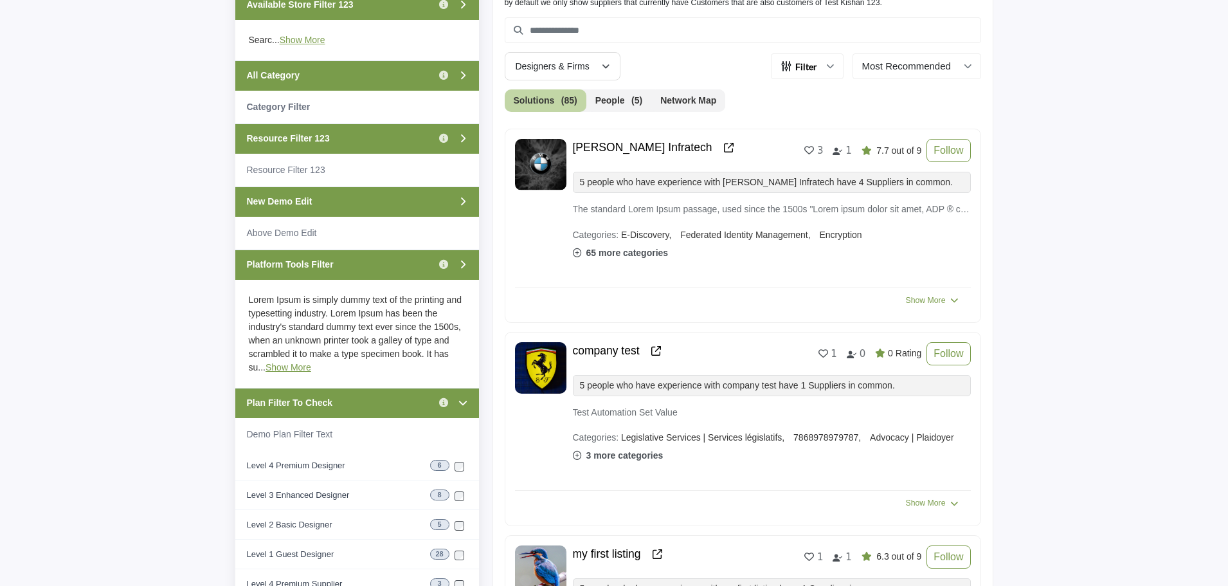
click at [410, 409] on div "Plan Filter To Check Click to view information" at bounding box center [357, 403] width 244 height 30
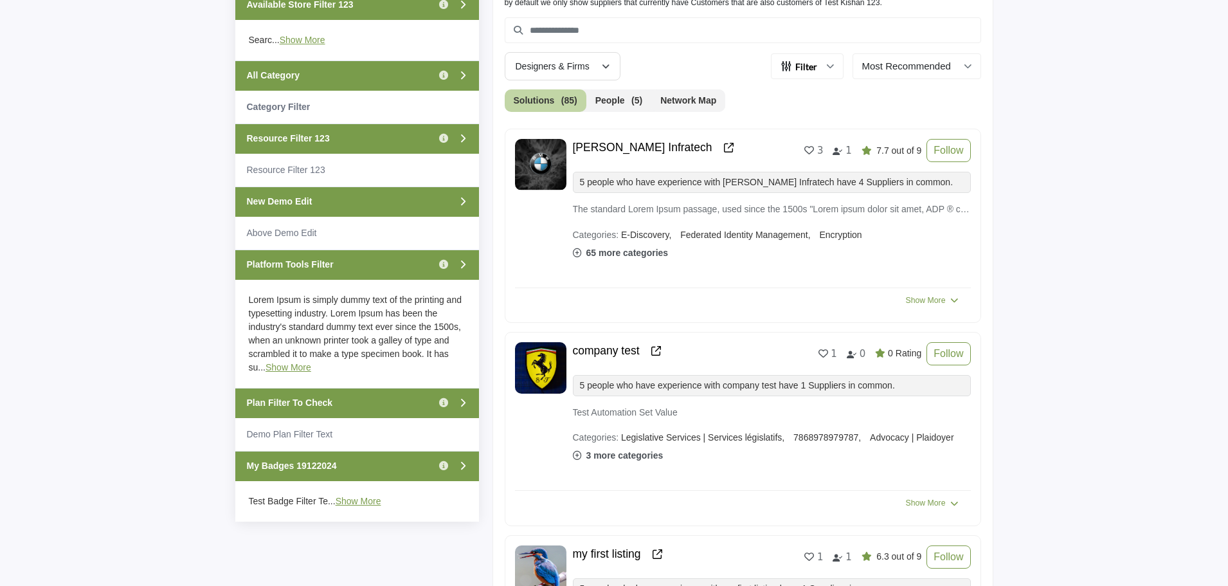
click at [382, 468] on div "My Badges 19122024 Click to view information" at bounding box center [357, 466] width 244 height 30
click at [318, 142] on span "Resource Filter 123" at bounding box center [288, 139] width 83 height 14
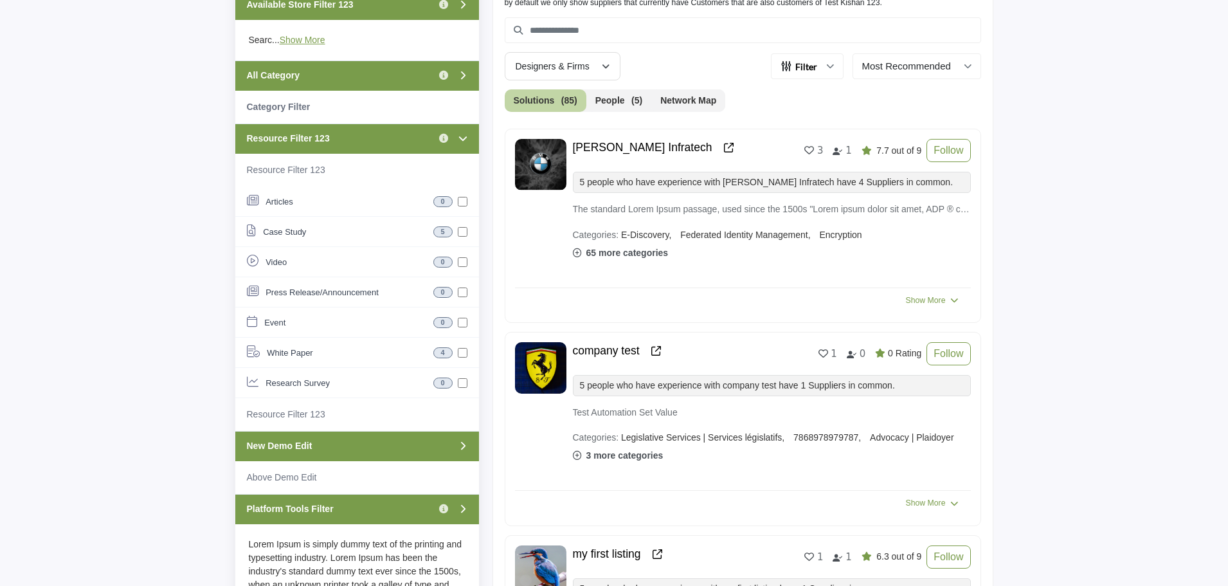
click at [318, 142] on span "Resource Filter 123" at bounding box center [288, 139] width 83 height 14
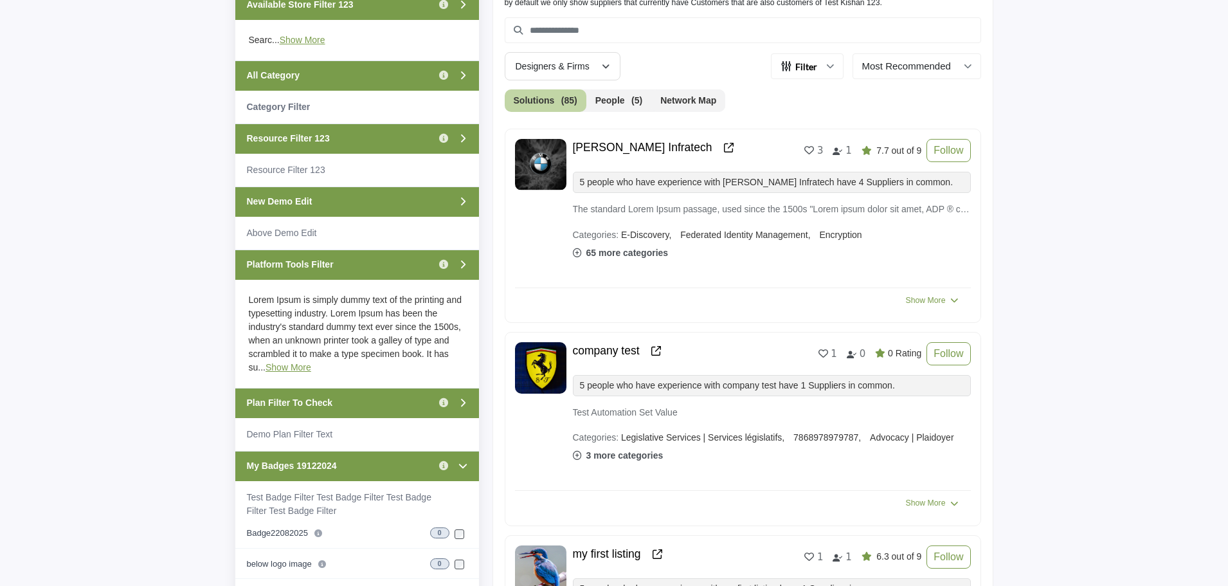
click at [360, 401] on div "Plan Filter To Check Click to view information" at bounding box center [357, 403] width 244 height 30
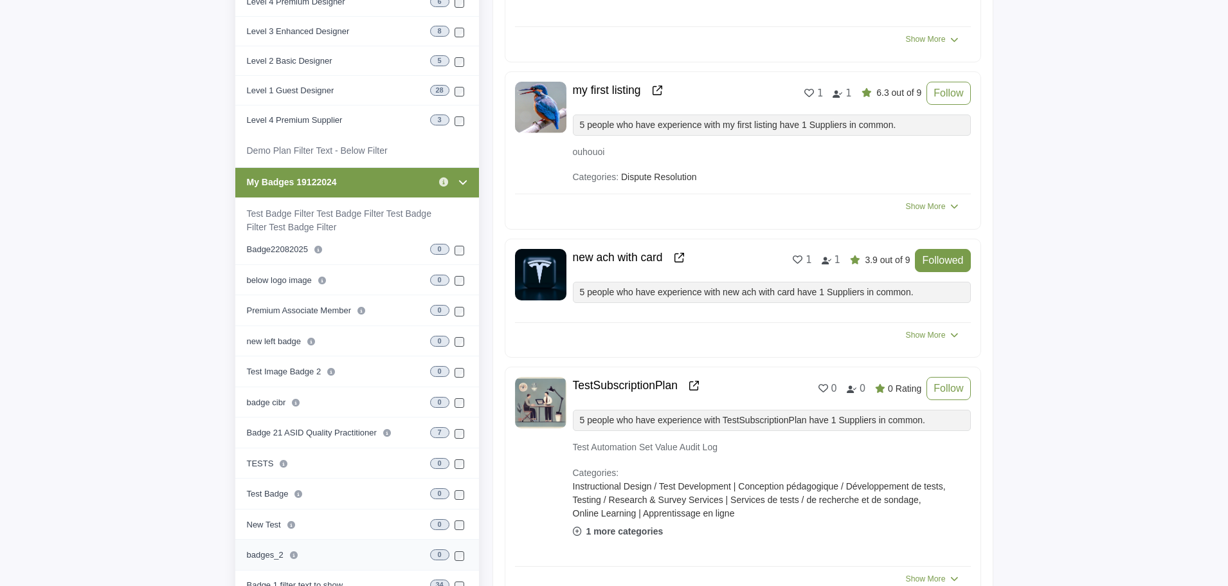
scroll to position [965, 0]
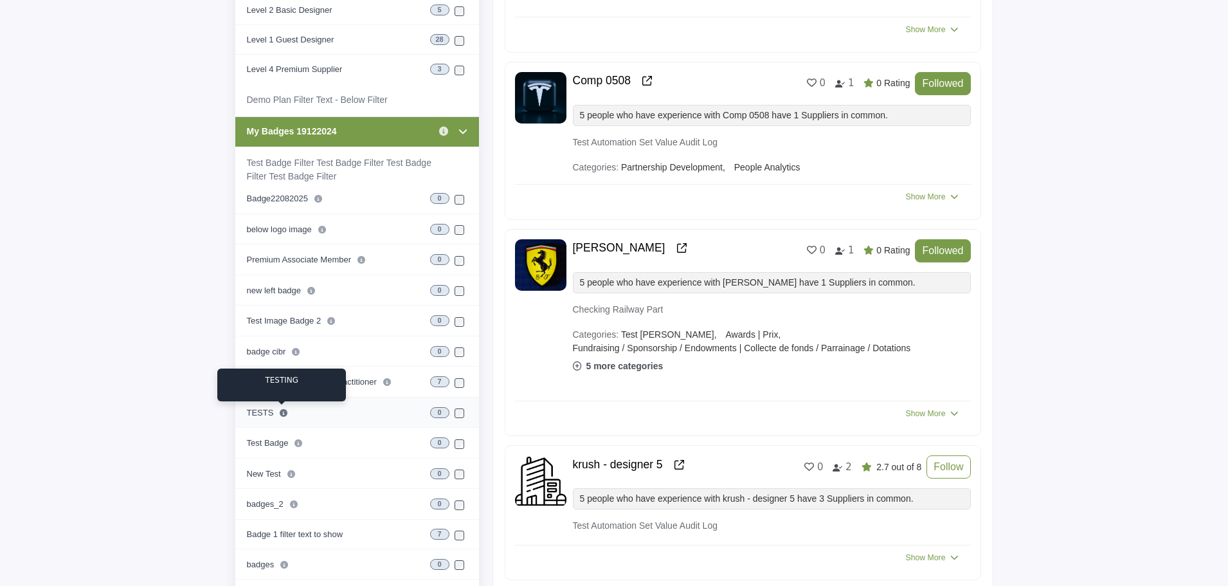
click at [280, 415] on icon at bounding box center [284, 413] width 8 height 8
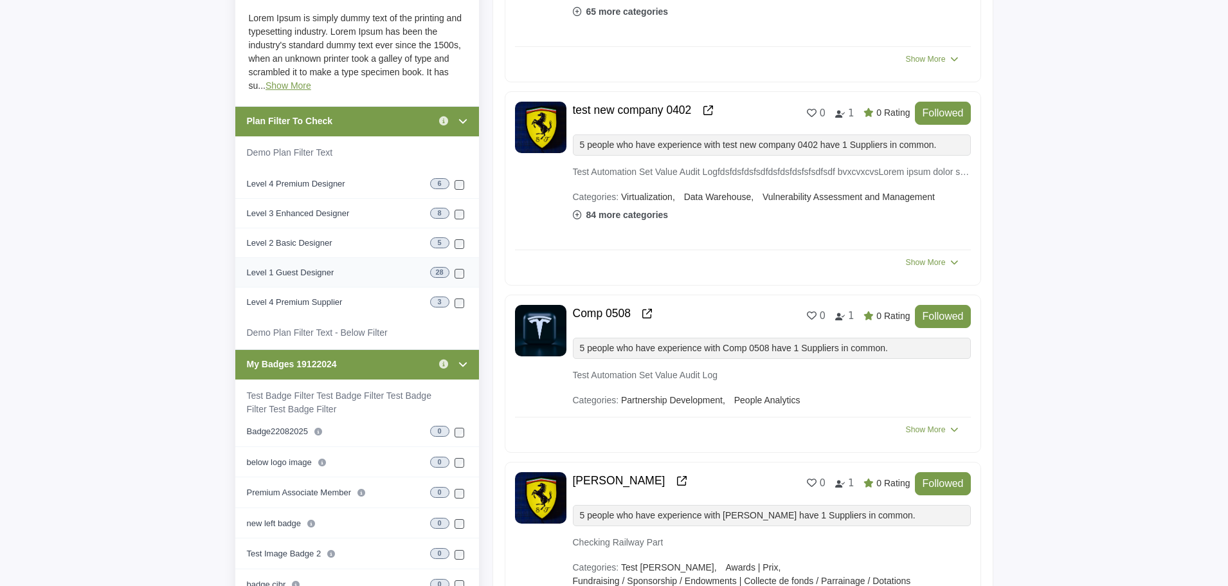
scroll to position [707, 0]
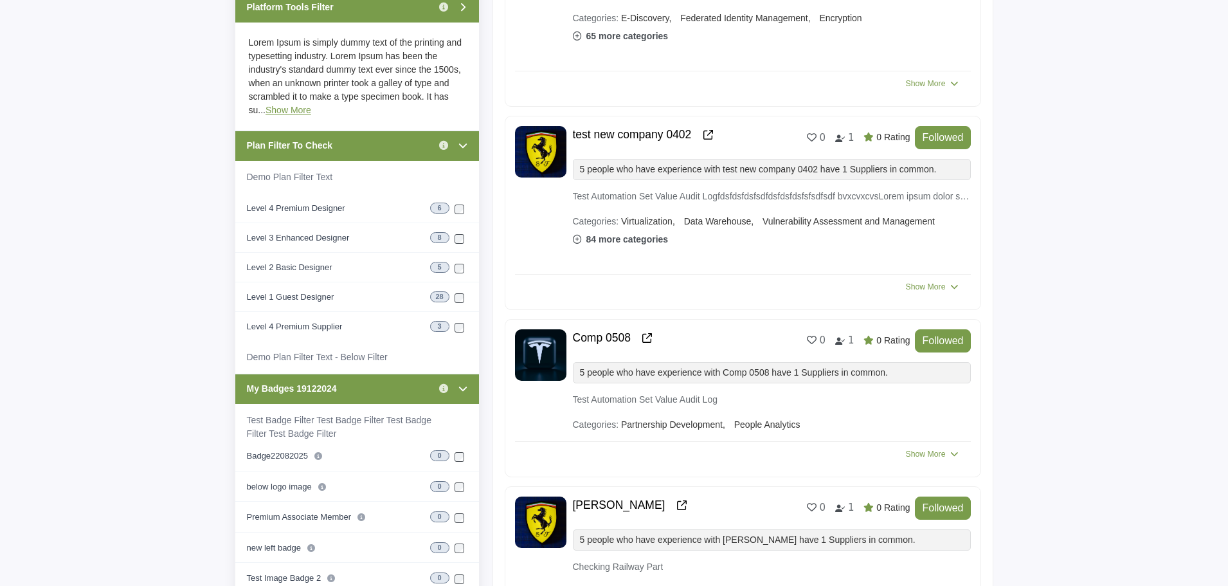
click at [374, 145] on div "Plan Filter To Check Click to view information" at bounding box center [357, 146] width 244 height 30
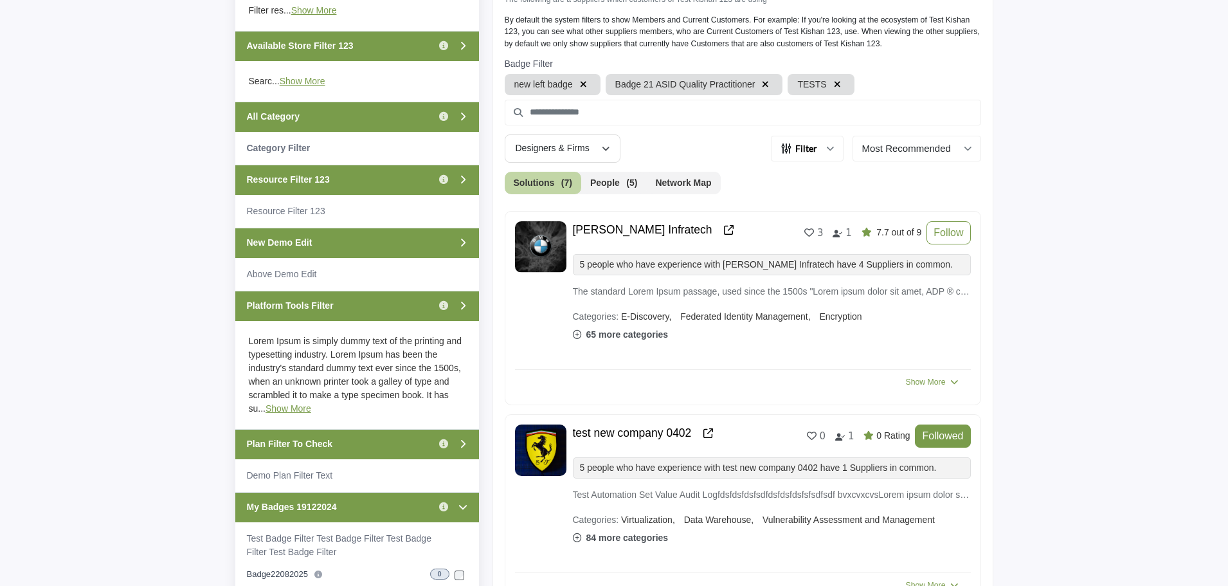
scroll to position [386, 0]
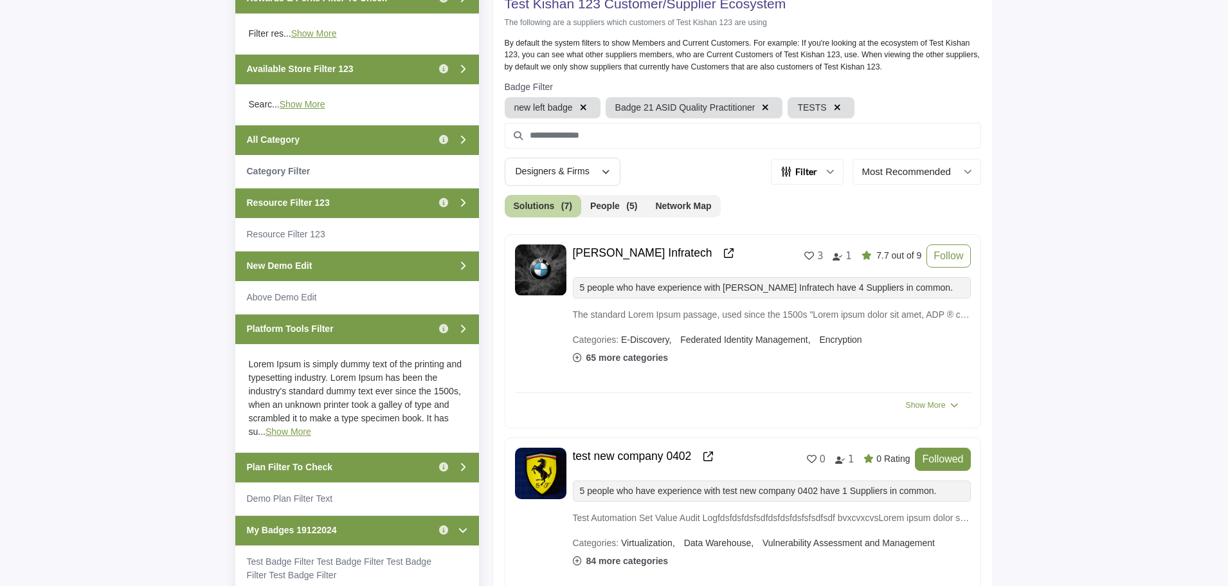
click at [583, 106] on icon "button" at bounding box center [583, 107] width 7 height 9
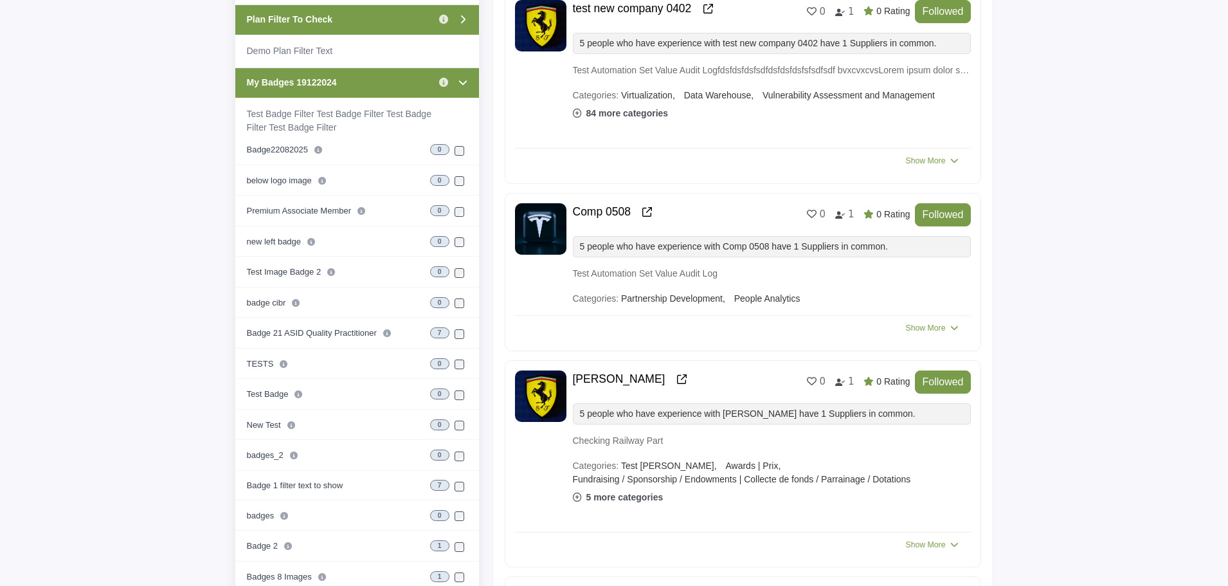
scroll to position [836, 0]
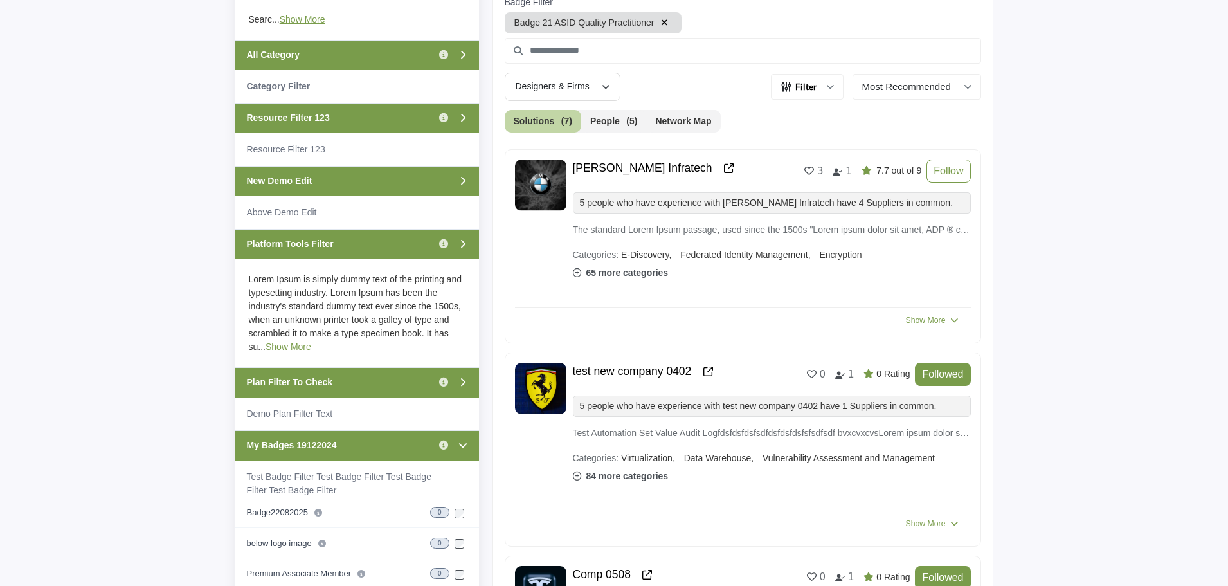
scroll to position [450, 0]
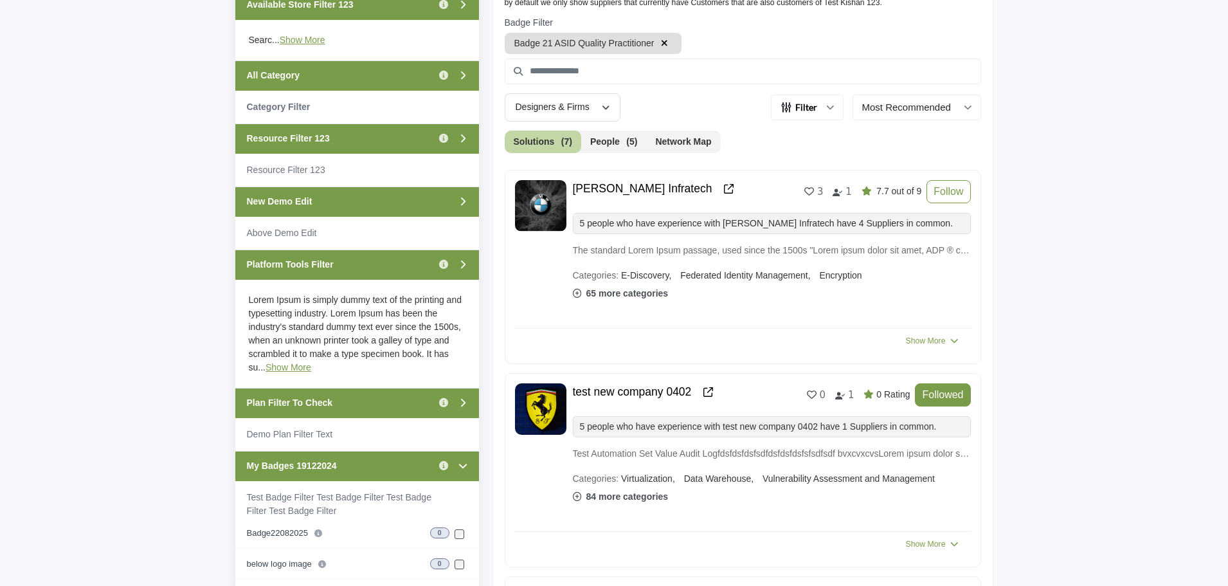
click at [662, 45] on icon "button" at bounding box center [664, 43] width 7 height 9
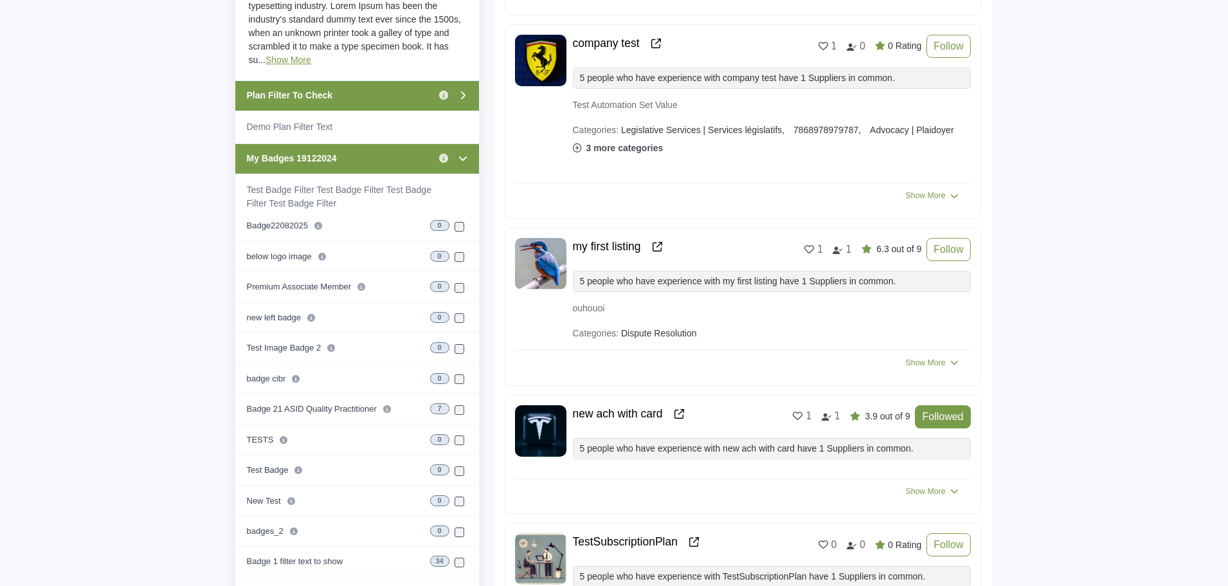
scroll to position [772, 0]
